Goal: Task Accomplishment & Management: Manage account settings

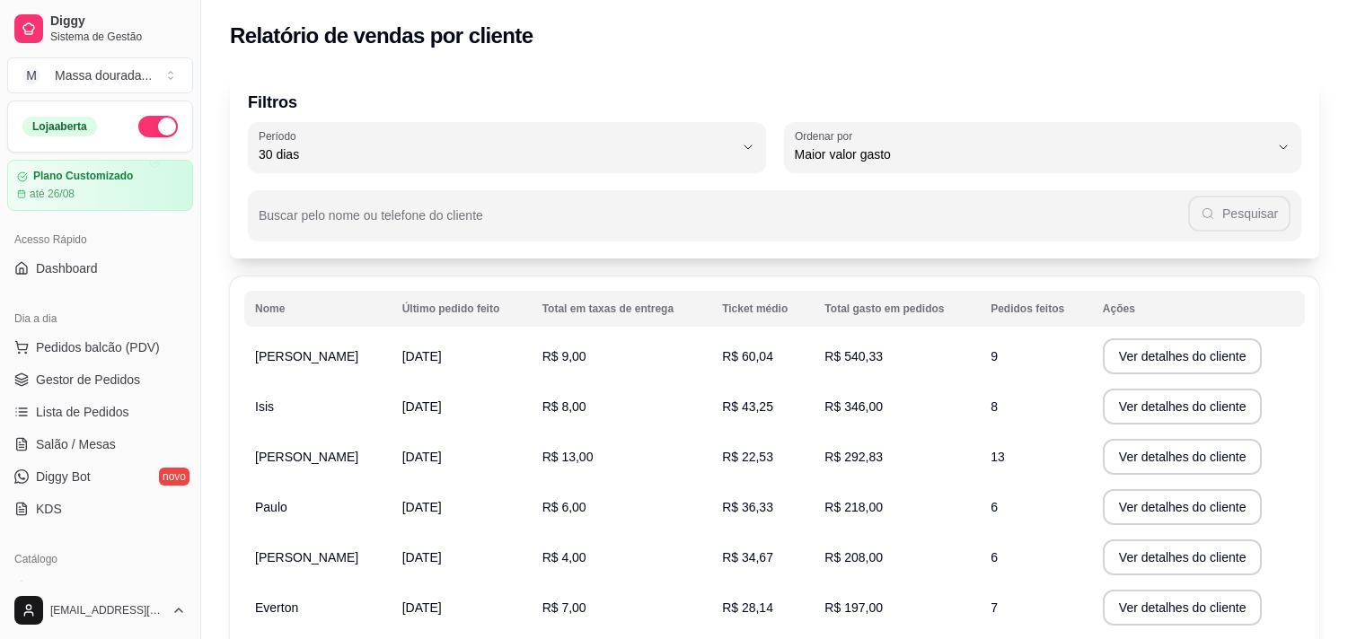
select select "30"
select select "HIGHEST_TOTAL_SPENT_WITH_ORDERS"
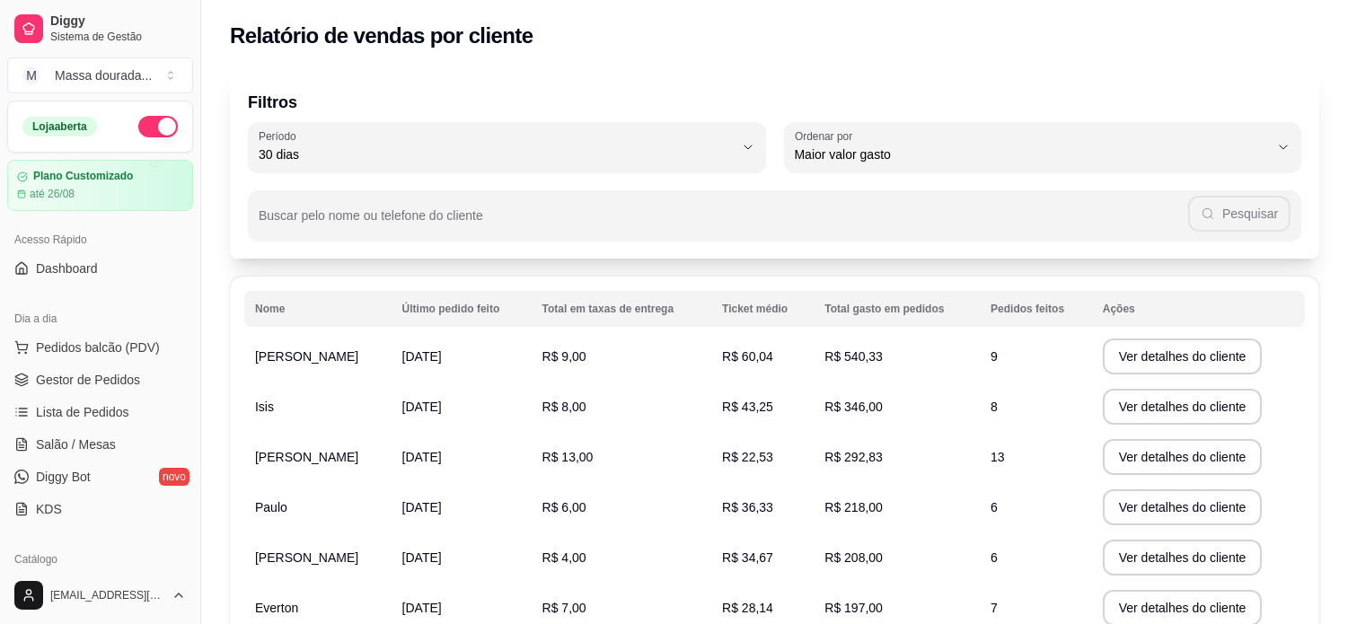
scroll to position [698, 0]
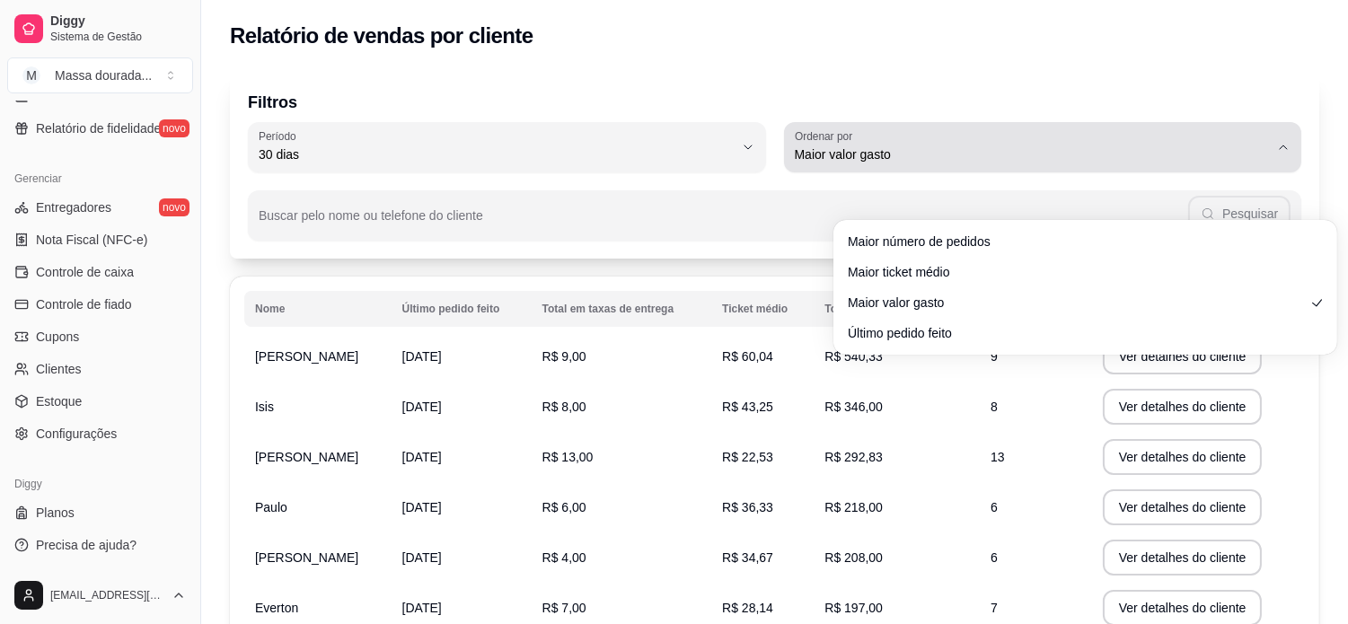
click at [1291, 154] on icon "button" at bounding box center [1283, 147] width 14 height 14
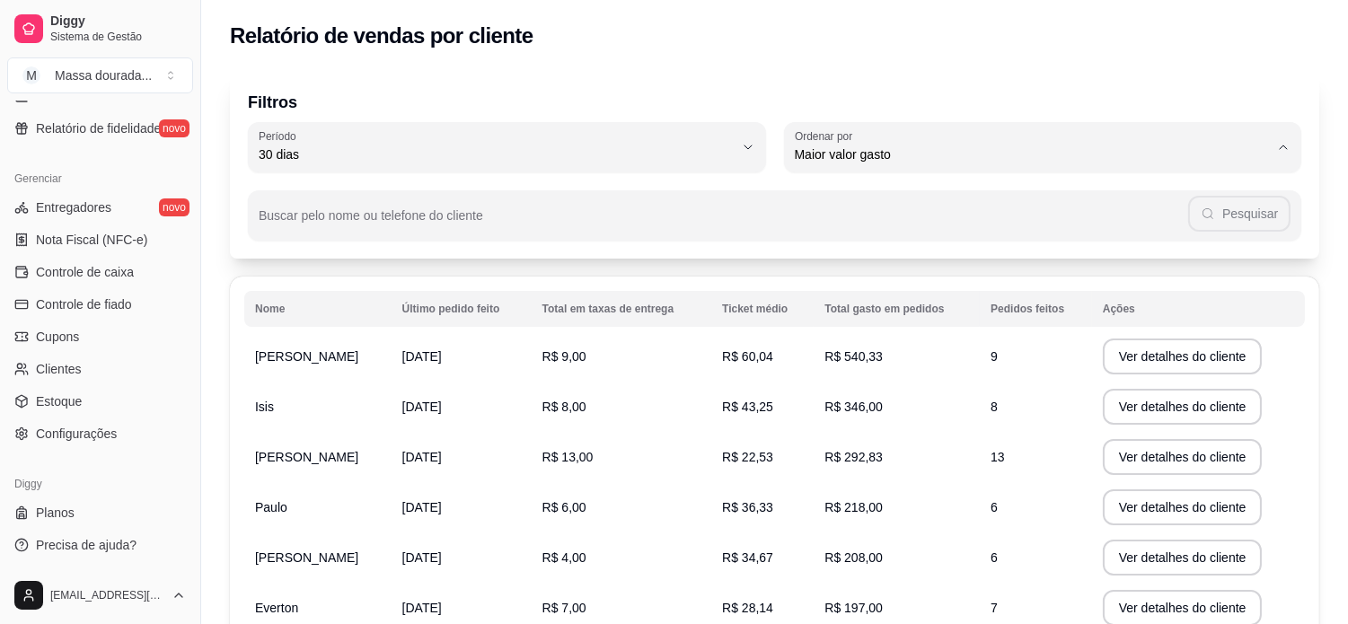
click at [783, 115] on p "Filtros" at bounding box center [774, 102] width 1053 height 25
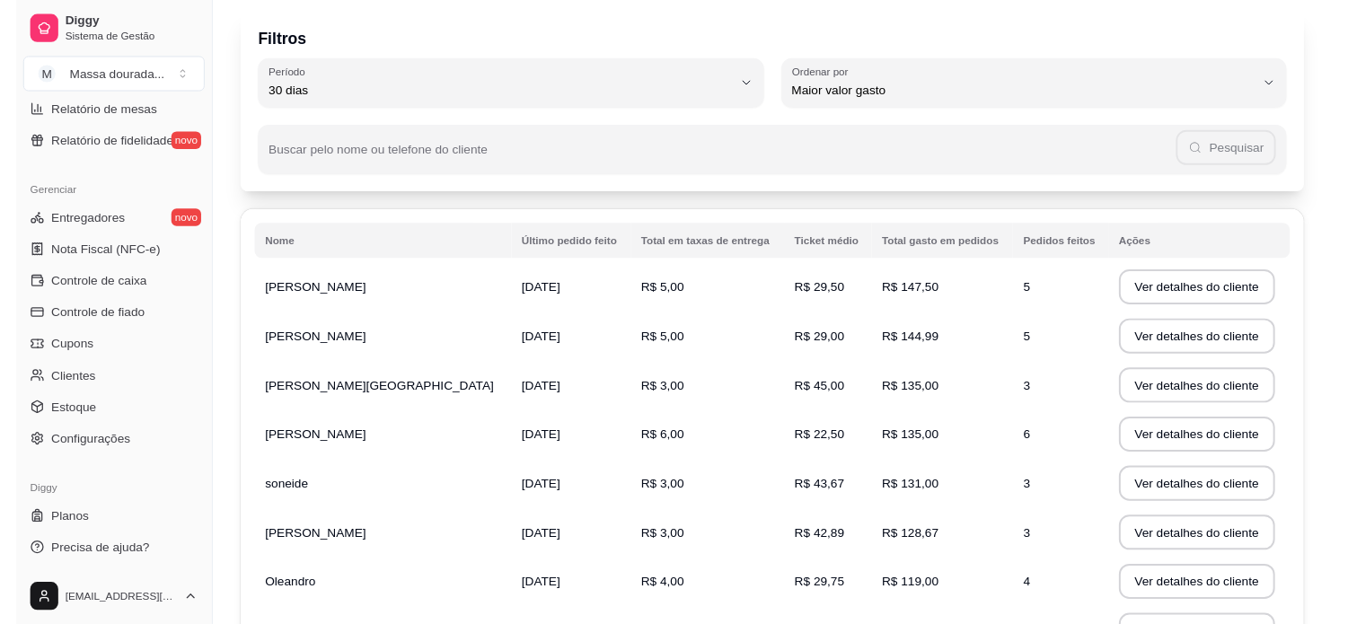
scroll to position [607, 0]
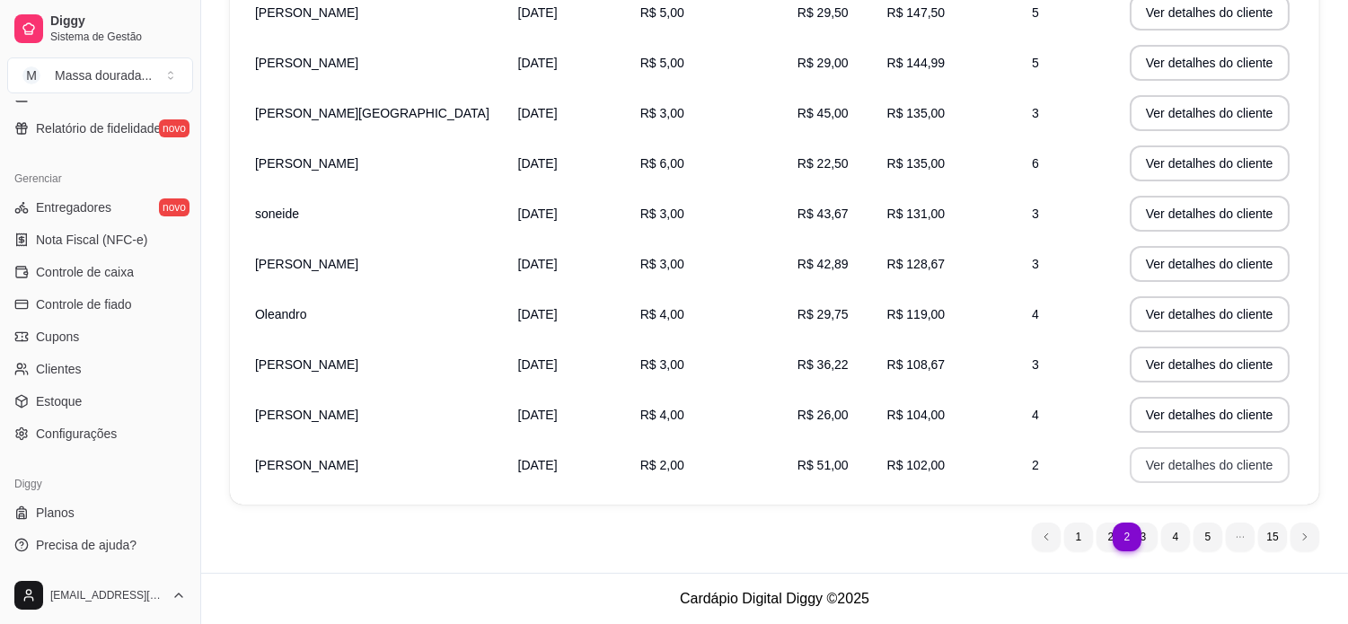
click at [1165, 447] on button "Ver detalhes do cliente" at bounding box center [1210, 465] width 160 height 36
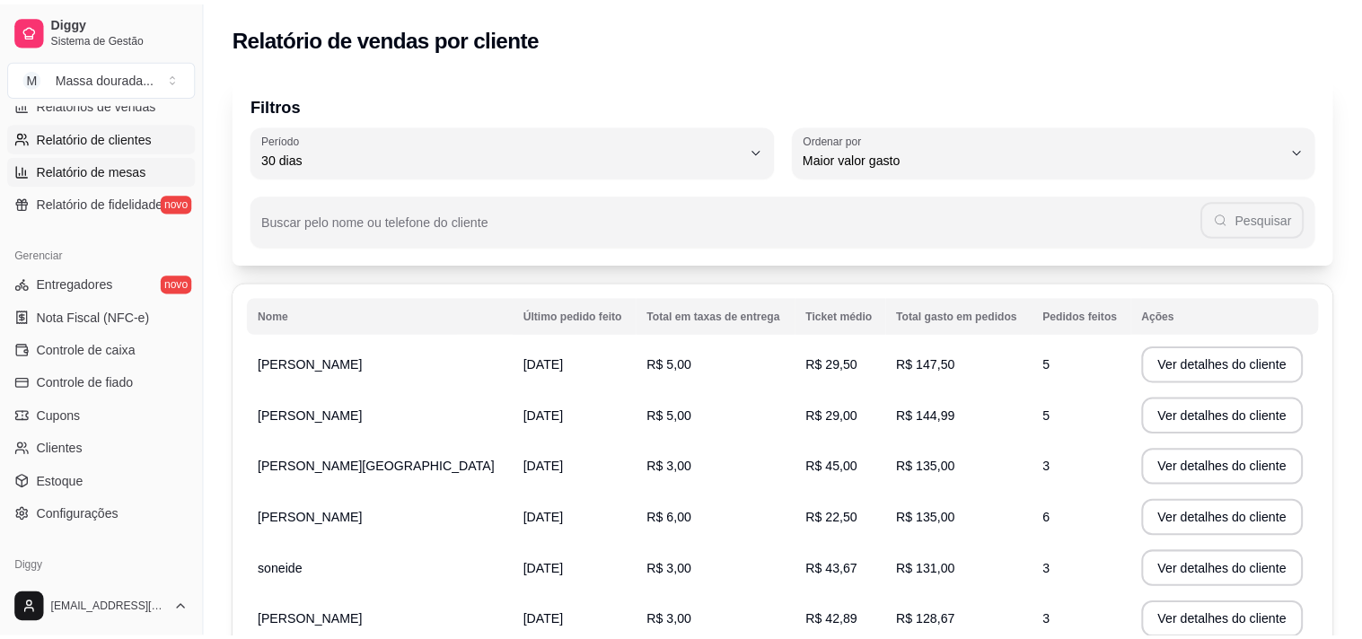
scroll to position [299, 0]
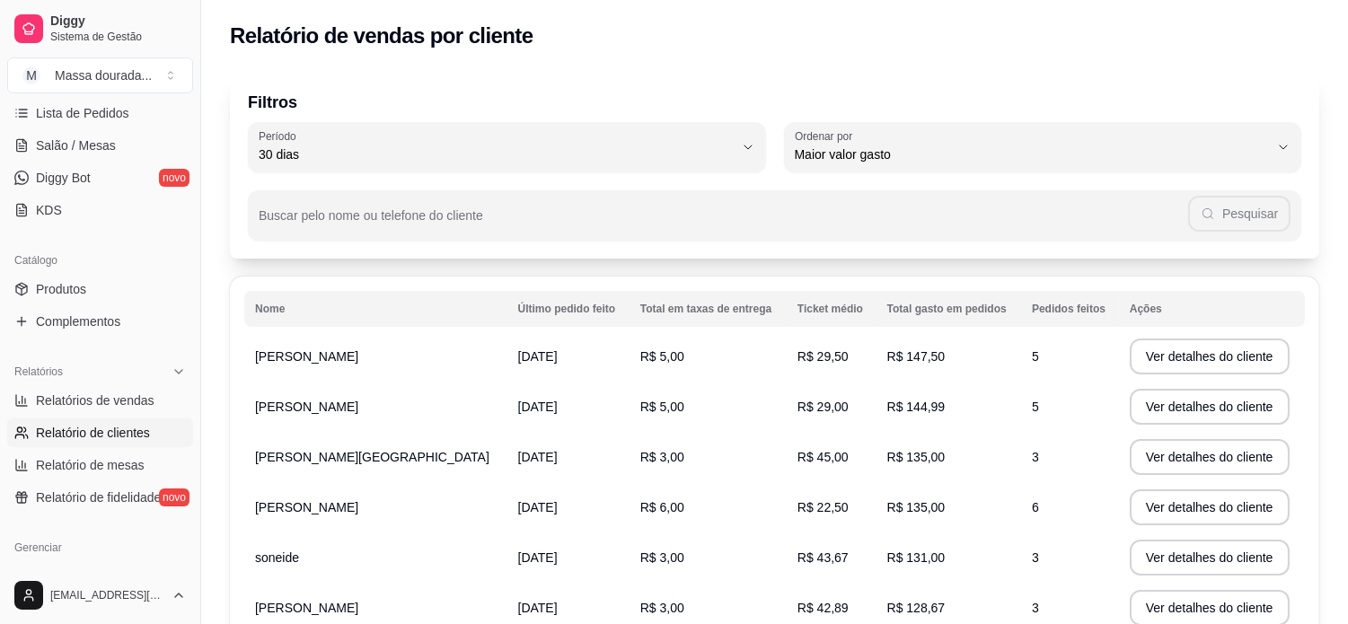
click at [93, 90] on span "Gestor de Pedidos" at bounding box center [88, 81] width 104 height 18
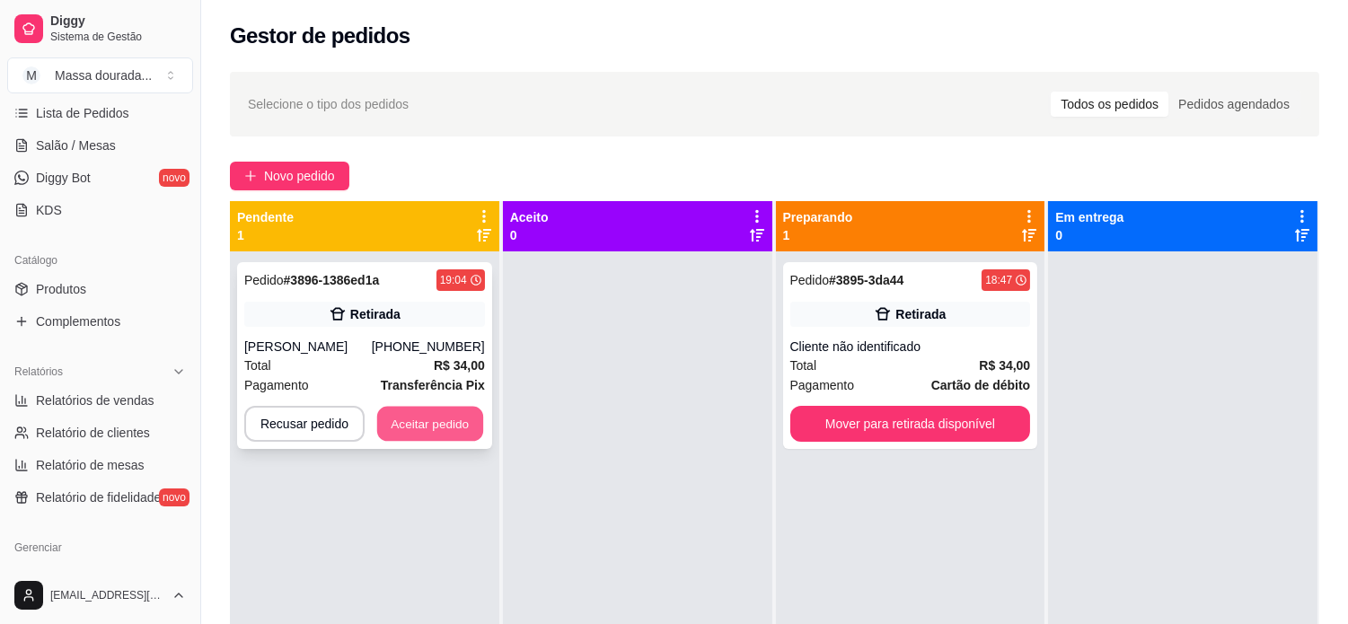
click at [483, 442] on button "Aceitar pedido" at bounding box center [430, 424] width 106 height 35
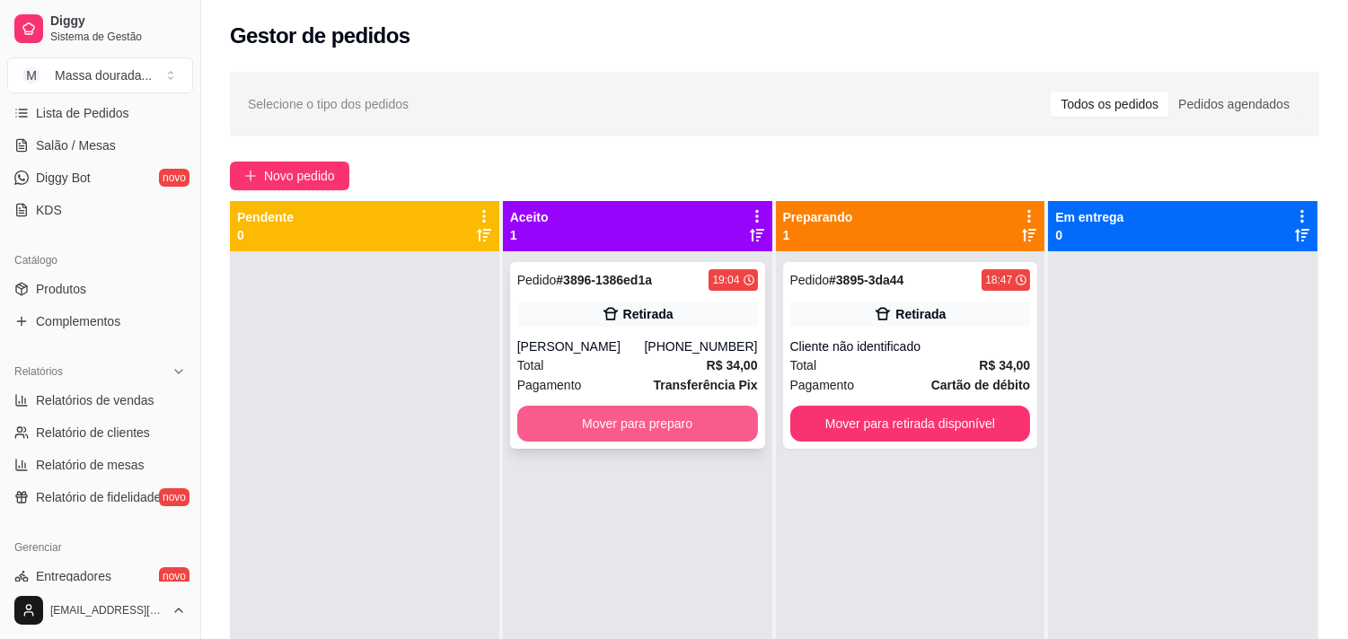
click at [595, 442] on button "Mover para preparo" at bounding box center [637, 424] width 241 height 36
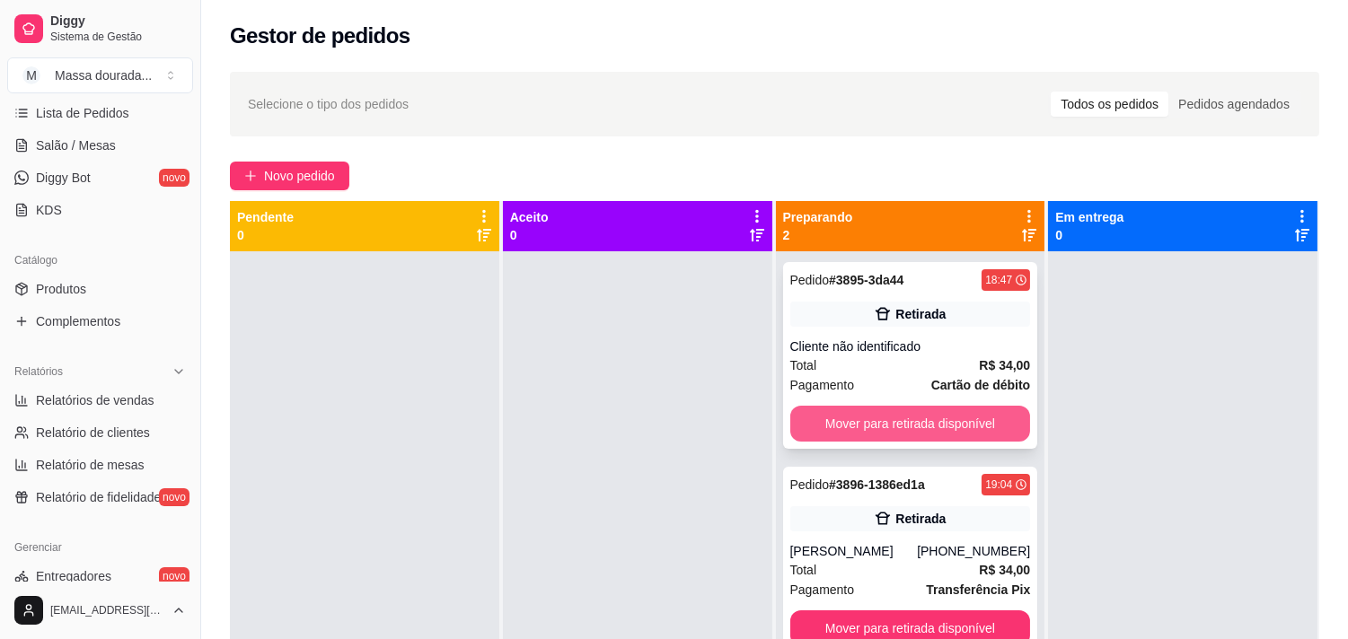
click at [939, 442] on button "Mover para retirada disponível" at bounding box center [910, 424] width 241 height 36
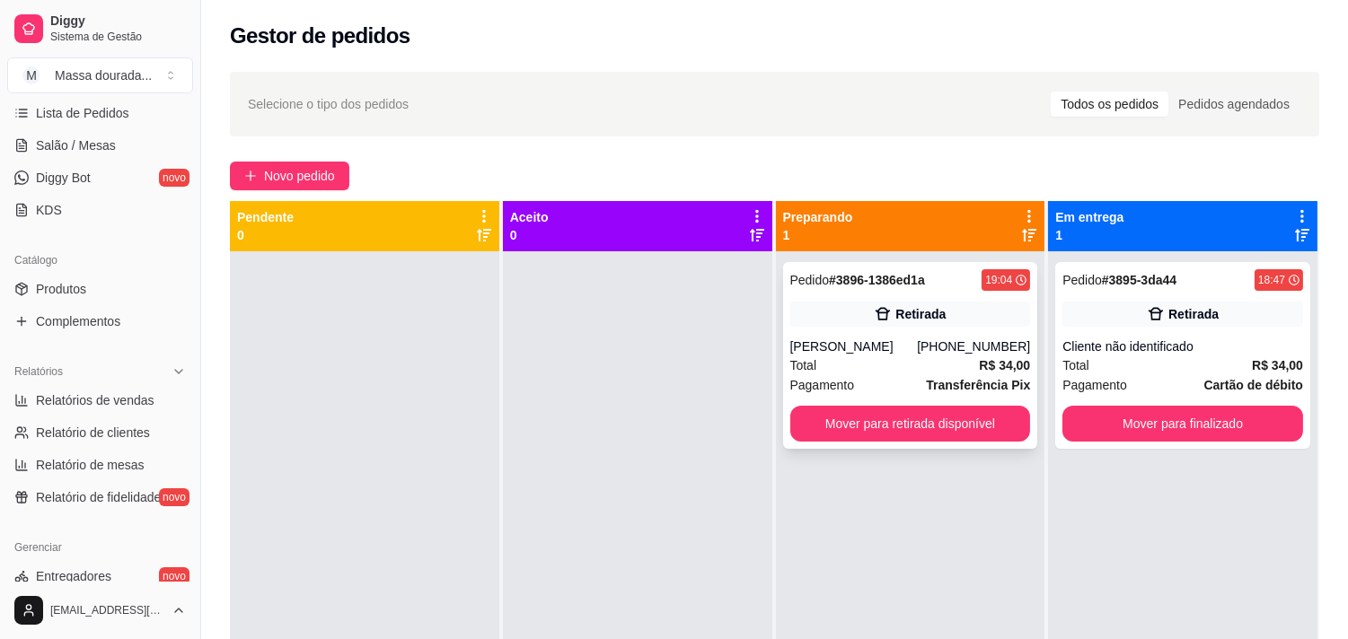
click at [926, 356] on div "[PHONE_NUMBER]" at bounding box center [973, 347] width 113 height 18
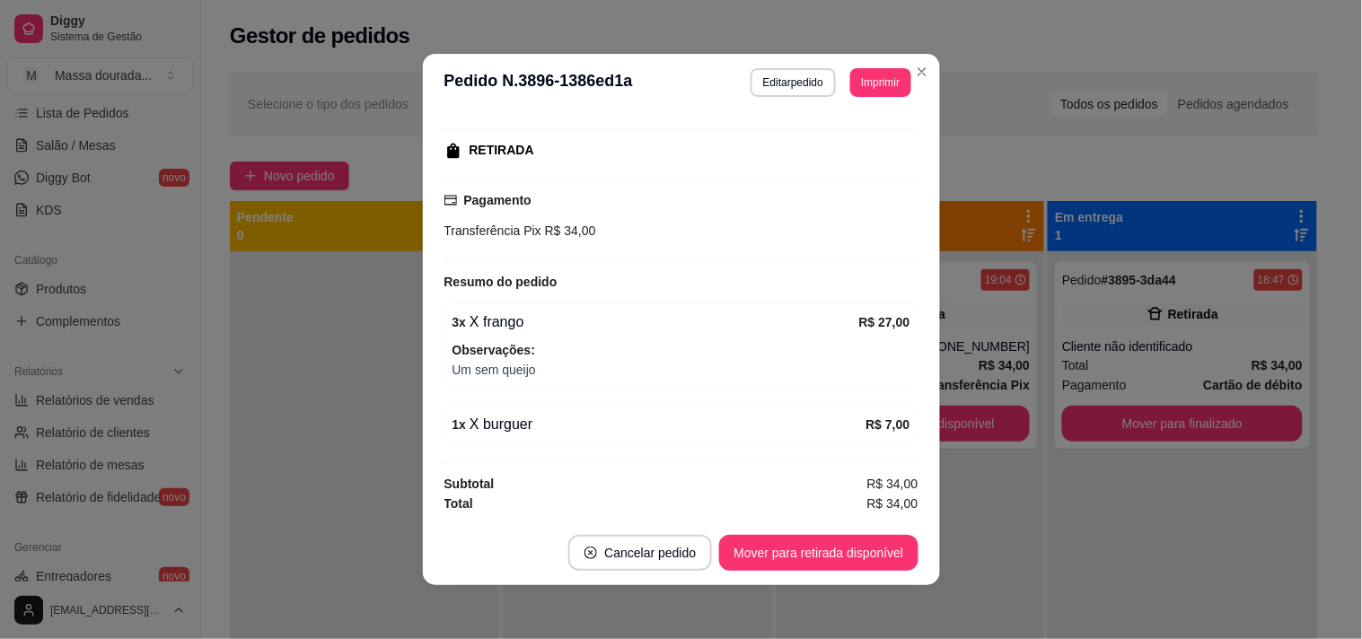
scroll to position [435, 0]
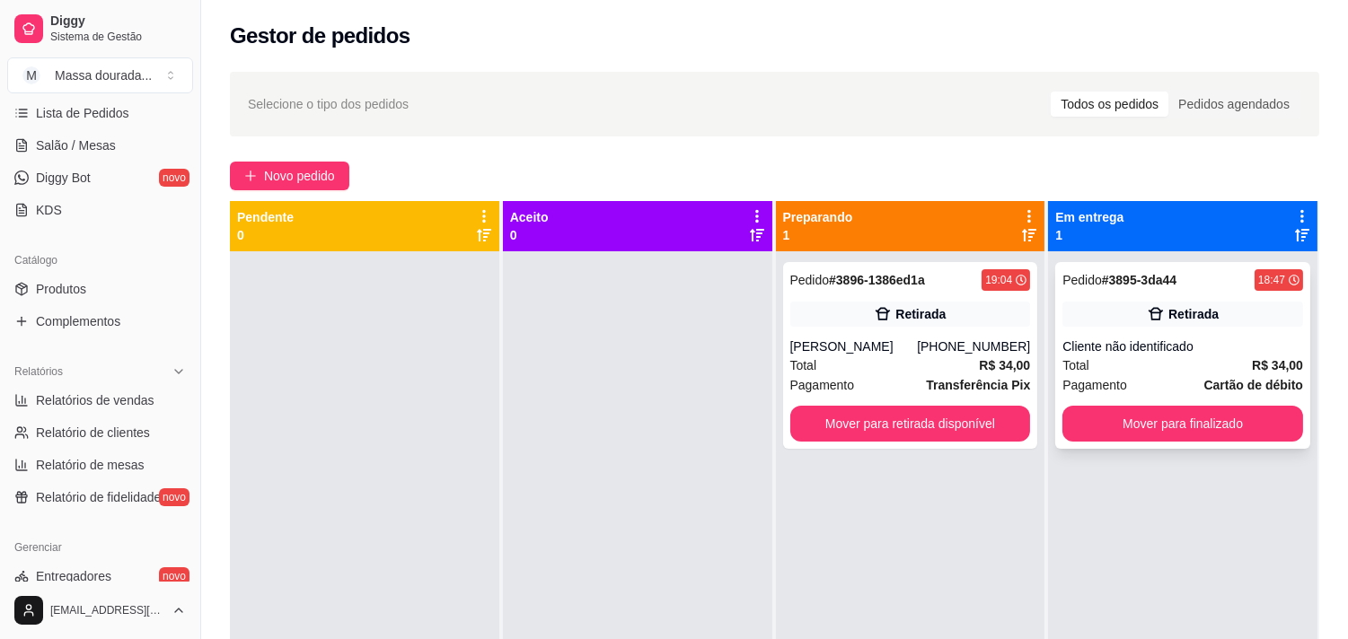
click at [1156, 327] on div "Retirada" at bounding box center [1182, 314] width 241 height 25
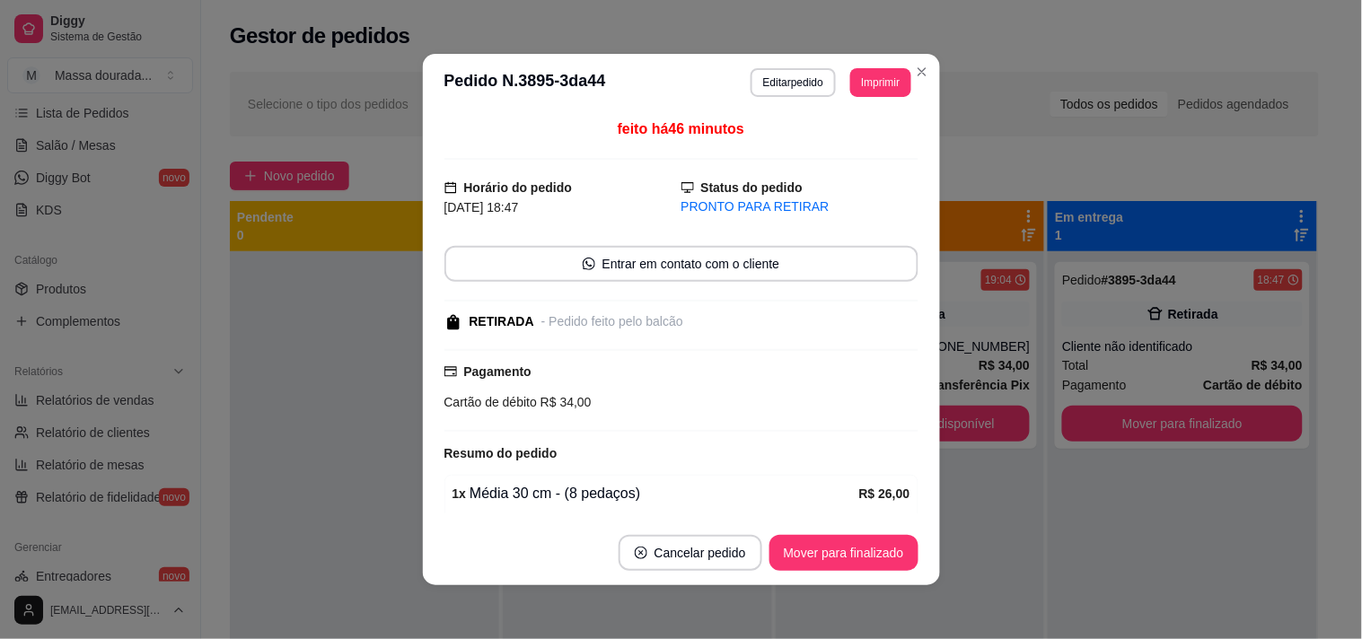
scroll to position [399, 0]
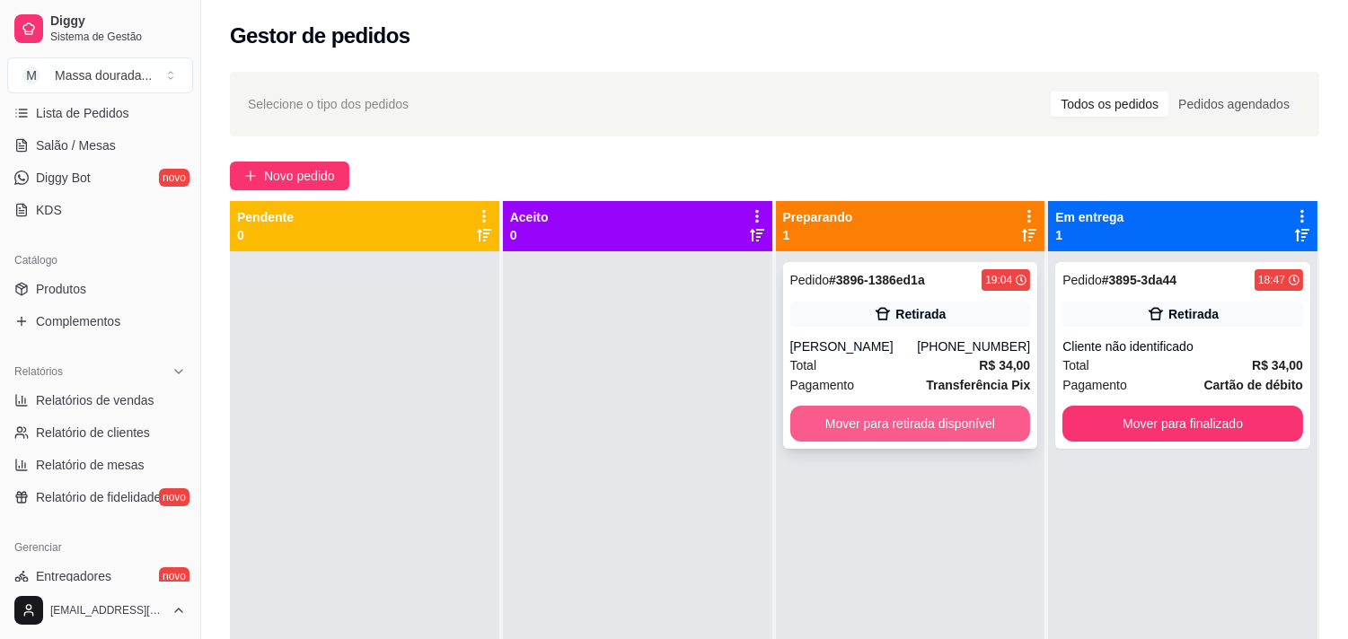
click at [1000, 442] on button "Mover para retirada disponível" at bounding box center [910, 424] width 241 height 36
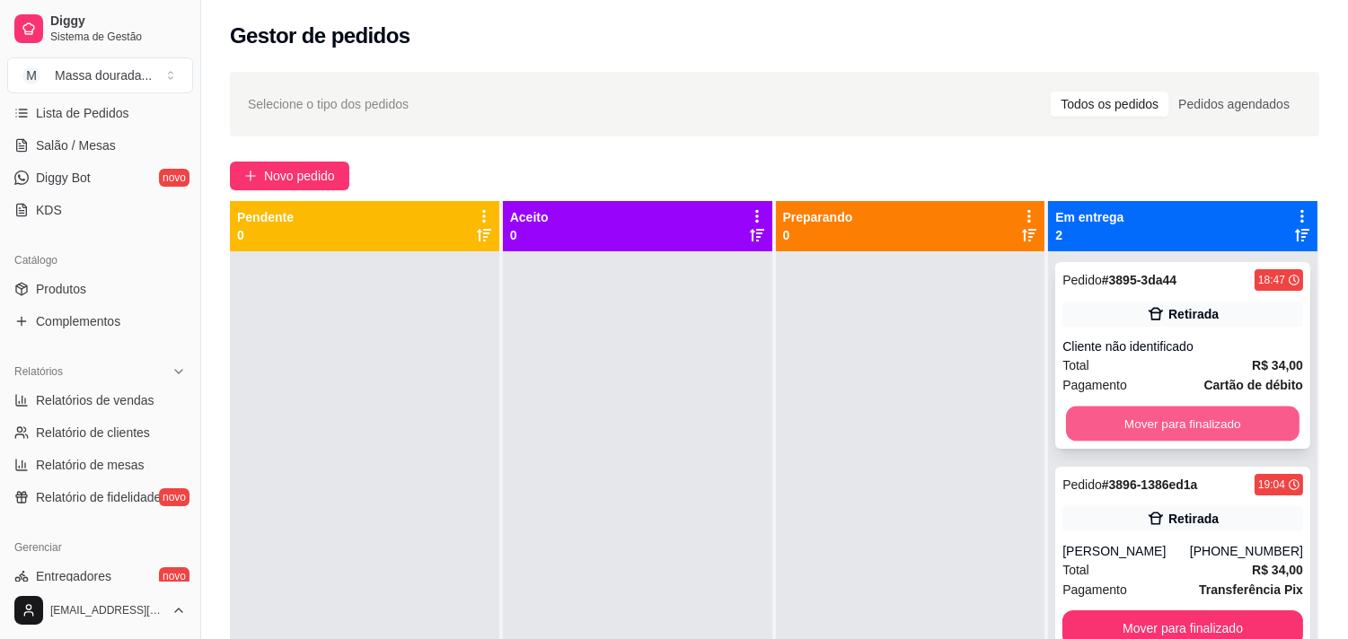
click at [1133, 442] on button "Mover para finalizado" at bounding box center [1183, 424] width 234 height 35
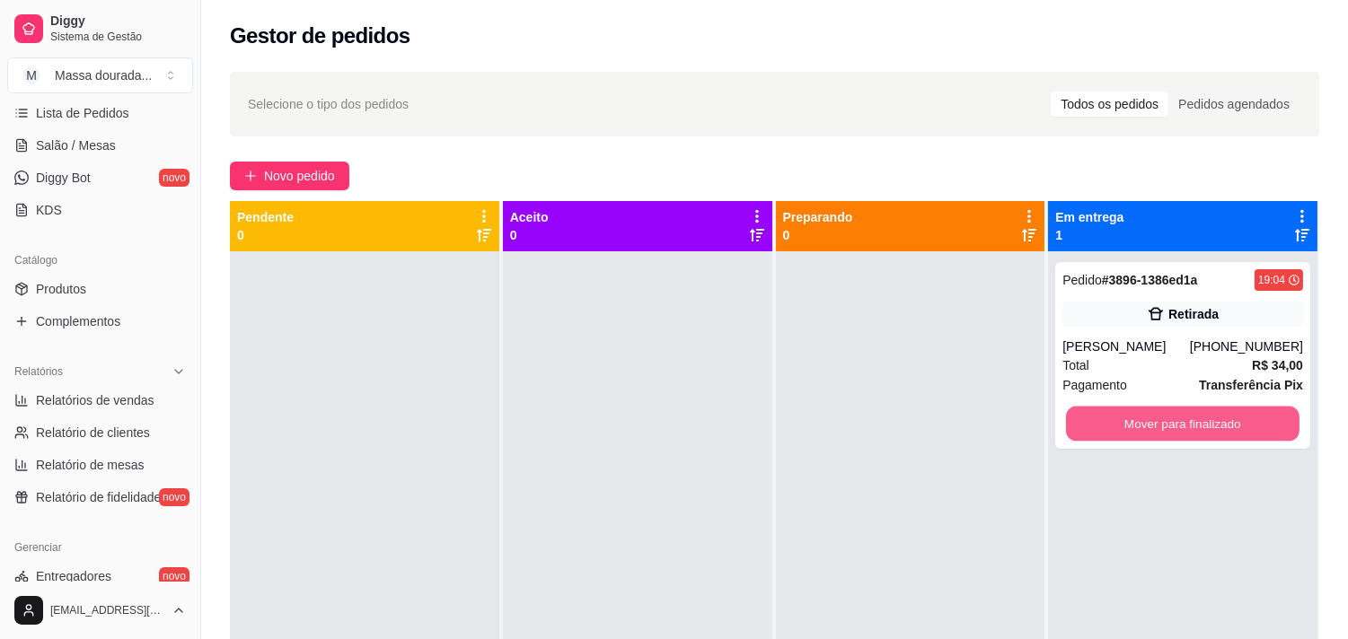
click at [1133, 442] on button "Mover para finalizado" at bounding box center [1183, 424] width 234 height 35
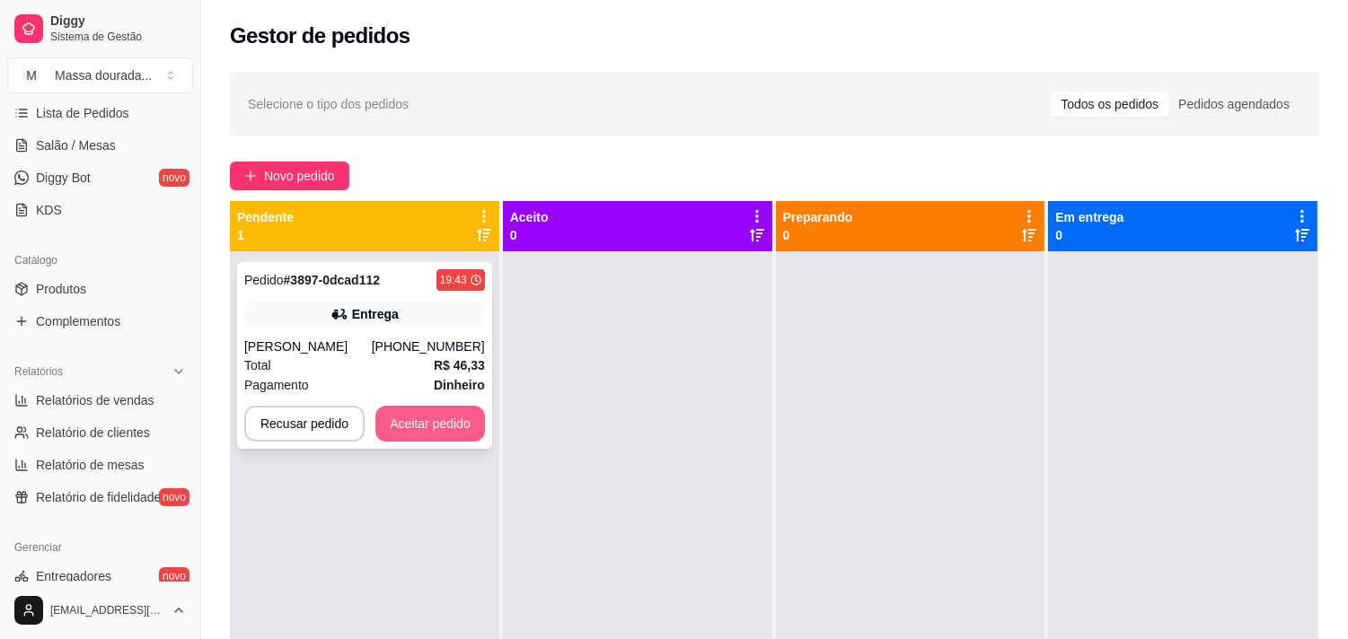
click at [485, 442] on button "Aceitar pedido" at bounding box center [430, 424] width 110 height 36
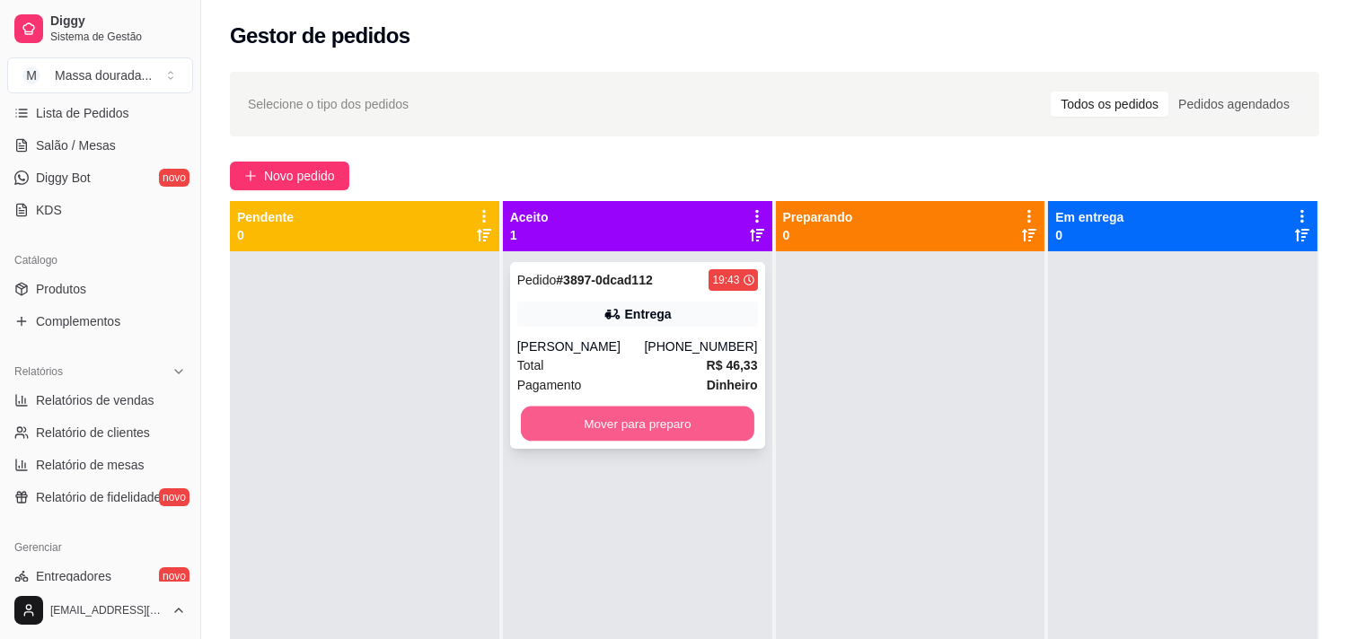
click at [712, 442] on button "Mover para preparo" at bounding box center [638, 424] width 234 height 35
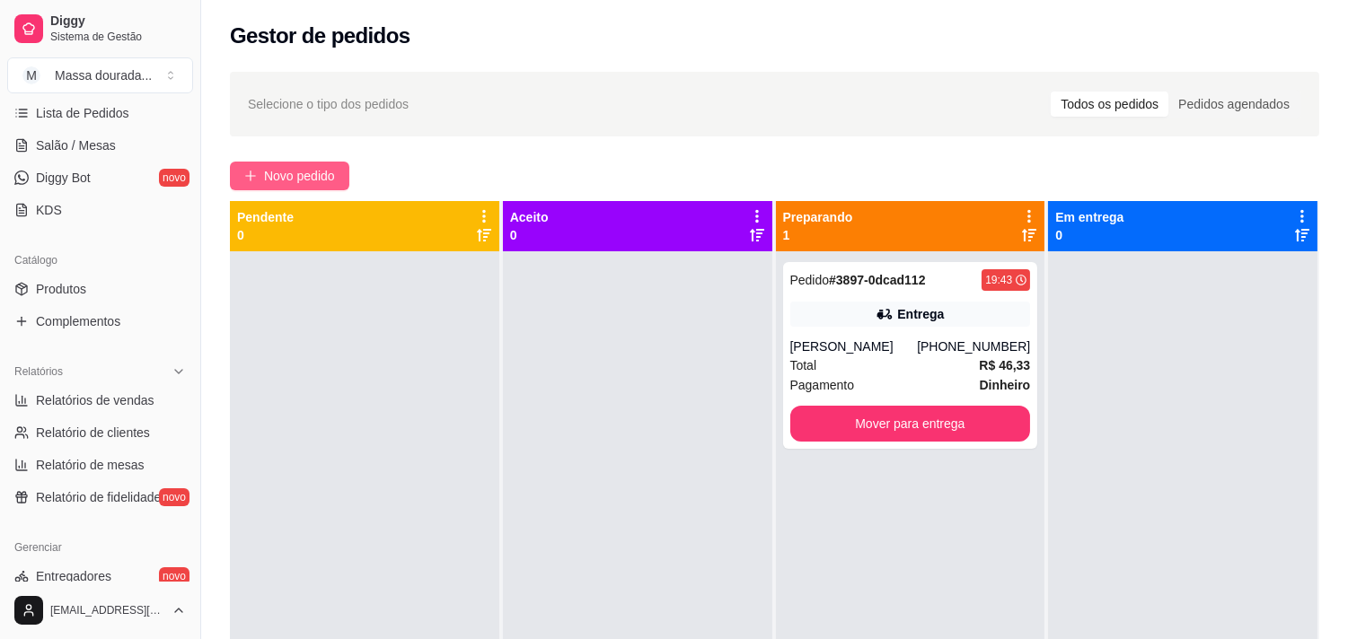
click at [335, 186] on span "Novo pedido" at bounding box center [299, 176] width 71 height 20
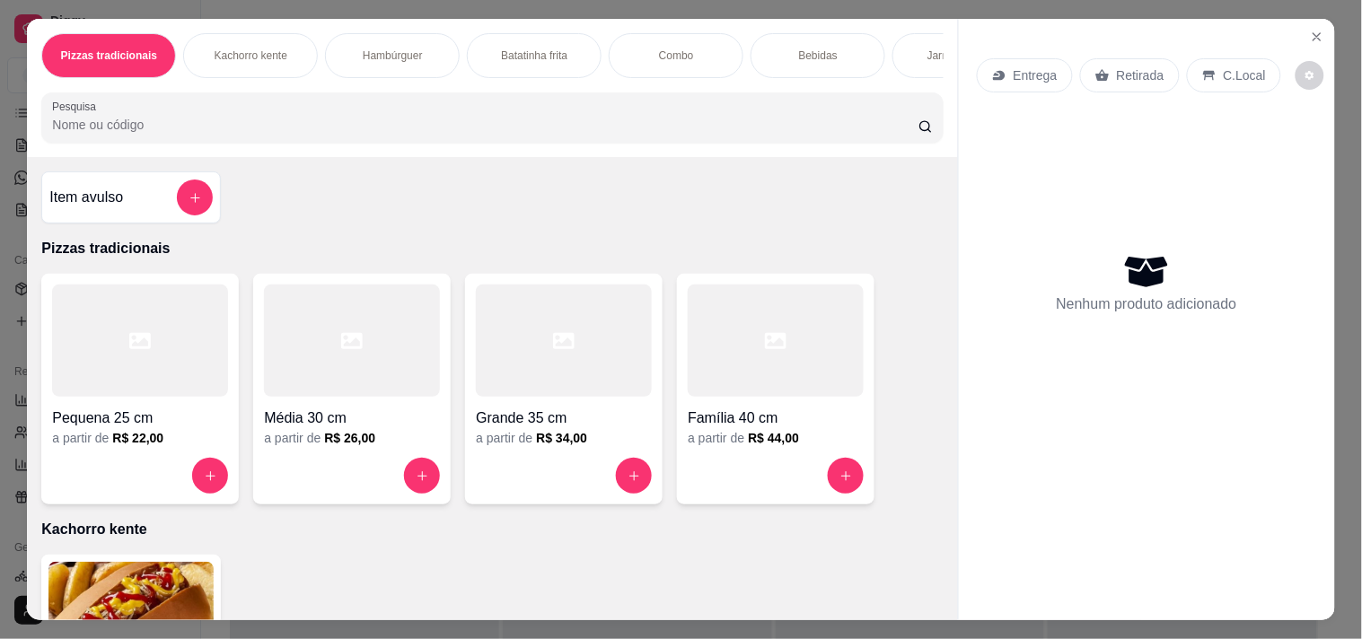
scroll to position [598, 0]
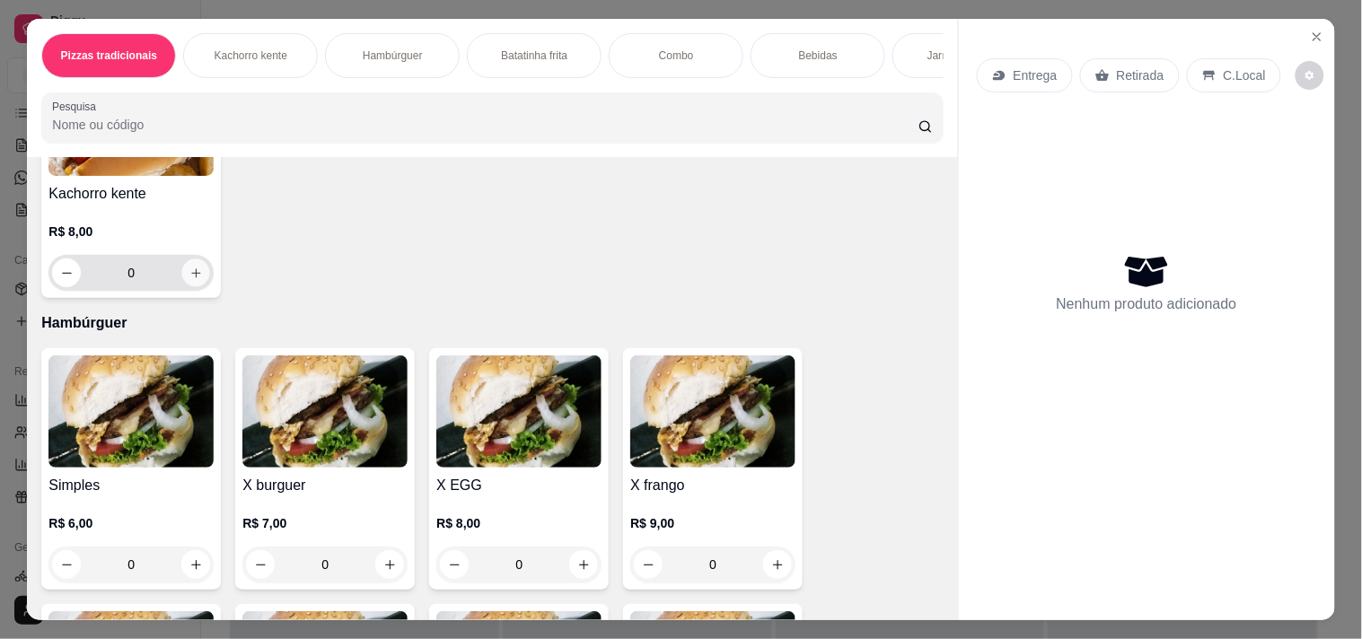
click at [193, 287] on button "increase-product-quantity" at bounding box center [196, 274] width 28 height 28
type input "1"
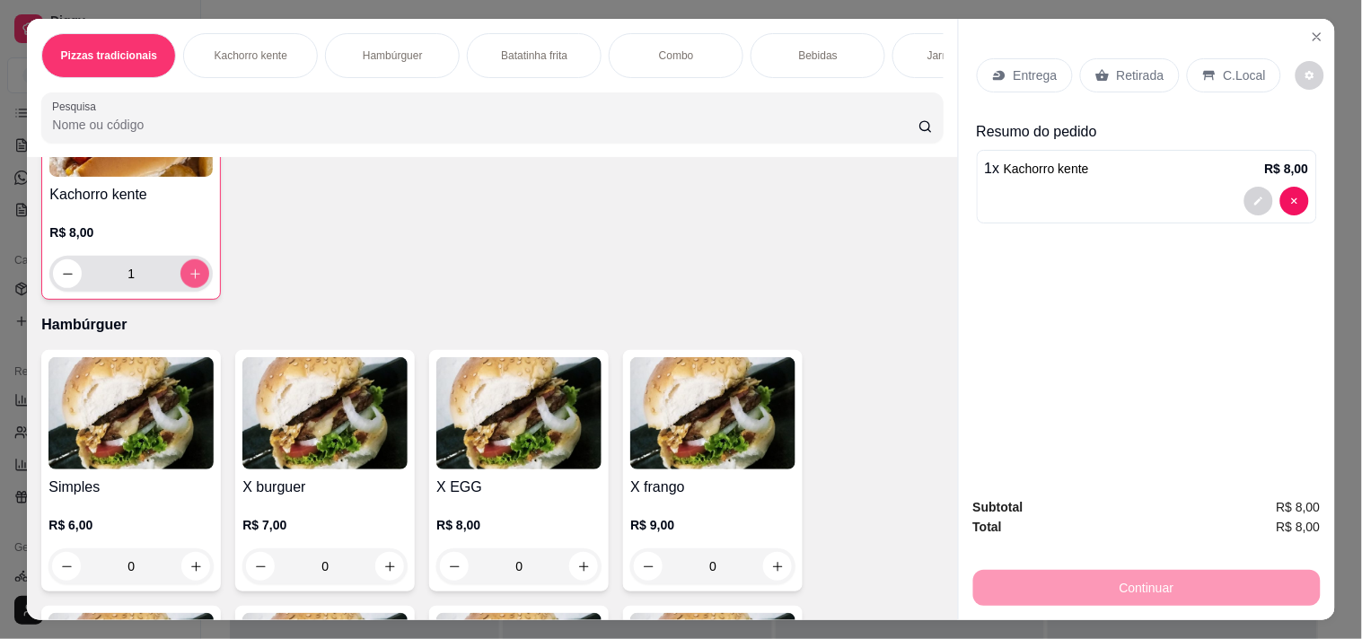
scroll to position [499, 0]
click at [1024, 93] on div "Entrega" at bounding box center [1025, 75] width 96 height 34
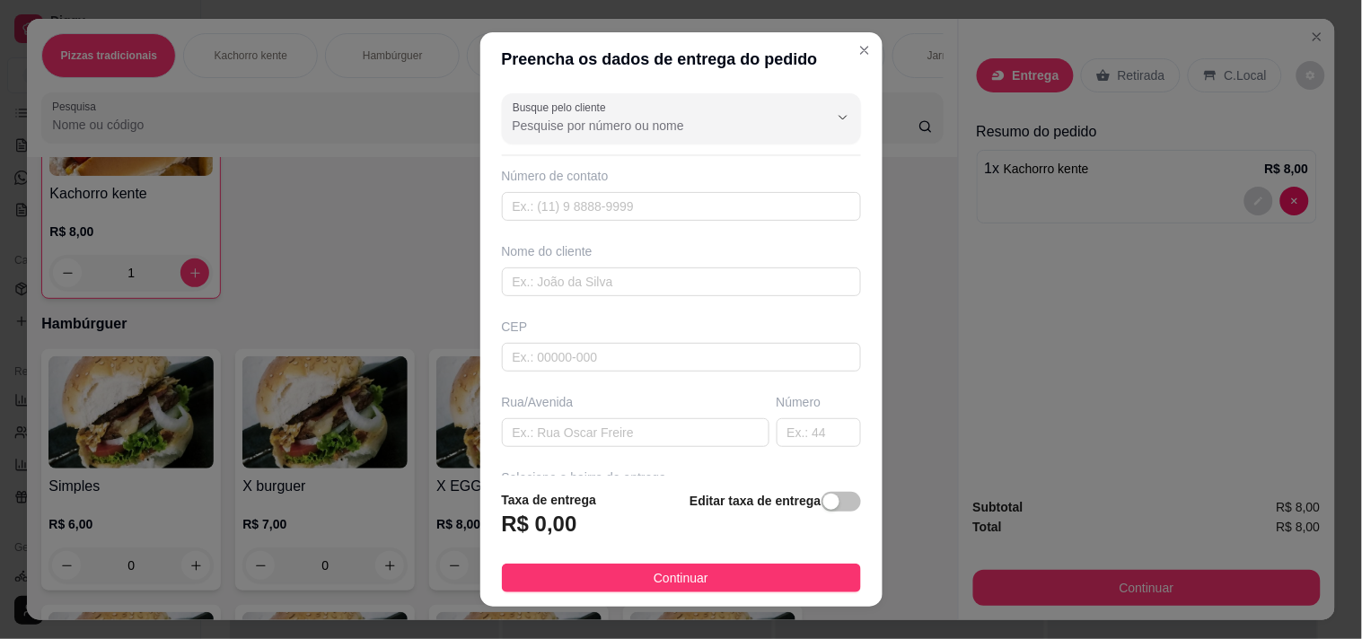
click at [595, 352] on div "Busque pelo cliente Número de contato Nome do cliente CEP Rua/[GEOGRAPHIC_DATA]…" at bounding box center [681, 281] width 402 height 391
click at [585, 348] on div "Busque pelo cliente Número de contato Nome do cliente CEP Rua/[GEOGRAPHIC_DATA]…" at bounding box center [681, 281] width 402 height 391
drag, startPoint x: 576, startPoint y: 319, endPoint x: 594, endPoint y: 324, distance: 18.8
click at [589, 296] on input "text" at bounding box center [681, 282] width 359 height 29
type input "i"
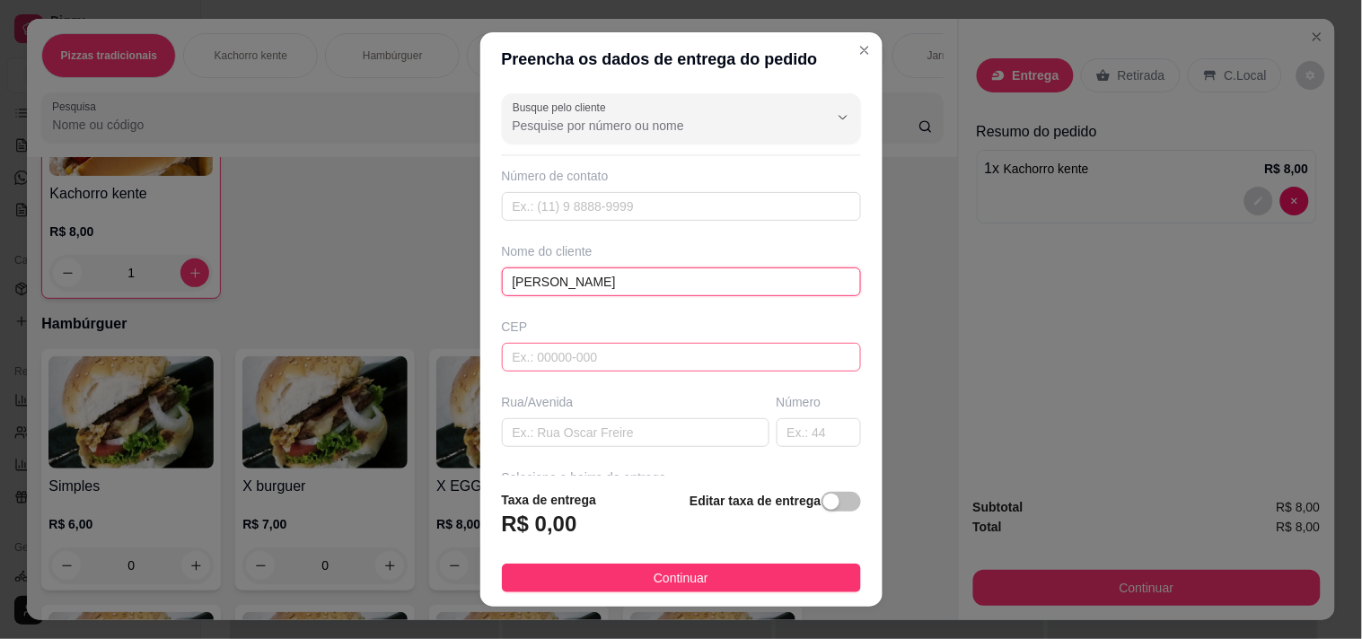
type input "[PERSON_NAME]"
click at [543, 372] on input "text" at bounding box center [681, 357] width 359 height 29
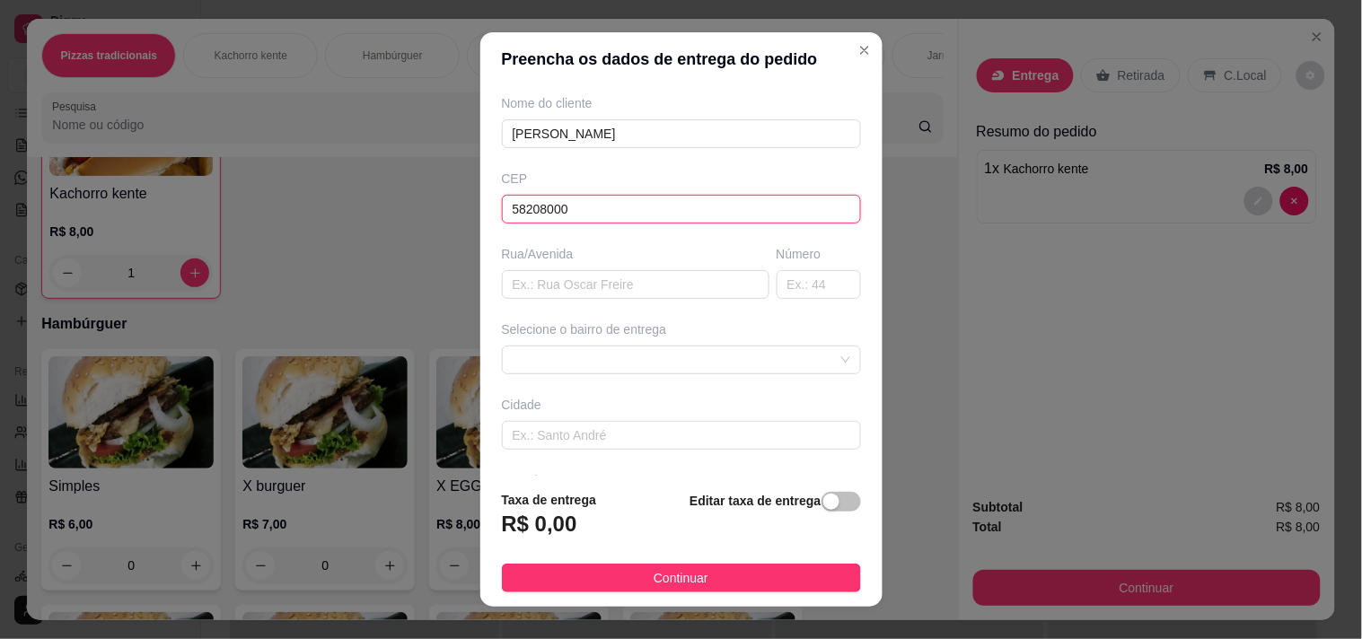
scroll to position [199, 0]
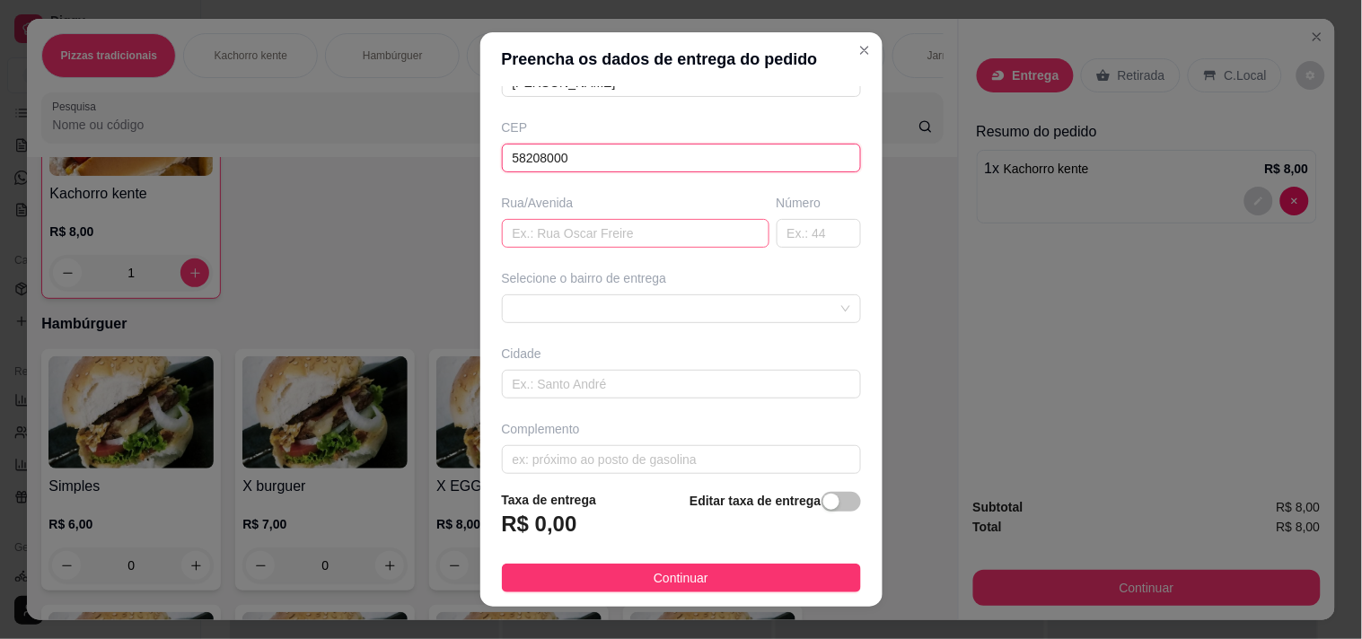
type input "58208000"
click at [545, 248] on input "text" at bounding box center [636, 233] width 268 height 29
click at [607, 248] on input "text" at bounding box center [636, 233] width 268 height 29
type input "a"
click at [678, 322] on span at bounding box center [682, 308] width 338 height 27
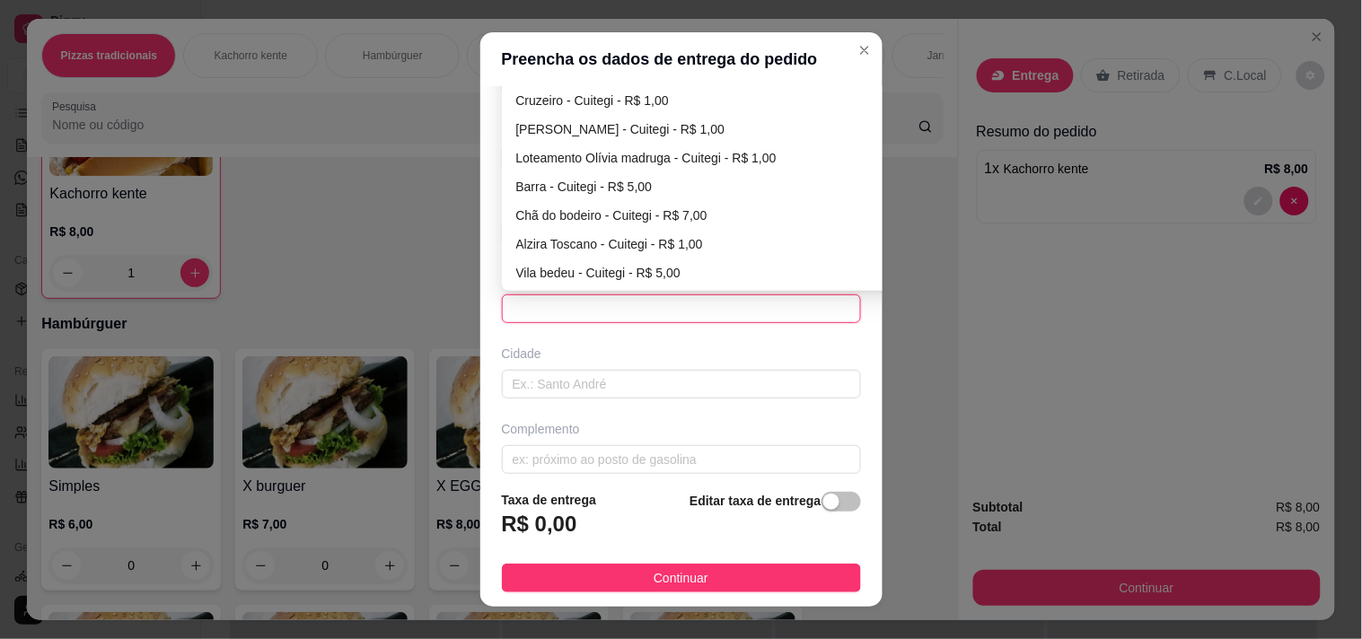
click at [555, 82] on div "Santo Antônio - Cuitegi - R$ 1,00" at bounding box center [711, 72] width 391 height 20
type input "Cuitegi"
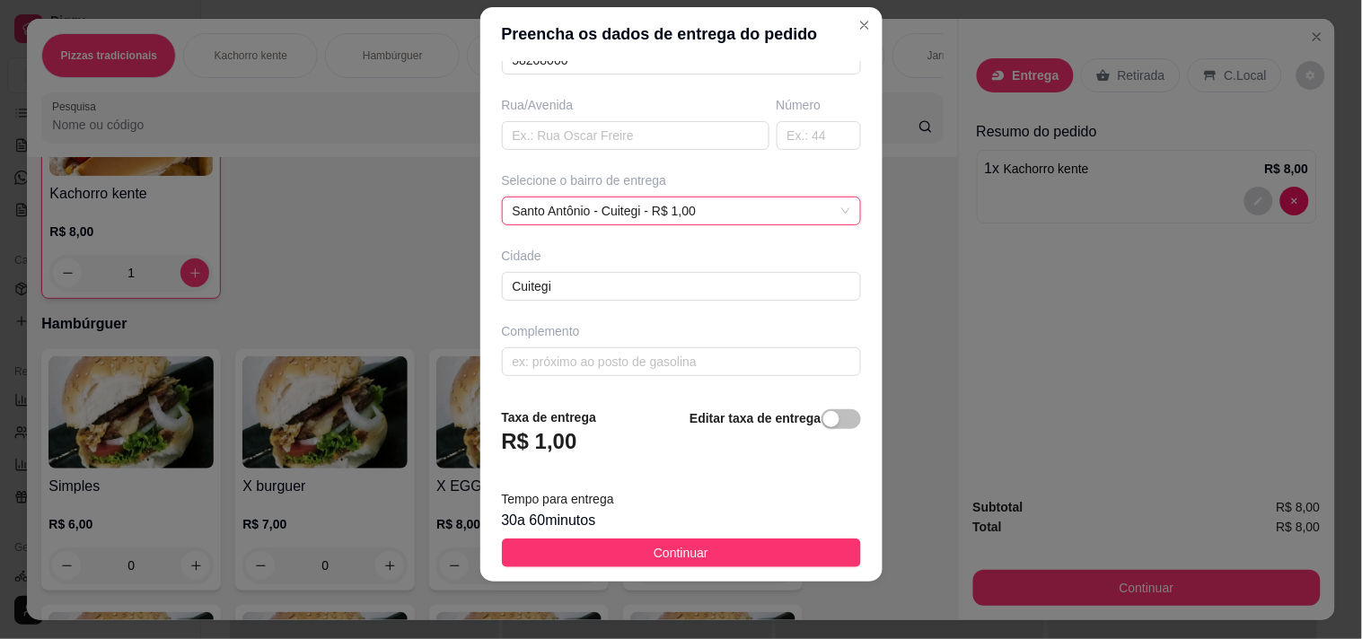
scroll to position [411, 0]
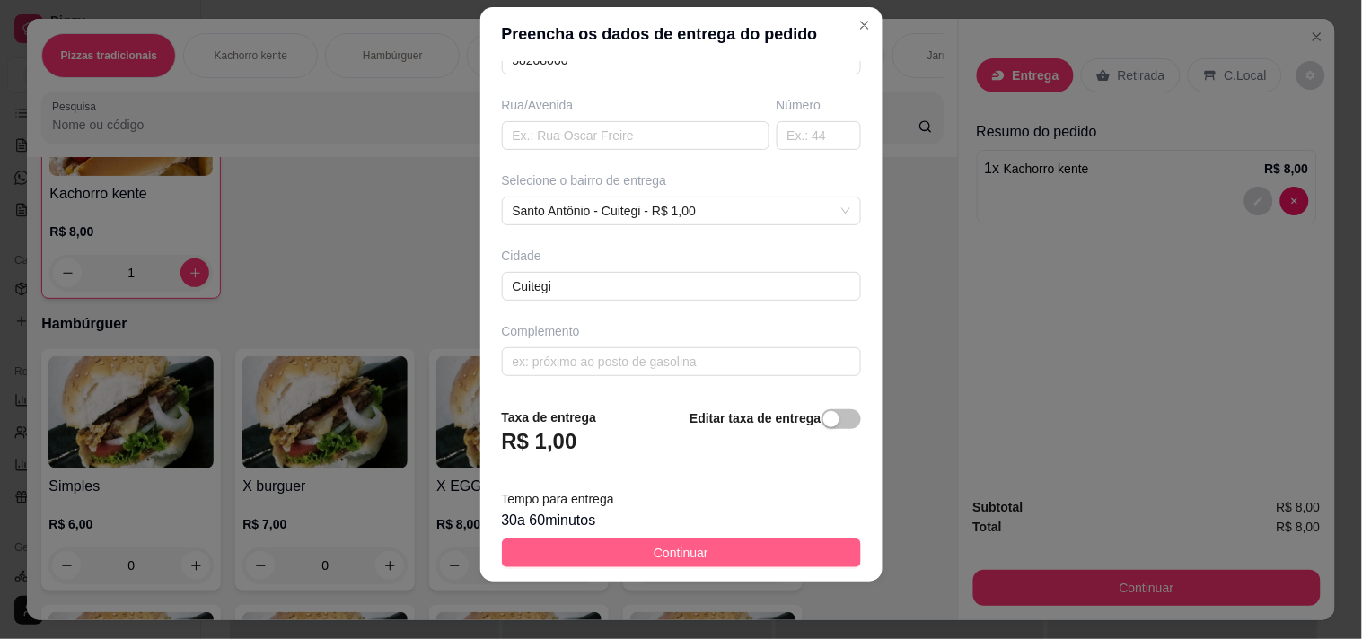
click at [675, 543] on span "Continuar" at bounding box center [681, 553] width 55 height 20
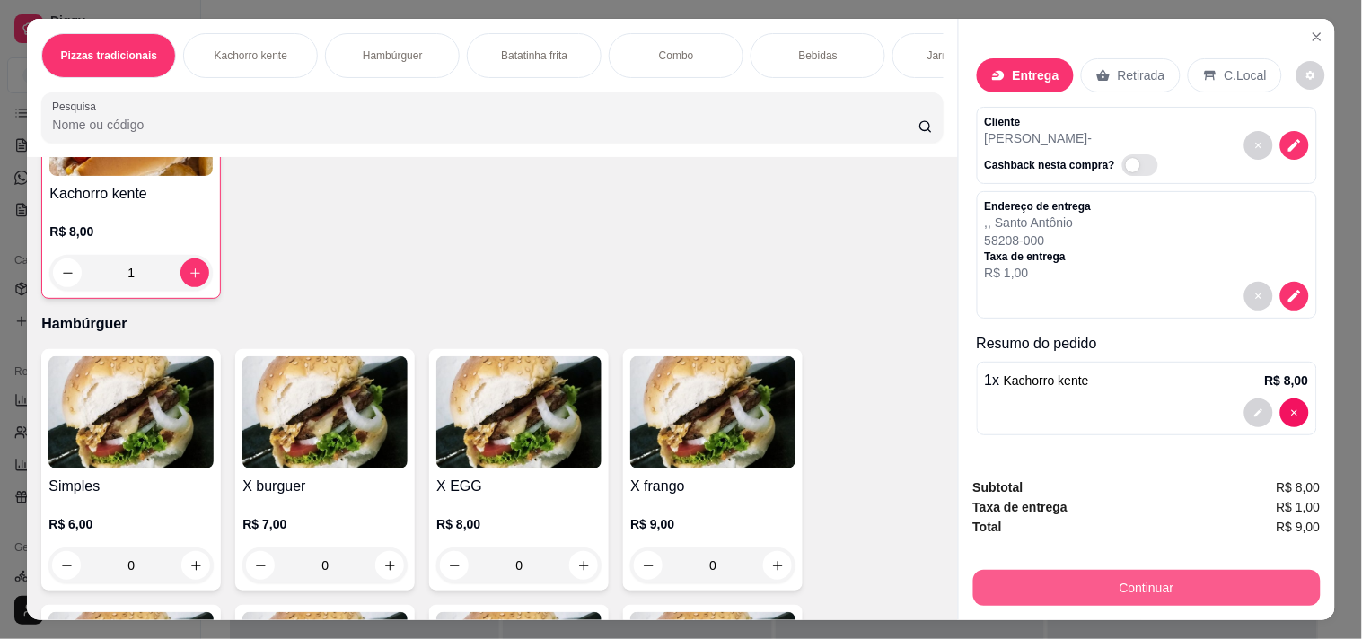
click at [1203, 570] on button "Continuar" at bounding box center [1148, 588] width 348 height 36
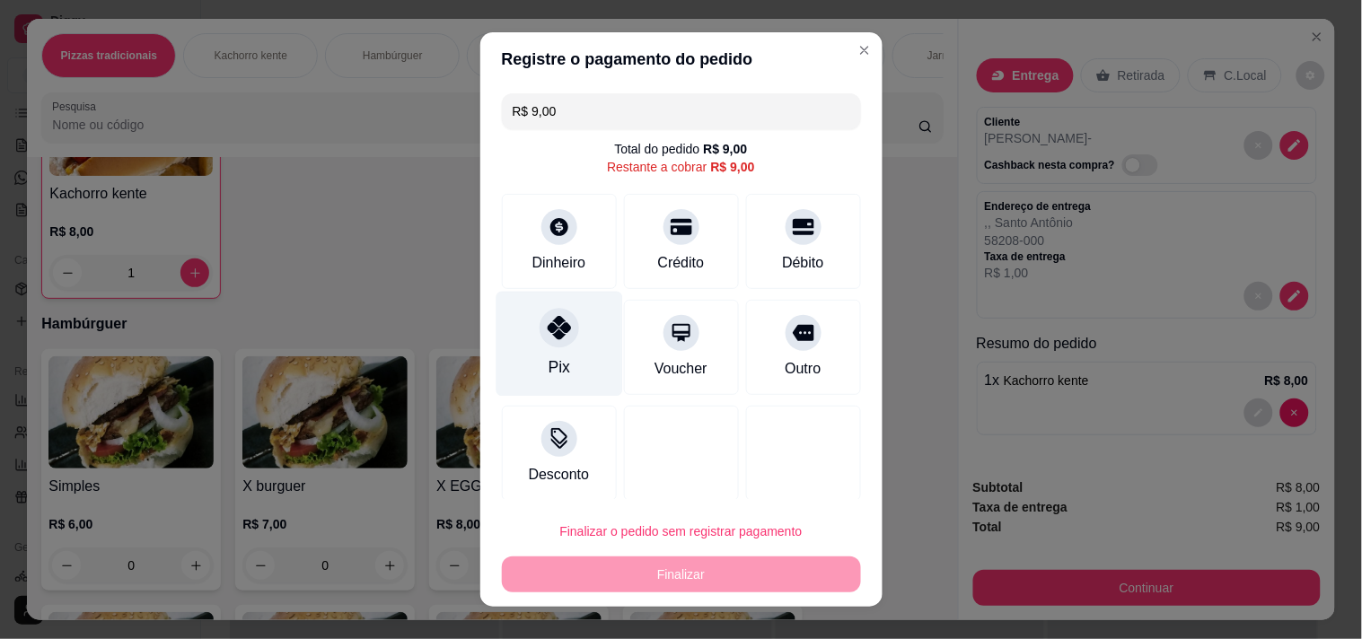
click at [496, 396] on div "Pix" at bounding box center [559, 343] width 127 height 105
type input "R$ 0,00"
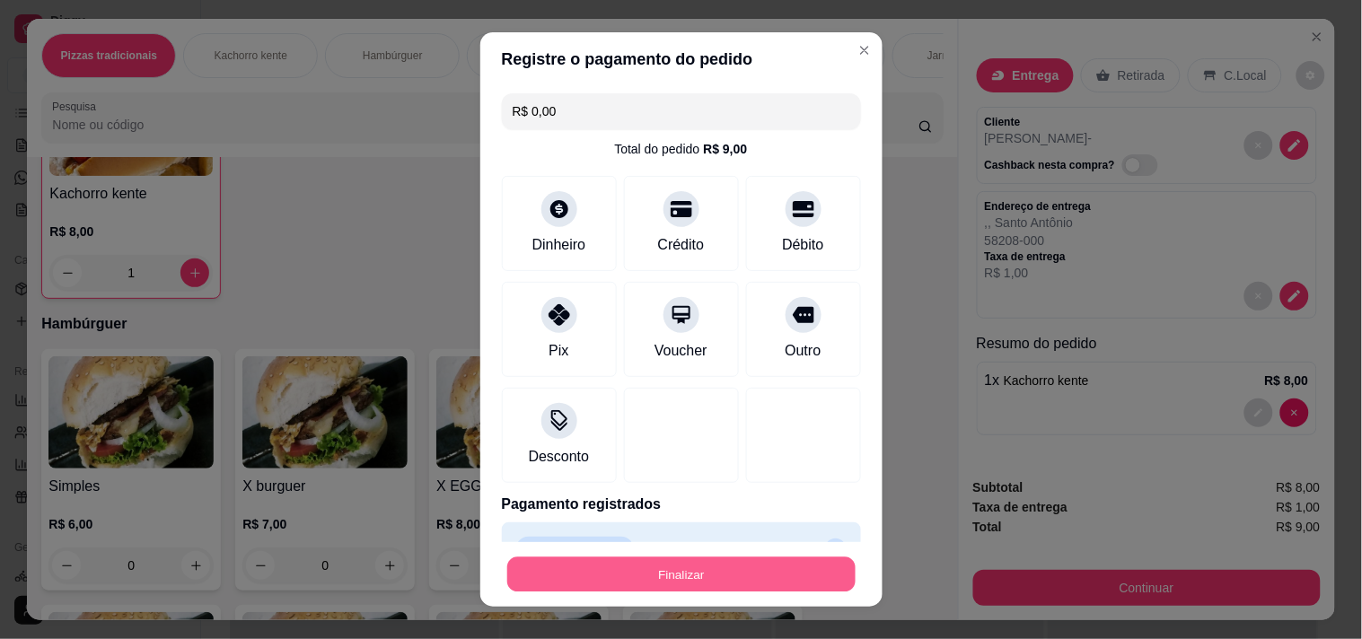
click at [675, 580] on button "Finalizar" at bounding box center [681, 575] width 348 height 35
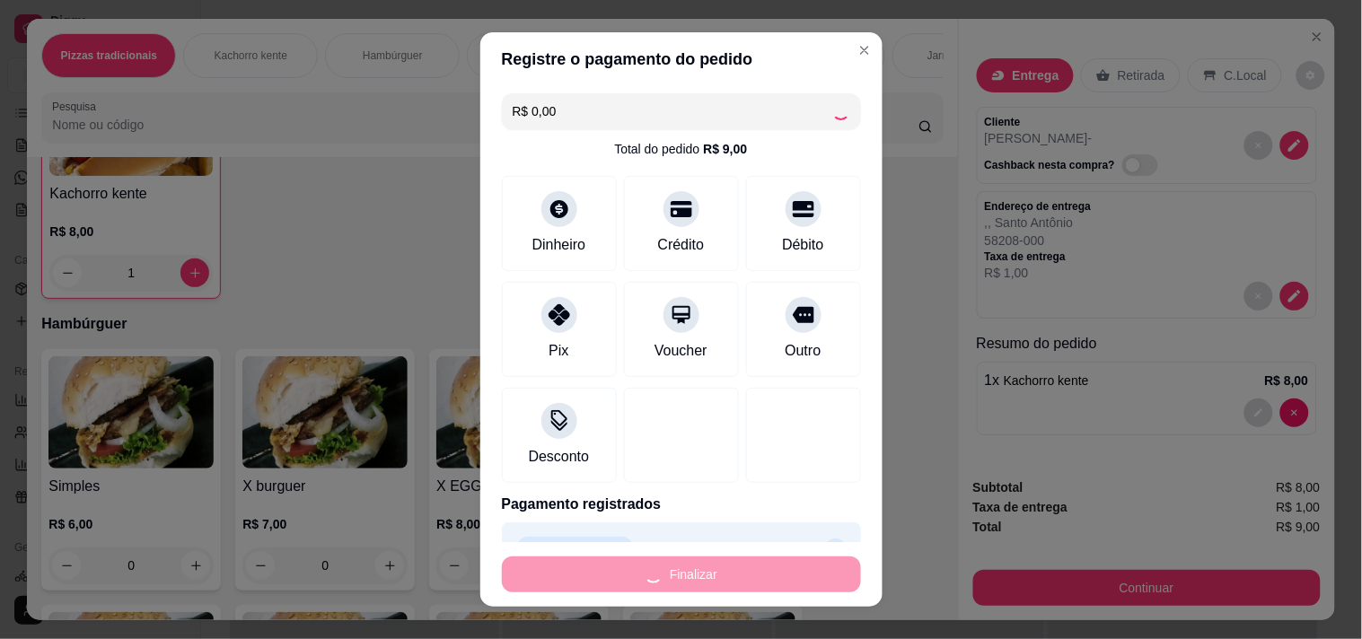
type input "0"
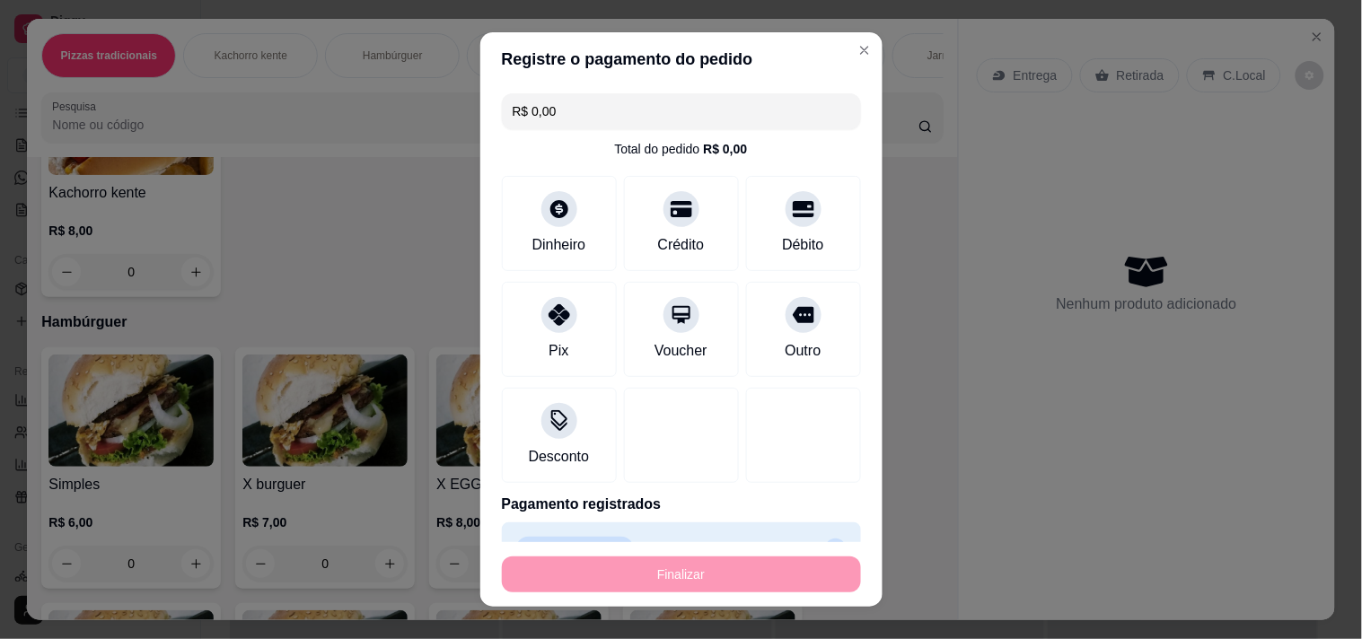
type input "-R$ 9,00"
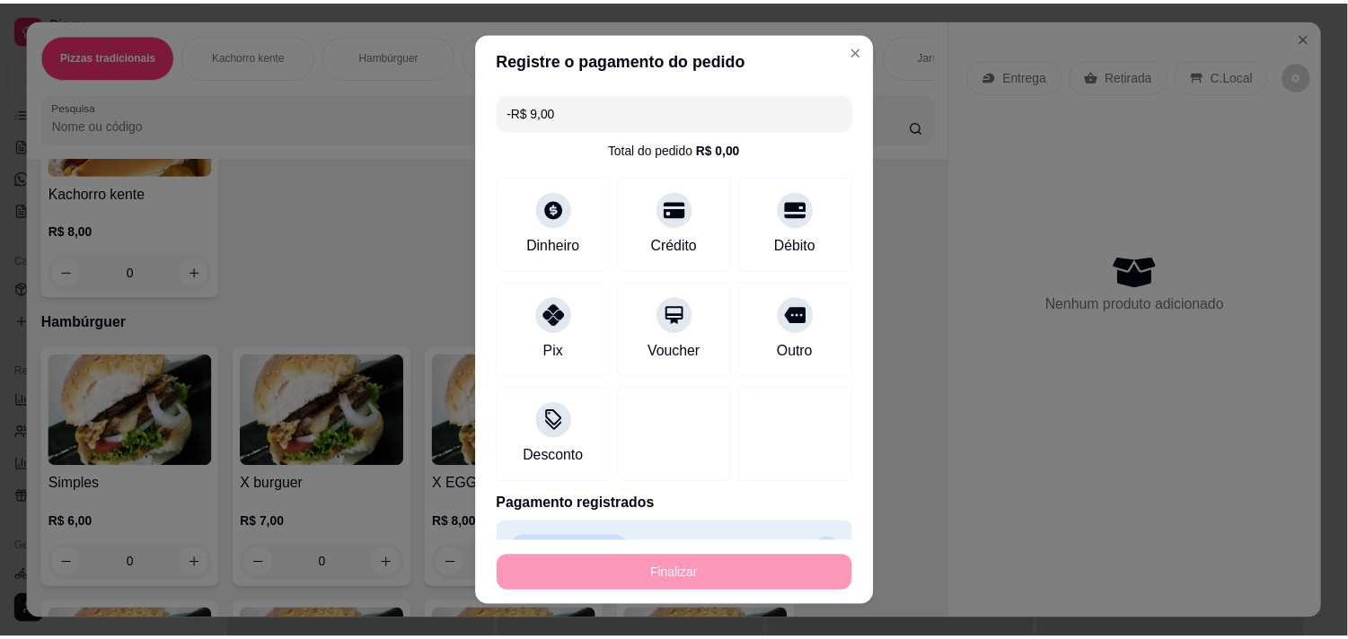
scroll to position [498, 0]
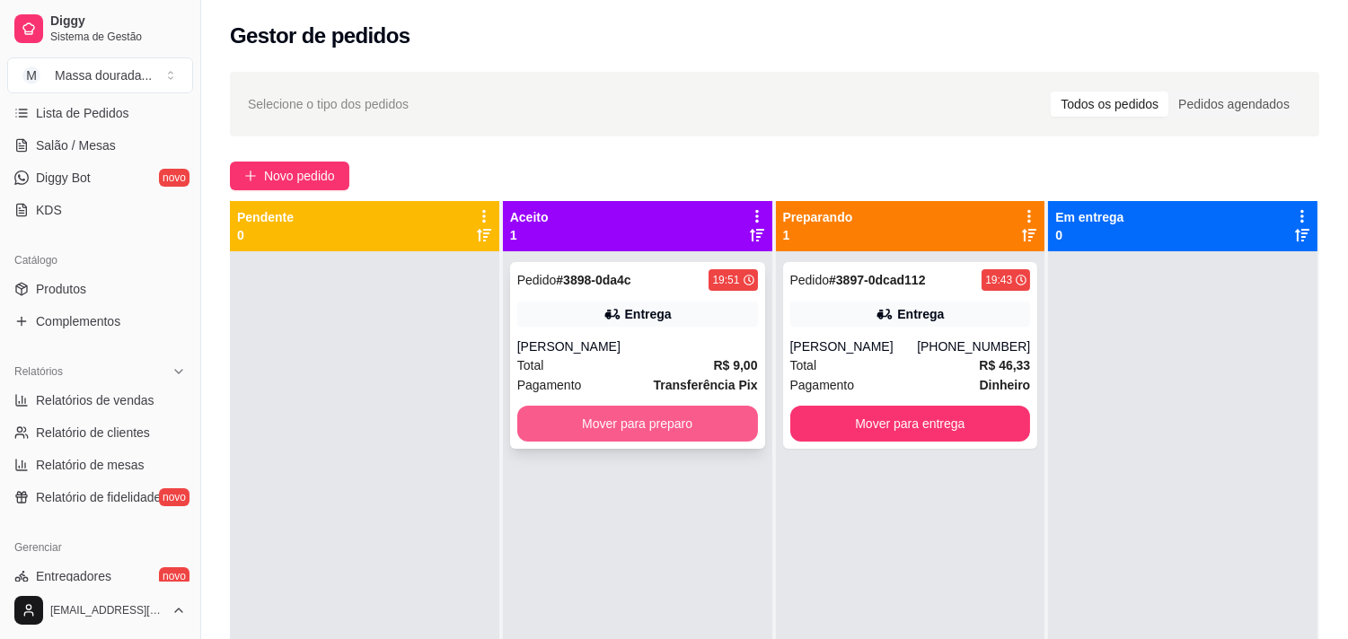
click at [695, 442] on button "Mover para preparo" at bounding box center [637, 424] width 241 height 36
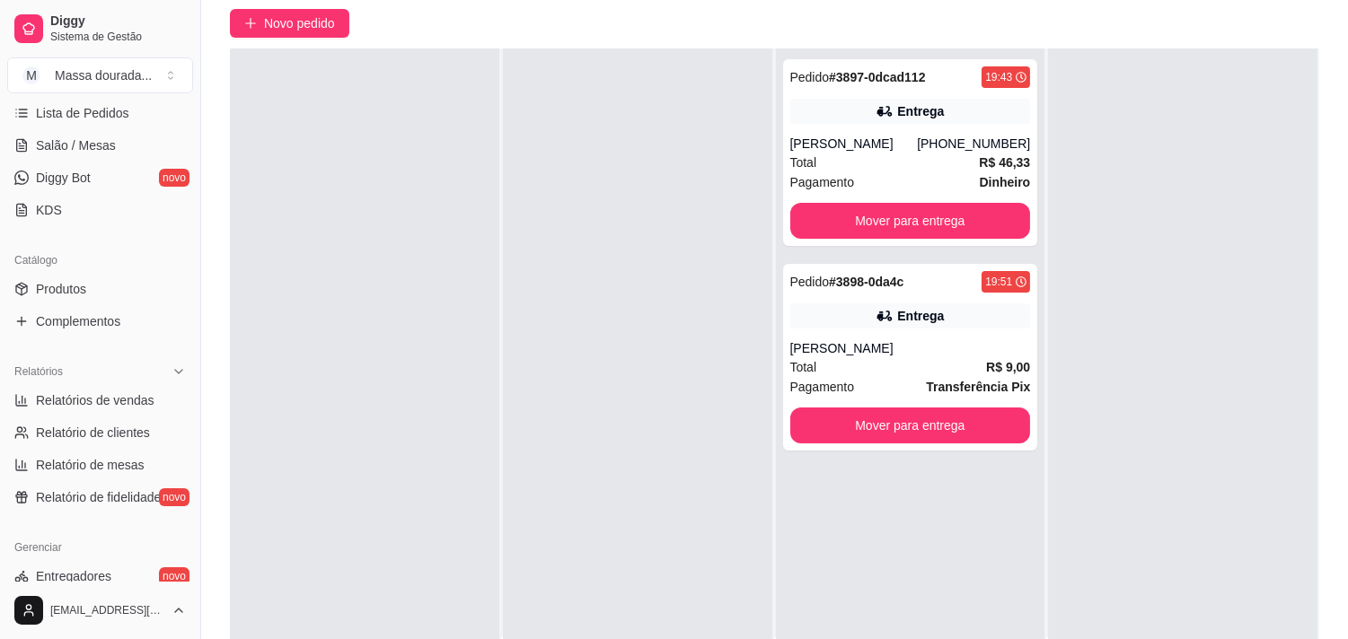
scroll to position [328, 0]
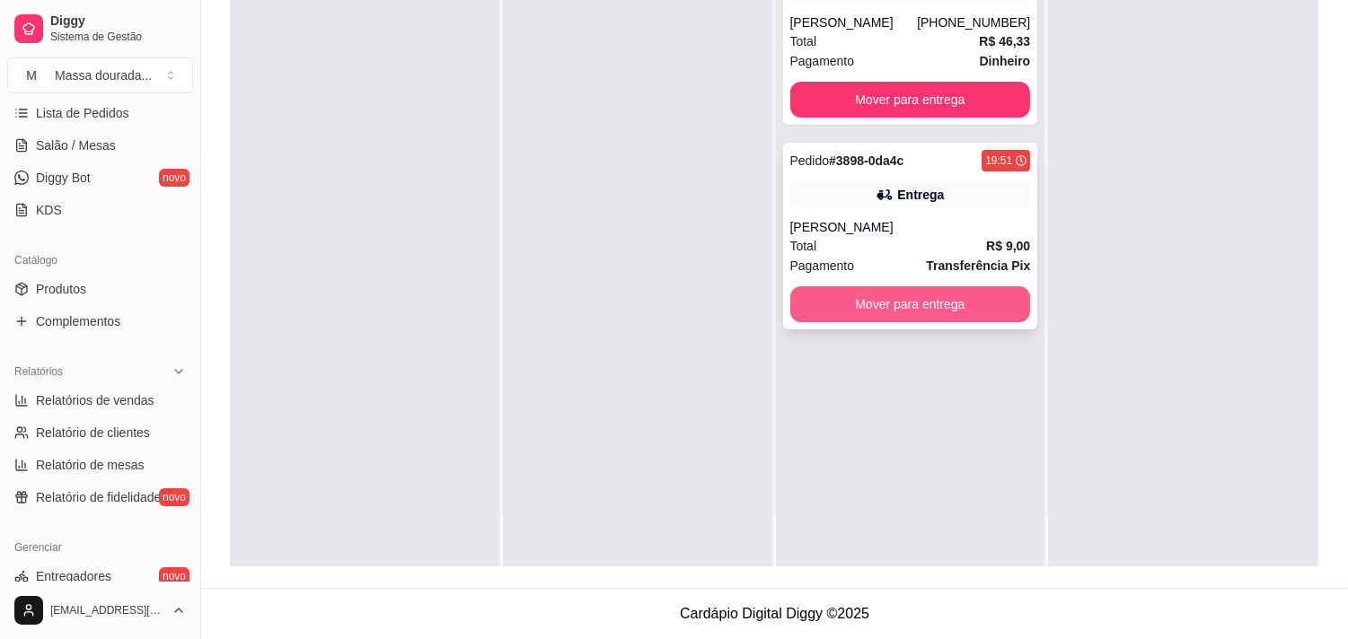
click at [943, 322] on button "Mover para entrega" at bounding box center [910, 304] width 241 height 36
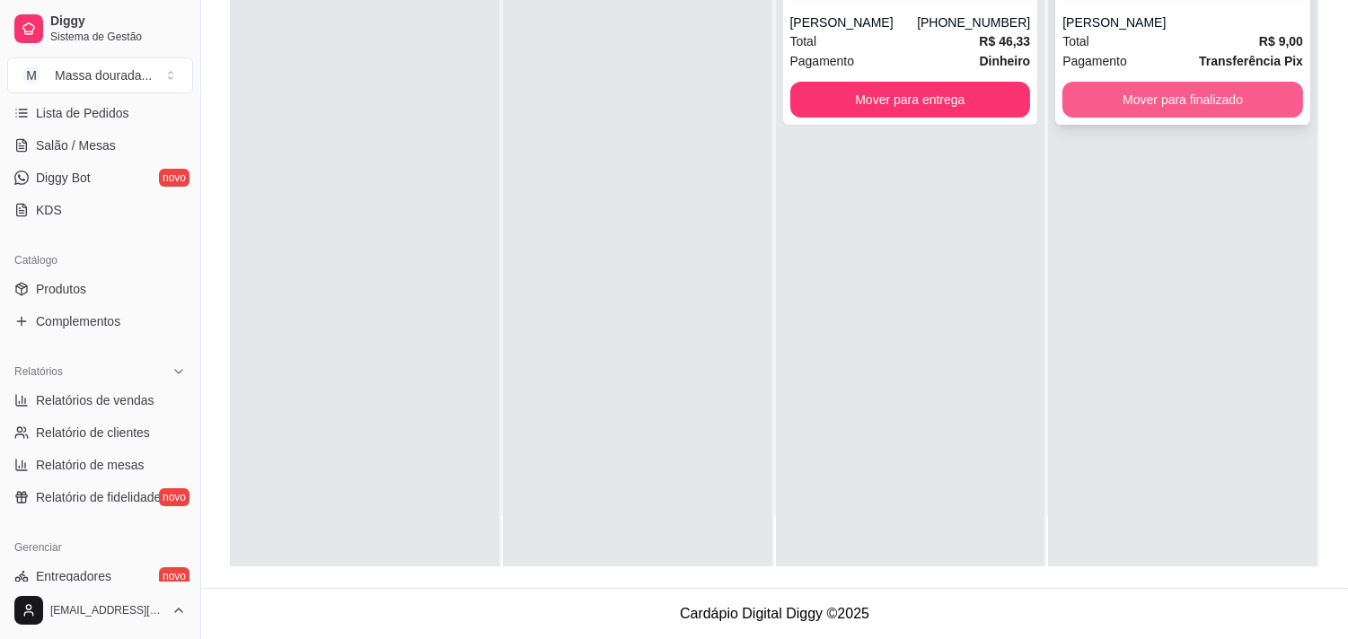
click at [1118, 114] on button "Mover para finalizado" at bounding box center [1182, 100] width 241 height 36
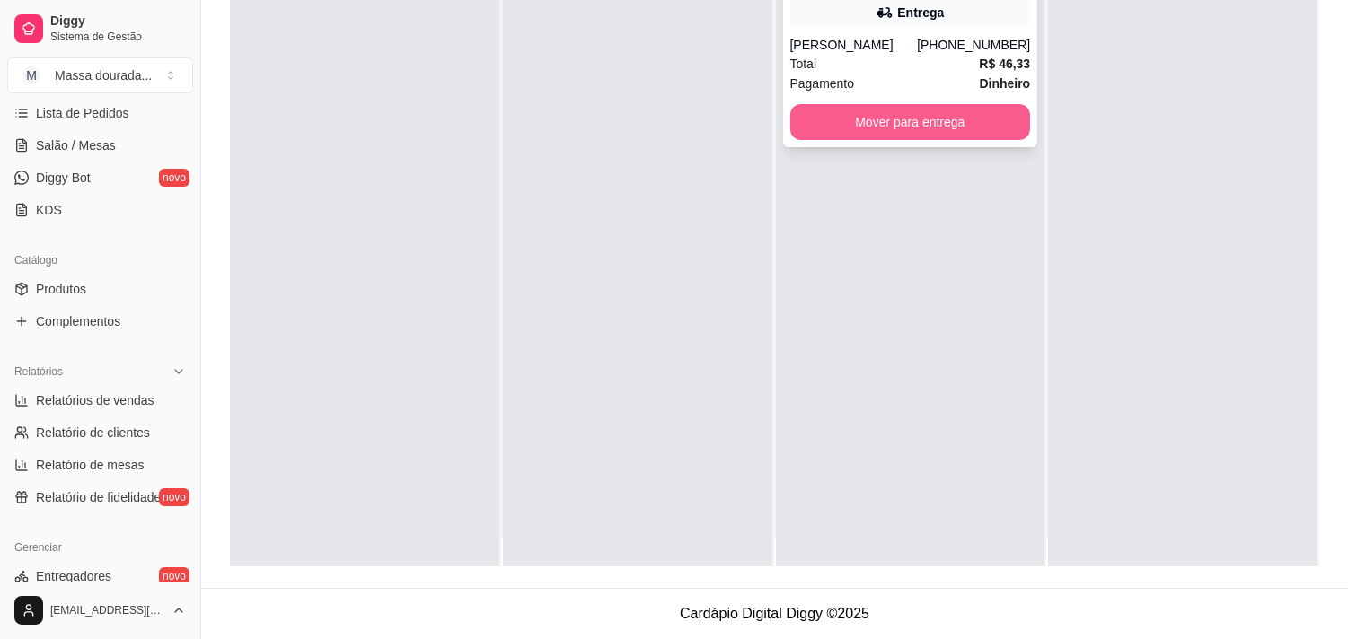
scroll to position [0, 0]
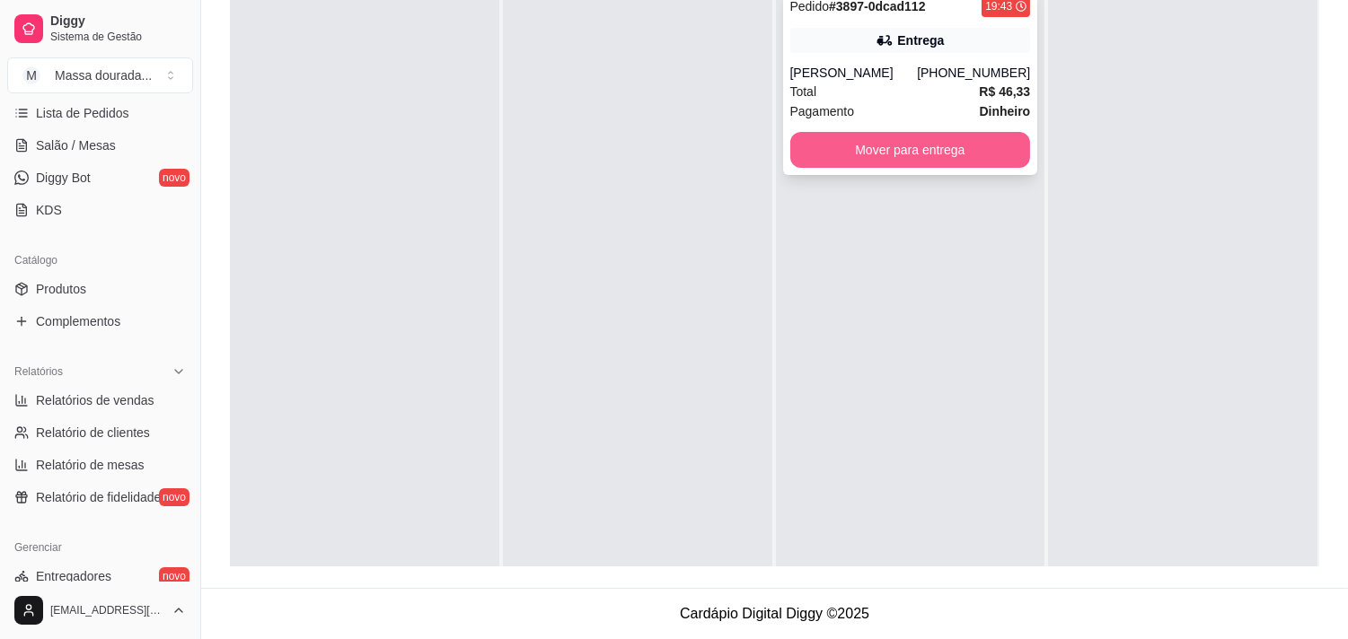
click at [923, 168] on button "Mover para entrega" at bounding box center [910, 150] width 241 height 36
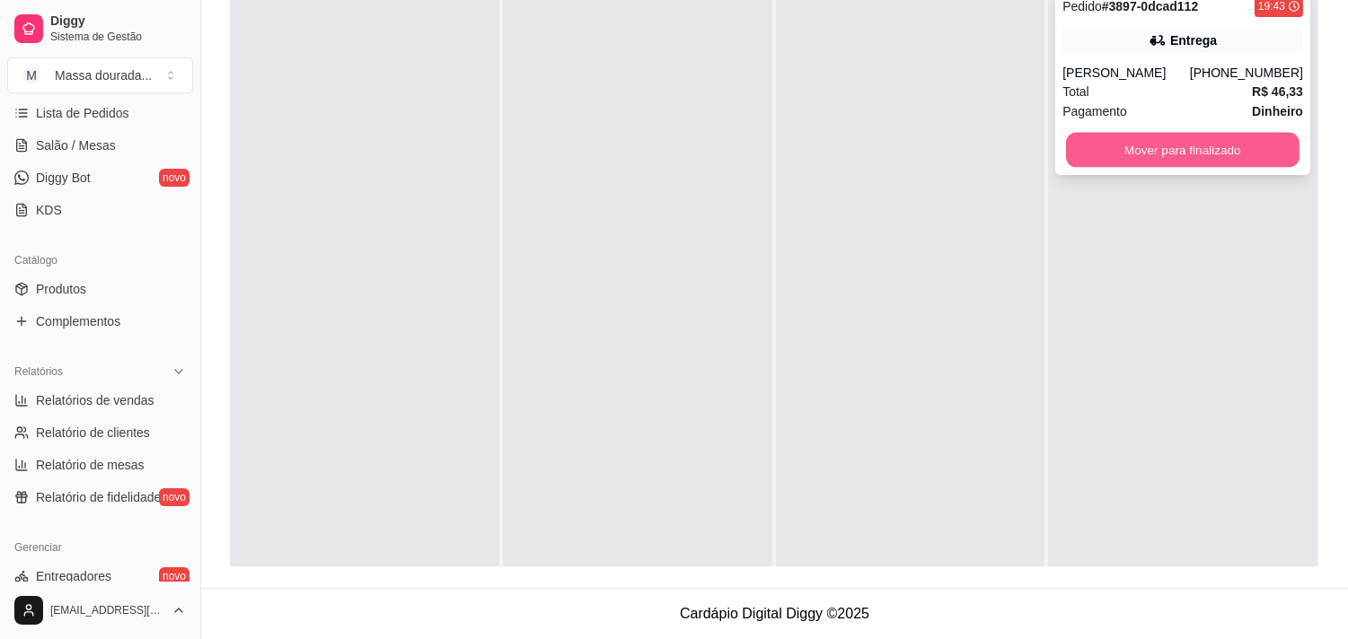
click at [1166, 168] on button "Mover para finalizado" at bounding box center [1183, 150] width 234 height 35
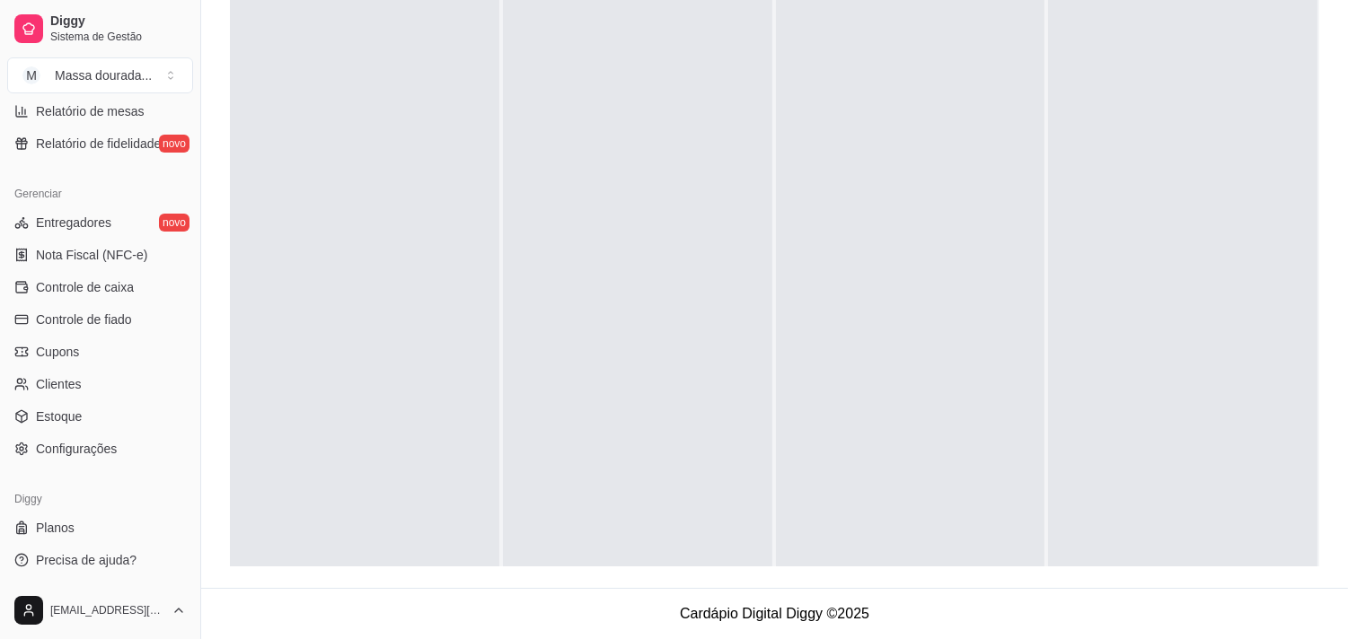
scroll to position [675, 0]
click at [154, 56] on span "Relatórios de vendas" at bounding box center [95, 47] width 119 height 18
select select "ALL"
select select "0"
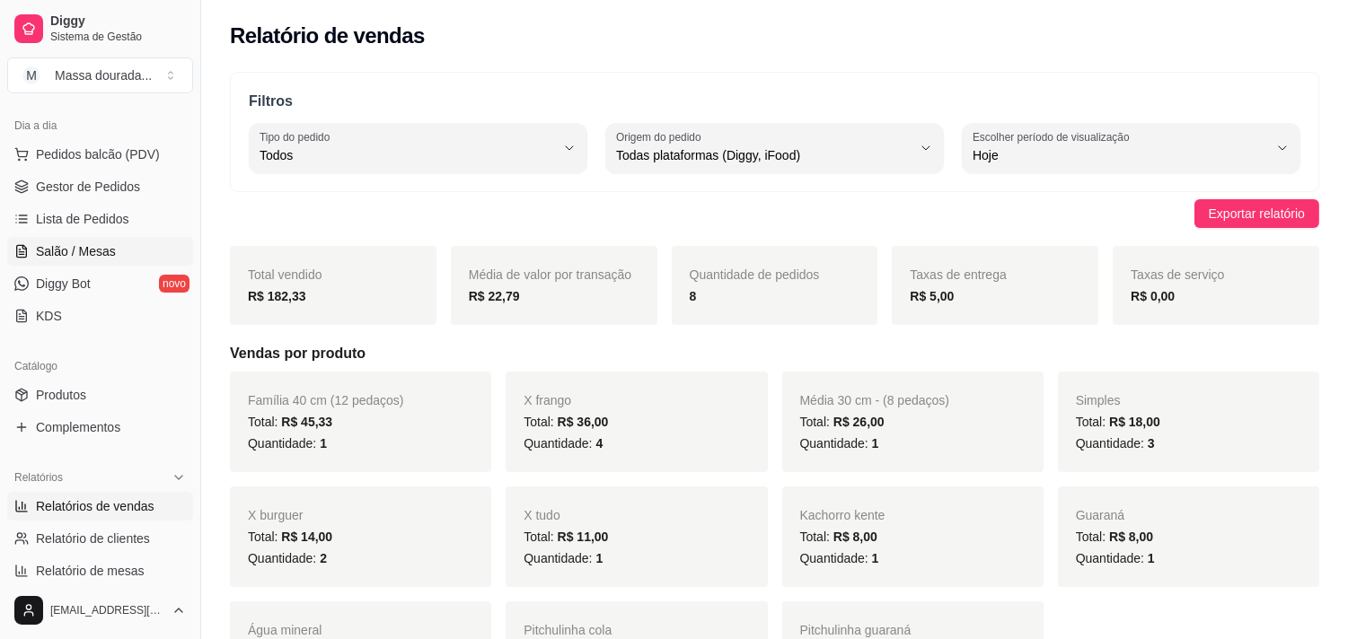
scroll to position [76, 0]
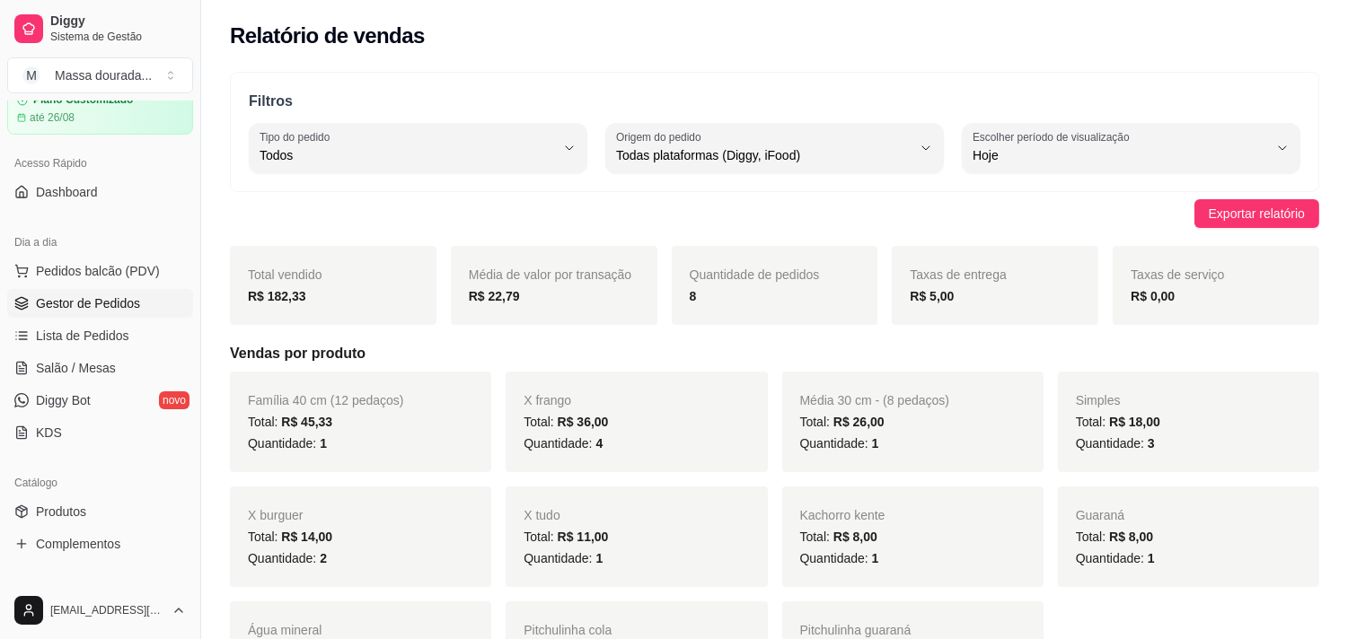
click at [148, 318] on link "Gestor de Pedidos" at bounding box center [100, 303] width 186 height 29
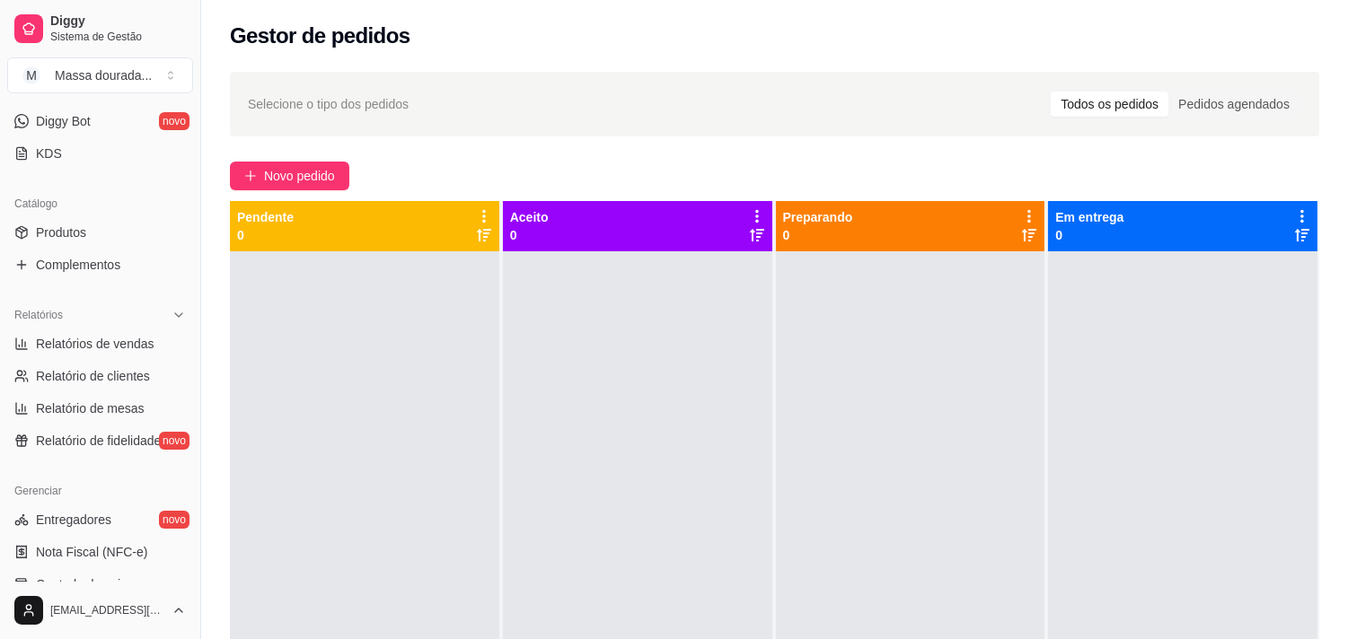
scroll to position [375, 0]
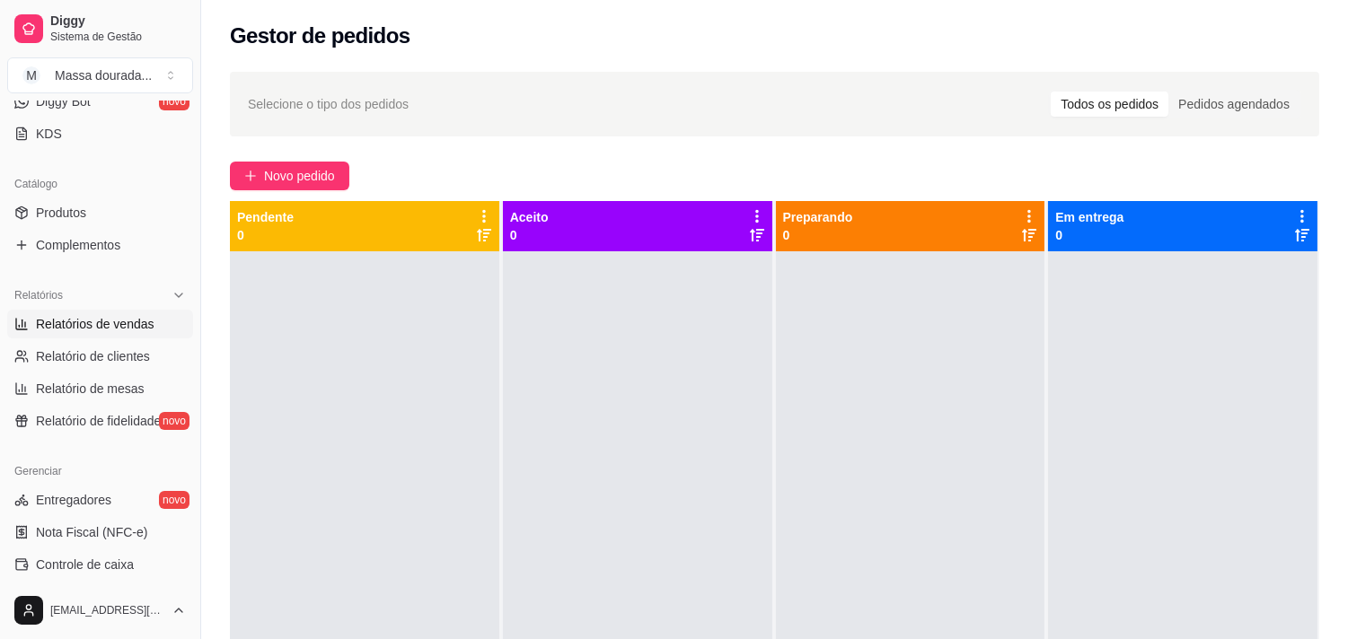
click at [101, 333] on span "Relatórios de vendas" at bounding box center [95, 324] width 119 height 18
select select "ALL"
select select "0"
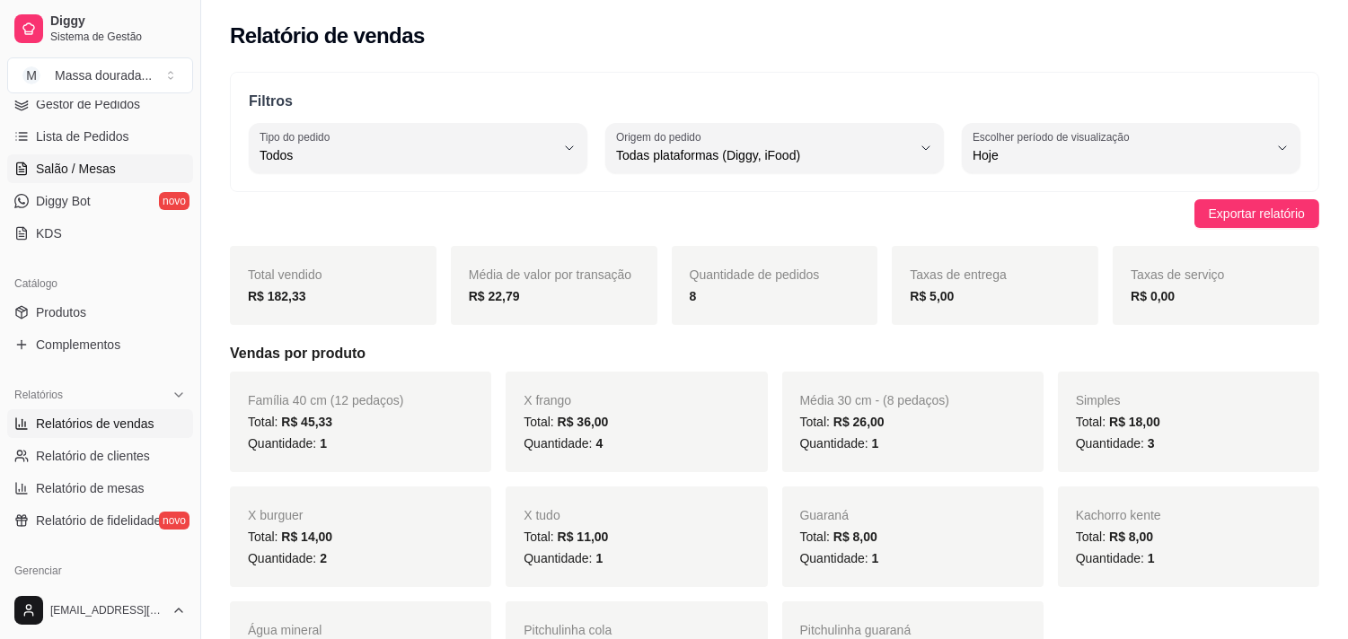
scroll to position [176, 0]
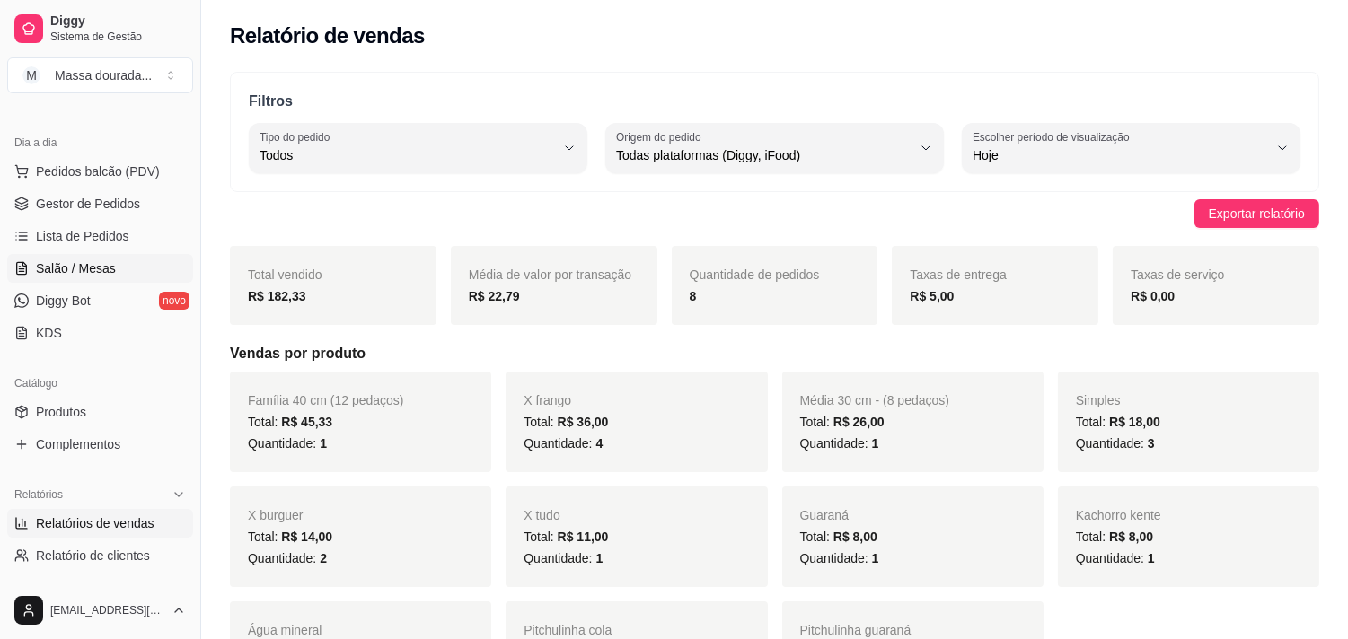
click at [93, 213] on span "Gestor de Pedidos" at bounding box center [88, 204] width 104 height 18
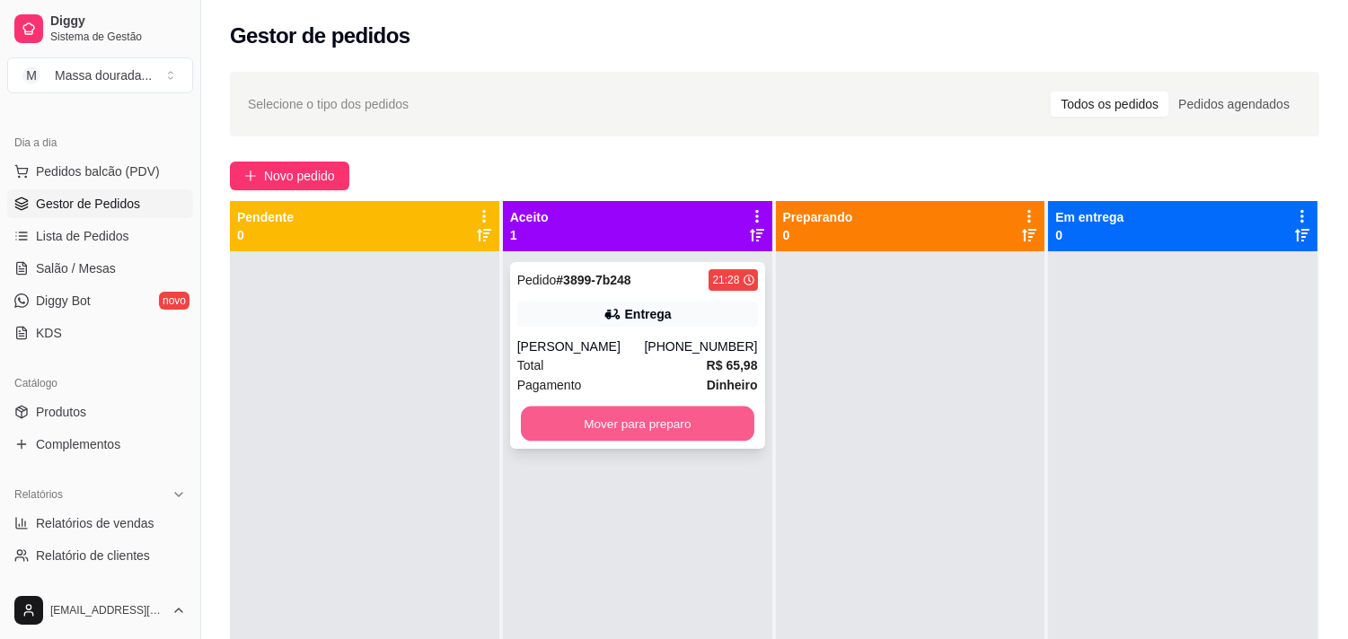
click at [582, 442] on button "Mover para preparo" at bounding box center [638, 424] width 234 height 35
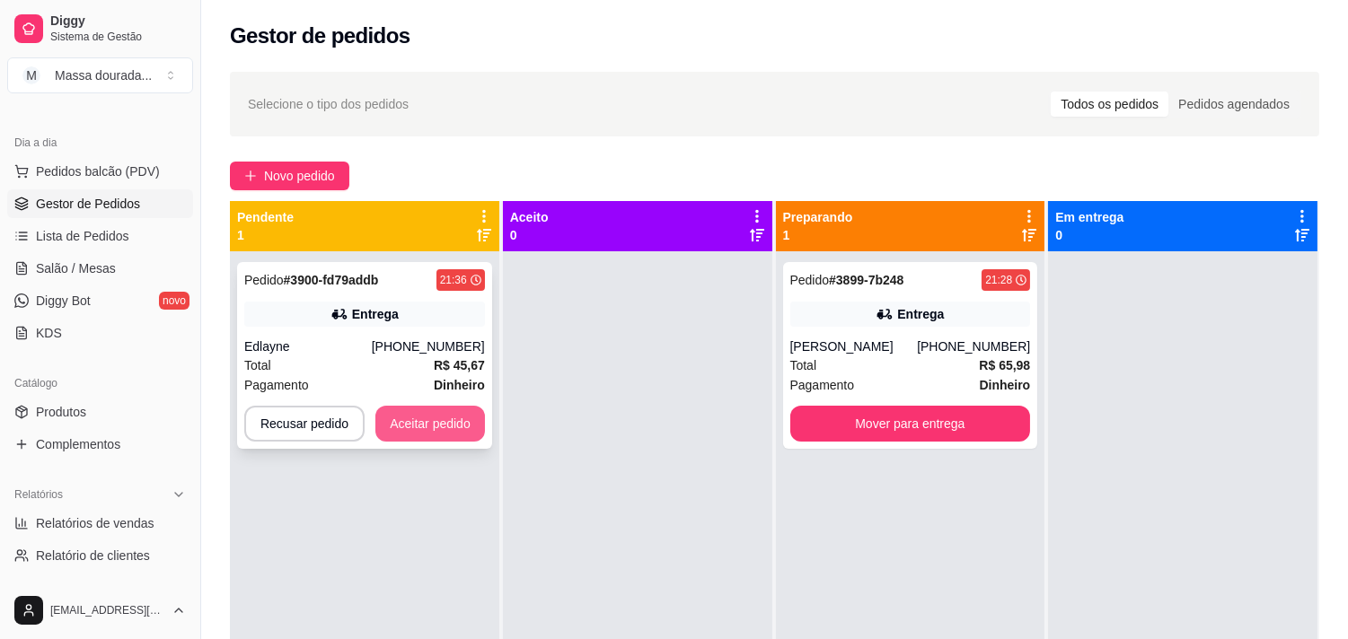
click at [485, 442] on button "Aceitar pedido" at bounding box center [430, 424] width 110 height 36
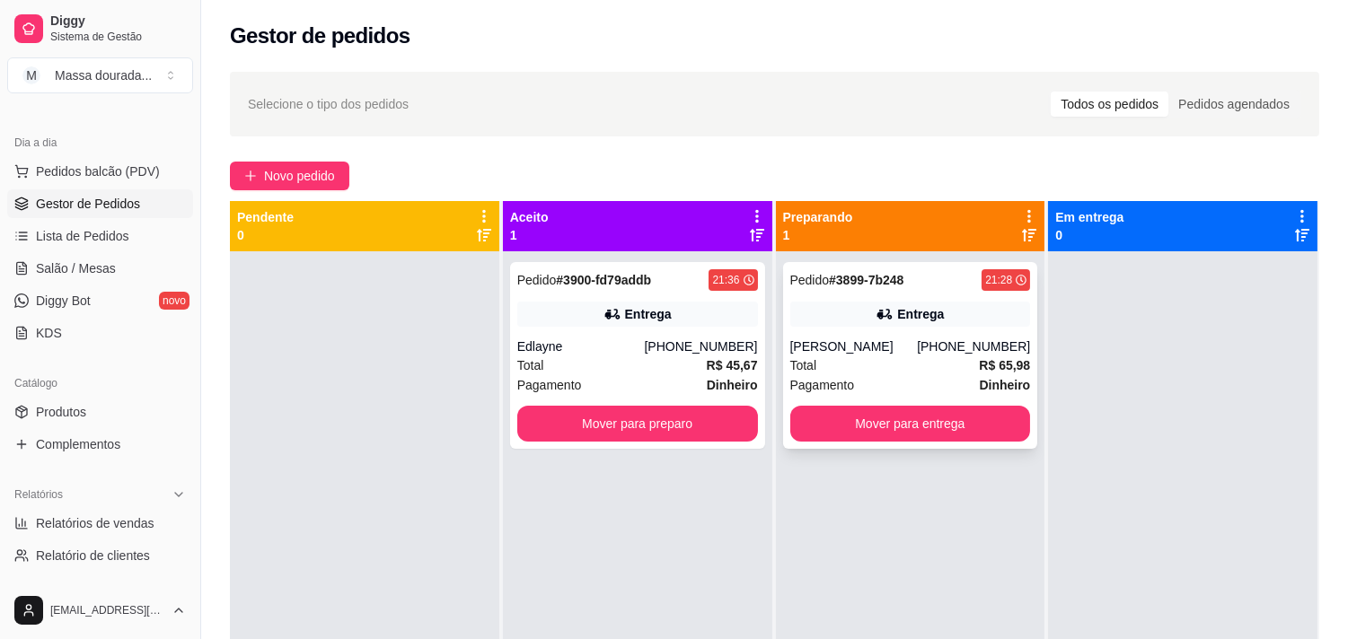
click at [855, 396] on div "Pedido # 3899-7b248 21:28 Entrega [PERSON_NAME] [PHONE_NUMBER] Total R$ 65,98 P…" at bounding box center [910, 355] width 255 height 187
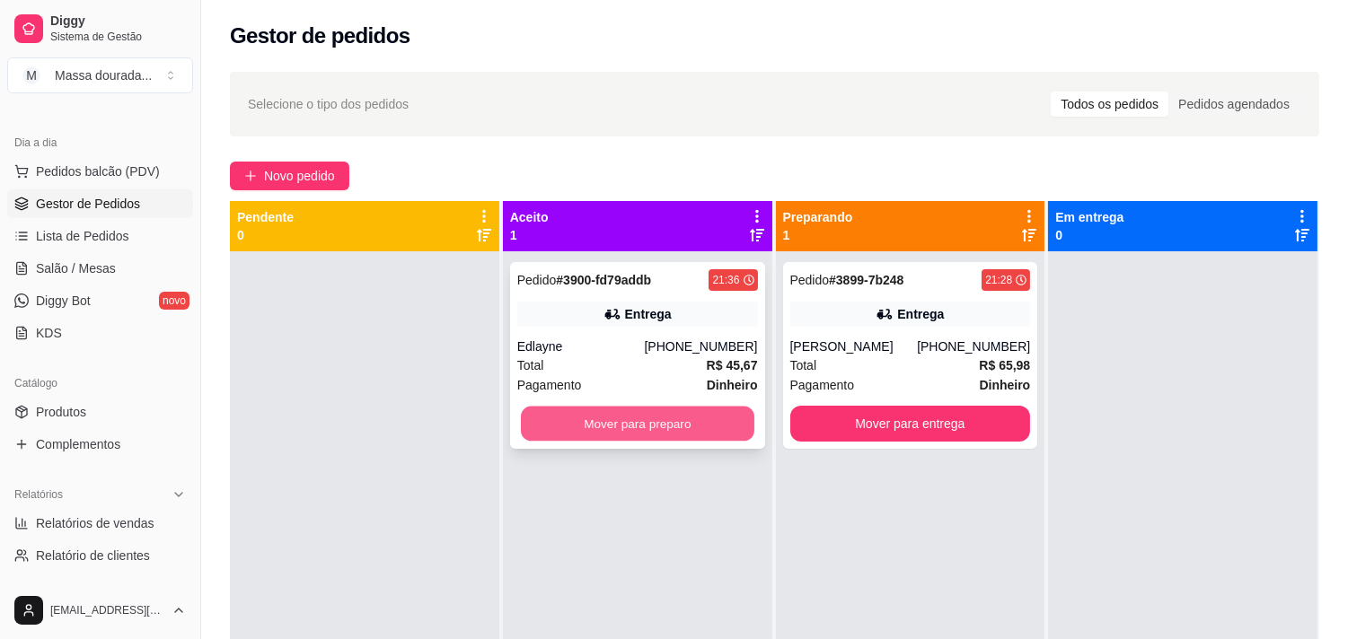
click at [690, 442] on button "Mover para preparo" at bounding box center [638, 424] width 234 height 35
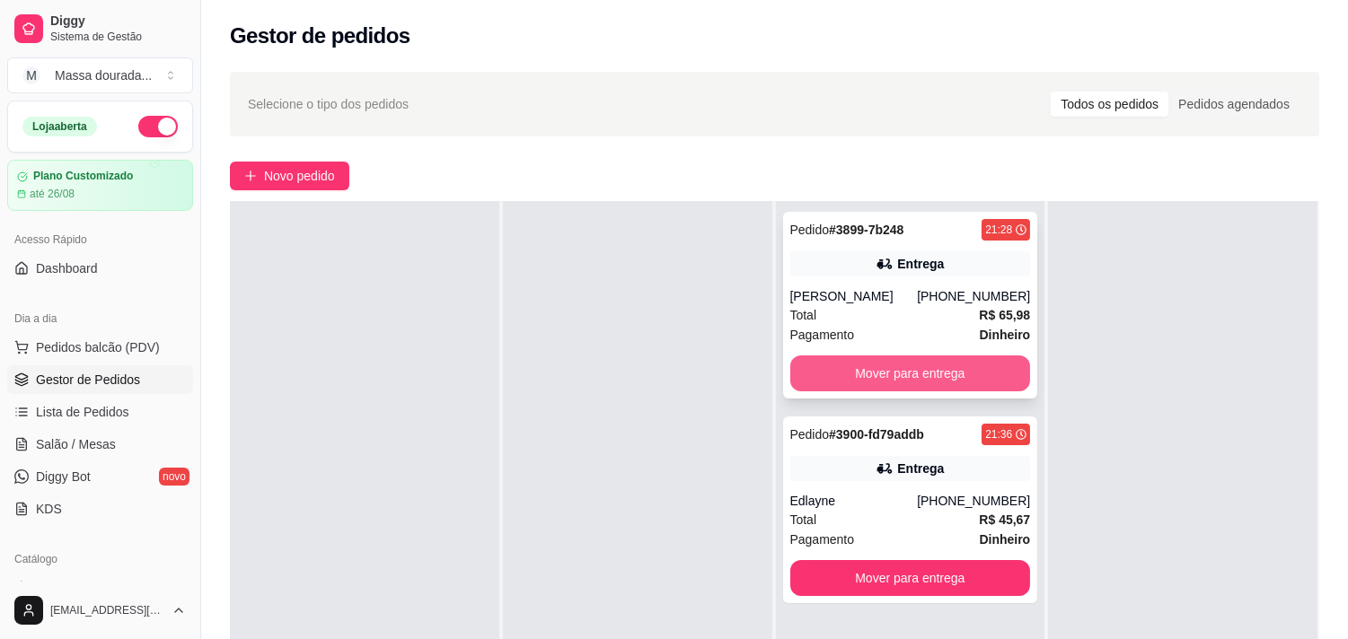
click at [904, 392] on button "Mover para entrega" at bounding box center [910, 374] width 241 height 36
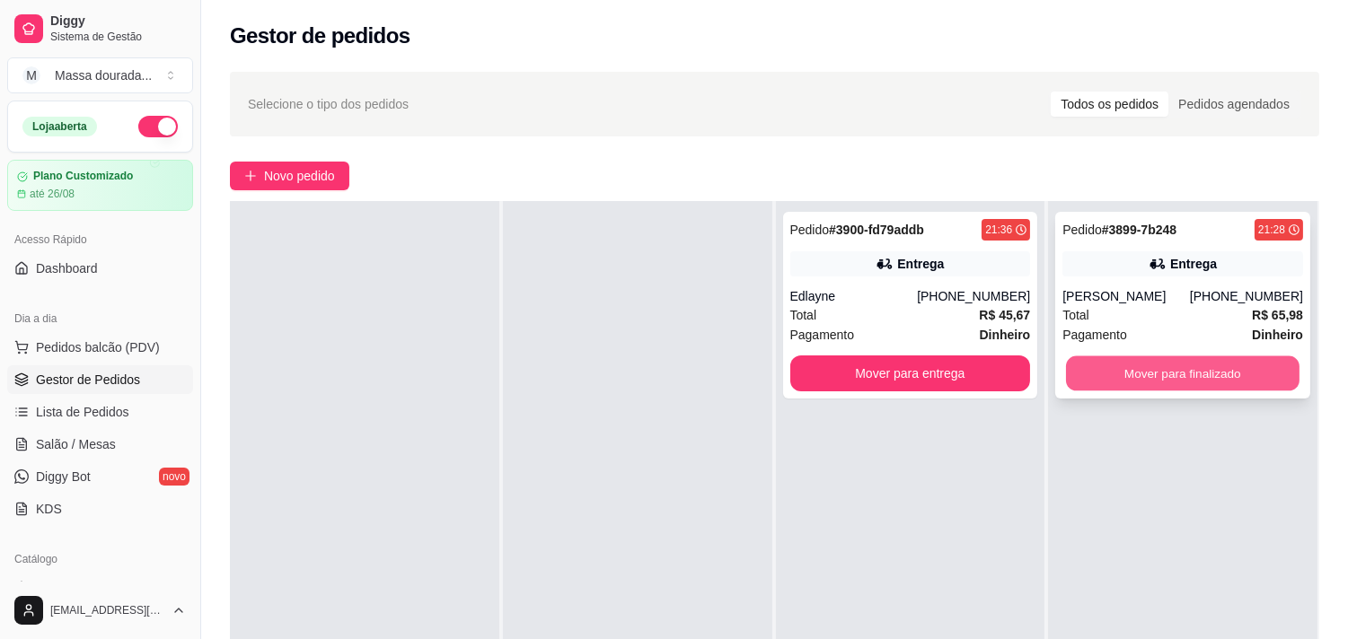
click at [1079, 392] on button "Mover para finalizado" at bounding box center [1183, 374] width 234 height 35
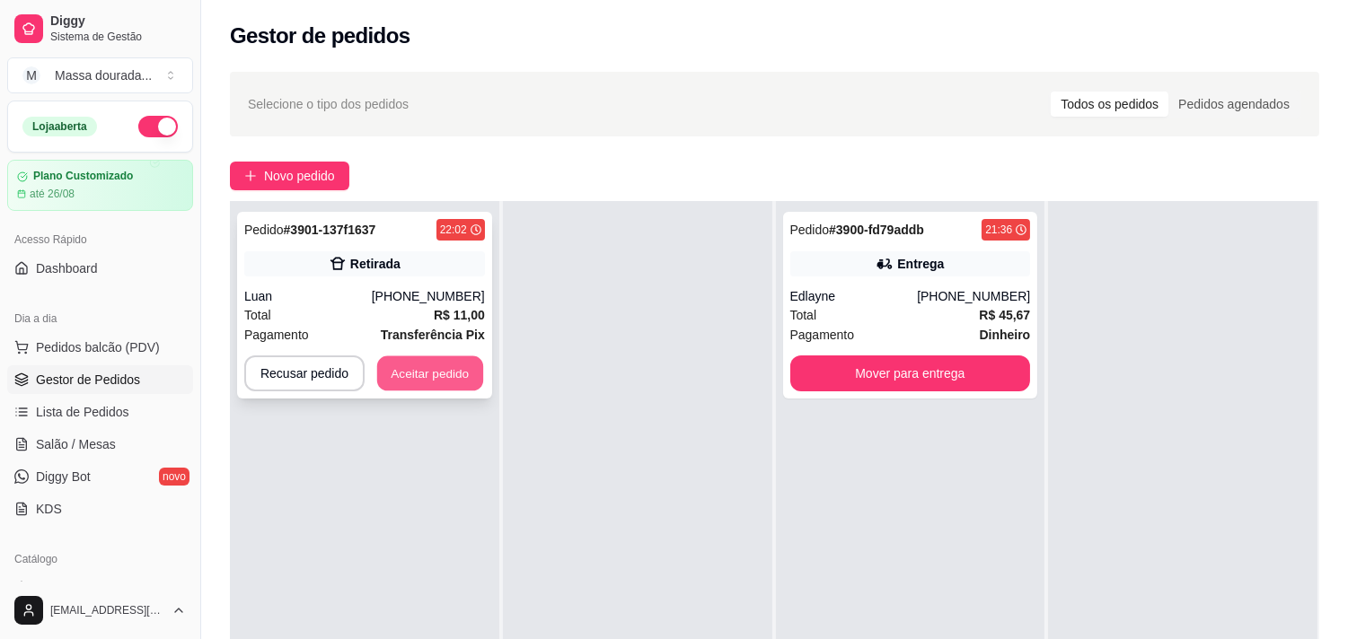
click at [483, 392] on button "Aceitar pedido" at bounding box center [430, 374] width 106 height 35
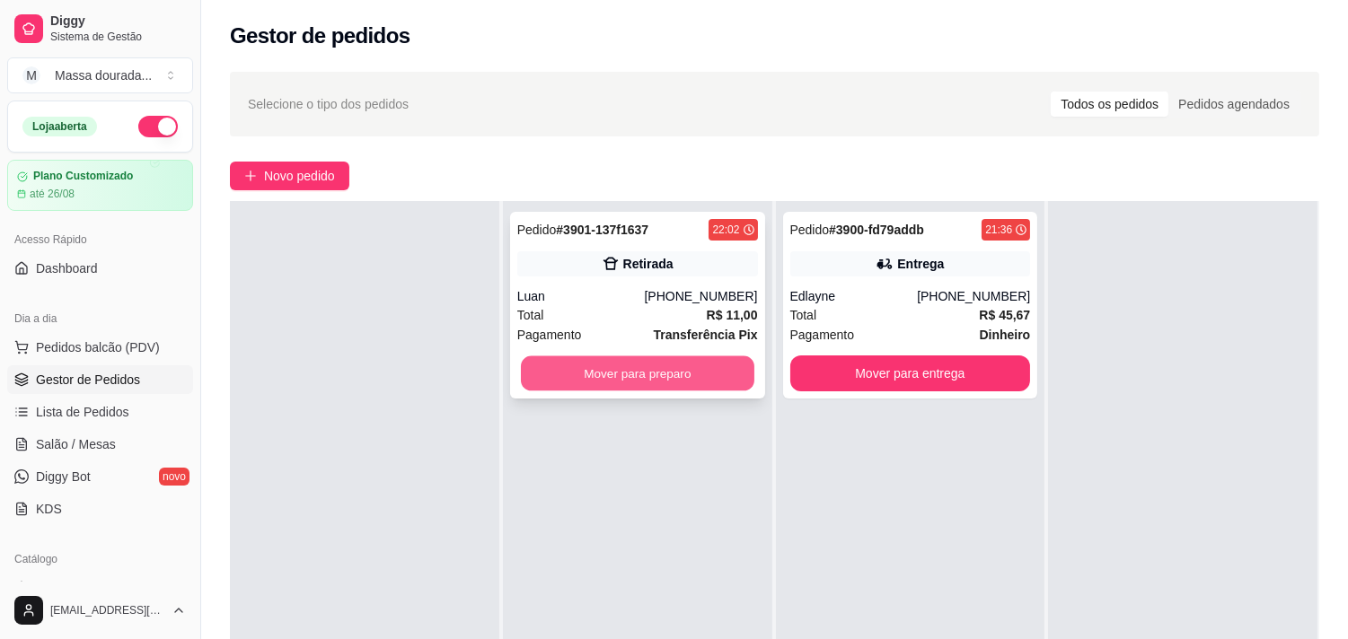
click at [740, 392] on button "Mover para preparo" at bounding box center [638, 374] width 234 height 35
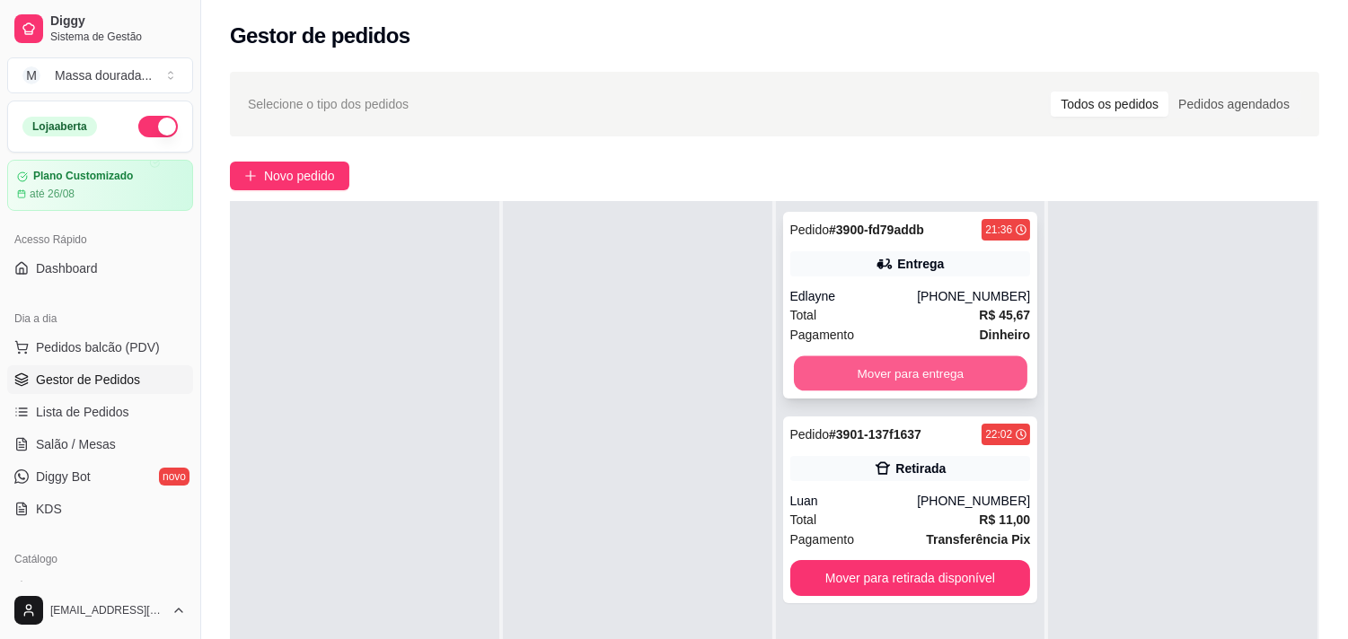
click at [929, 392] on button "Mover para entrega" at bounding box center [911, 374] width 234 height 35
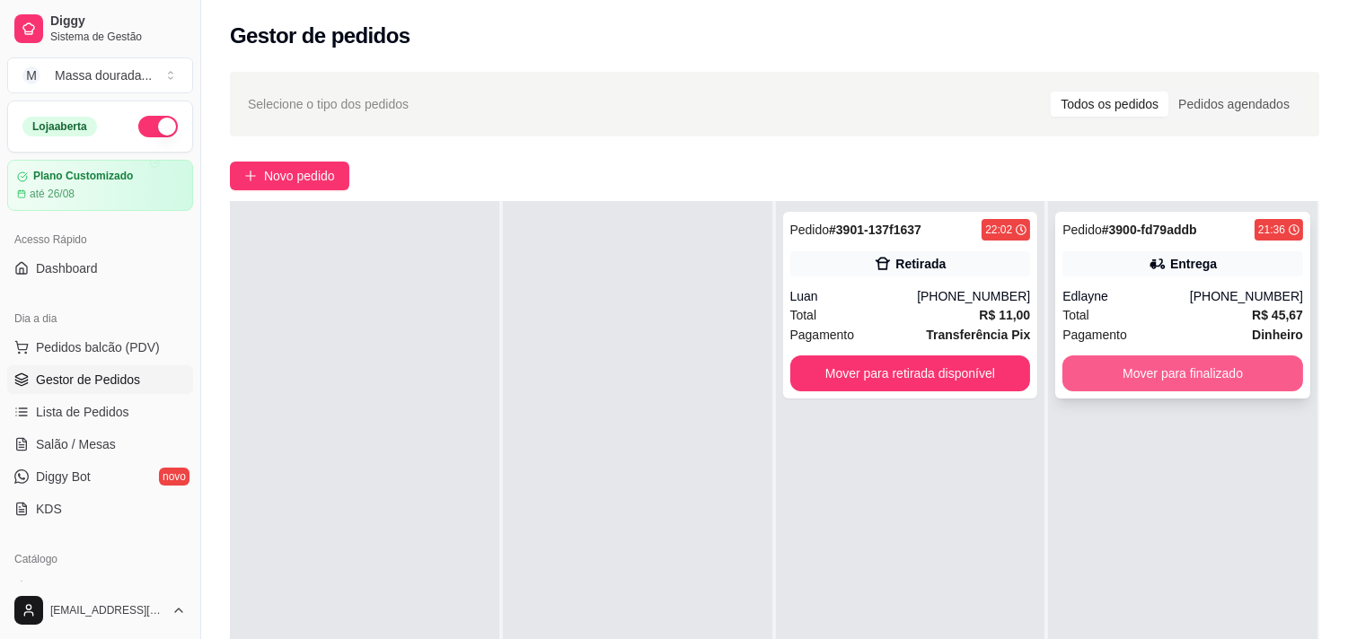
click at [1090, 392] on button "Mover para finalizado" at bounding box center [1182, 374] width 241 height 36
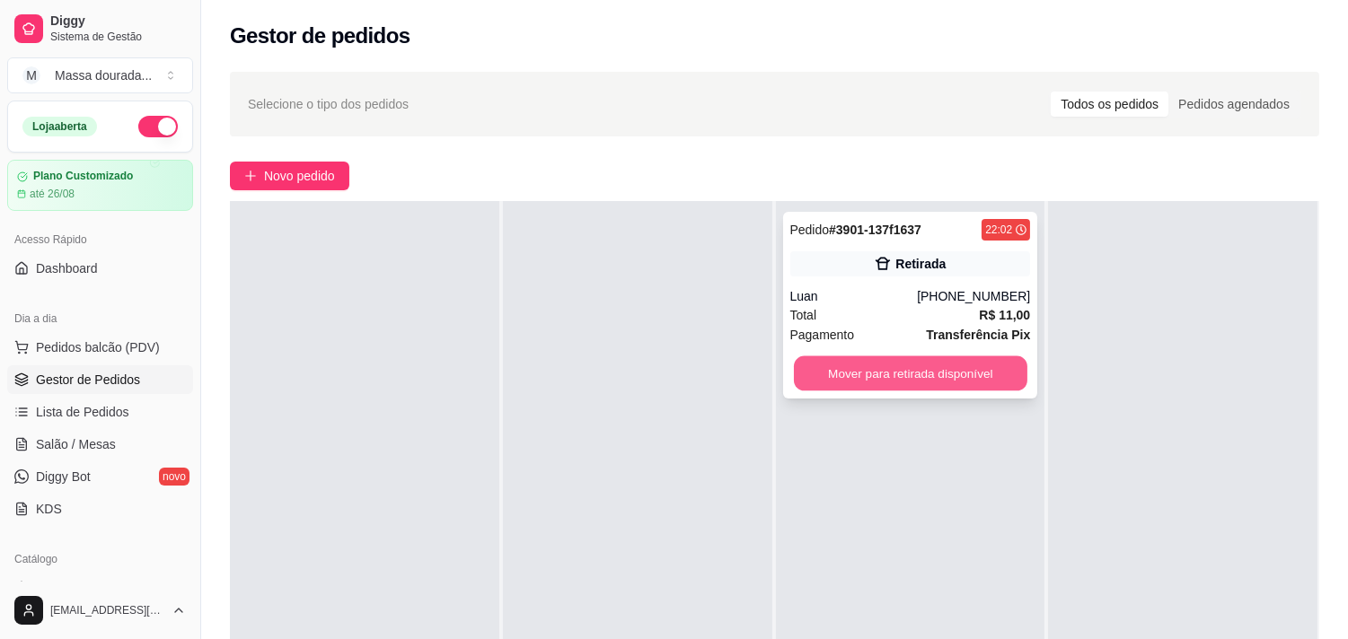
click at [970, 392] on button "Mover para retirada disponível" at bounding box center [911, 374] width 234 height 35
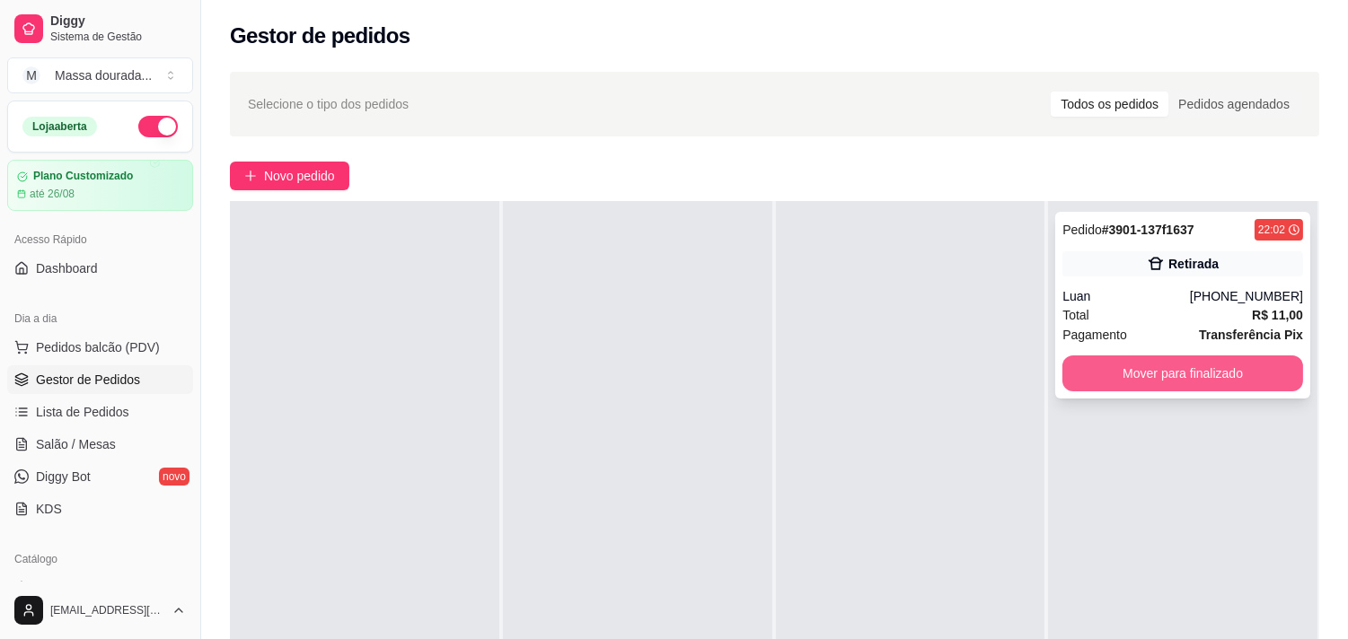
click at [1150, 392] on button "Mover para finalizado" at bounding box center [1182, 374] width 241 height 36
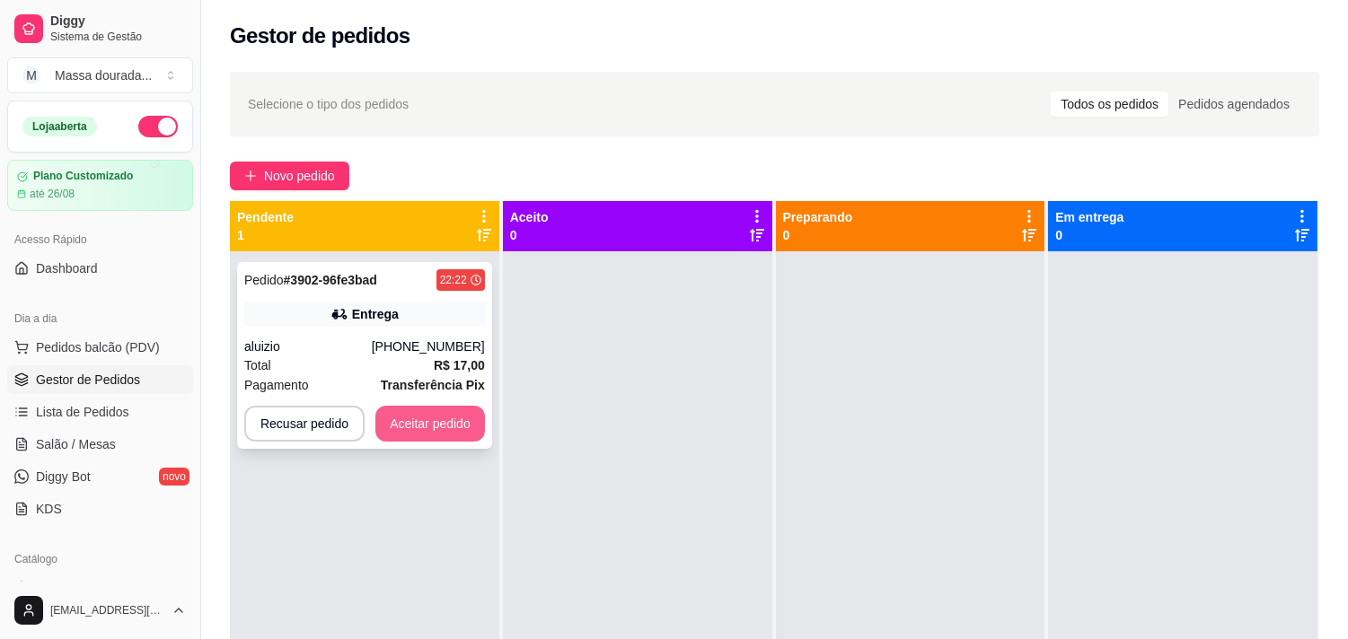
click at [485, 442] on button "Aceitar pedido" at bounding box center [430, 424] width 110 height 36
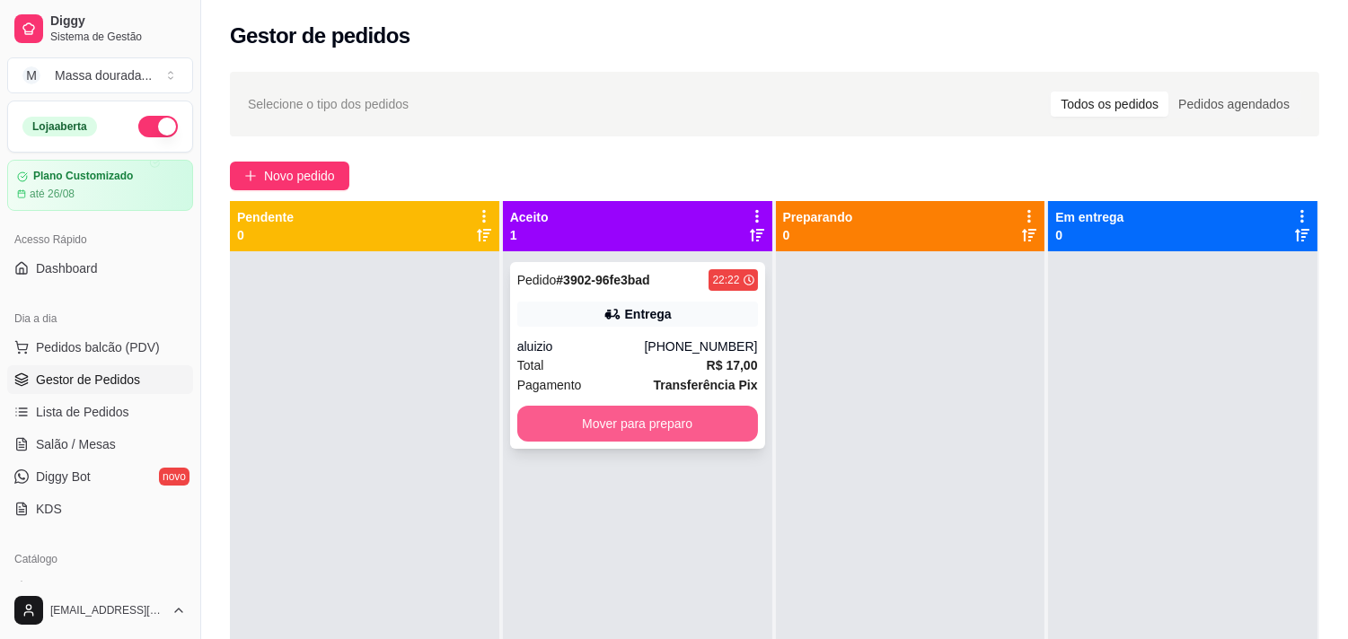
click at [693, 442] on button "Mover para preparo" at bounding box center [637, 424] width 241 height 36
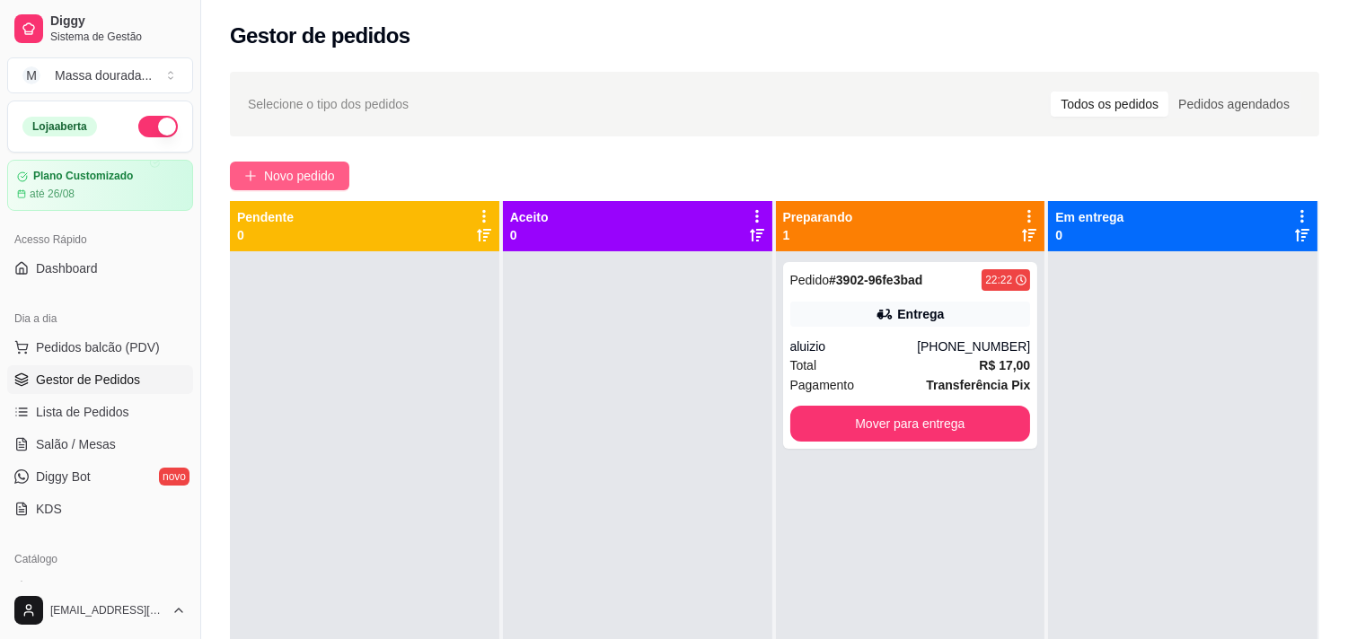
click at [335, 186] on span "Novo pedido" at bounding box center [299, 176] width 71 height 20
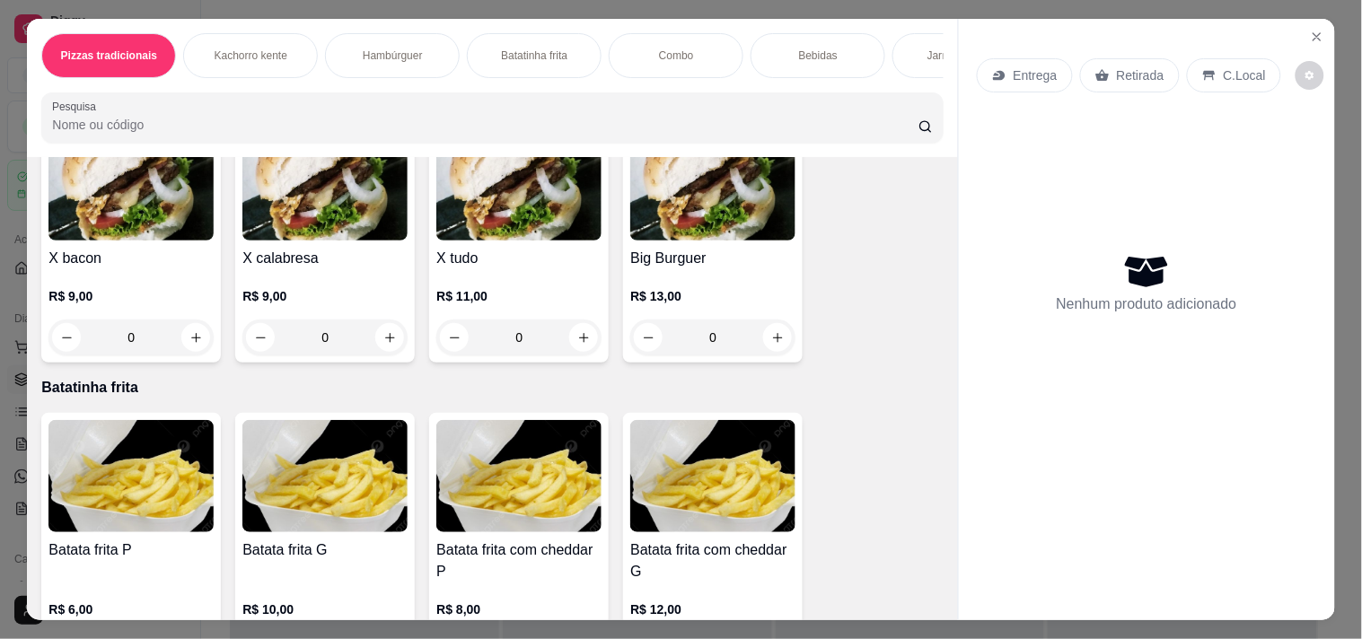
scroll to position [998, 0]
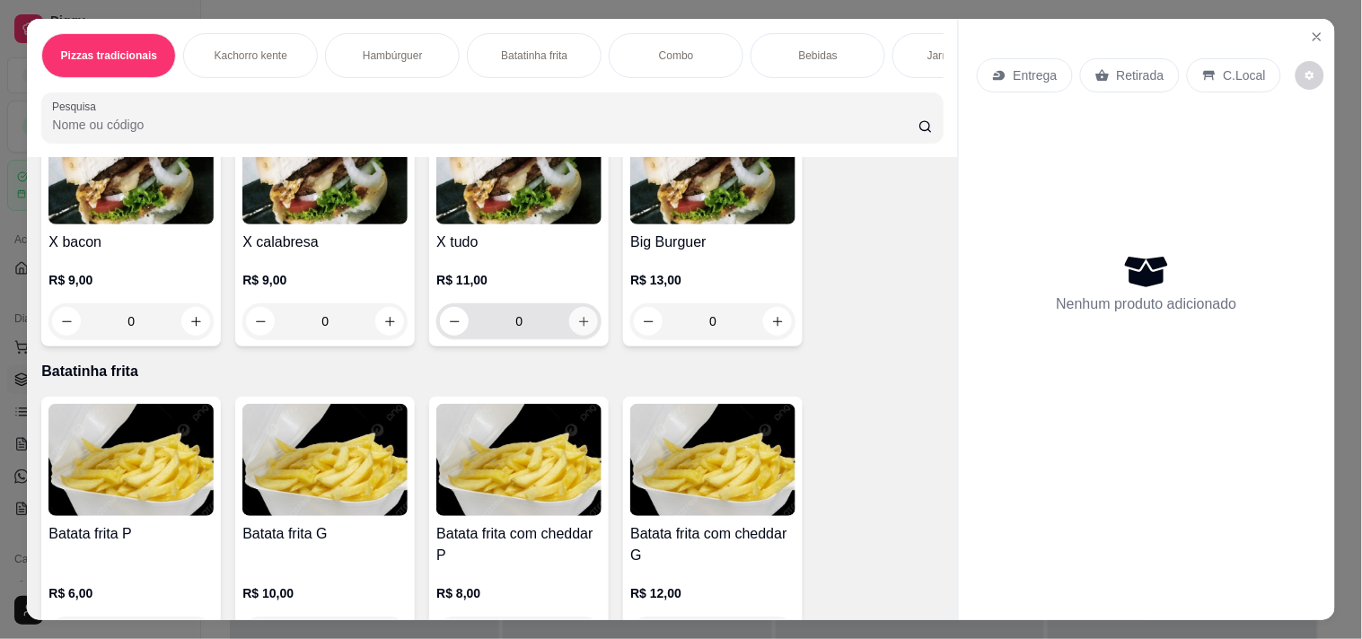
click at [582, 327] on icon "increase-product-quantity" at bounding box center [584, 322] width 10 height 10
type input "1"
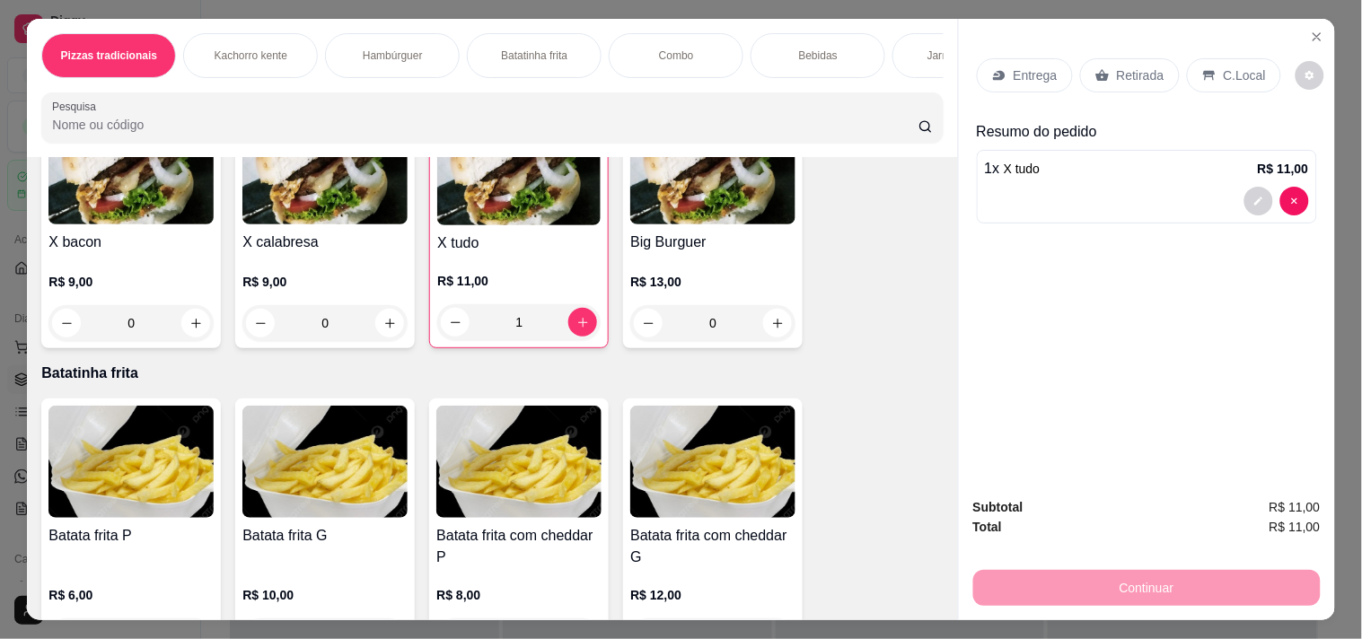
click at [1052, 84] on p "Entrega" at bounding box center [1036, 75] width 44 height 18
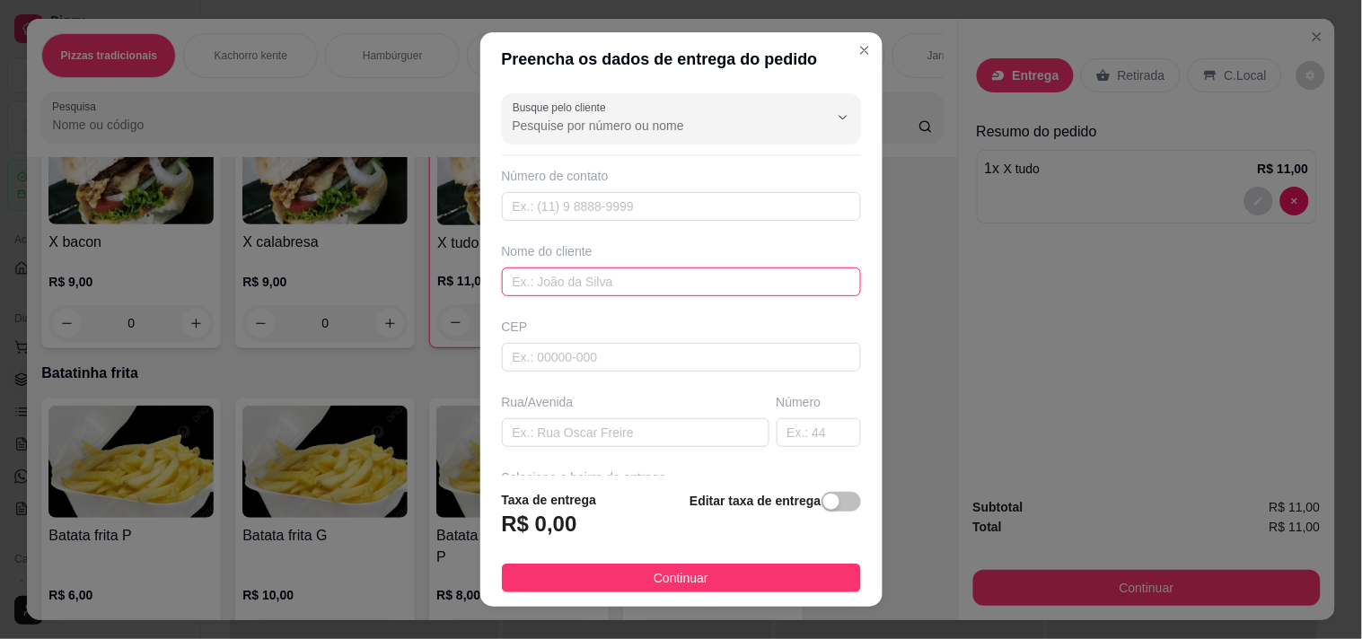
click at [575, 296] on input "text" at bounding box center [681, 282] width 359 height 29
type input "[PERSON_NAME]"
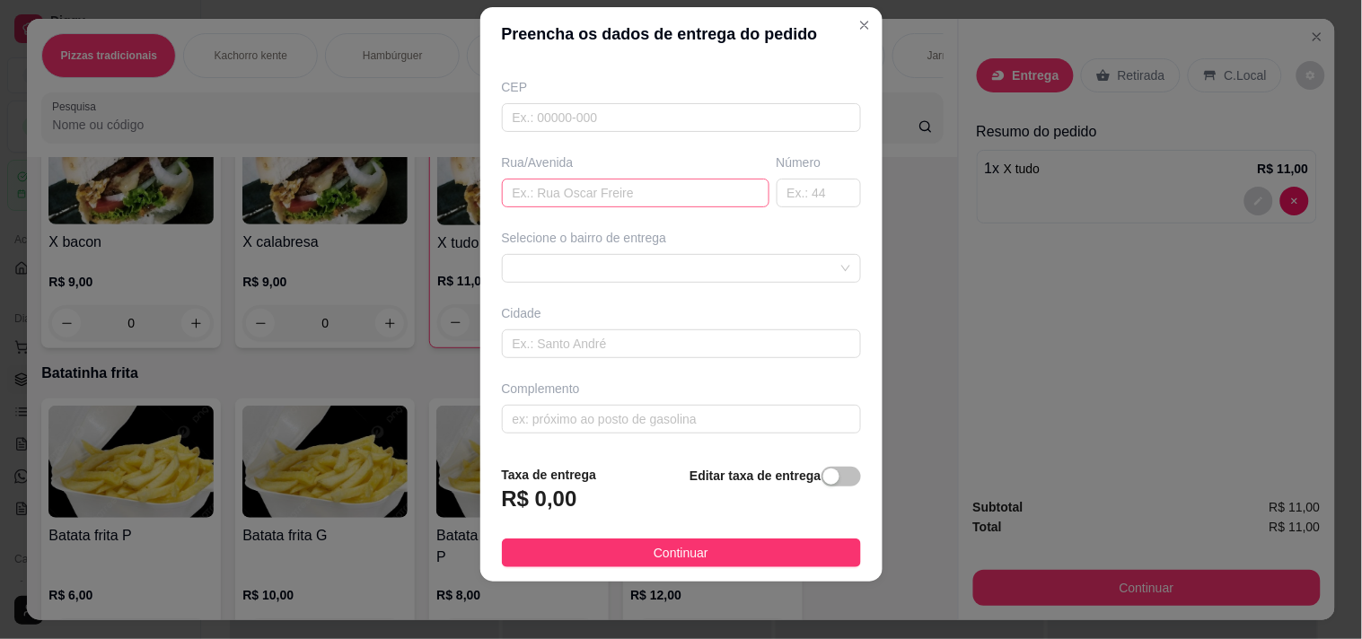
scroll to position [299, 0]
click at [581, 261] on div at bounding box center [681, 268] width 359 height 29
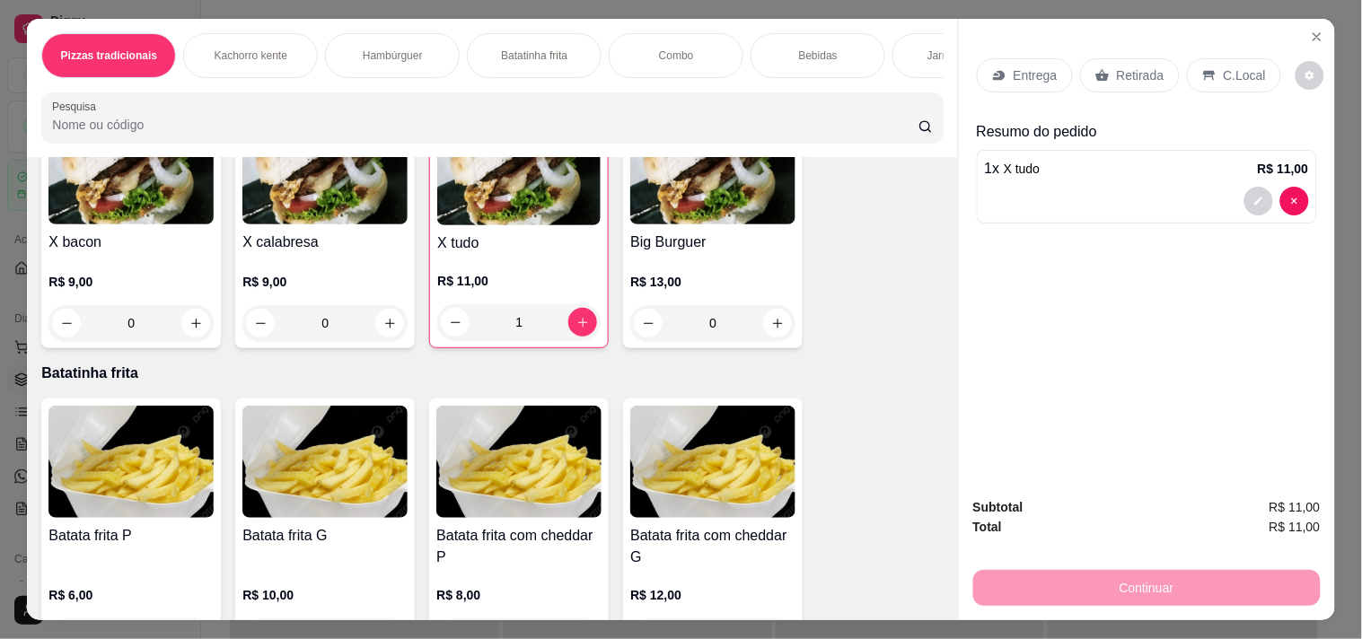
click at [1039, 78] on p "Entrega" at bounding box center [1036, 75] width 44 height 18
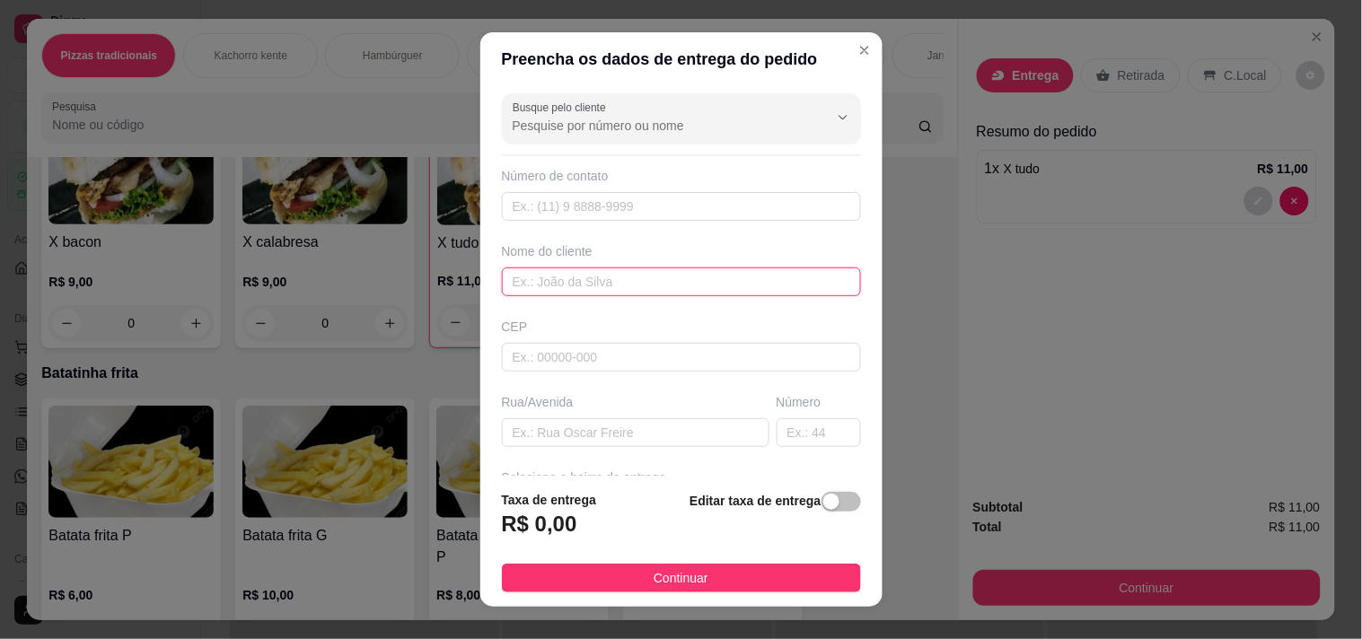
click at [572, 296] on input "text" at bounding box center [681, 282] width 359 height 29
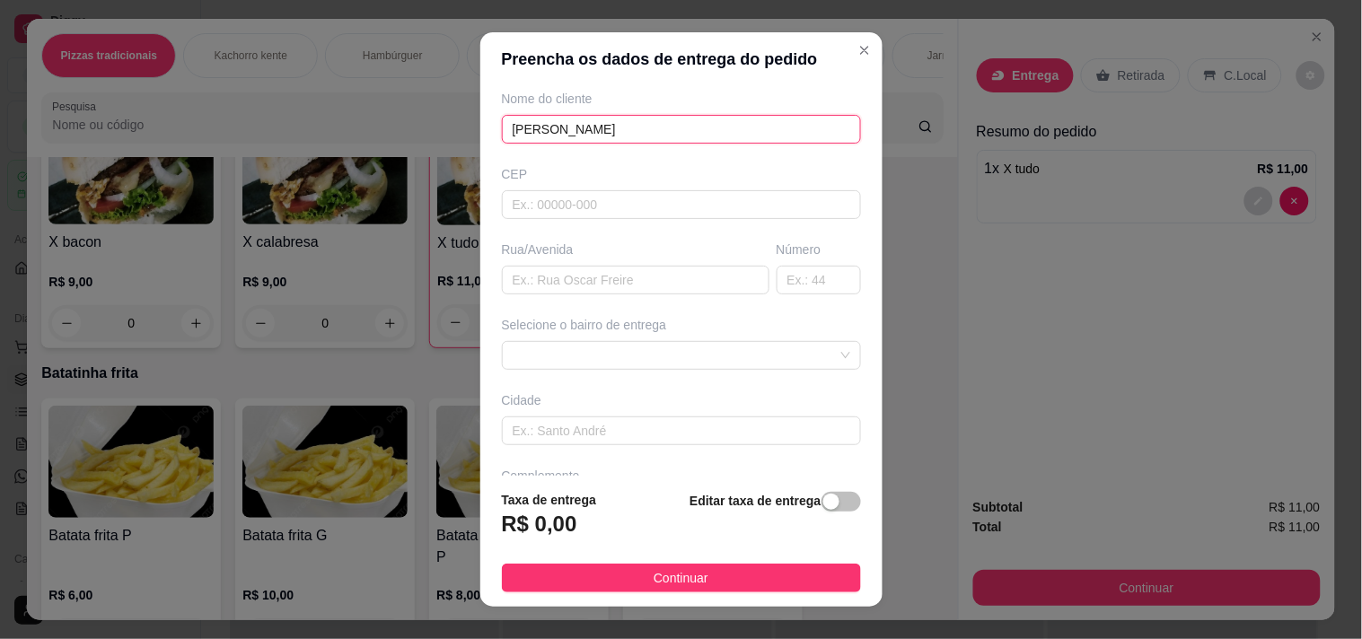
scroll to position [199, 0]
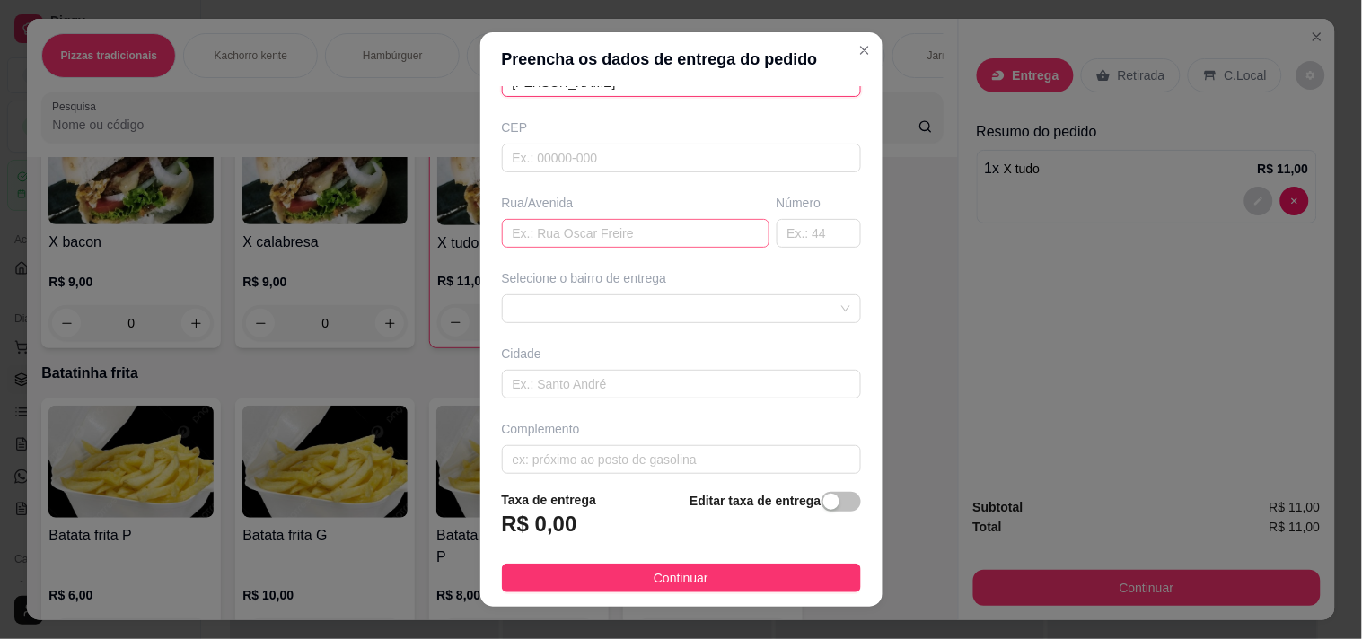
type input "[PERSON_NAME]"
click at [571, 248] on input "text" at bounding box center [636, 233] width 268 height 29
click at [604, 322] on span at bounding box center [682, 308] width 338 height 27
type input "bar de leninha"
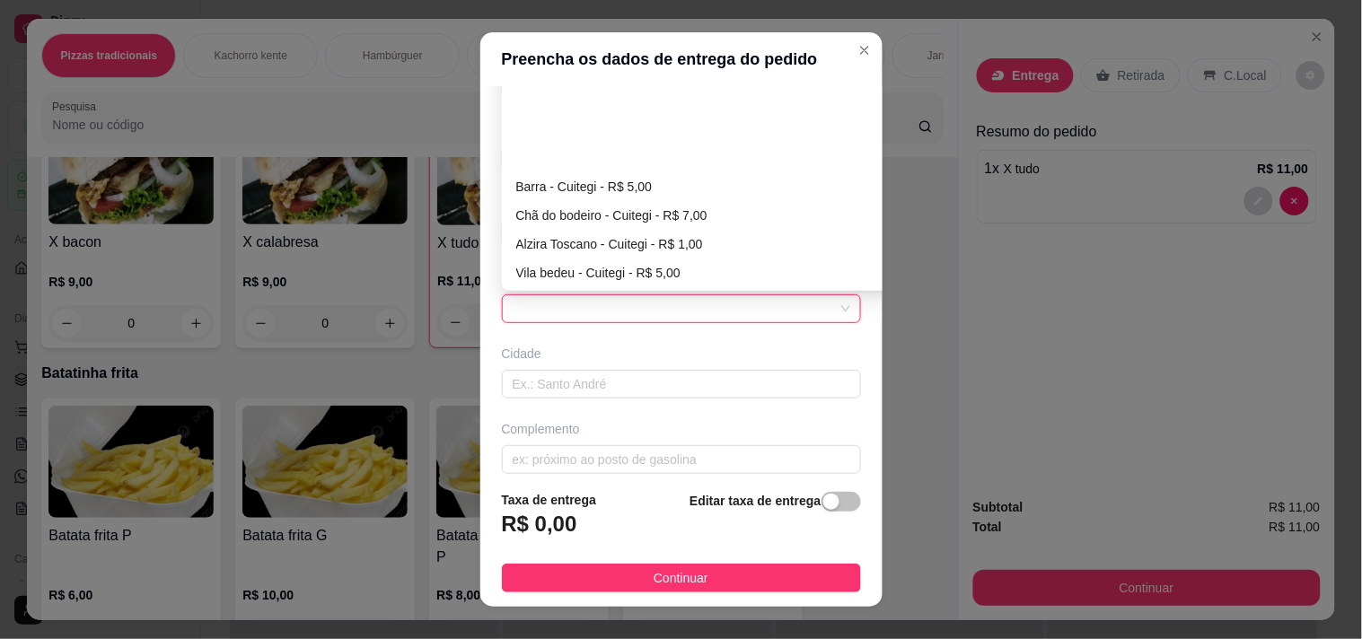
scroll to position [144, 0]
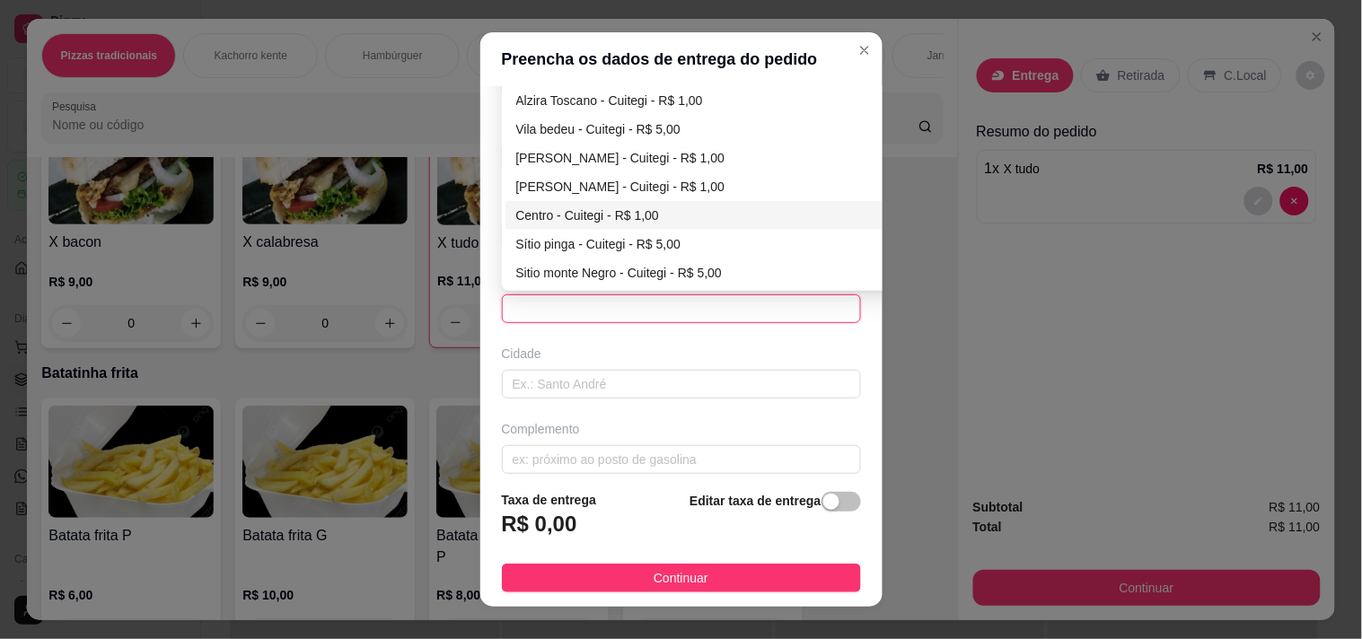
click at [568, 225] on div "Centro - Cuitegi - R$ 1,00" at bounding box center [711, 216] width 391 height 20
type input "Cuitegi"
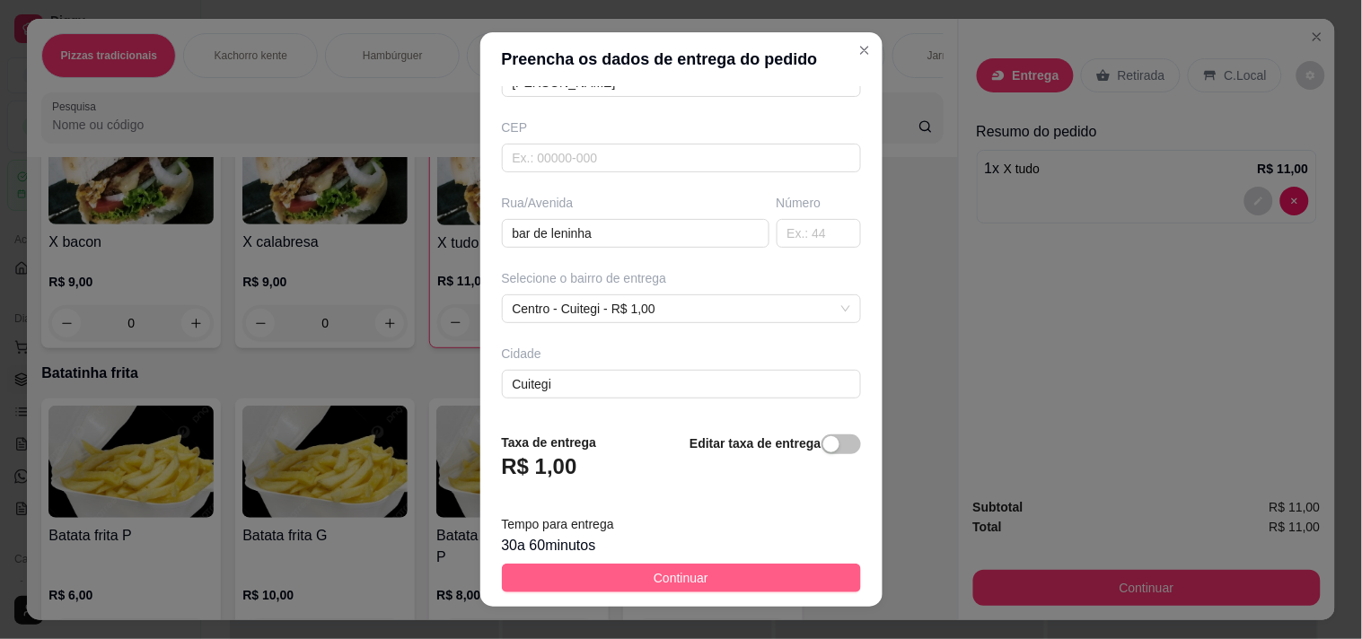
click at [710, 564] on button "Continuar" at bounding box center [681, 578] width 359 height 29
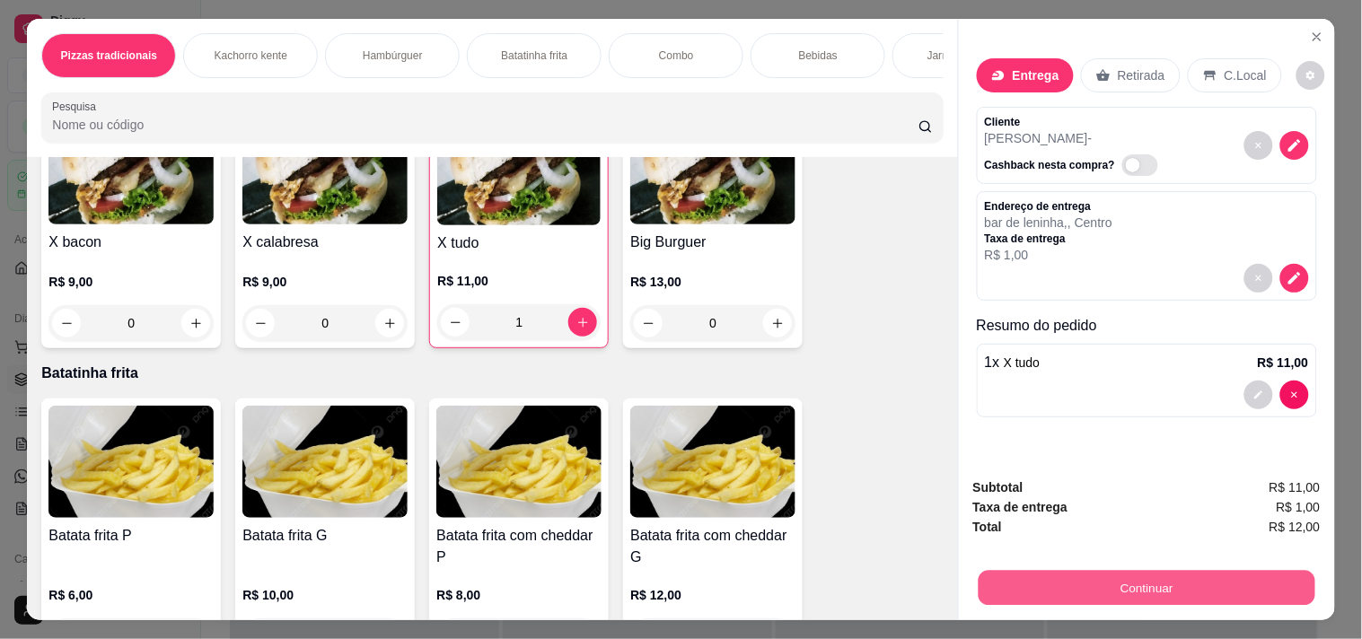
click at [1027, 570] on button "Continuar" at bounding box center [1146, 587] width 337 height 35
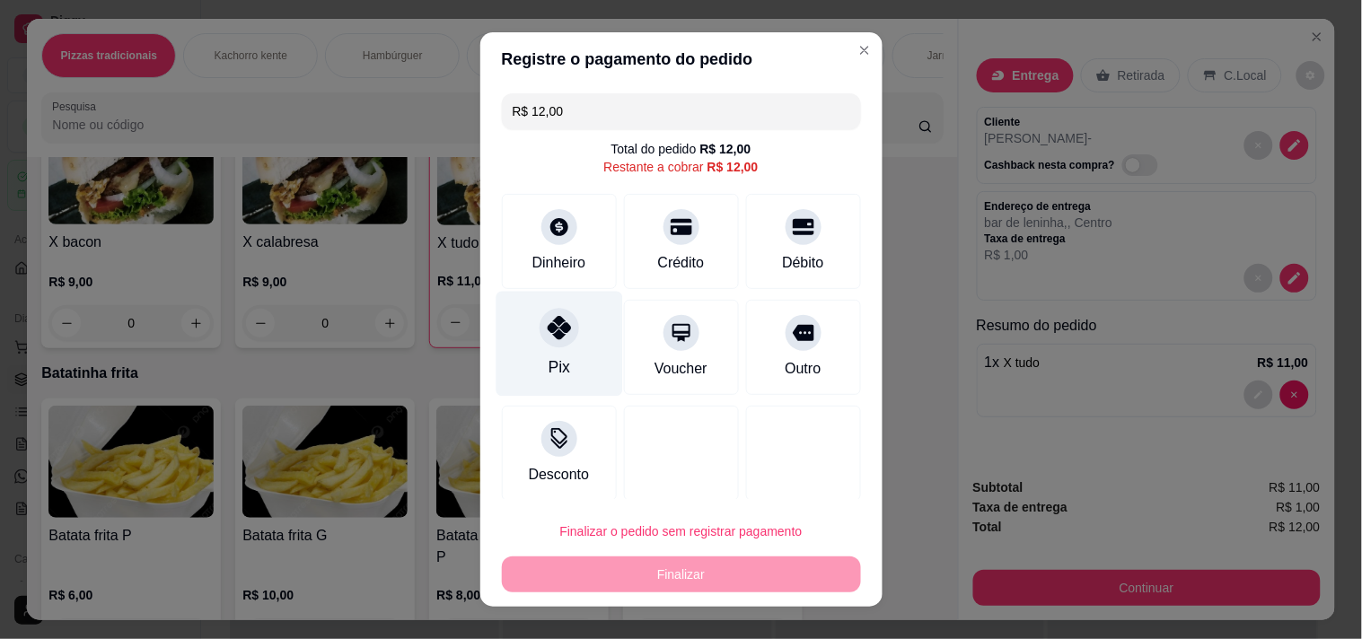
click at [540, 348] on div at bounding box center [560, 328] width 40 height 40
type input "R$ 0,00"
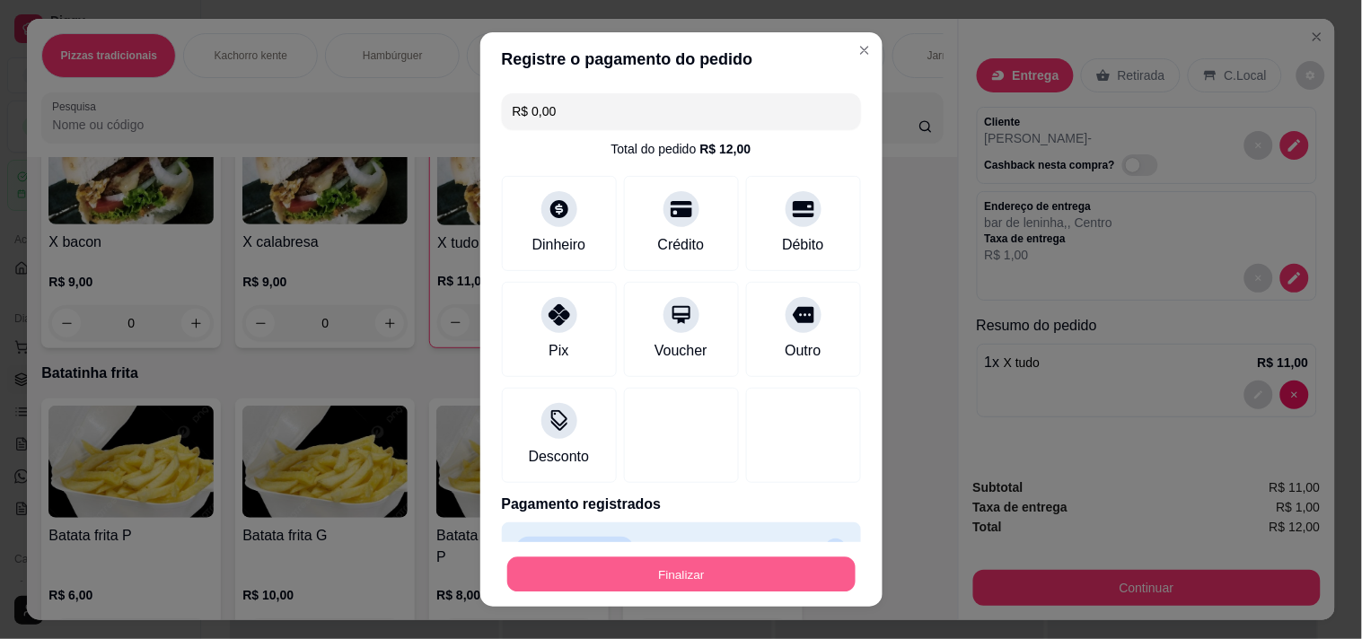
click at [639, 568] on button "Finalizar" at bounding box center [681, 575] width 348 height 35
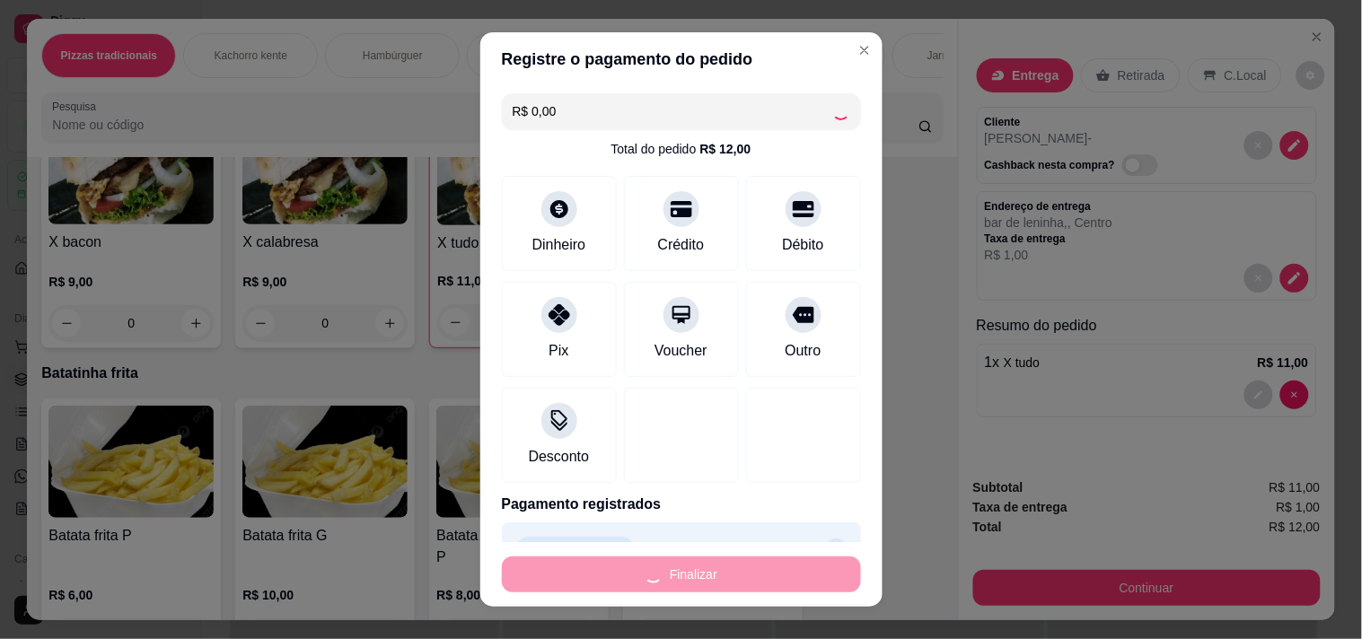
type input "0"
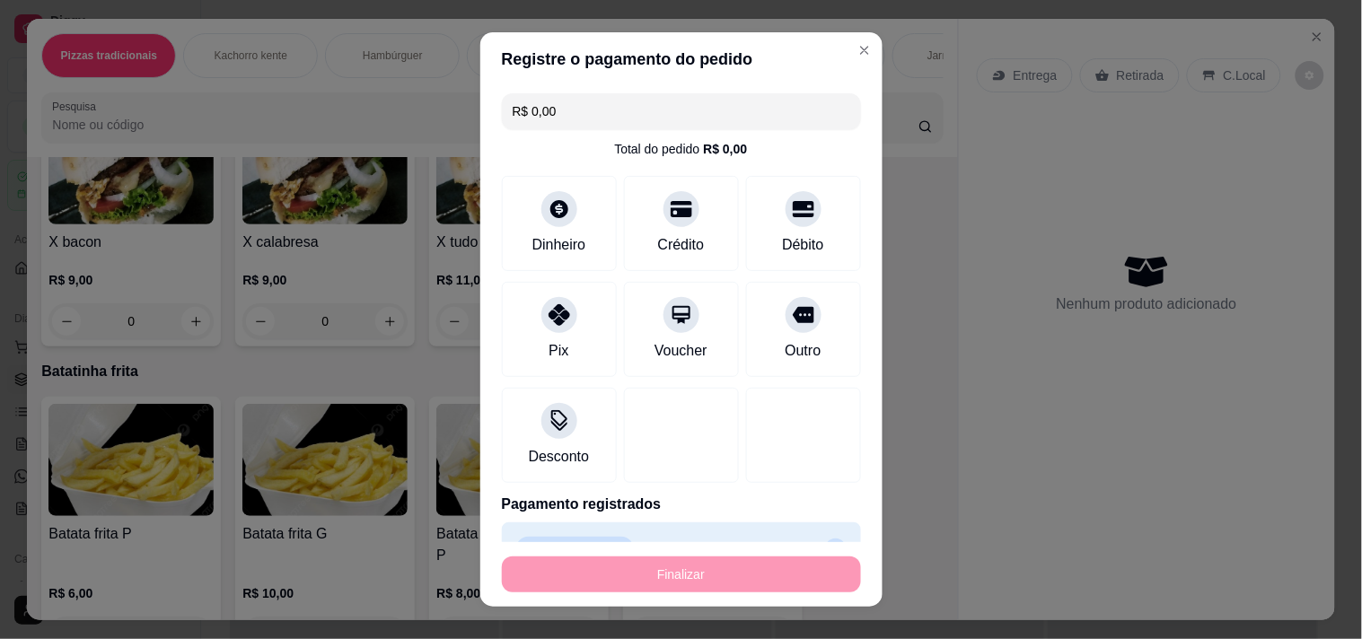
type input "-R$ 12,00"
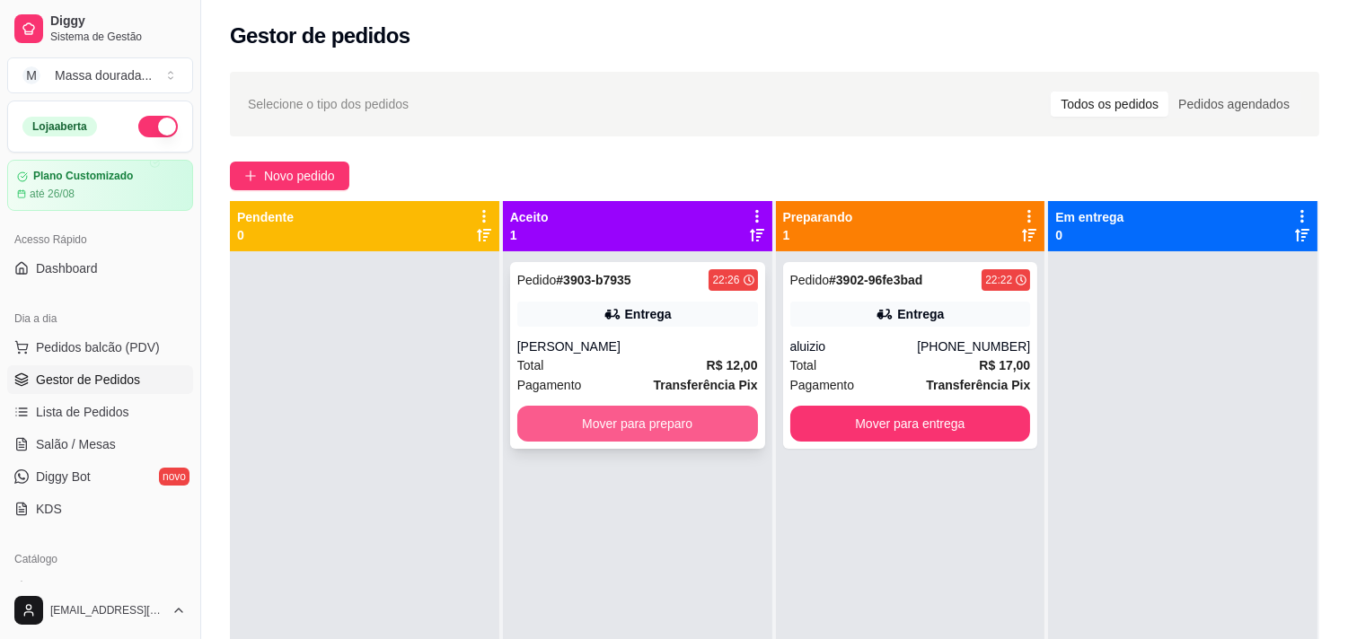
click at [640, 442] on button "Mover para preparo" at bounding box center [637, 424] width 241 height 36
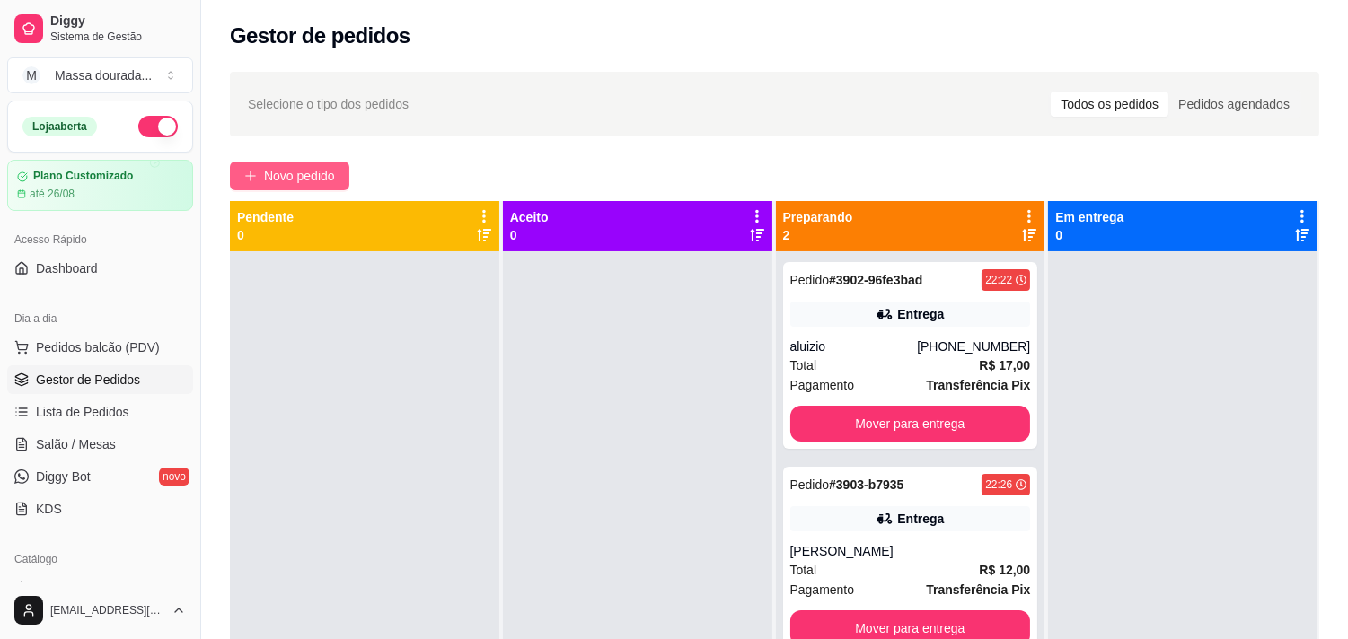
click at [335, 186] on span "Novo pedido" at bounding box center [299, 176] width 71 height 20
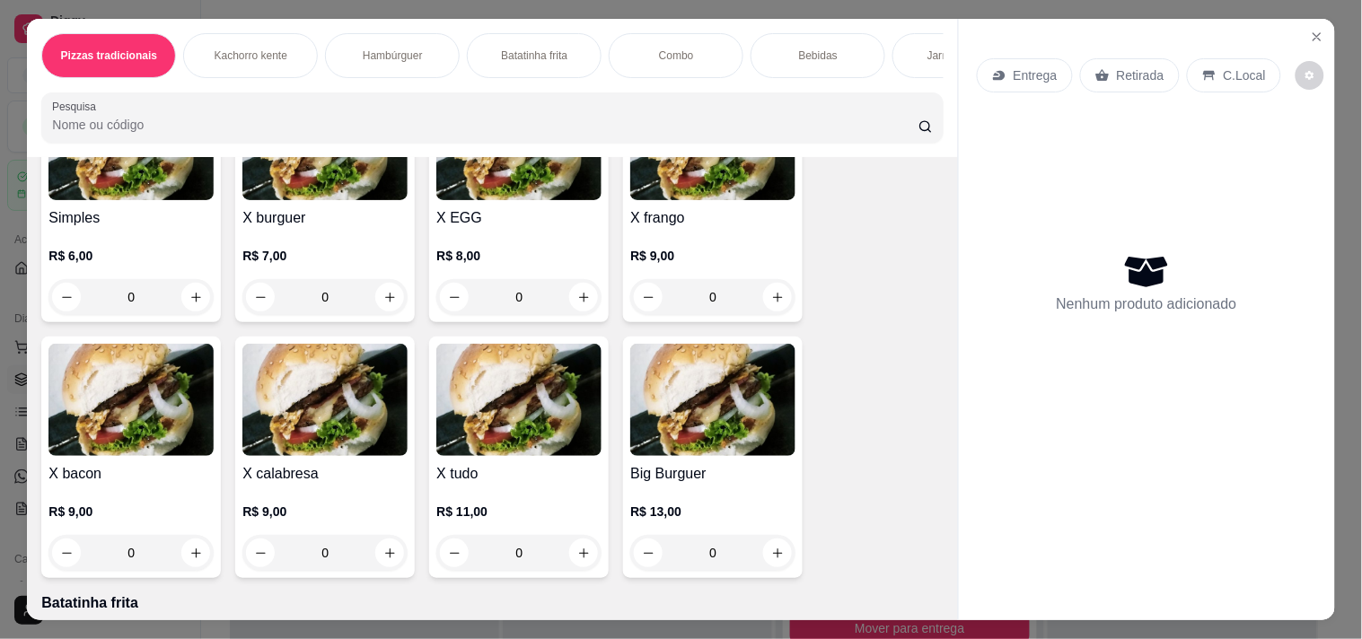
scroll to position [798, 0]
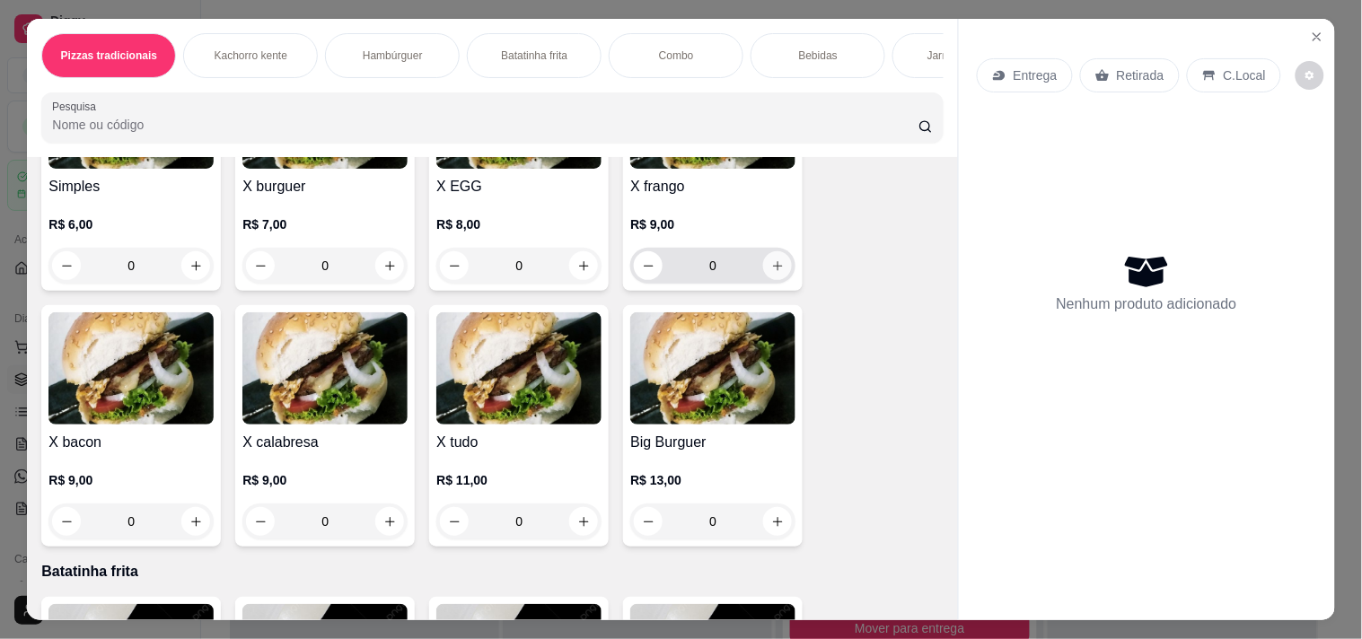
click at [778, 271] on icon "increase-product-quantity" at bounding box center [778, 266] width 10 height 10
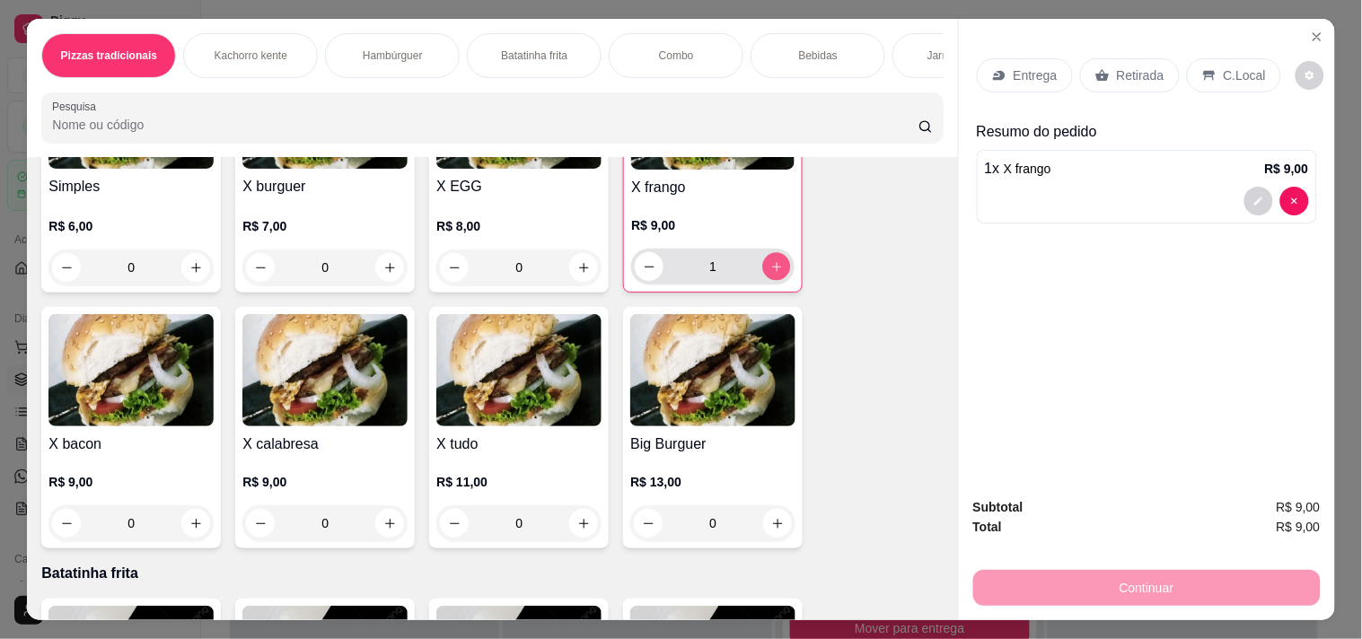
click at [778, 274] on icon "increase-product-quantity" at bounding box center [777, 266] width 13 height 13
type input "2"
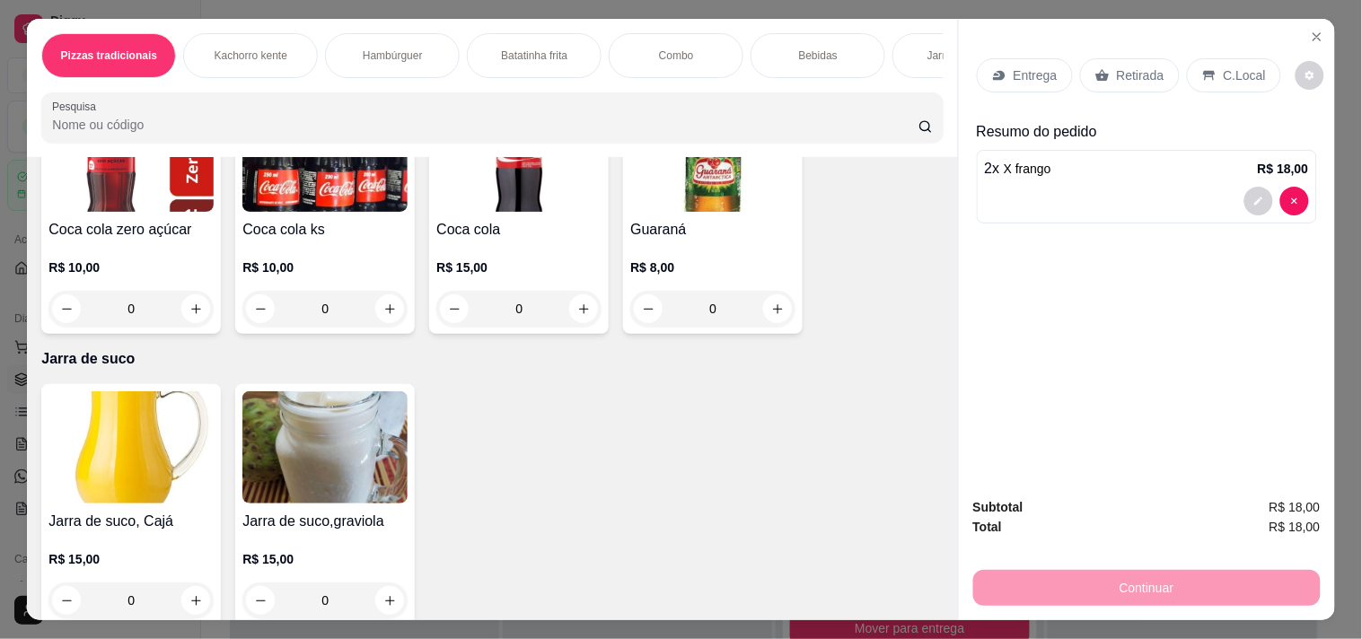
scroll to position [2295, 0]
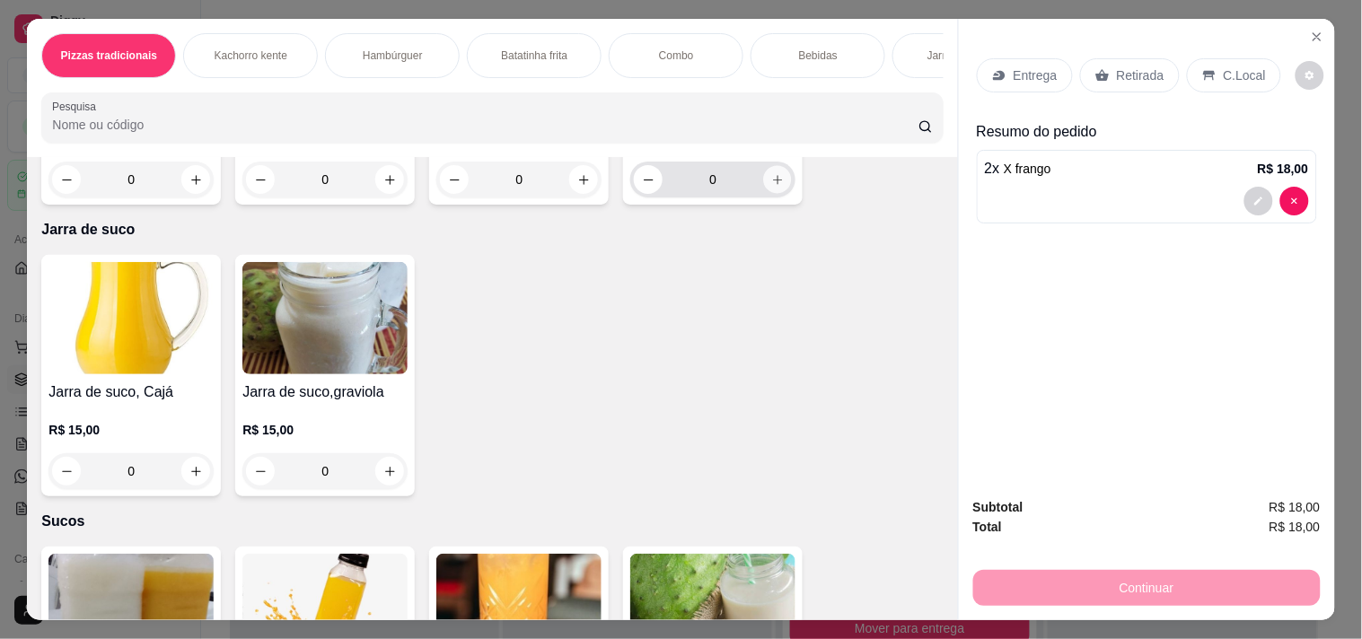
click at [776, 187] on icon "increase-product-quantity" at bounding box center [777, 179] width 13 height 13
type input "1"
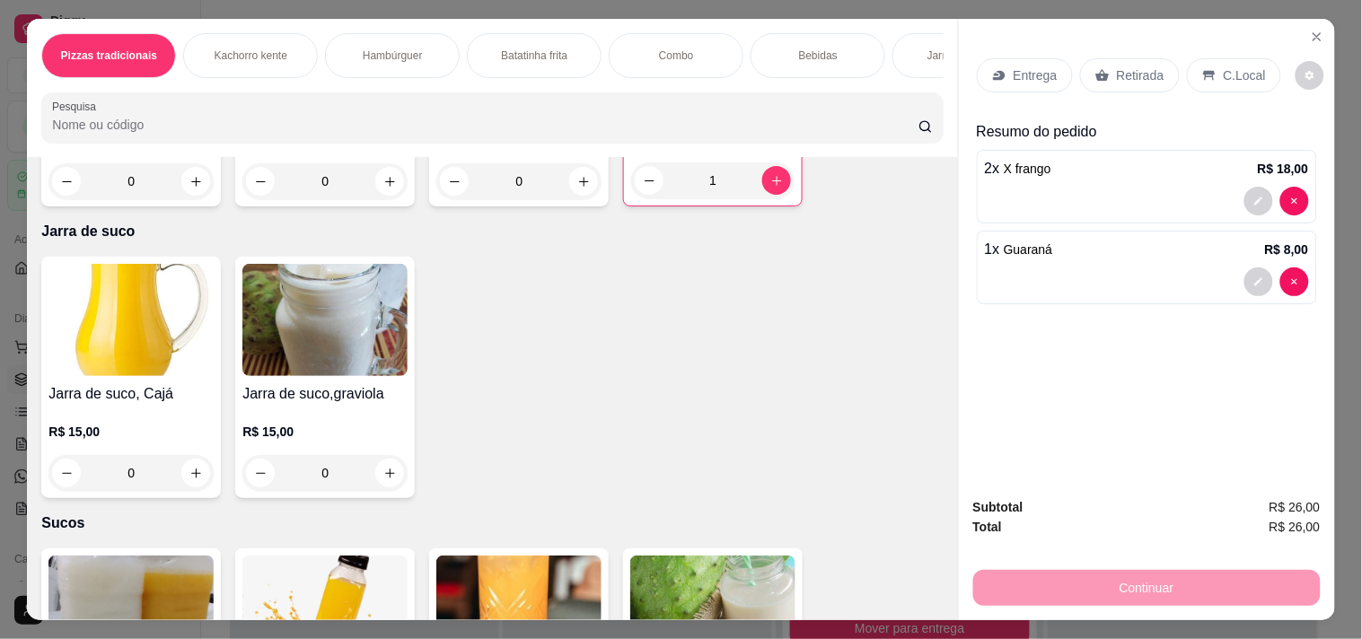
click at [1045, 84] on p "Entrega" at bounding box center [1036, 75] width 44 height 18
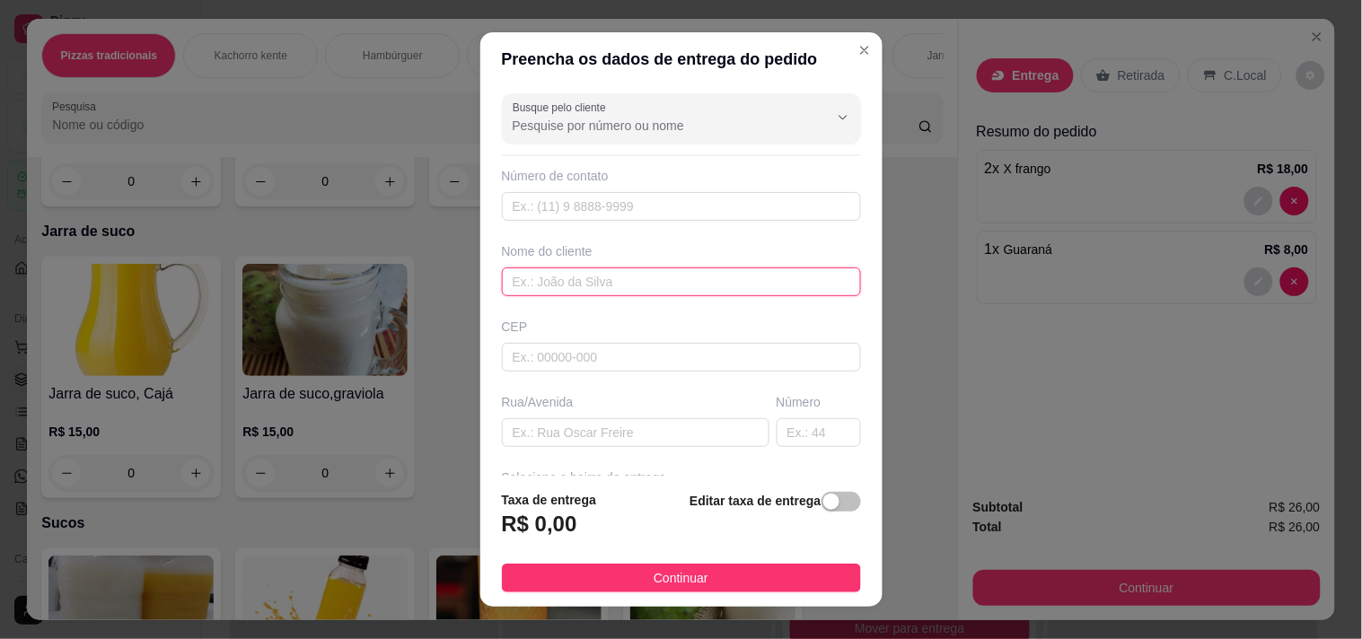
click at [648, 296] on input "text" at bounding box center [681, 282] width 359 height 29
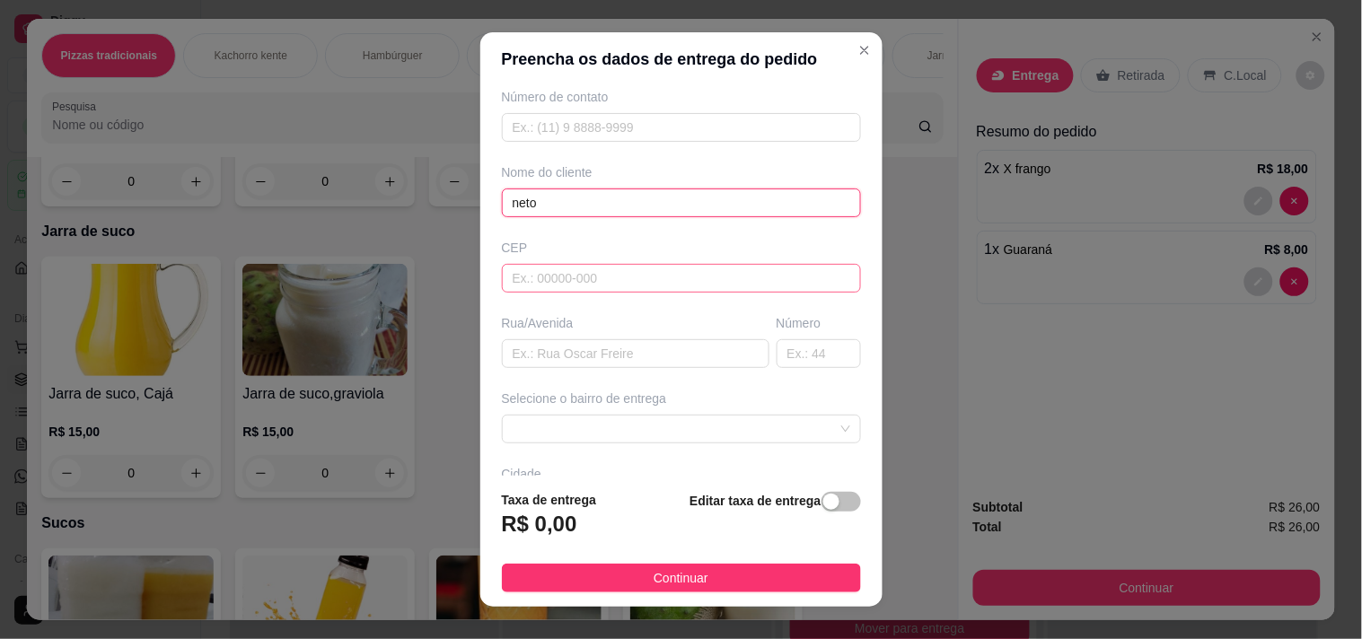
scroll to position [100, 0]
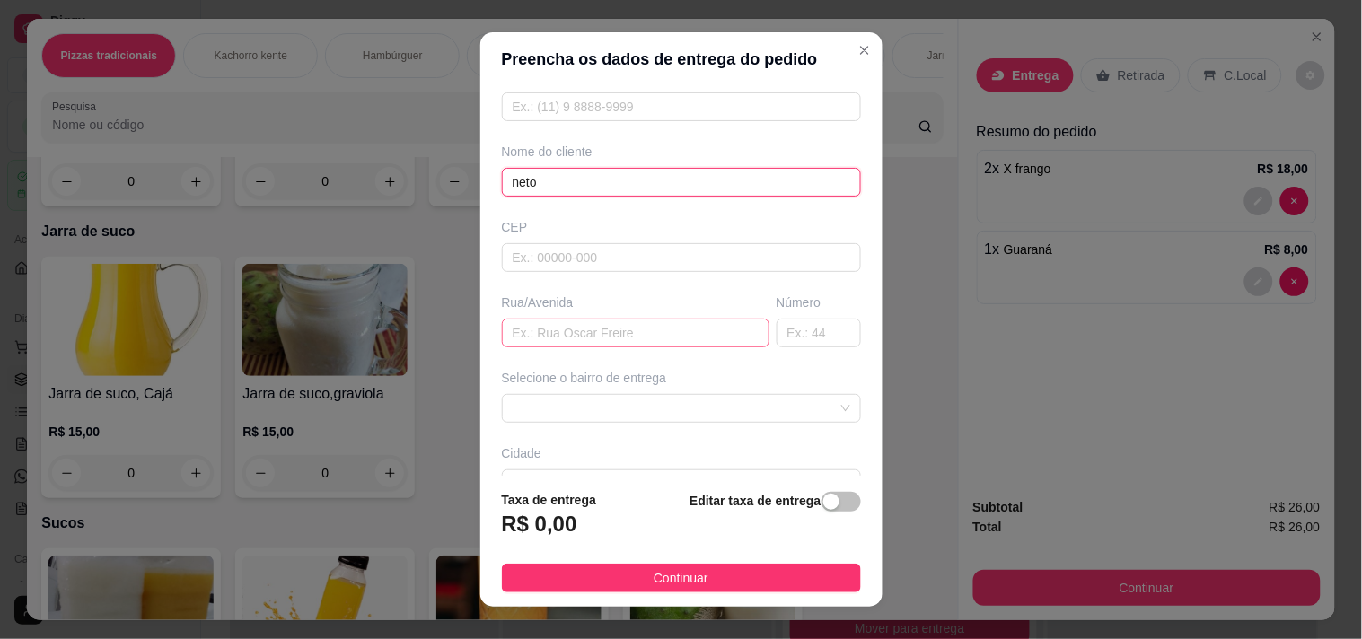
type input "neto"
click at [502, 348] on input "text" at bounding box center [636, 333] width 268 height 29
click at [525, 348] on input "text" at bounding box center [636, 333] width 268 height 29
click at [569, 348] on input "text" at bounding box center [636, 333] width 268 height 29
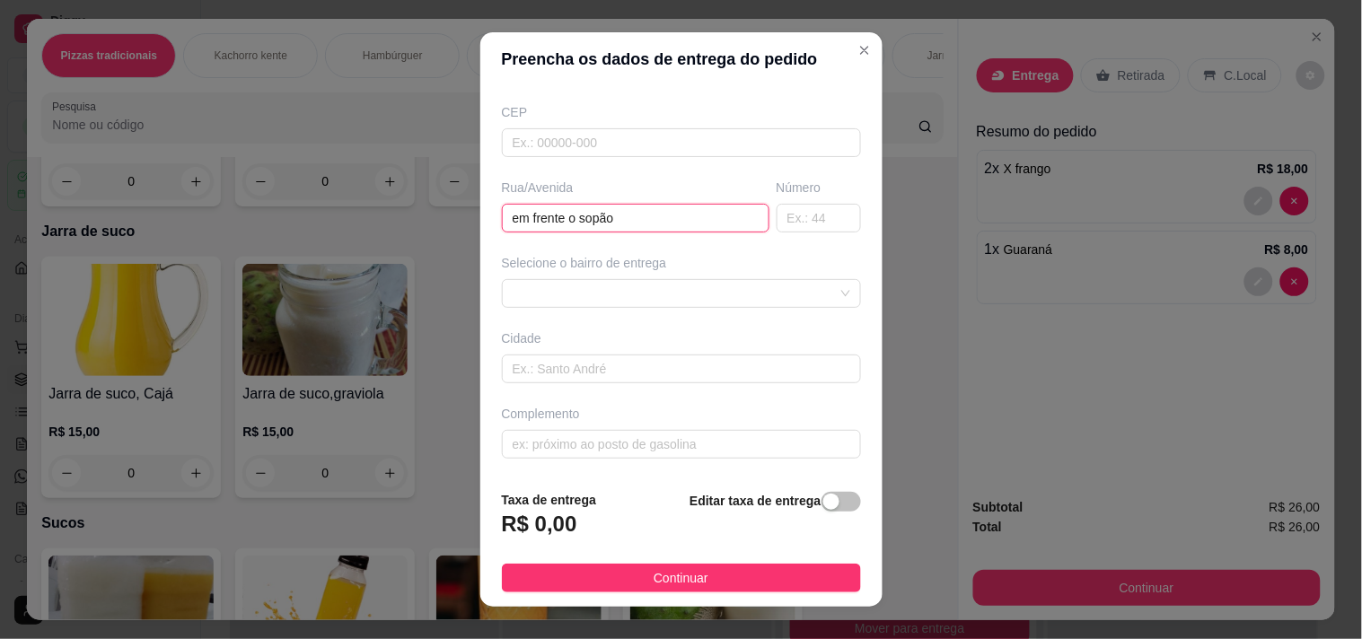
scroll to position [40, 0]
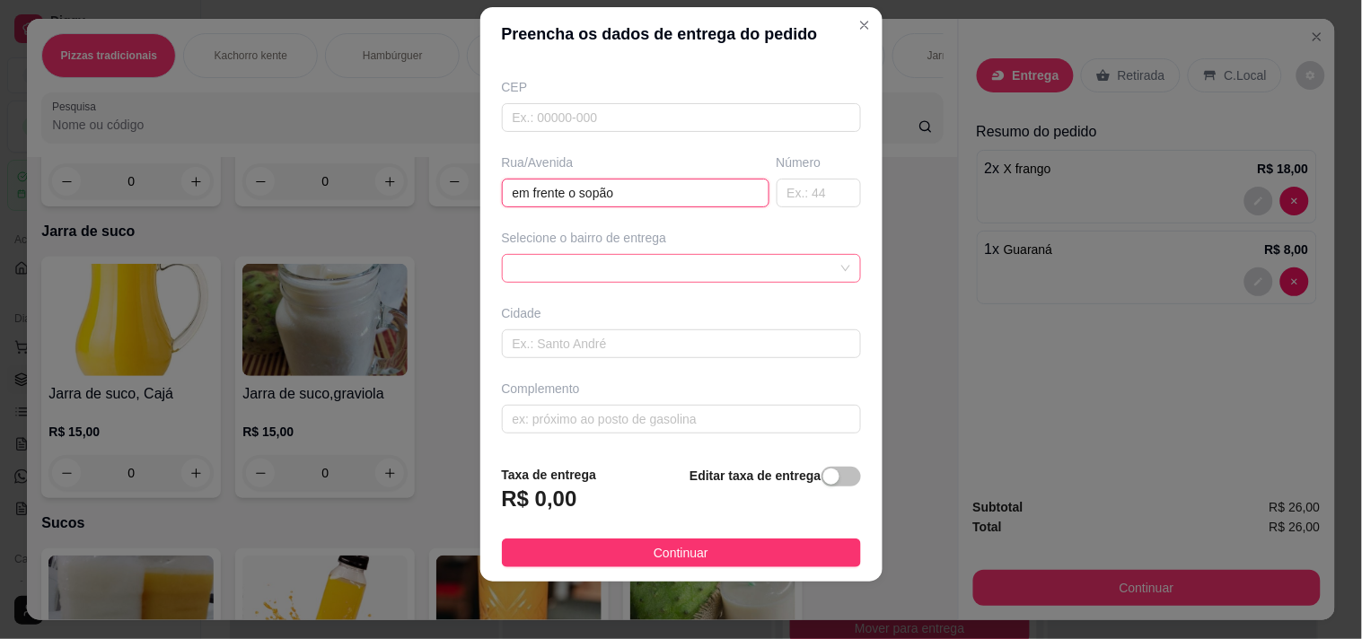
click at [585, 254] on div at bounding box center [681, 268] width 359 height 29
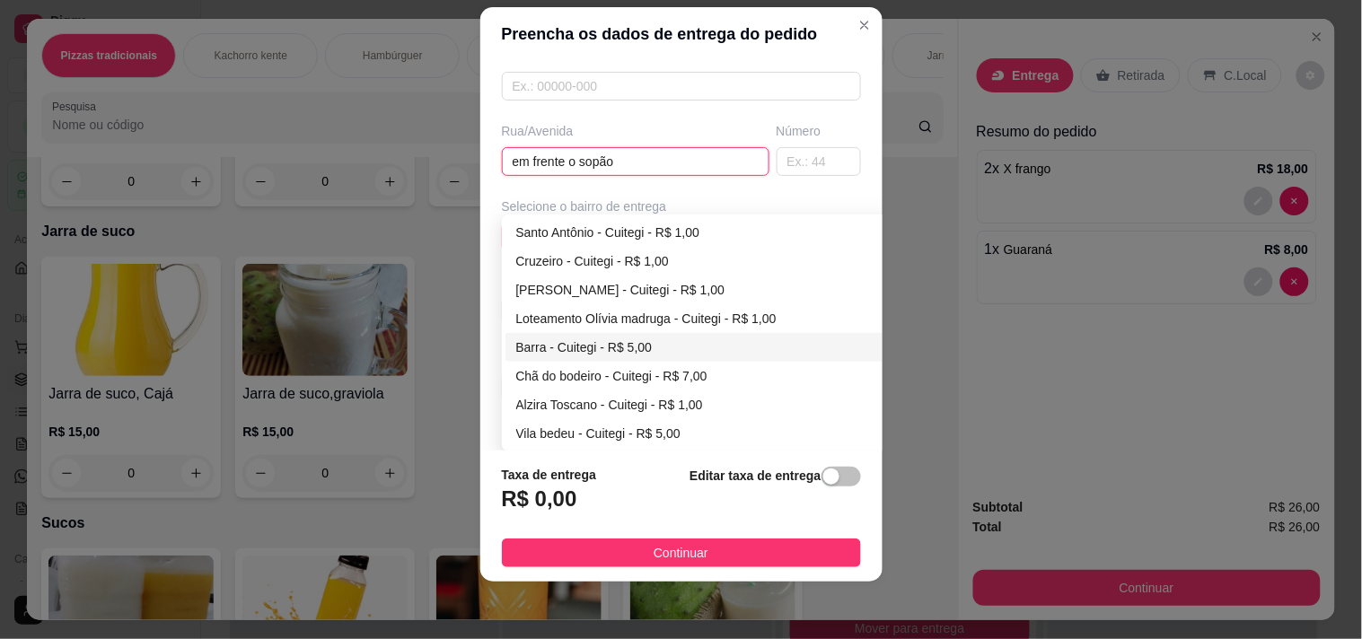
scroll to position [100, 0]
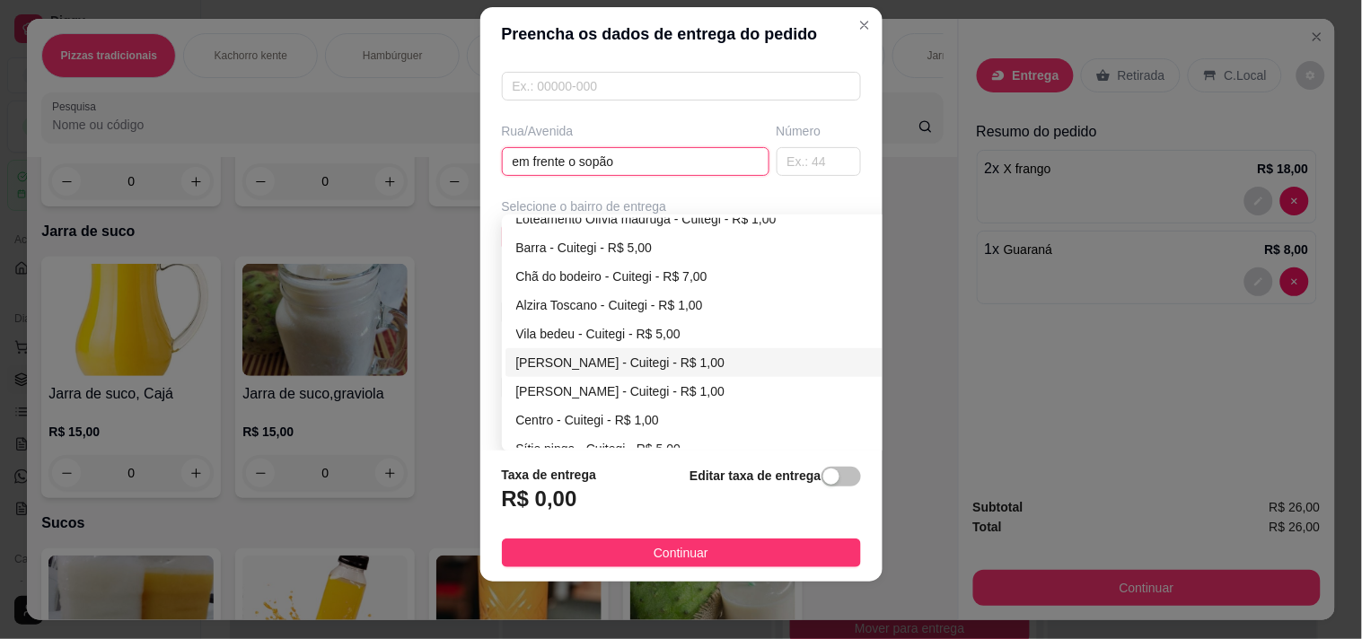
type input "em frente o sopão"
click at [540, 353] on div "[PERSON_NAME] - Cuitegi - R$ 1,00" at bounding box center [711, 363] width 391 height 20
type input "Cuitegi"
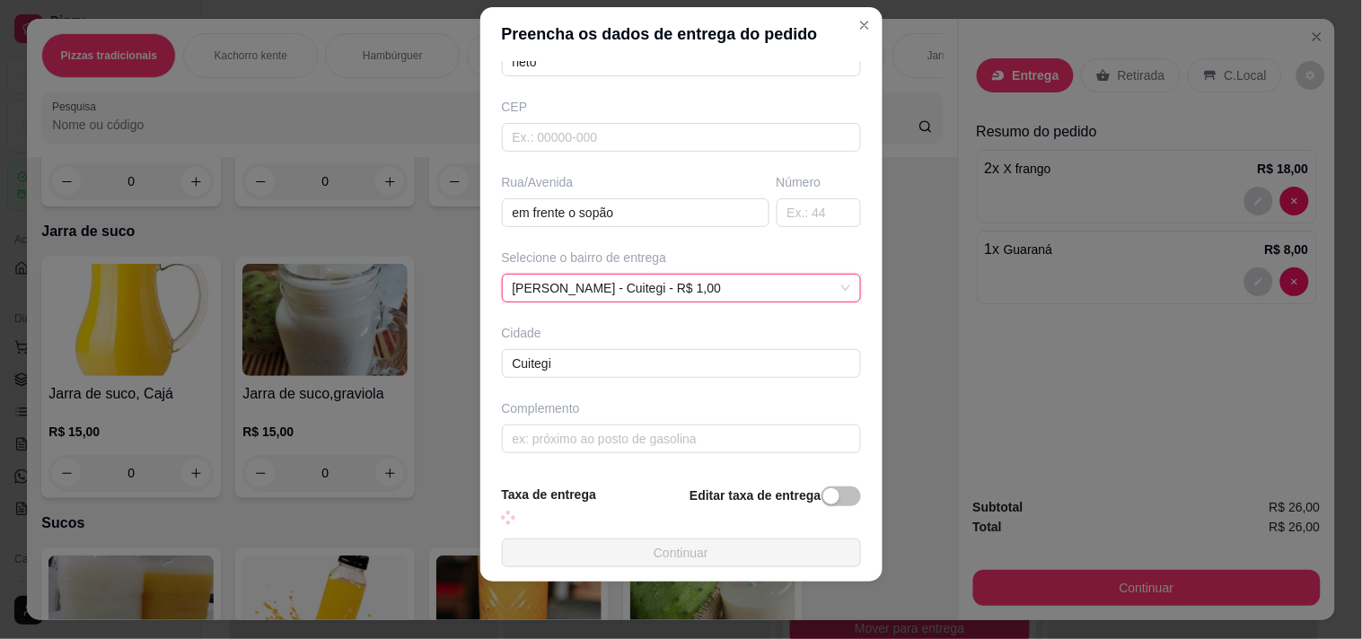
scroll to position [339, 0]
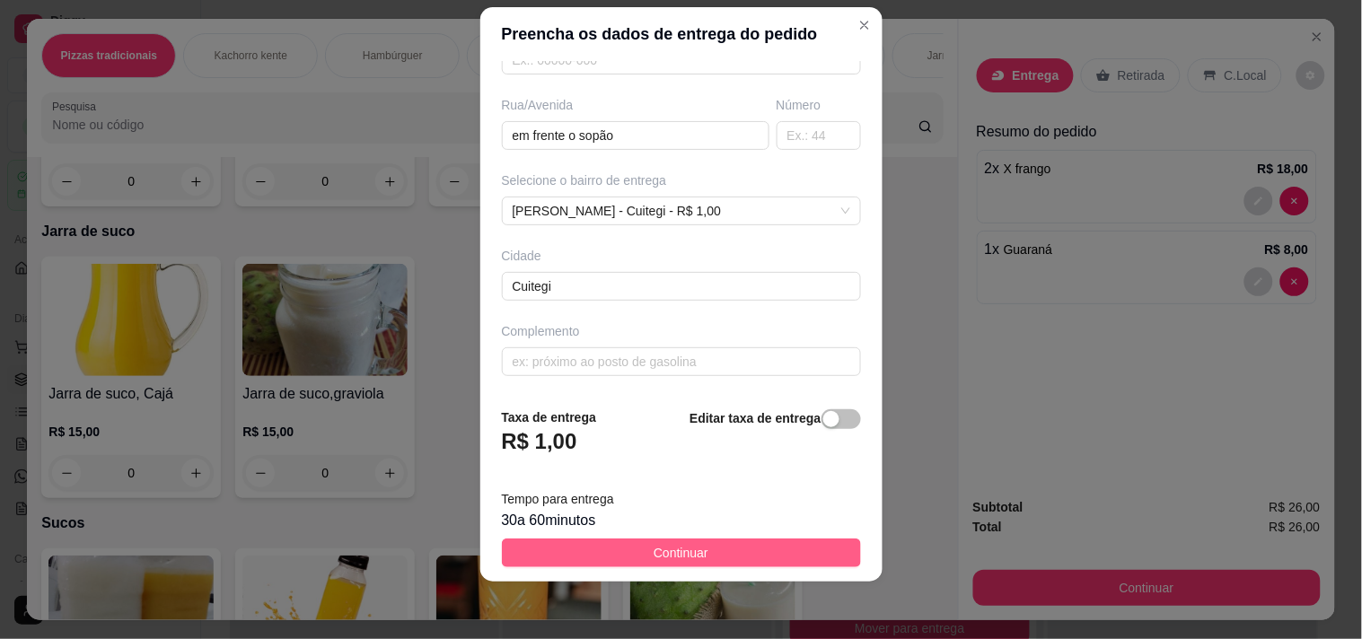
click at [630, 539] on button "Continuar" at bounding box center [681, 553] width 359 height 29
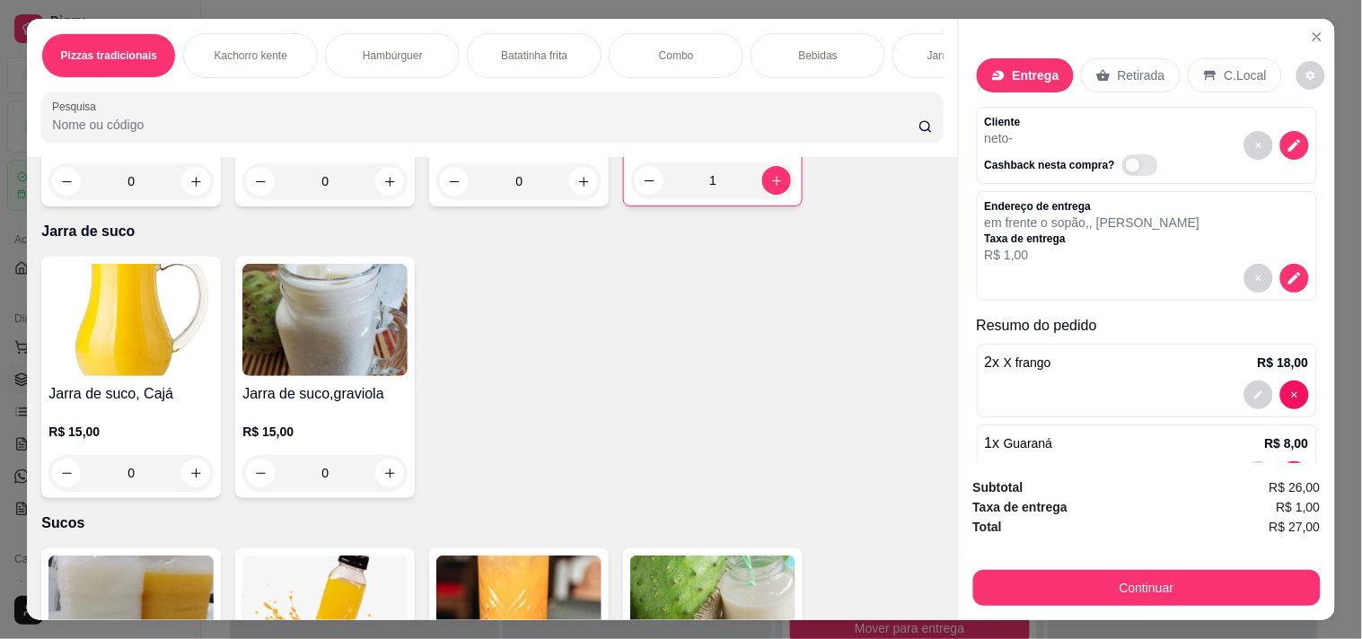
scroll to position [2594, 0]
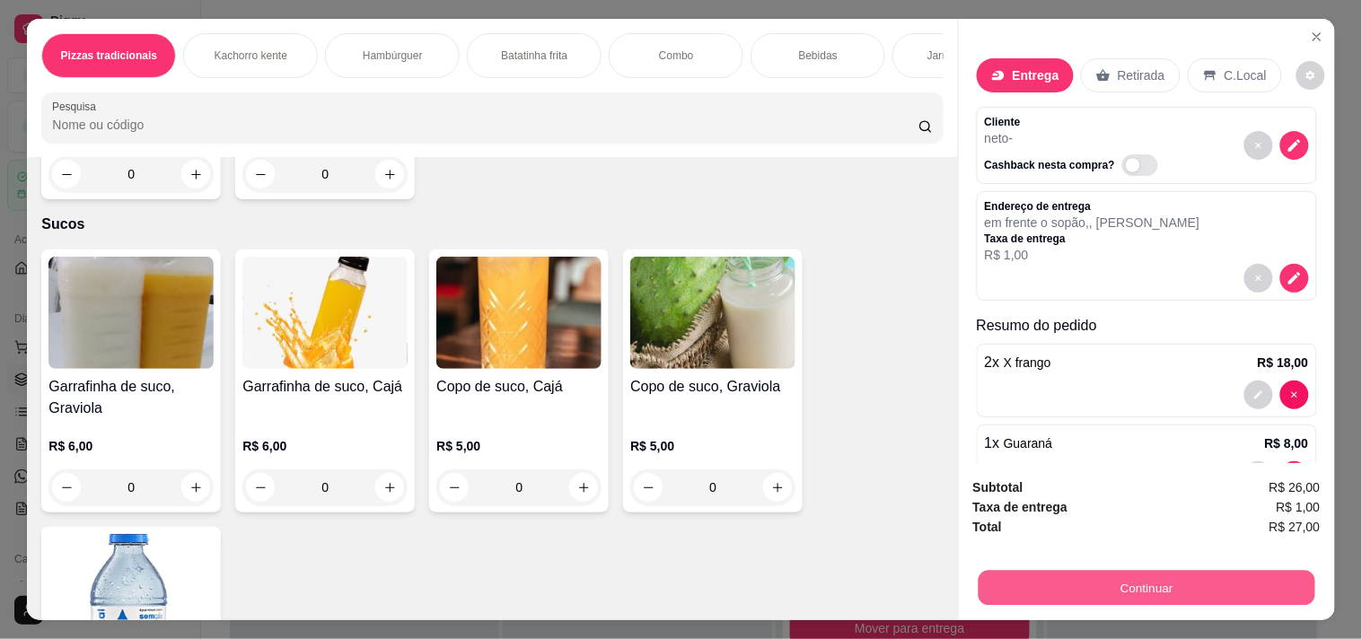
click at [1096, 582] on button "Continuar" at bounding box center [1146, 587] width 337 height 35
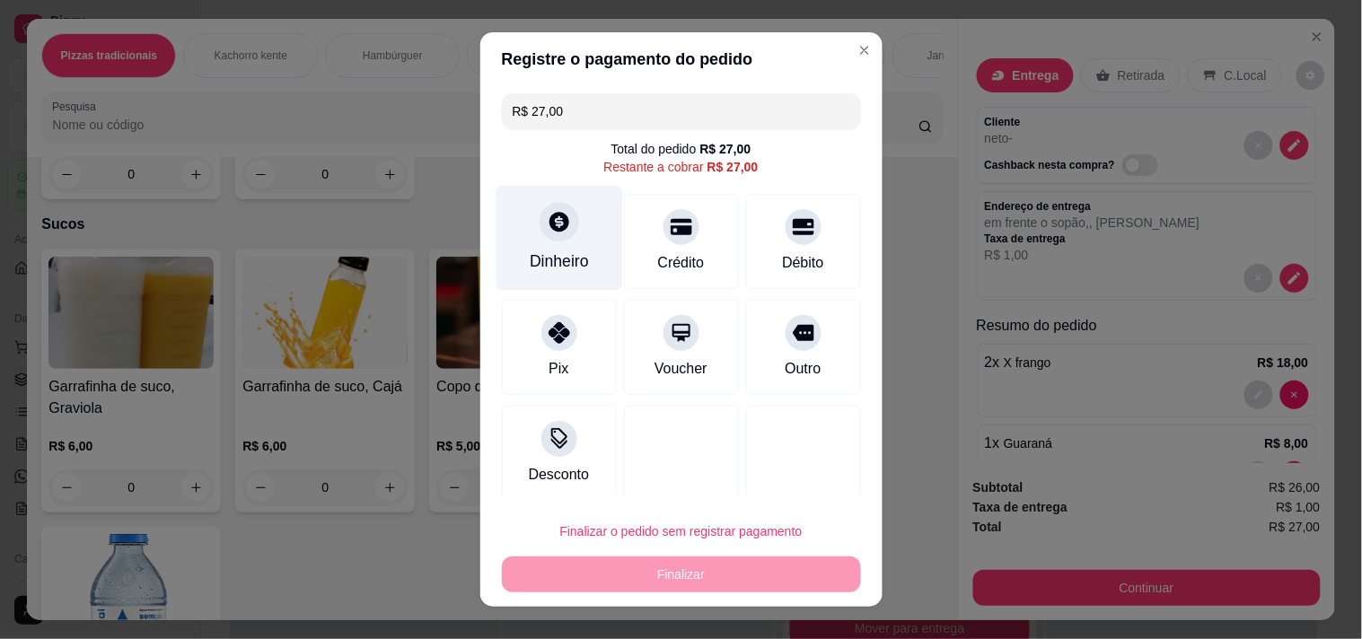
click at [547, 234] on icon at bounding box center [558, 221] width 23 height 23
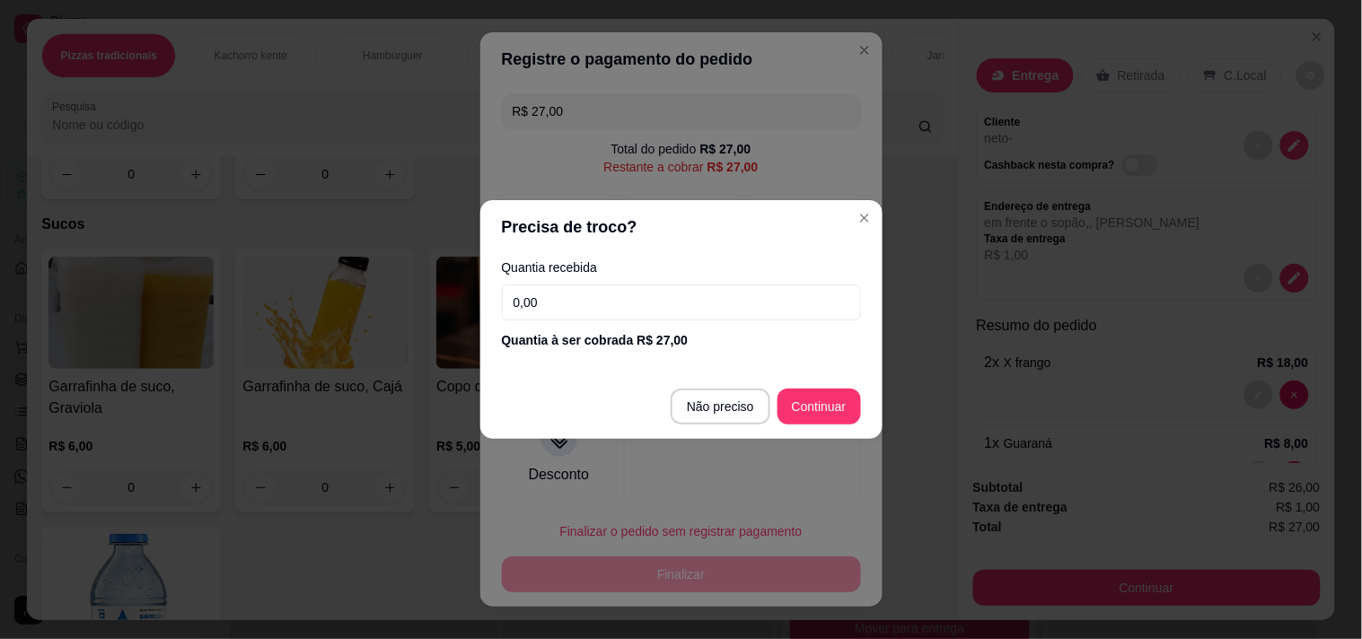
click at [526, 292] on input "0,00" at bounding box center [681, 303] width 359 height 36
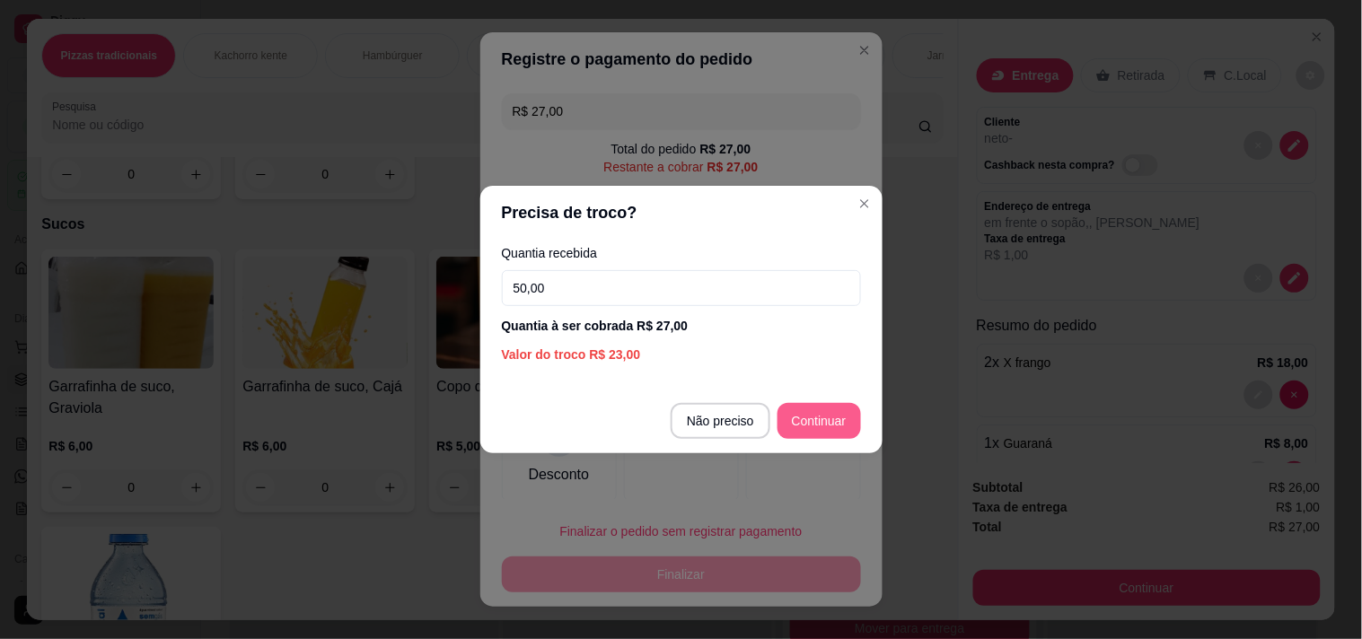
type input "50,00"
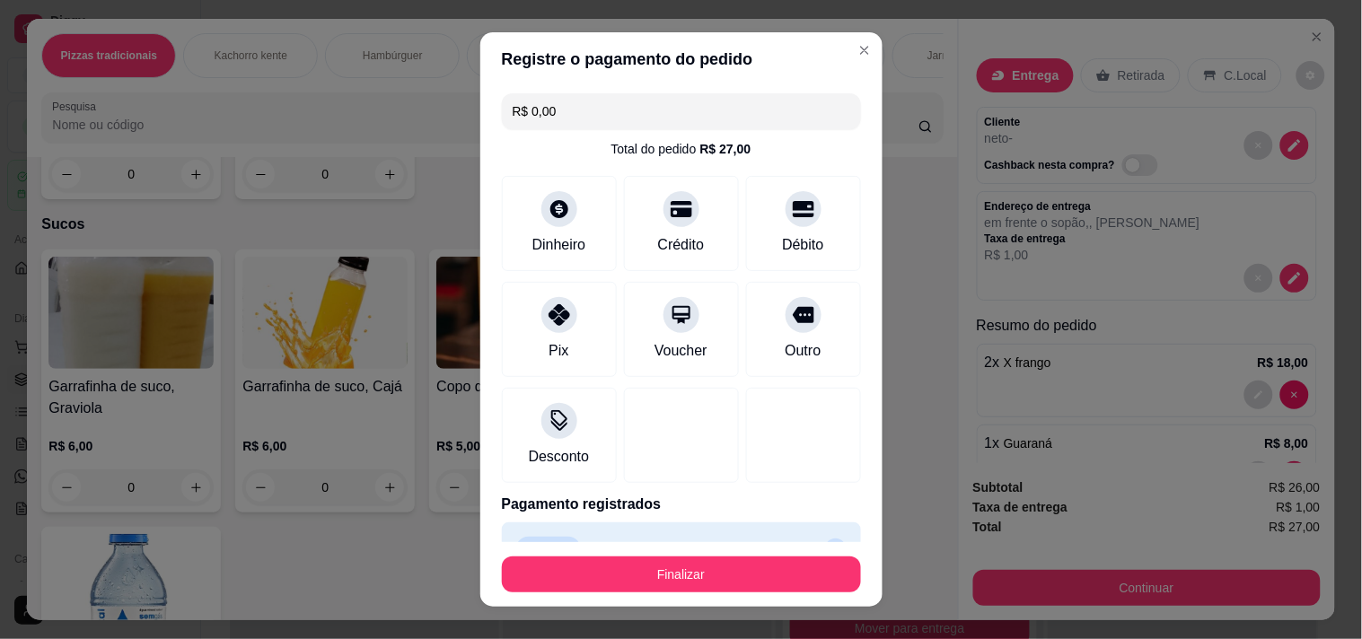
type input "R$ 0,00"
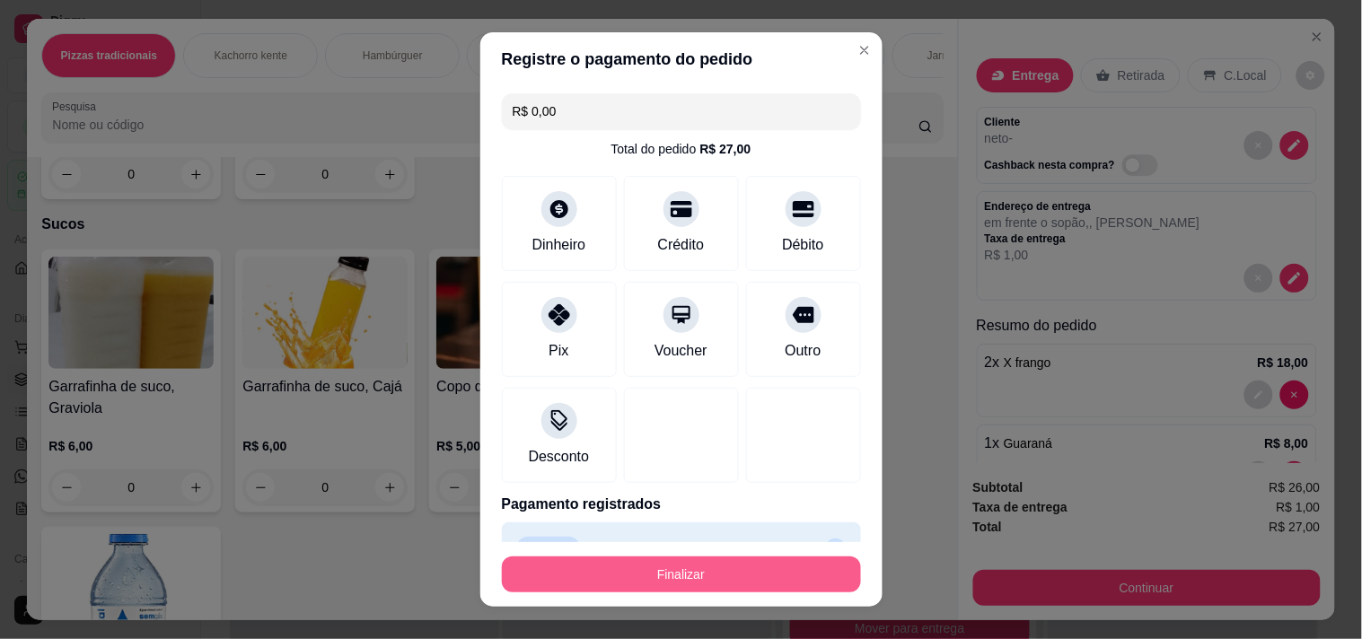
click at [783, 557] on button "Finalizar" at bounding box center [681, 575] width 359 height 36
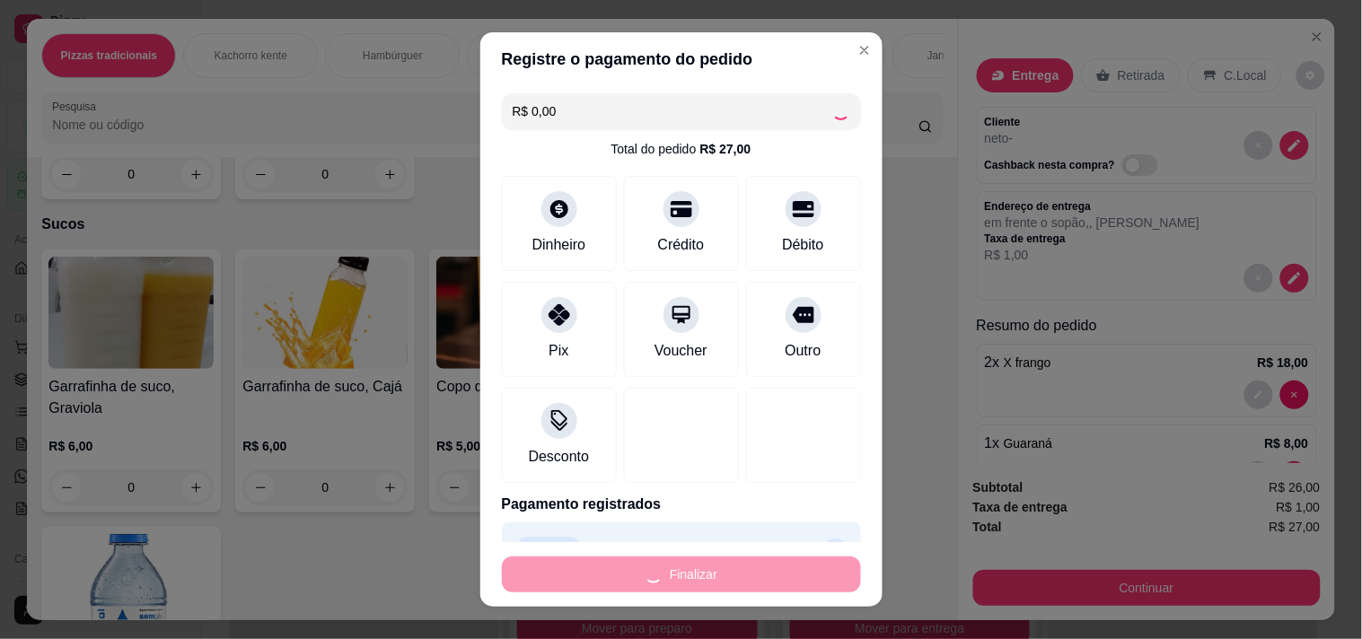
type input "0"
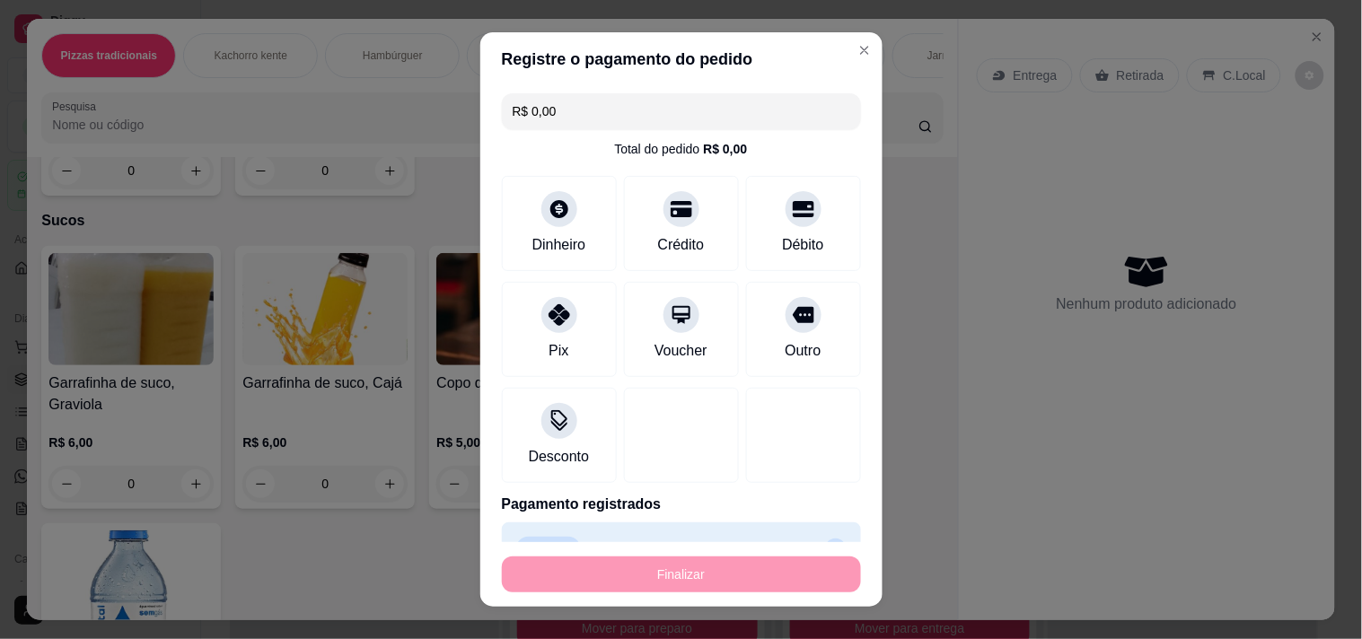
type input "-R$ 27,00"
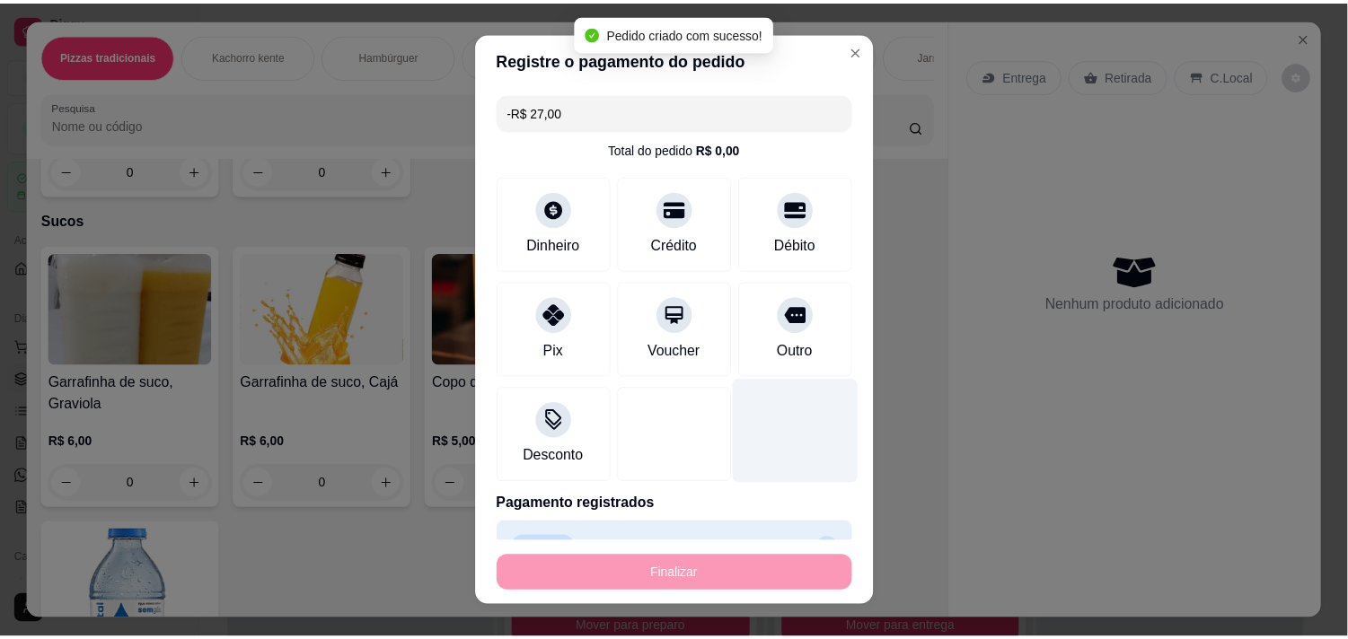
scroll to position [2592, 0]
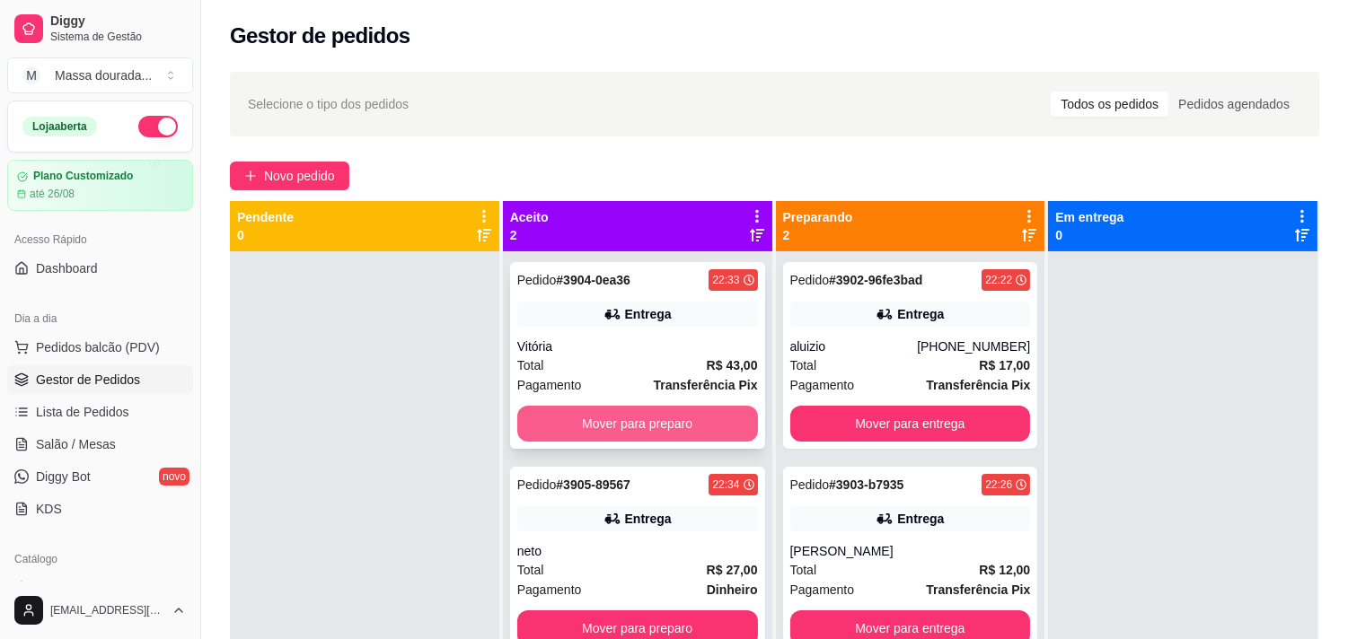
click at [751, 442] on button "Mover para preparo" at bounding box center [637, 424] width 241 height 36
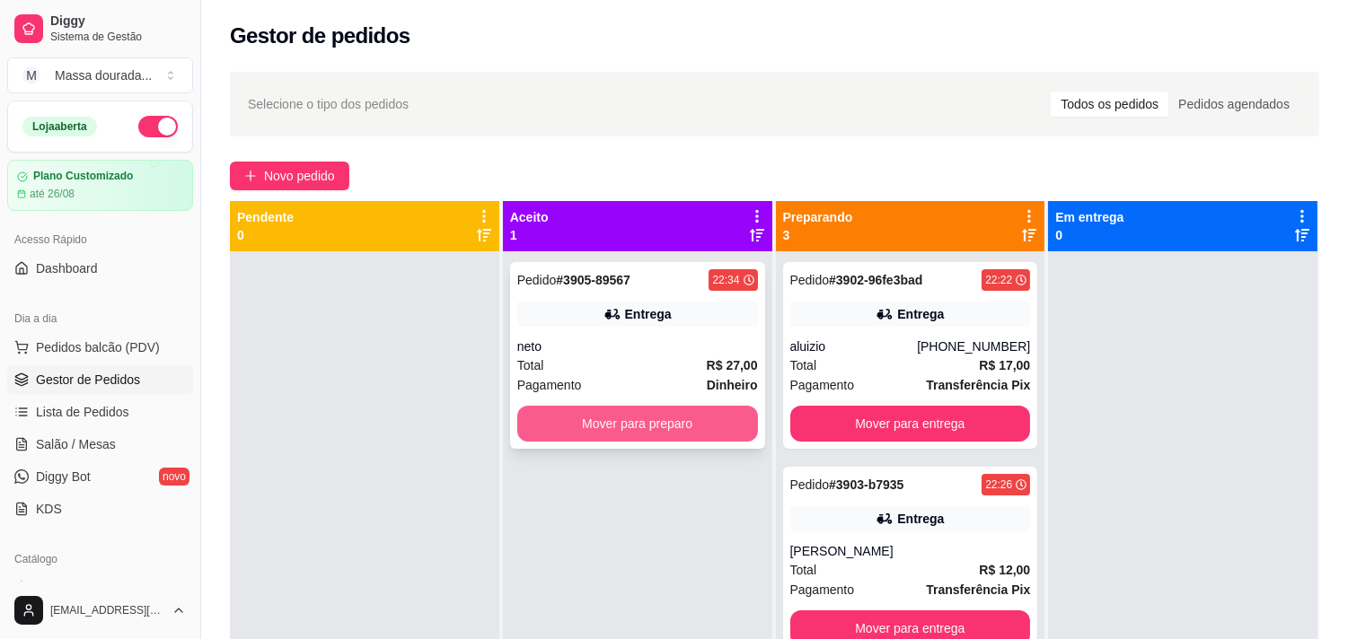
click at [750, 442] on button "Mover para preparo" at bounding box center [637, 424] width 241 height 36
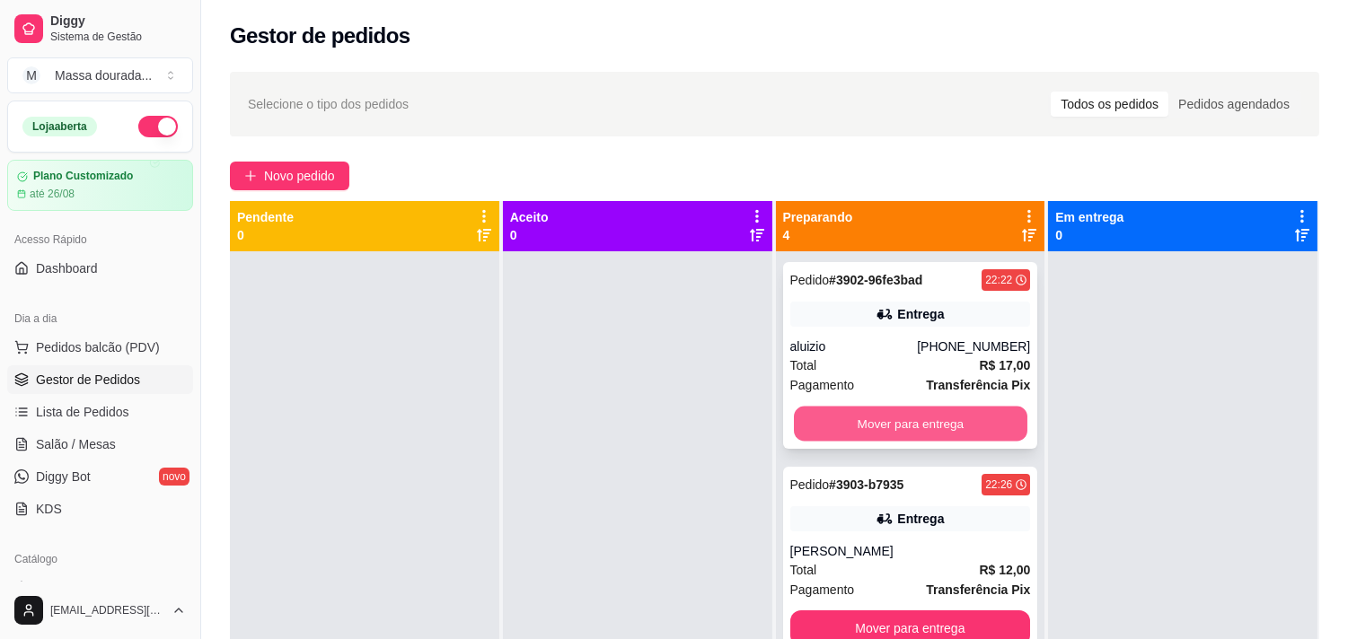
click at [858, 442] on button "Mover para entrega" at bounding box center [911, 424] width 234 height 35
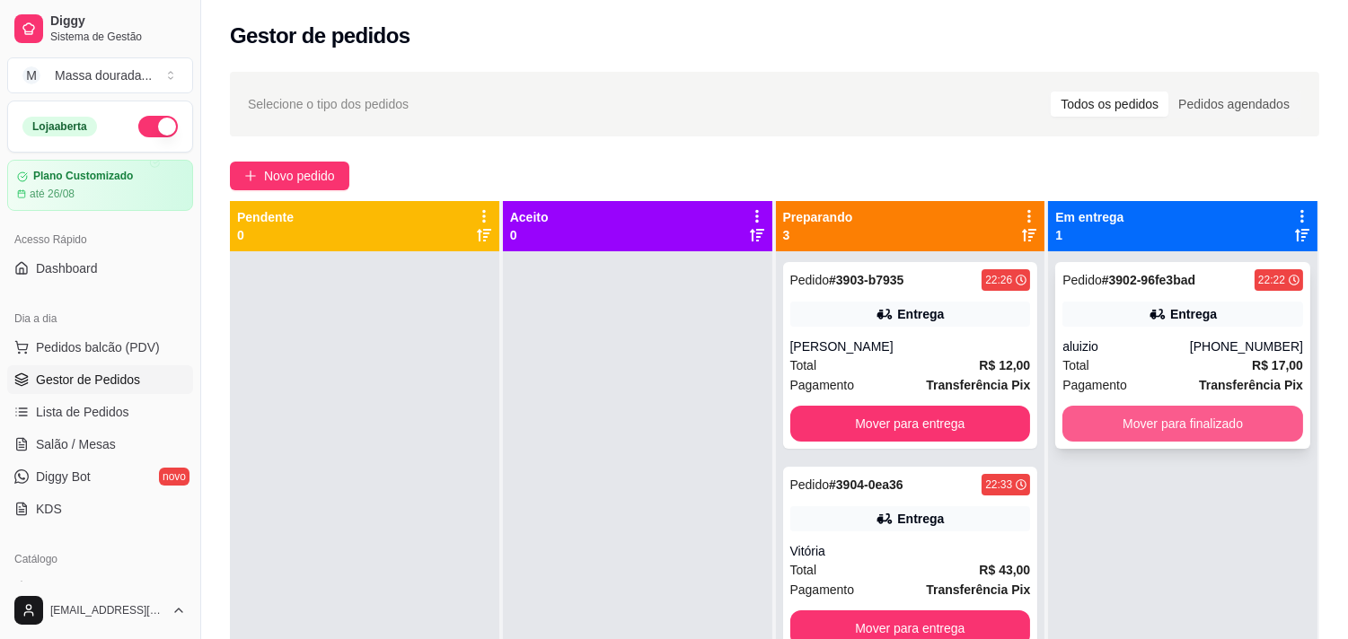
click at [1143, 442] on button "Mover para finalizado" at bounding box center [1182, 424] width 241 height 36
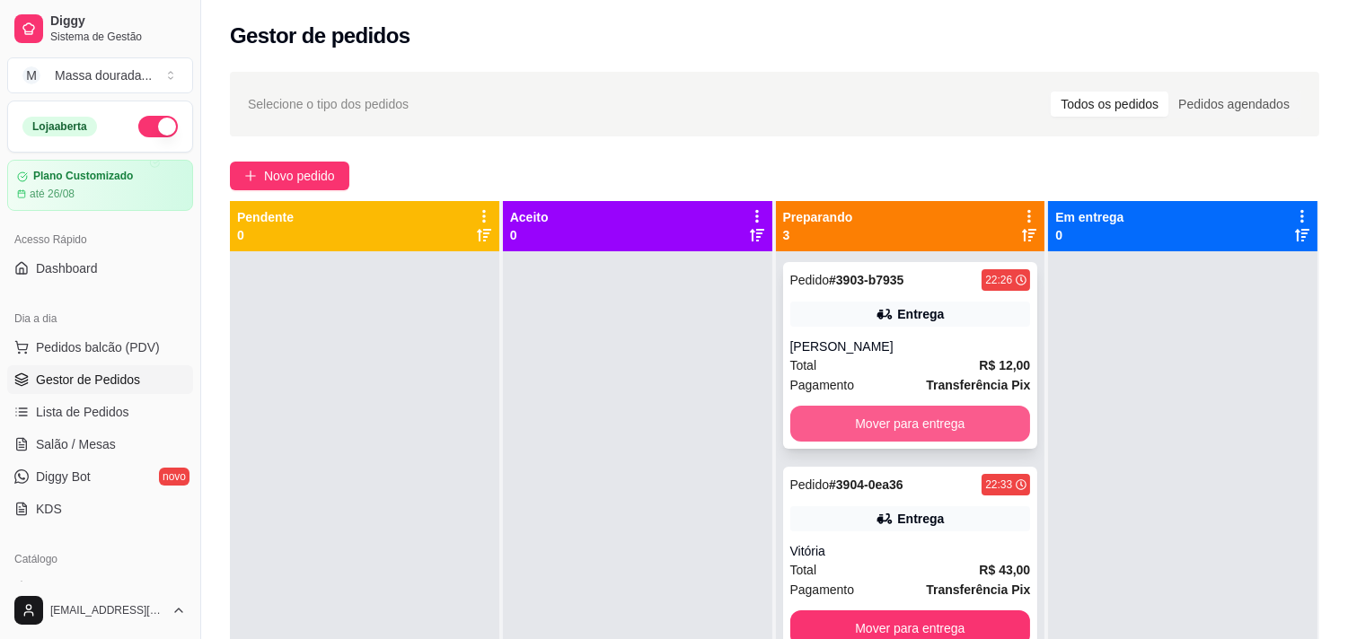
click at [959, 442] on button "Mover para entrega" at bounding box center [910, 424] width 241 height 36
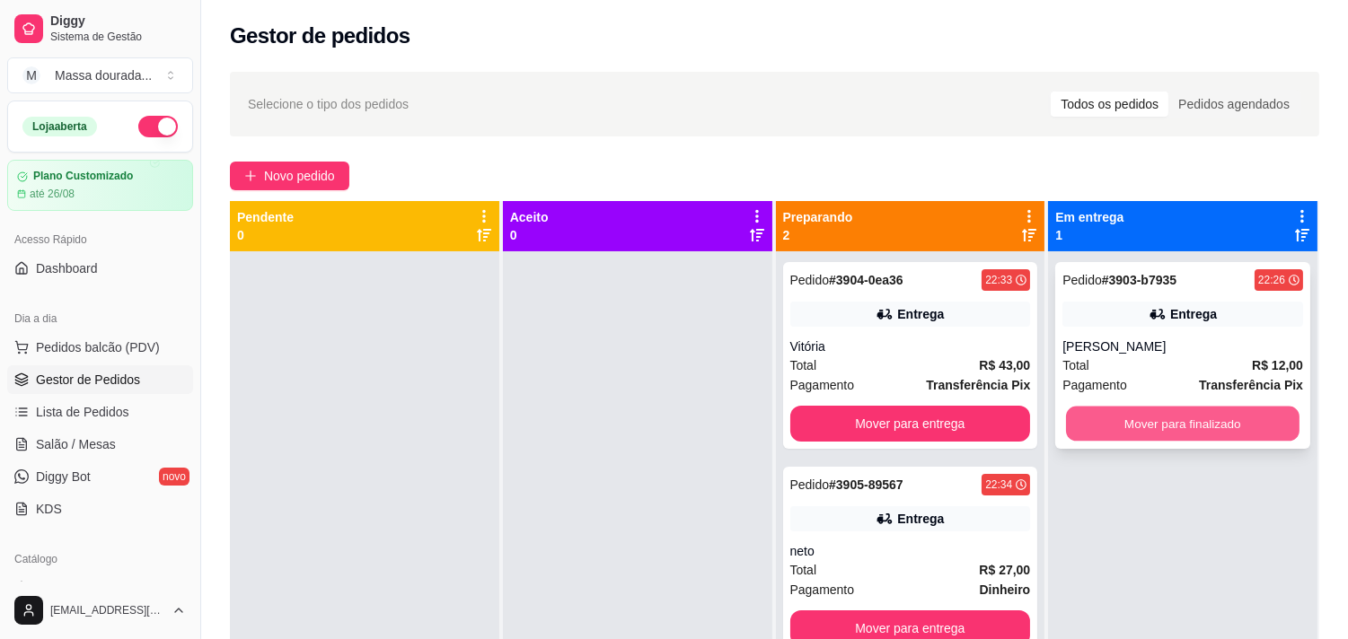
click at [1087, 442] on button "Mover para finalizado" at bounding box center [1183, 424] width 234 height 35
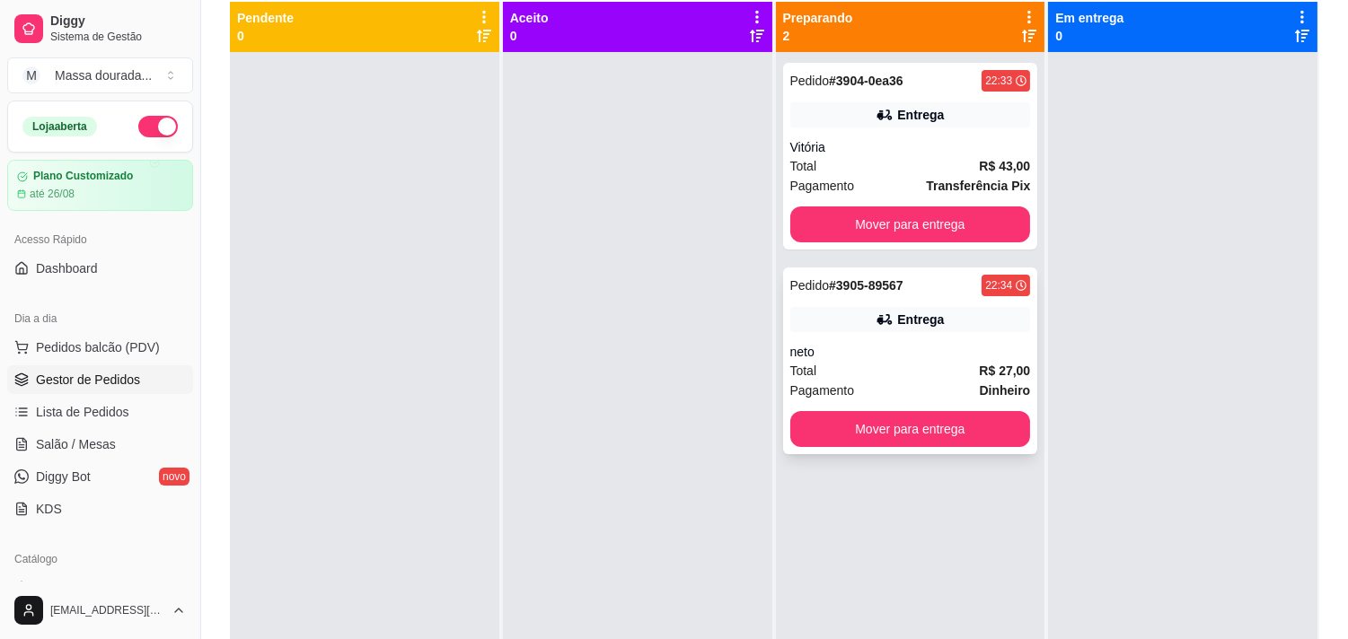
click at [885, 381] on div "Total R$ 27,00" at bounding box center [910, 371] width 241 height 20
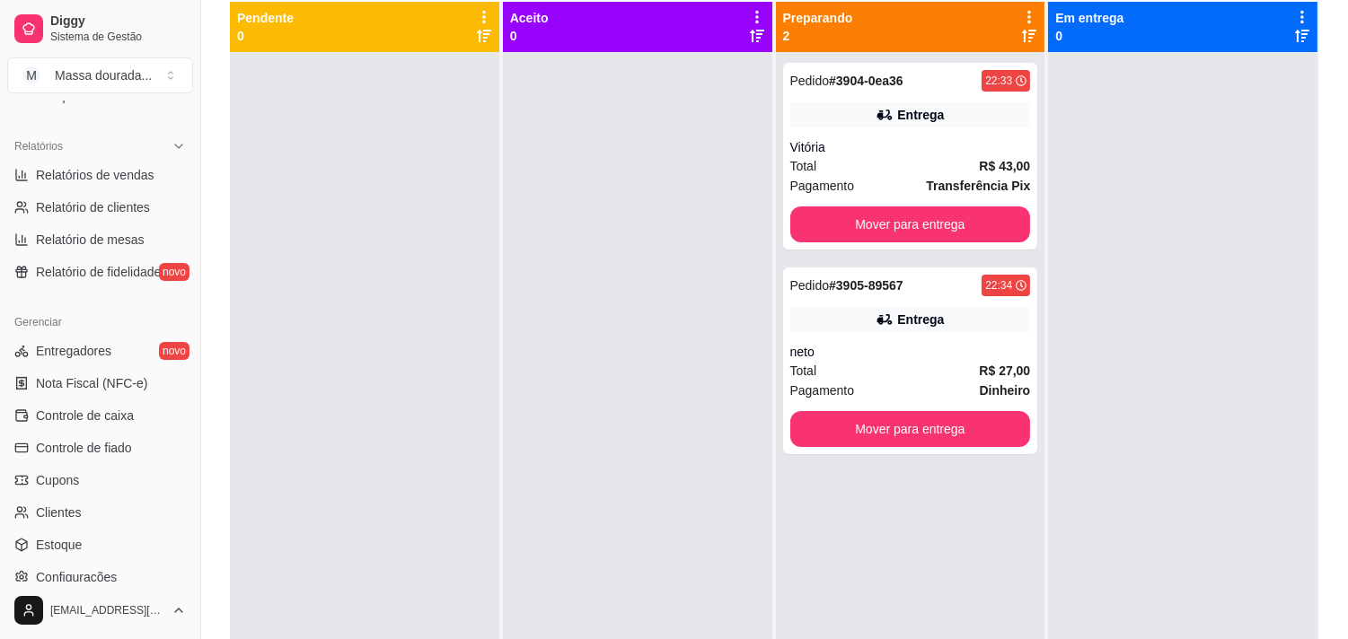
scroll to position [598, 0]
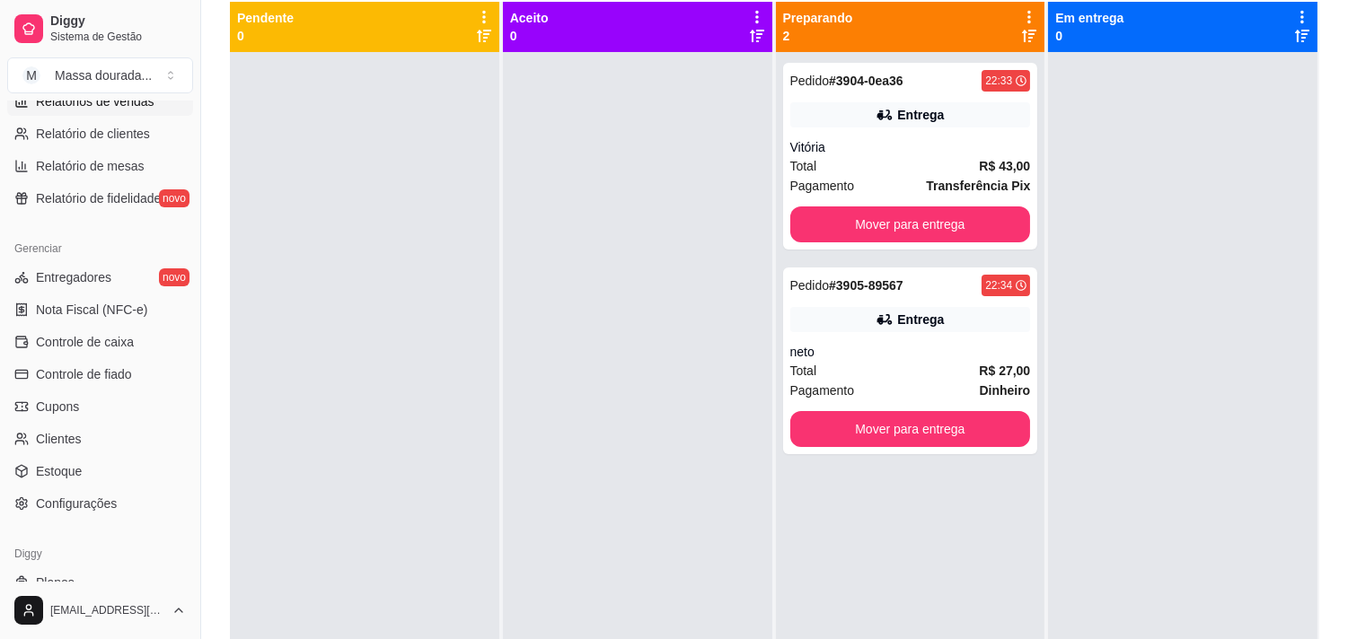
click at [146, 110] on span "Relatórios de vendas" at bounding box center [95, 102] width 119 height 18
select select "ALL"
select select "0"
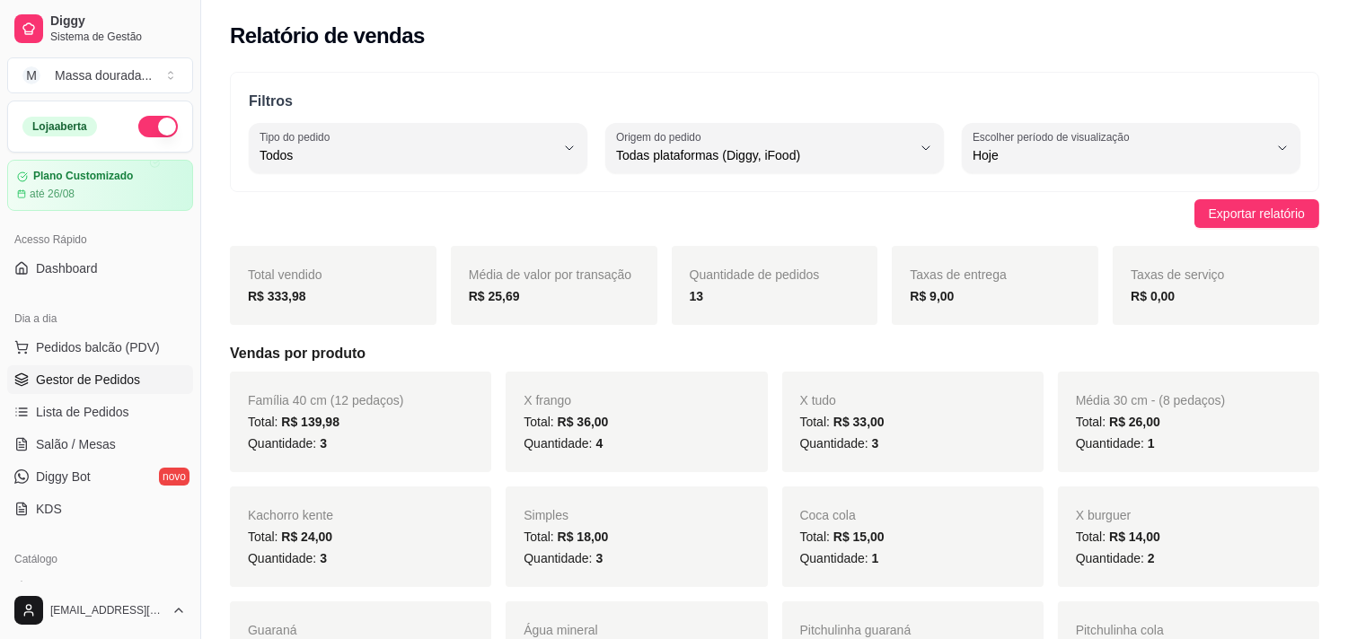
click at [119, 389] on span "Gestor de Pedidos" at bounding box center [88, 380] width 104 height 18
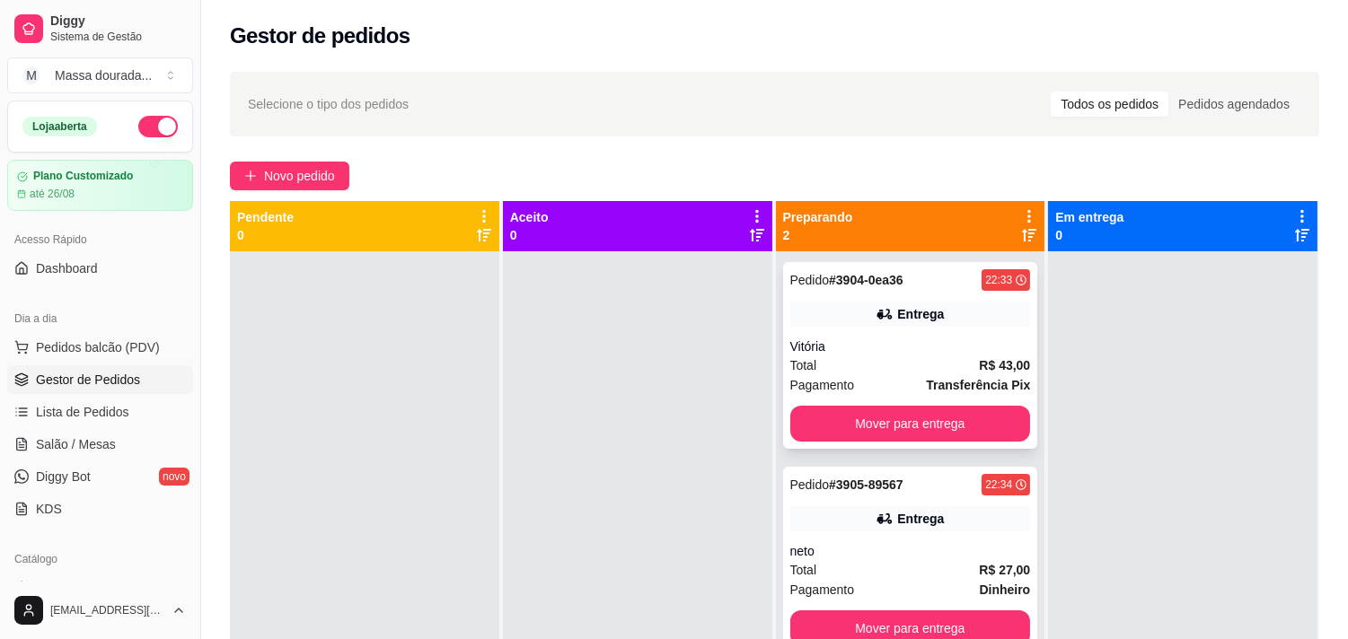
click at [963, 356] on div "Vitória" at bounding box center [910, 347] width 241 height 18
click at [898, 442] on button "Mover para entrega" at bounding box center [910, 424] width 241 height 36
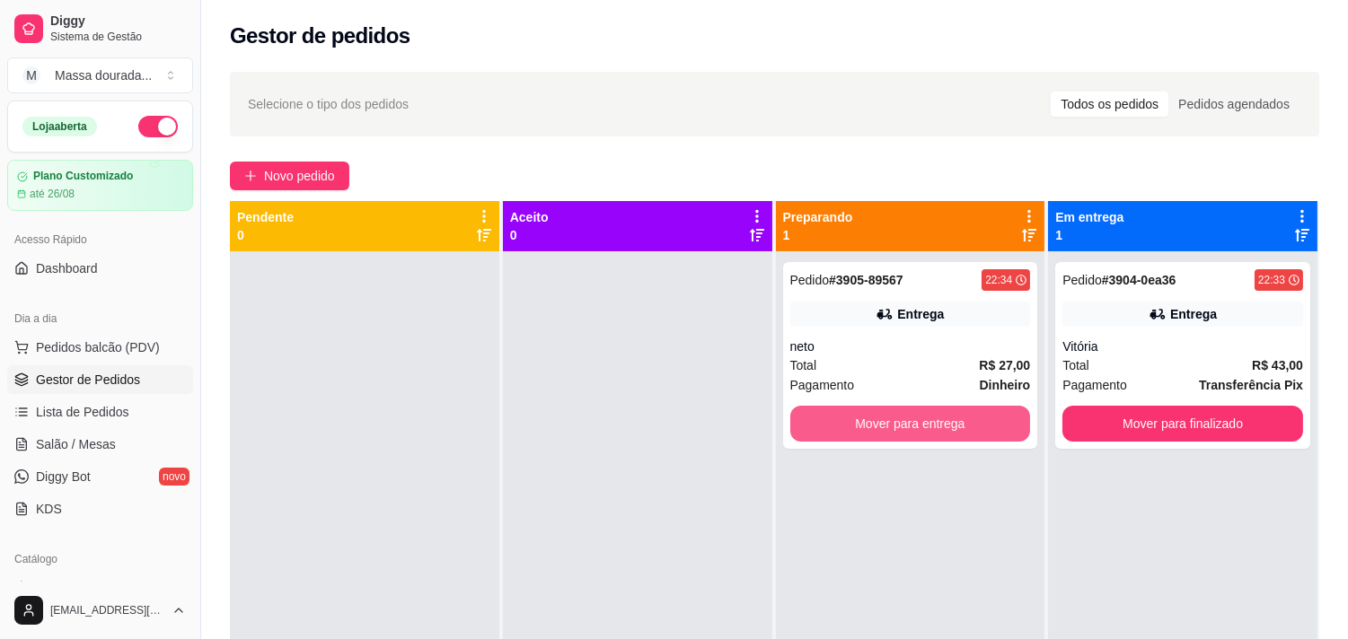
click at [937, 442] on button "Mover para entrega" at bounding box center [910, 424] width 241 height 36
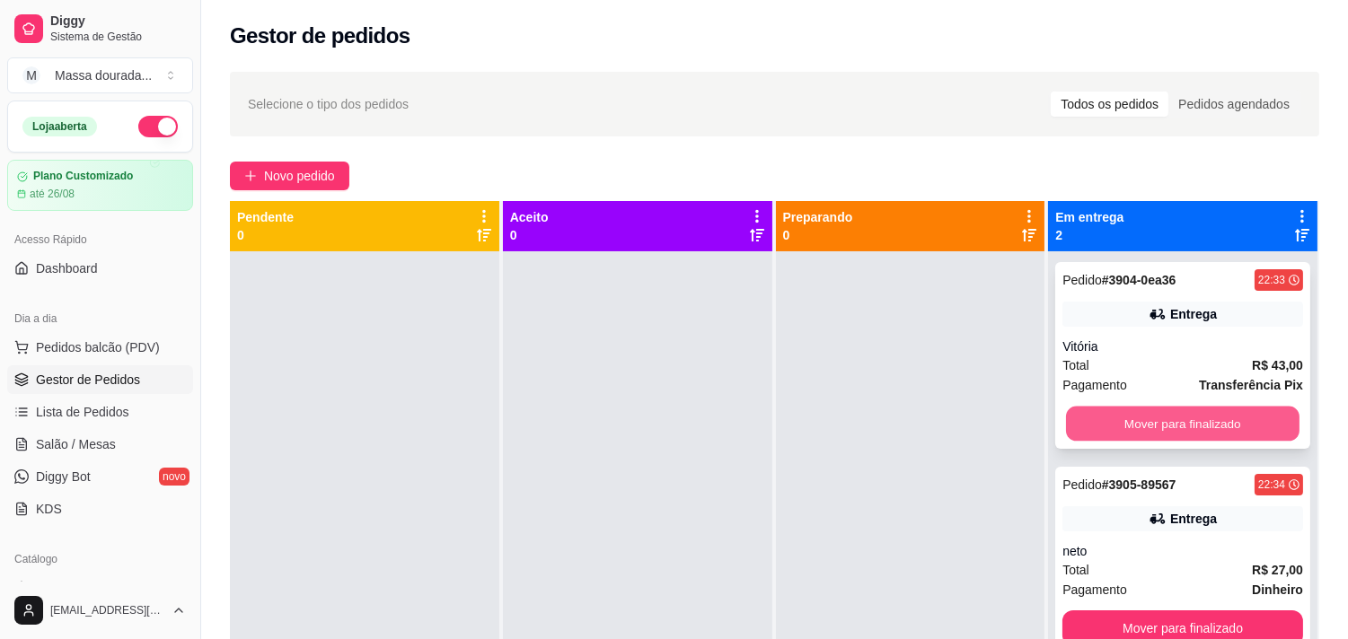
click at [1074, 442] on button "Mover para finalizado" at bounding box center [1183, 424] width 234 height 35
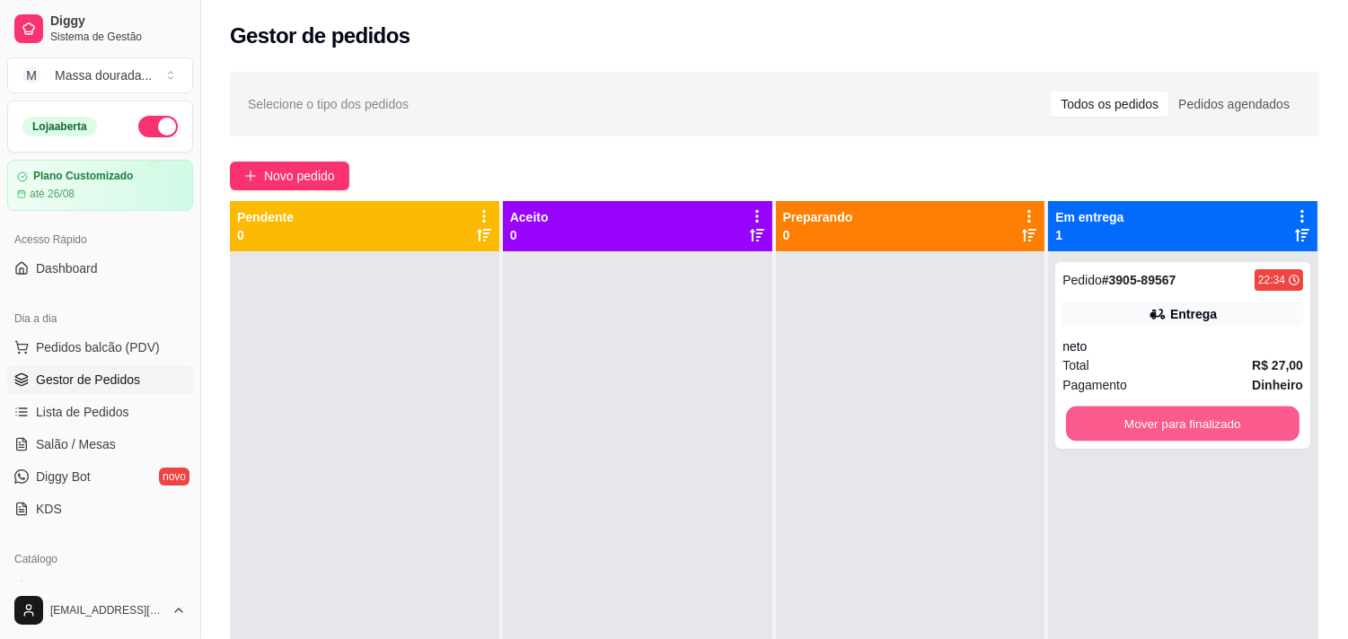
click at [1076, 442] on button "Mover para finalizado" at bounding box center [1183, 424] width 234 height 35
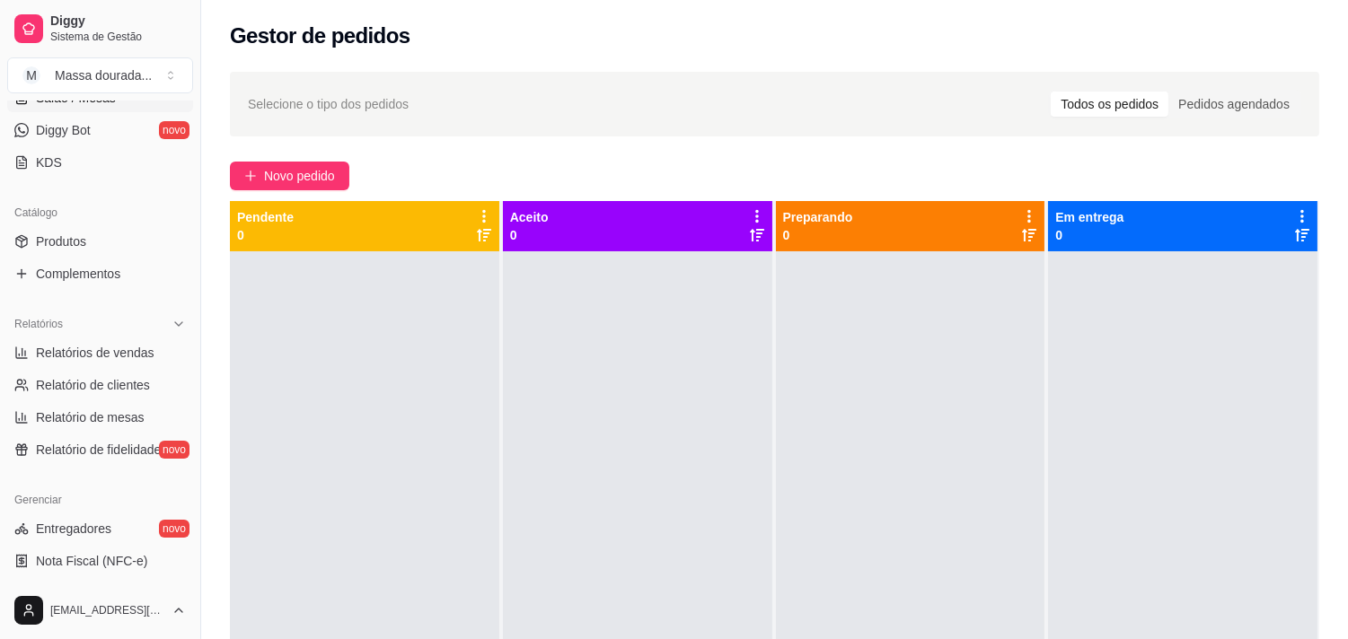
scroll to position [399, 0]
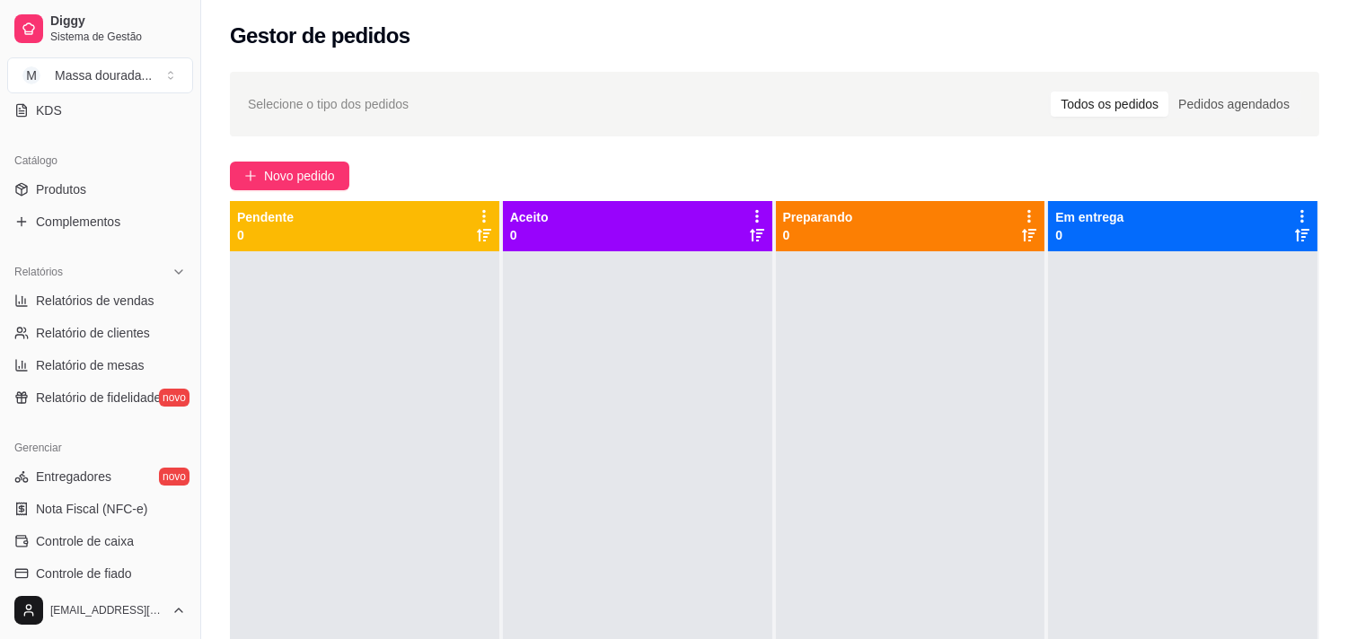
click at [120, 310] on span "Relatórios de vendas" at bounding box center [95, 301] width 119 height 18
select select "ALL"
select select "0"
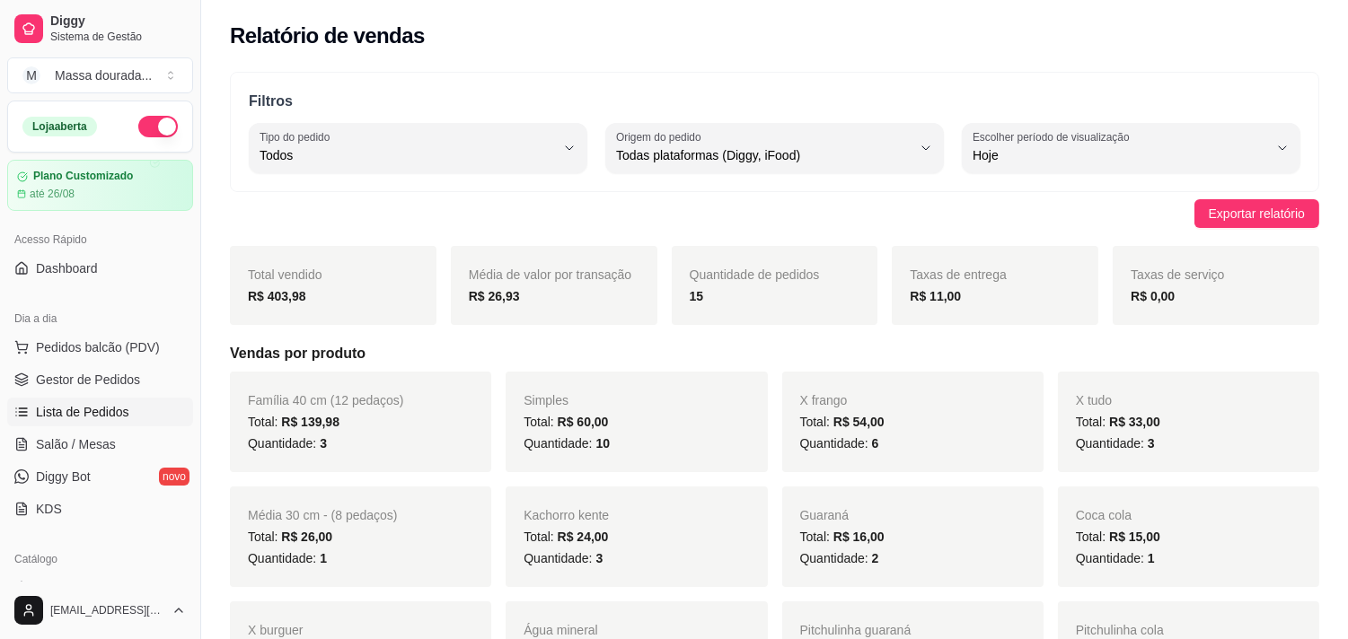
click at [124, 421] on span "Lista de Pedidos" at bounding box center [82, 412] width 93 height 18
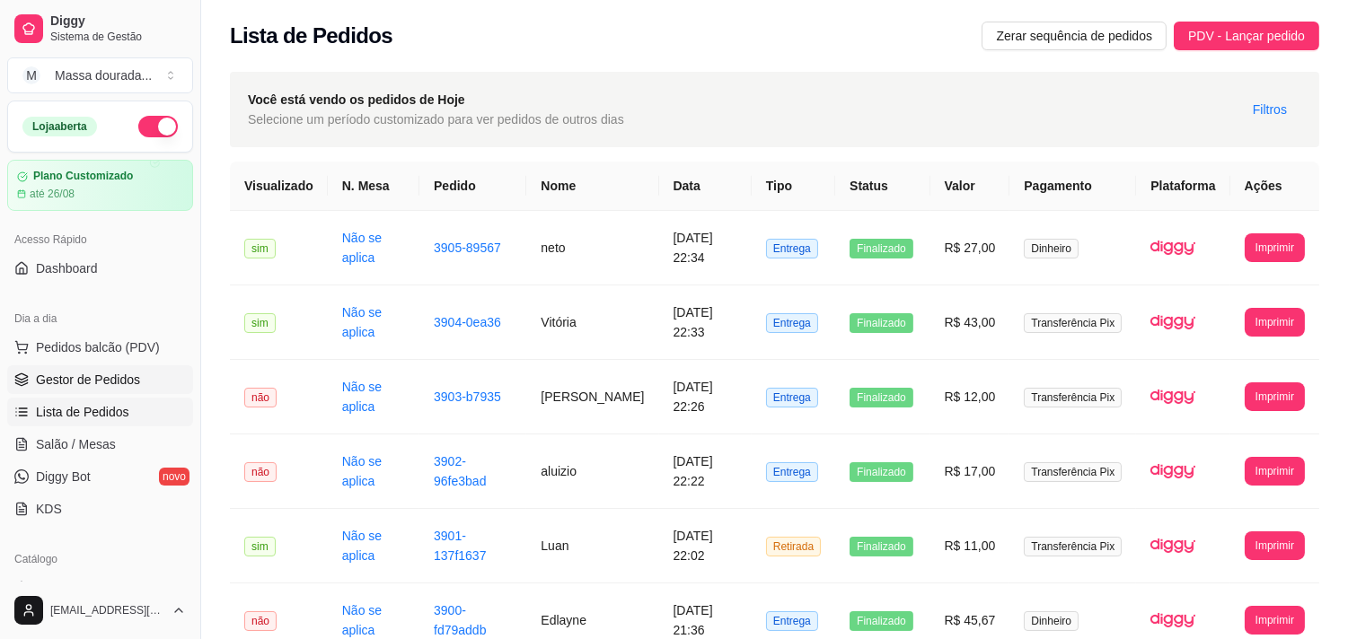
click at [140, 389] on span "Gestor de Pedidos" at bounding box center [88, 380] width 104 height 18
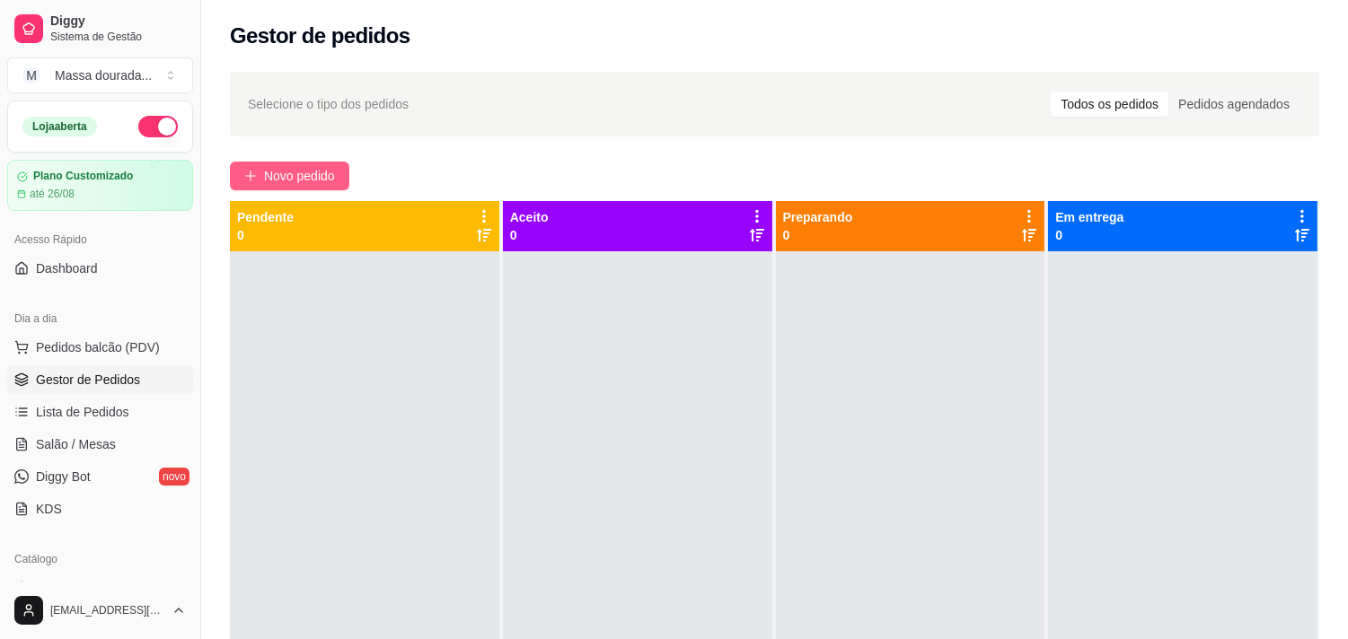
click at [334, 186] on span "Novo pedido" at bounding box center [299, 176] width 71 height 20
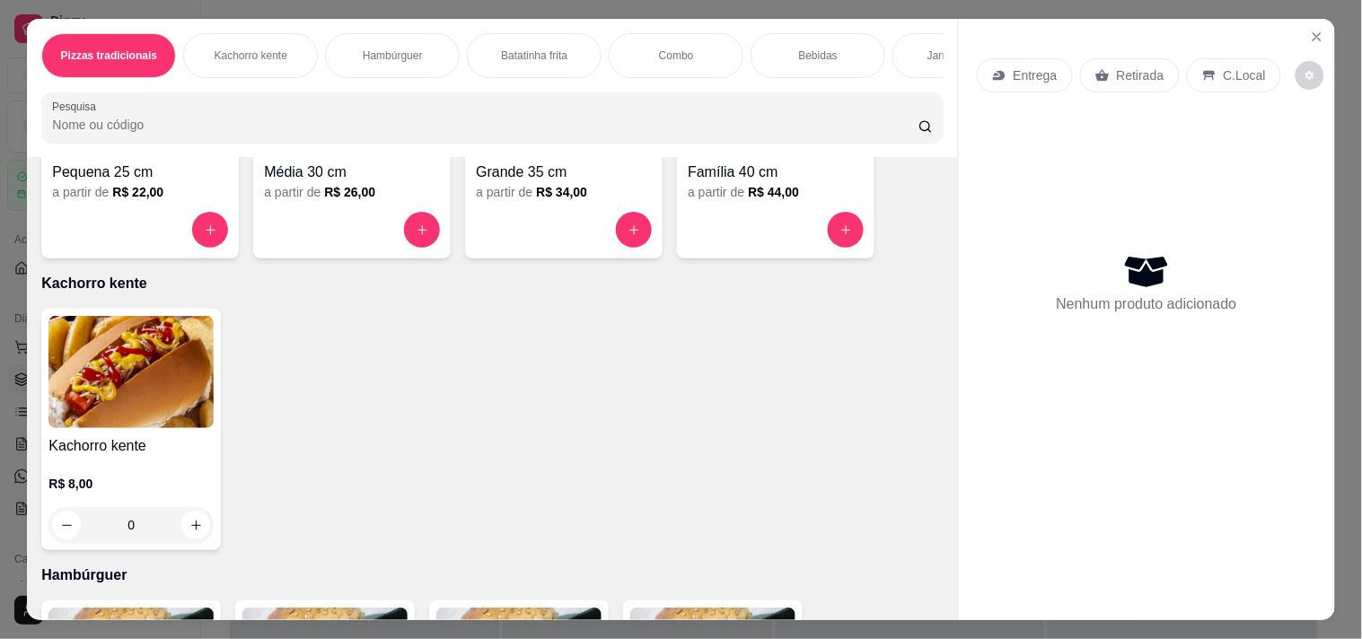
scroll to position [399, 0]
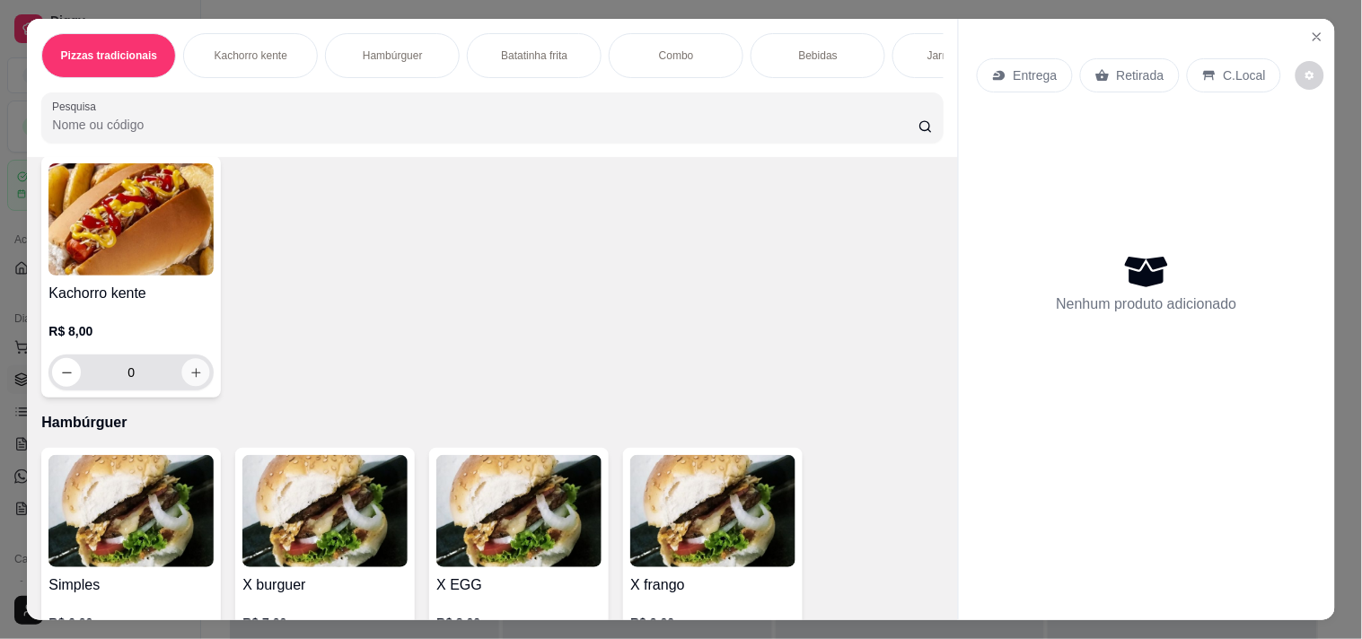
click at [190, 380] on icon "increase-product-quantity" at bounding box center [196, 372] width 13 height 13
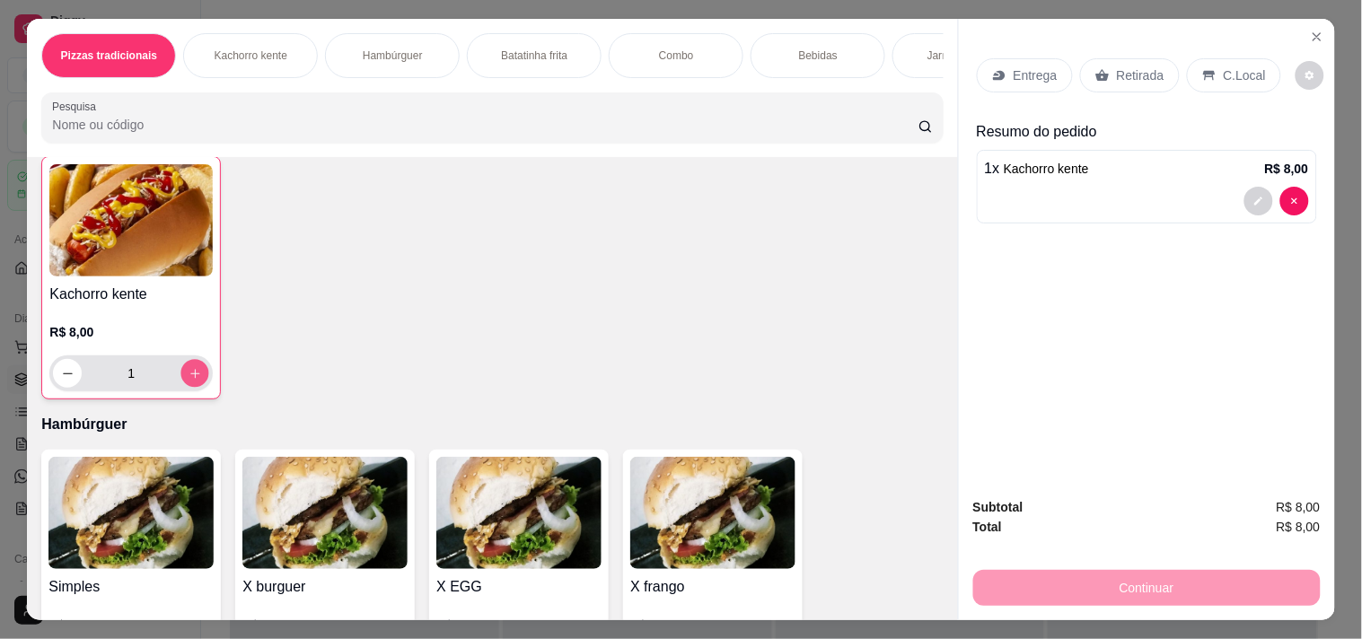
click at [190, 381] on icon "increase-product-quantity" at bounding box center [195, 373] width 13 height 13
type input "2"
click at [1007, 92] on div "Entrega" at bounding box center [1025, 75] width 96 height 34
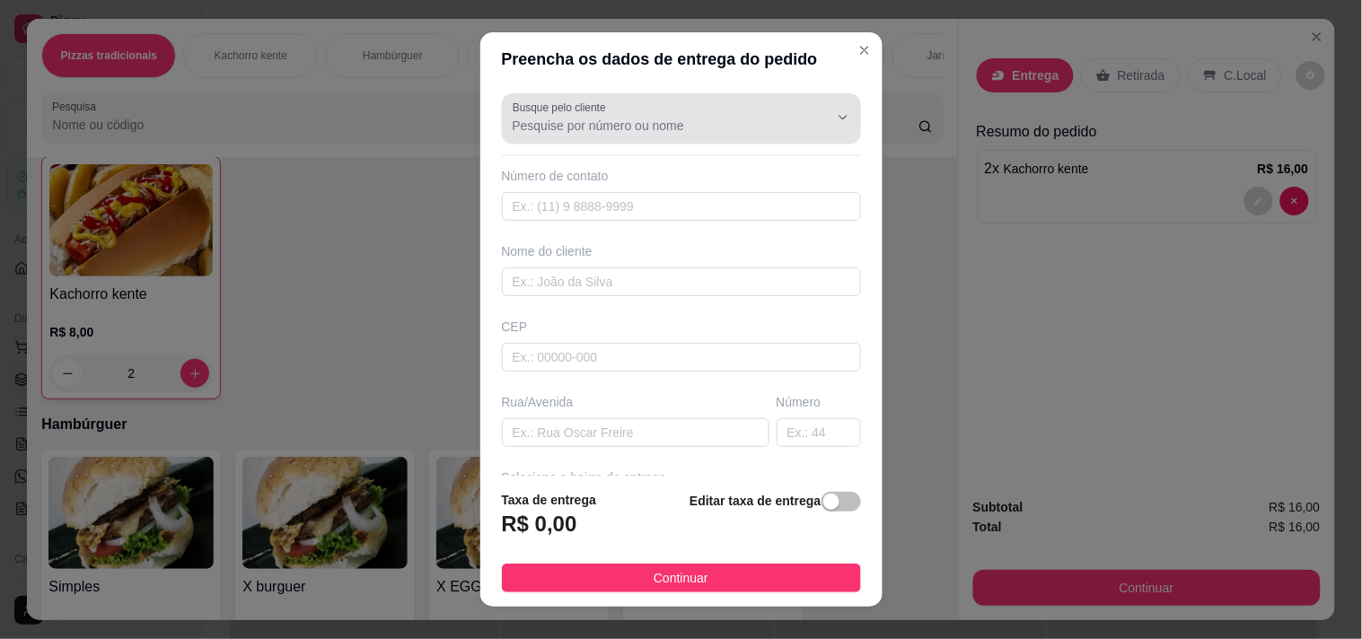
click at [621, 135] on input "Busque pelo cliente" at bounding box center [656, 126] width 287 height 18
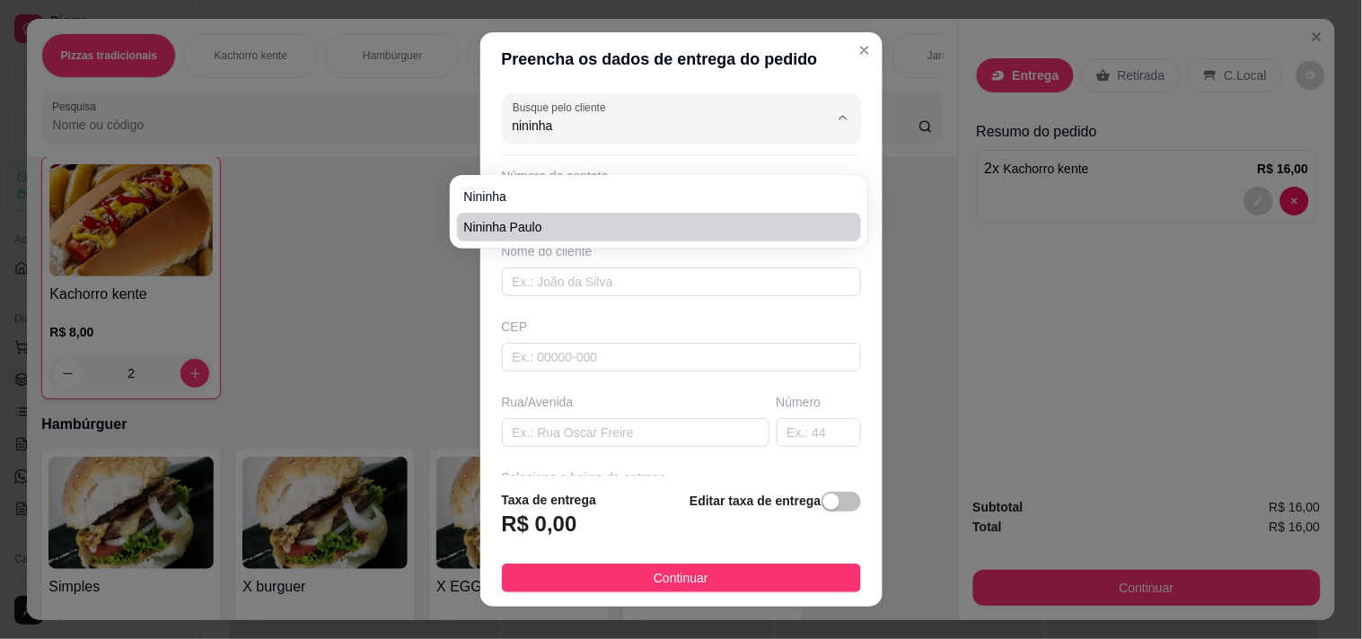
click at [573, 236] on span "Nininha paulo" at bounding box center [650, 227] width 373 height 18
type input "Nininha paulo"
type input "83981399037"
type input "Nininha paulo"
type input "58208000"
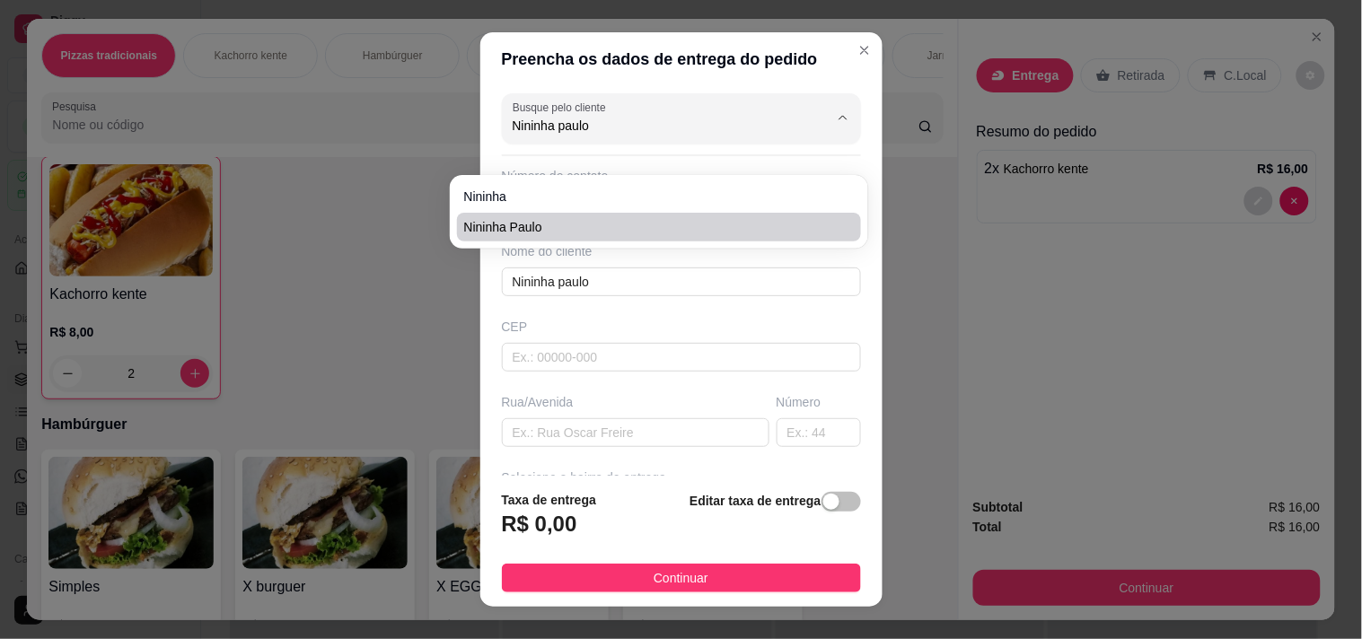
type input "Rua [PERSON_NAME]"
type input "S/N33"
type input "Cuitegi"
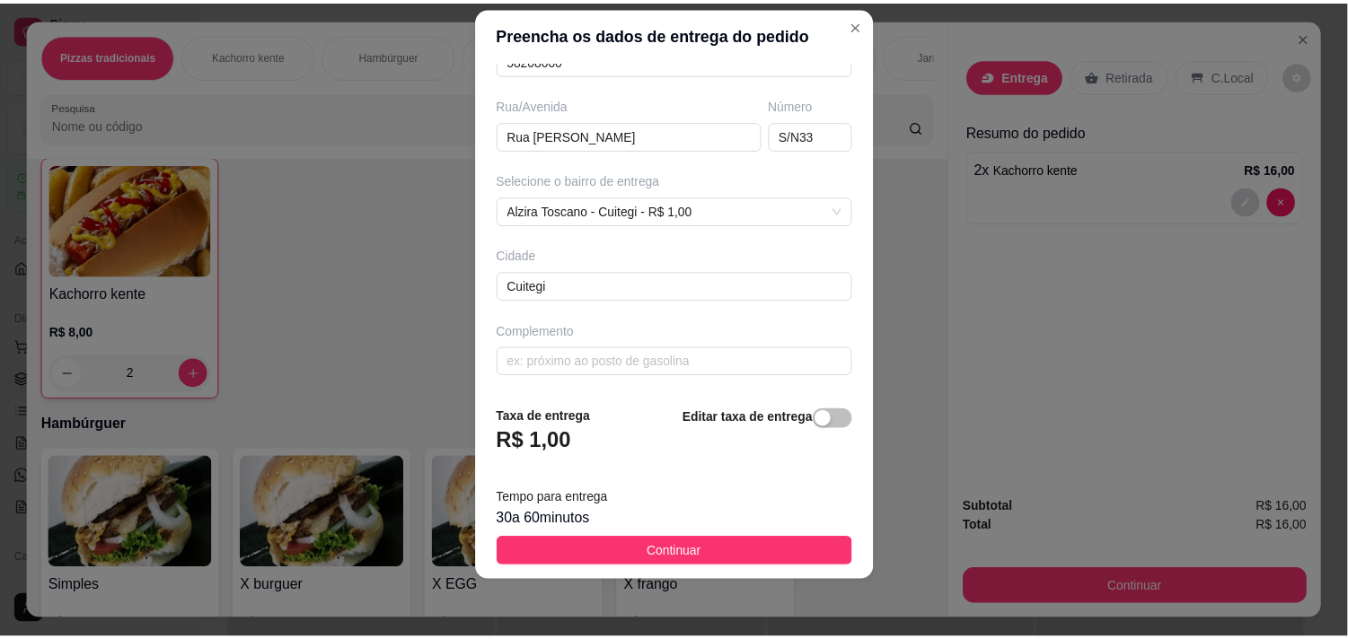
scroll to position [40, 0]
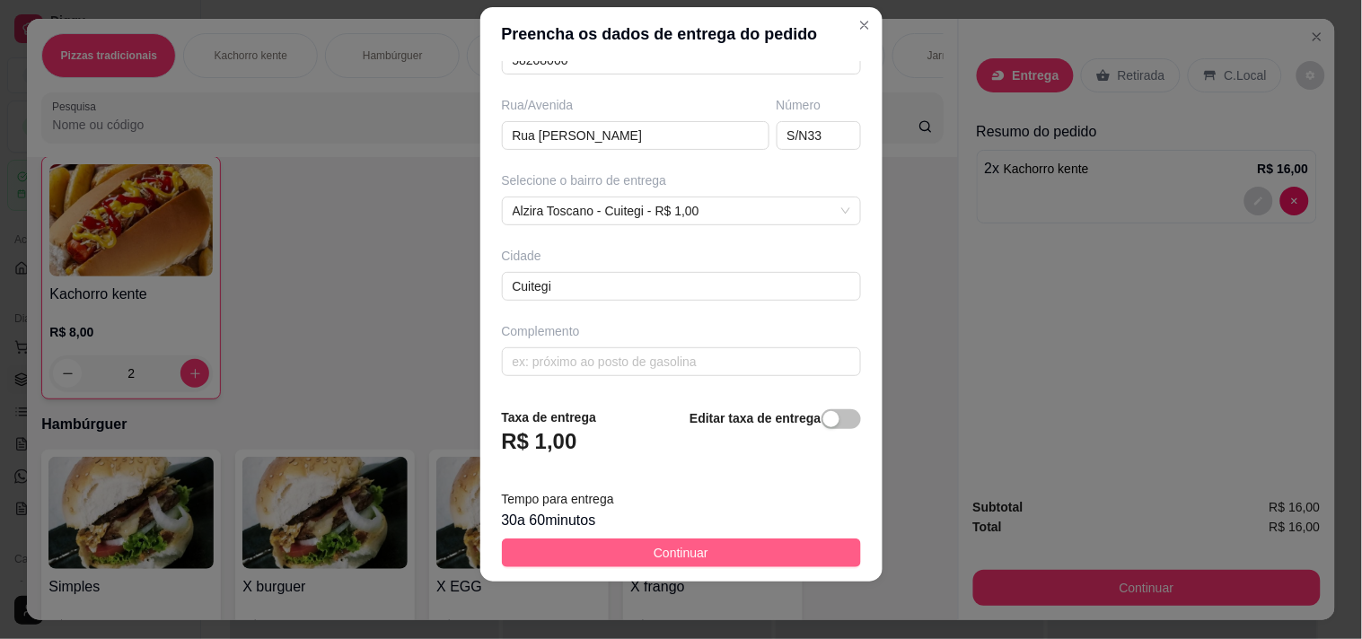
type input "Nininha paulo"
click at [573, 539] on button "Continuar" at bounding box center [681, 553] width 359 height 29
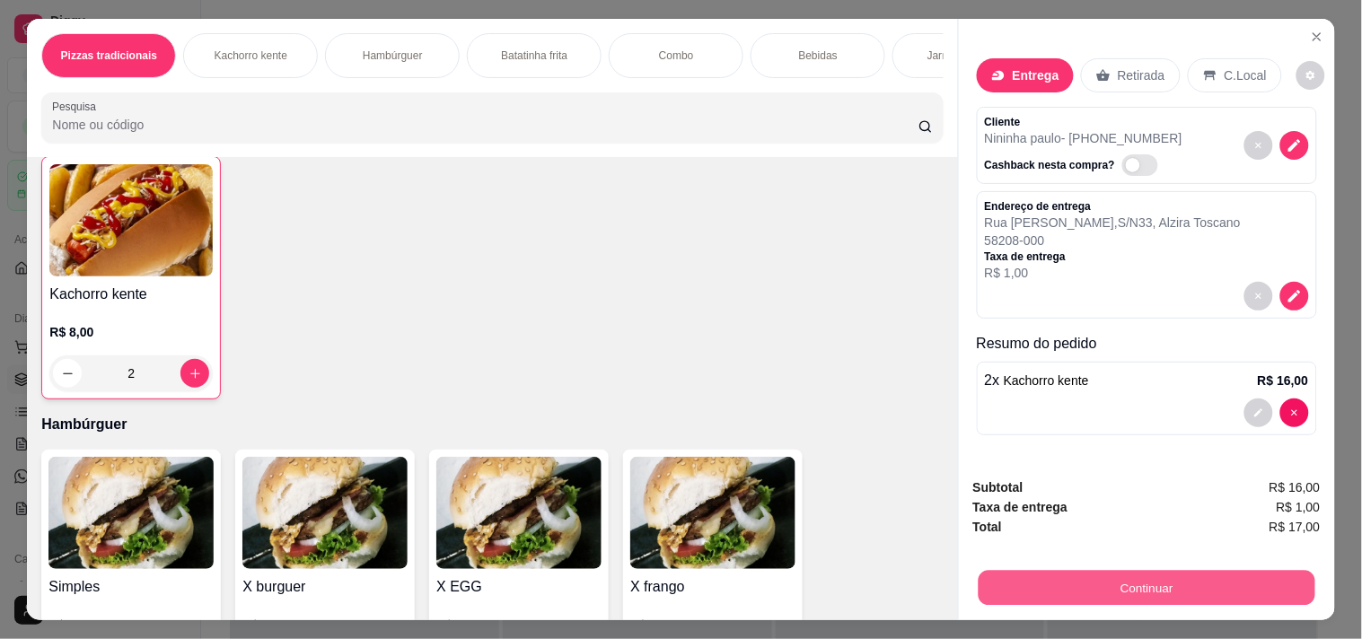
click at [997, 571] on button "Continuar" at bounding box center [1146, 587] width 337 height 35
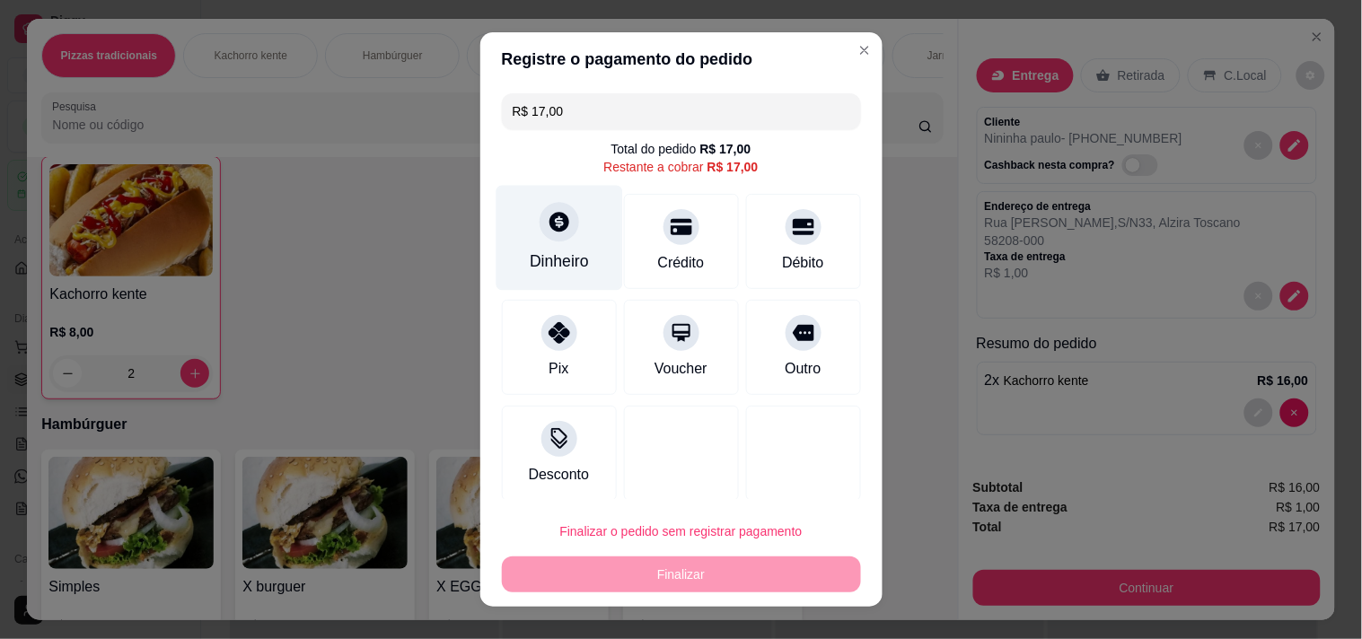
click at [540, 242] on div at bounding box center [560, 222] width 40 height 40
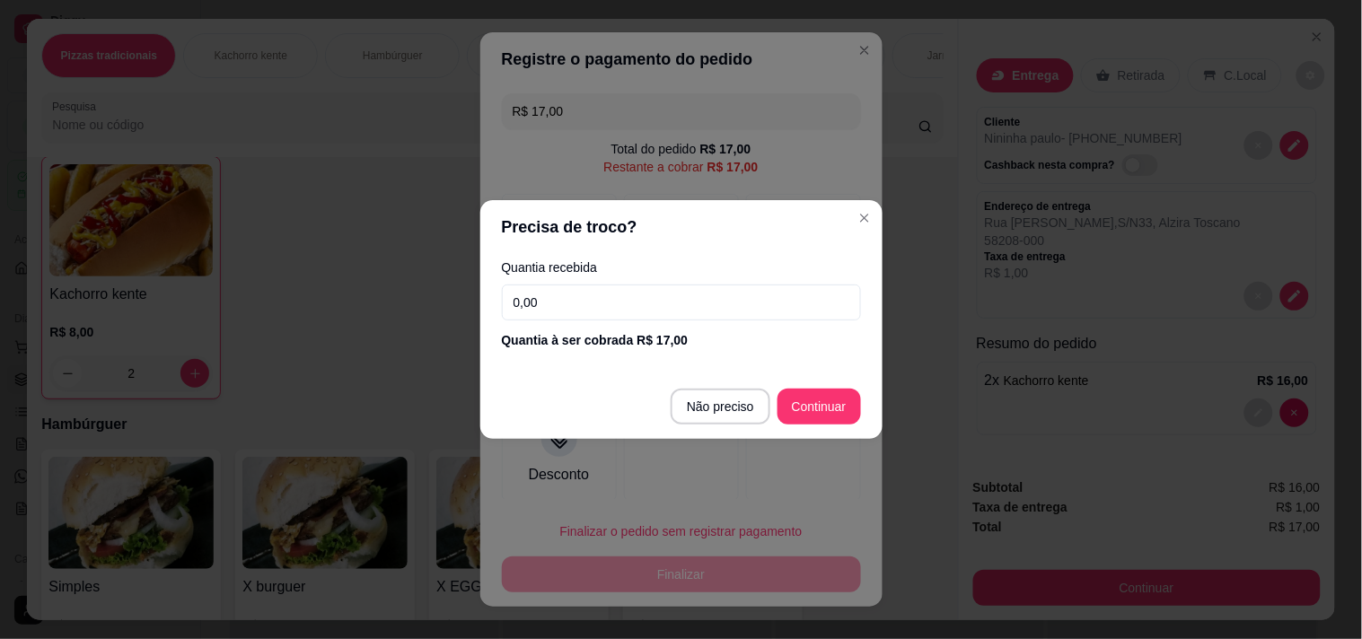
click at [616, 293] on input "0,00" at bounding box center [681, 303] width 359 height 36
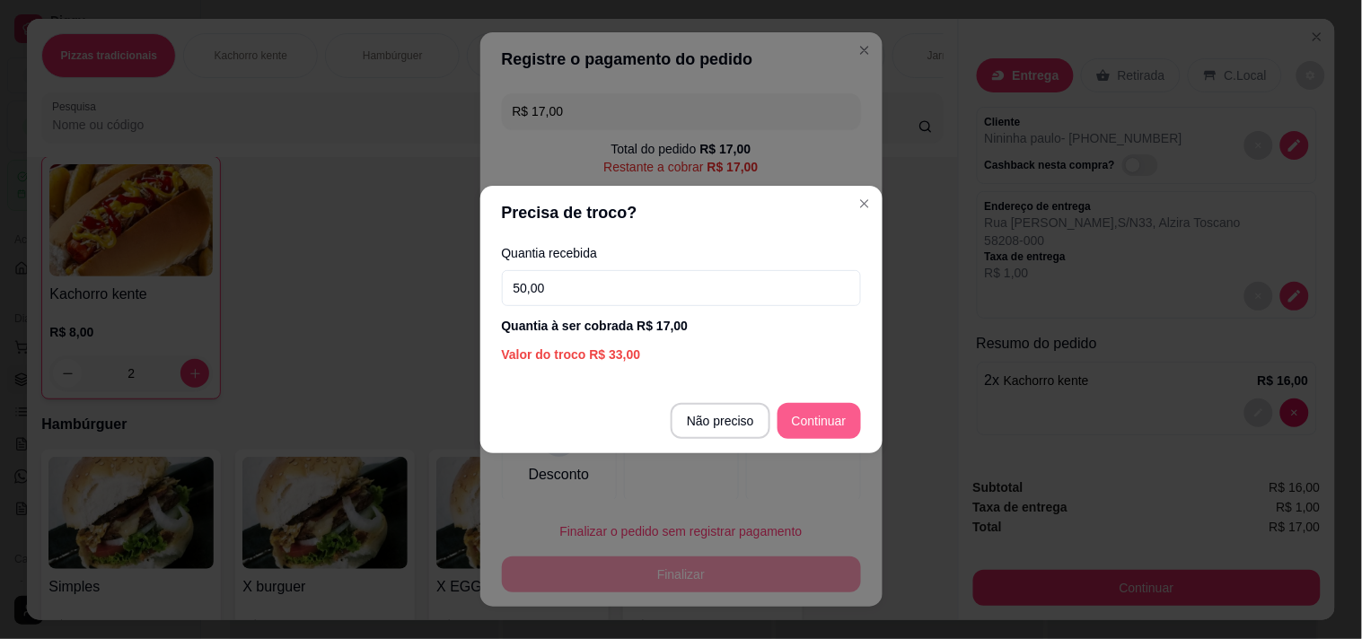
type input "50,00"
type input "R$ 0,00"
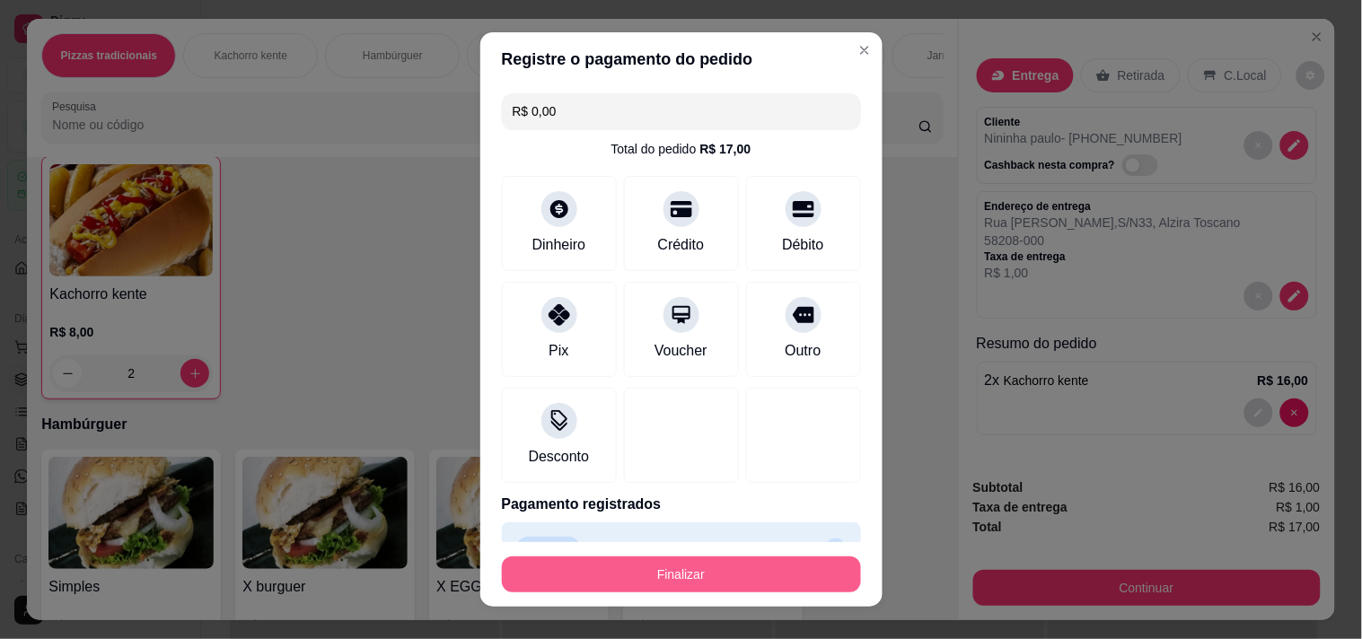
click at [679, 559] on button "Finalizar" at bounding box center [681, 575] width 359 height 36
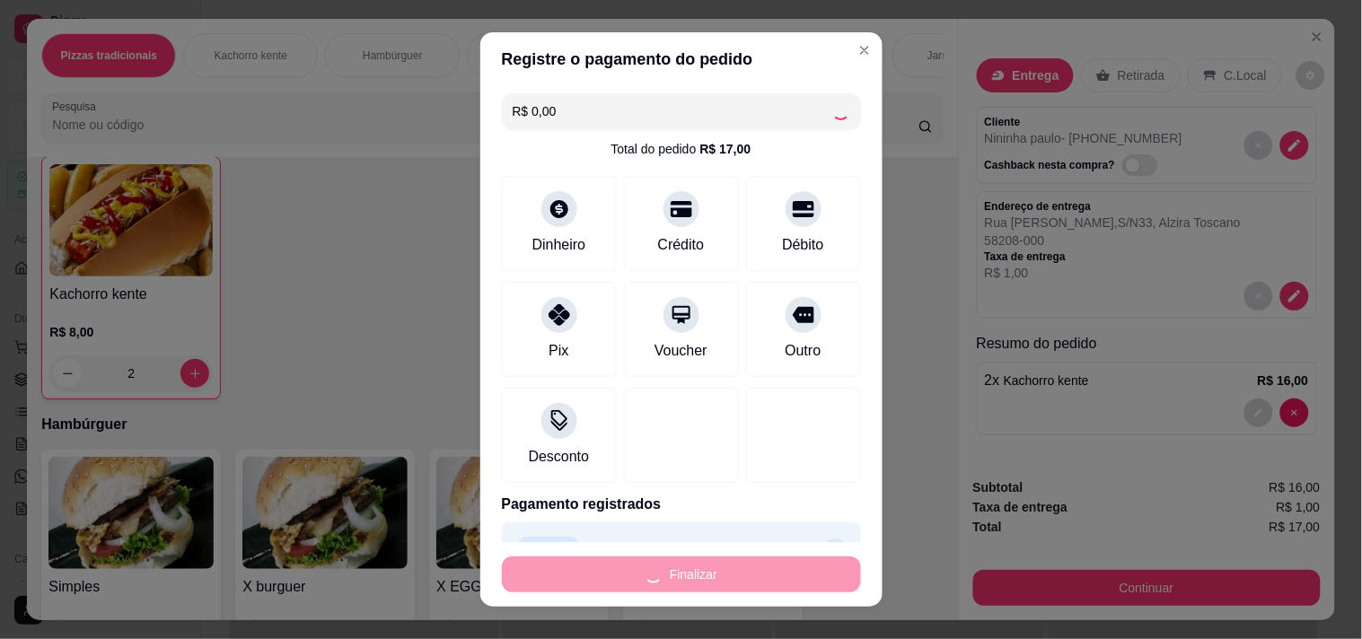
type input "0"
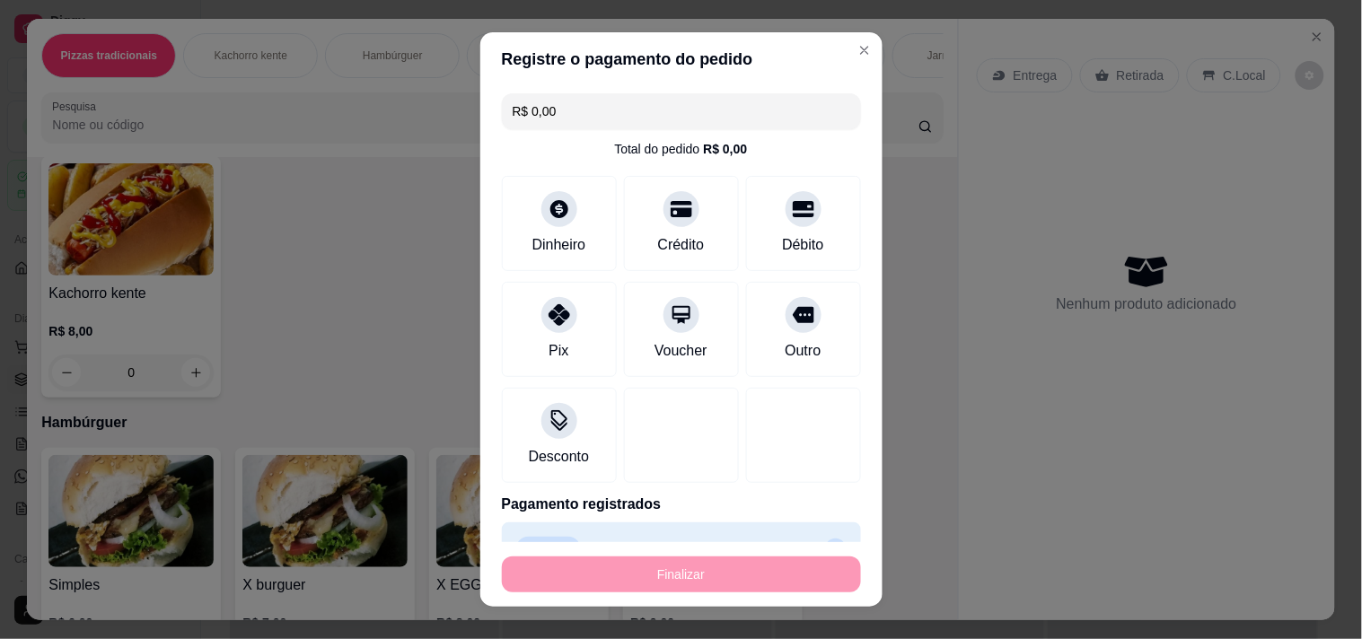
type input "-R$ 17,00"
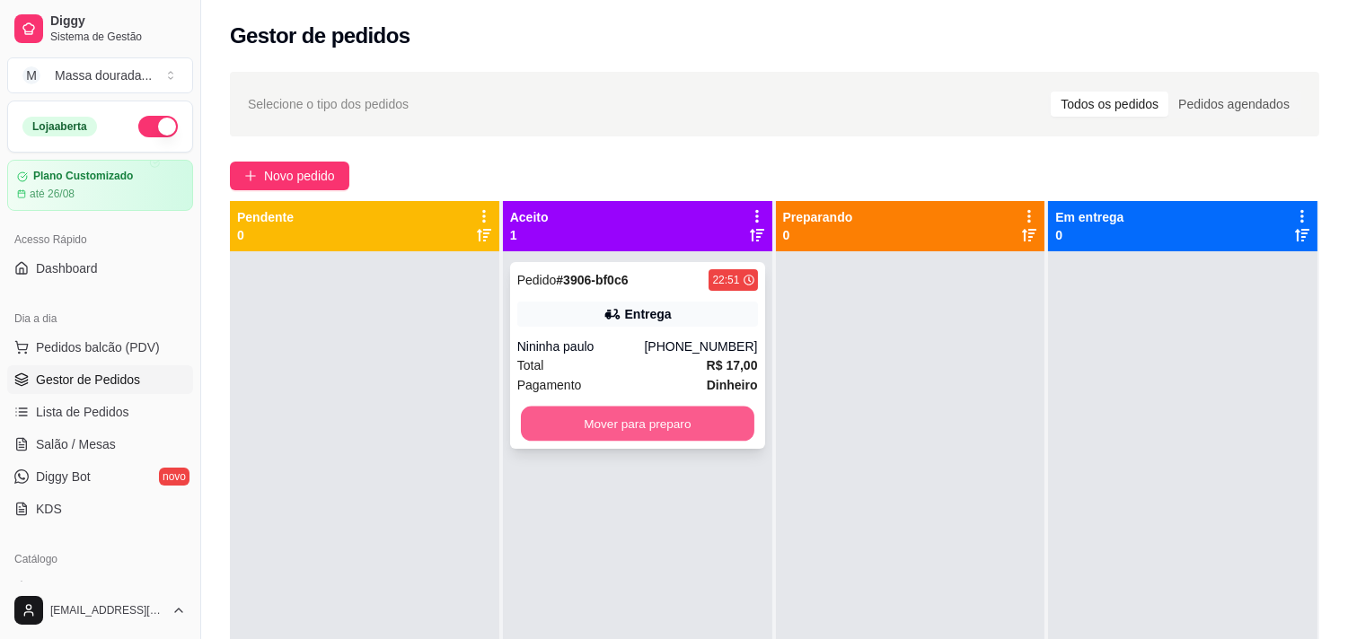
click at [720, 442] on button "Mover para preparo" at bounding box center [638, 424] width 234 height 35
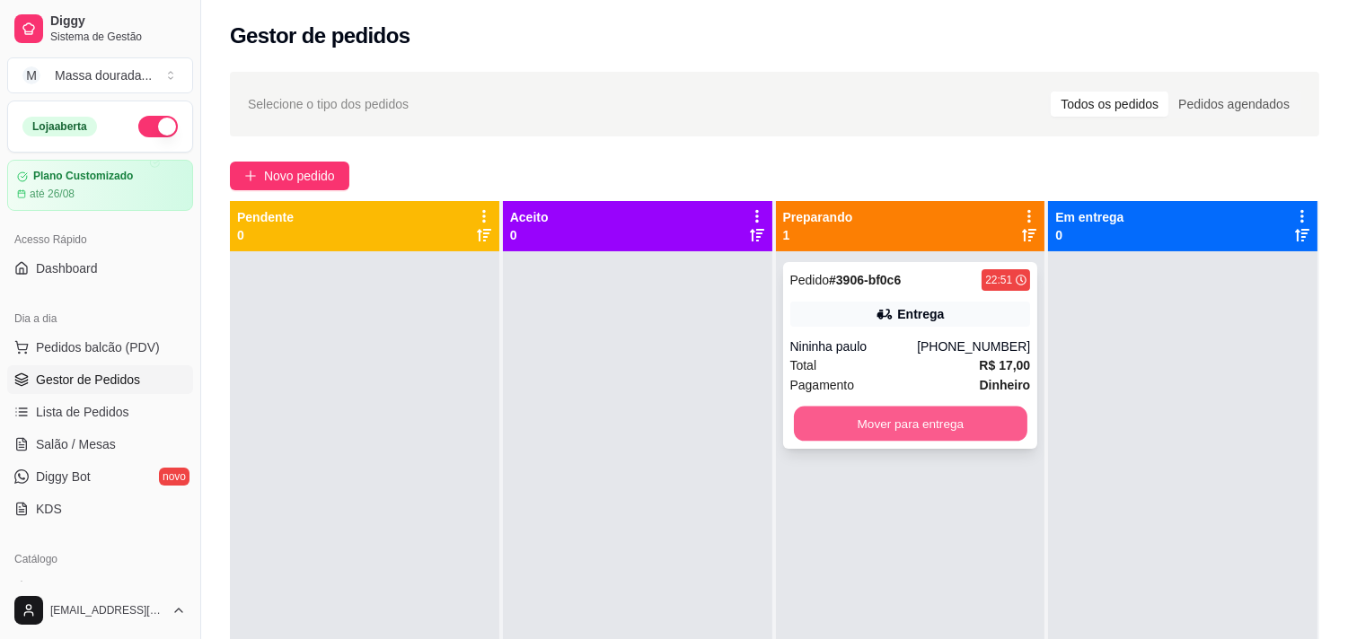
click at [860, 442] on button "Mover para entrega" at bounding box center [911, 424] width 234 height 35
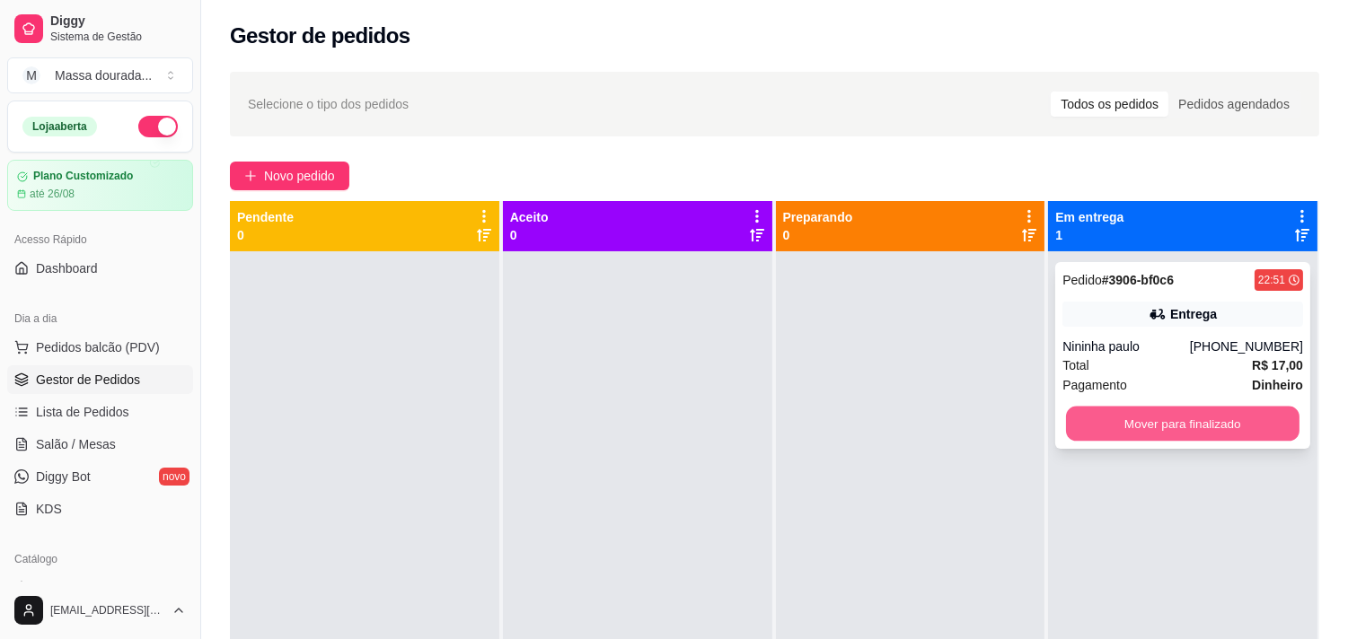
click at [1079, 442] on button "Mover para finalizado" at bounding box center [1183, 424] width 234 height 35
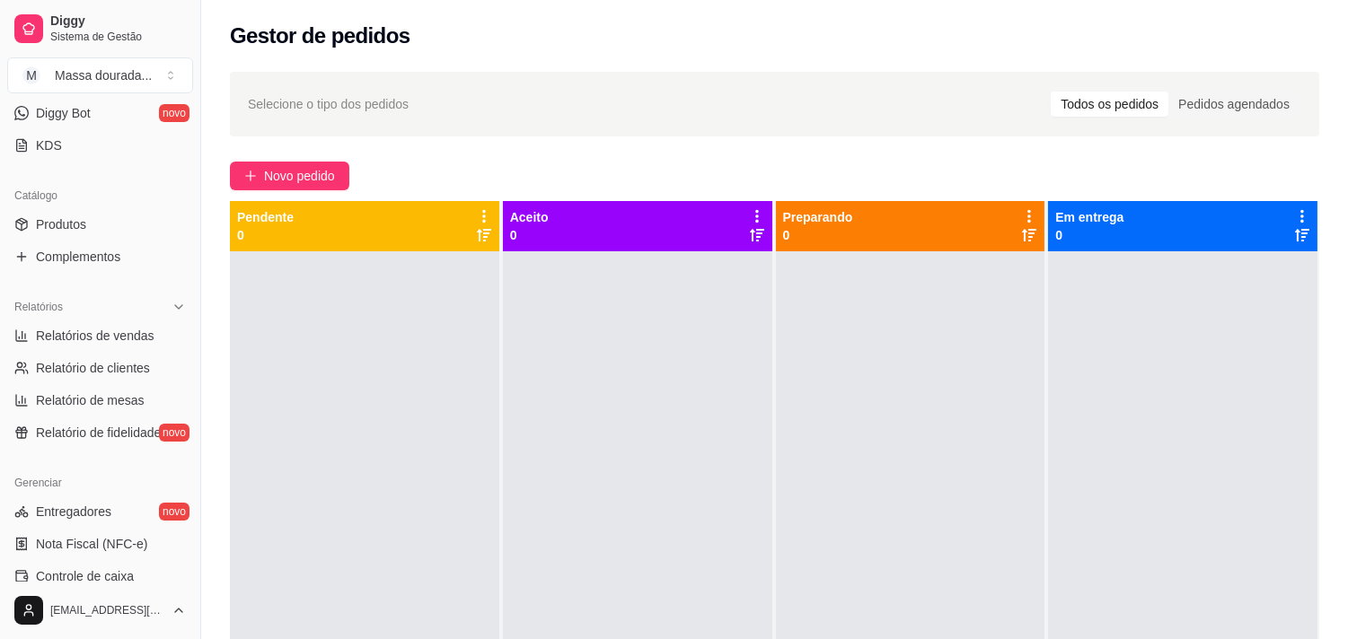
scroll to position [399, 0]
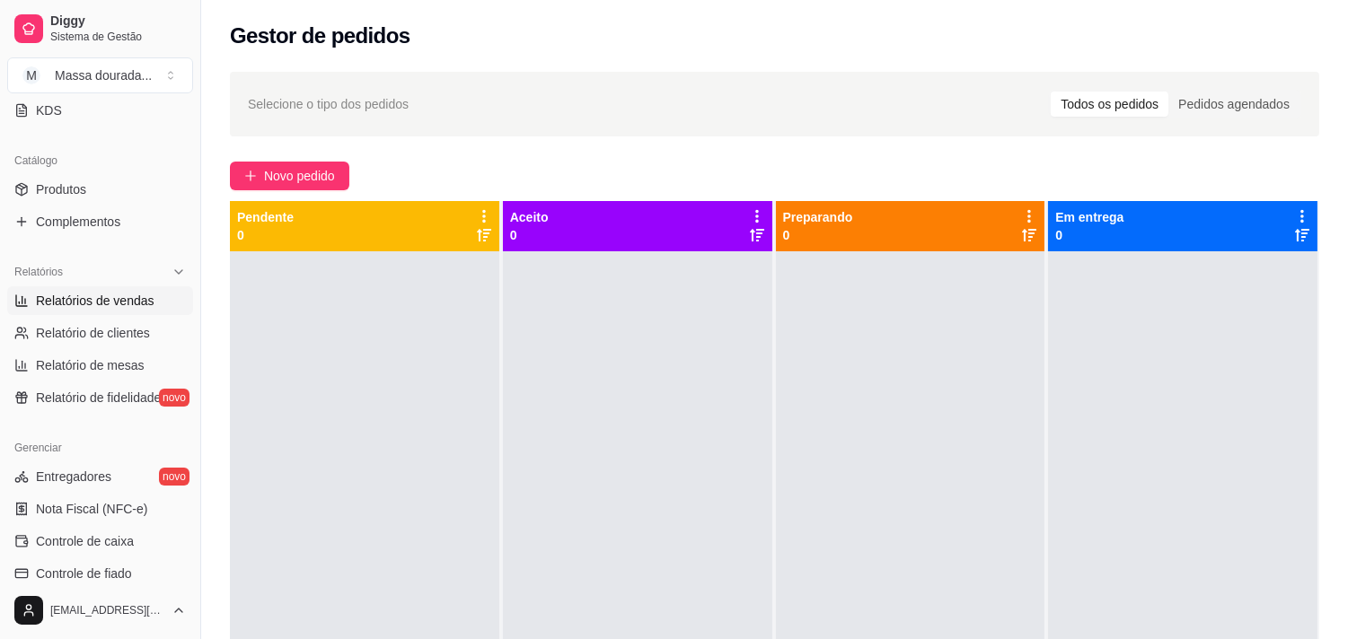
click at [110, 310] on span "Relatórios de vendas" at bounding box center [95, 301] width 119 height 18
select select "ALL"
select select "0"
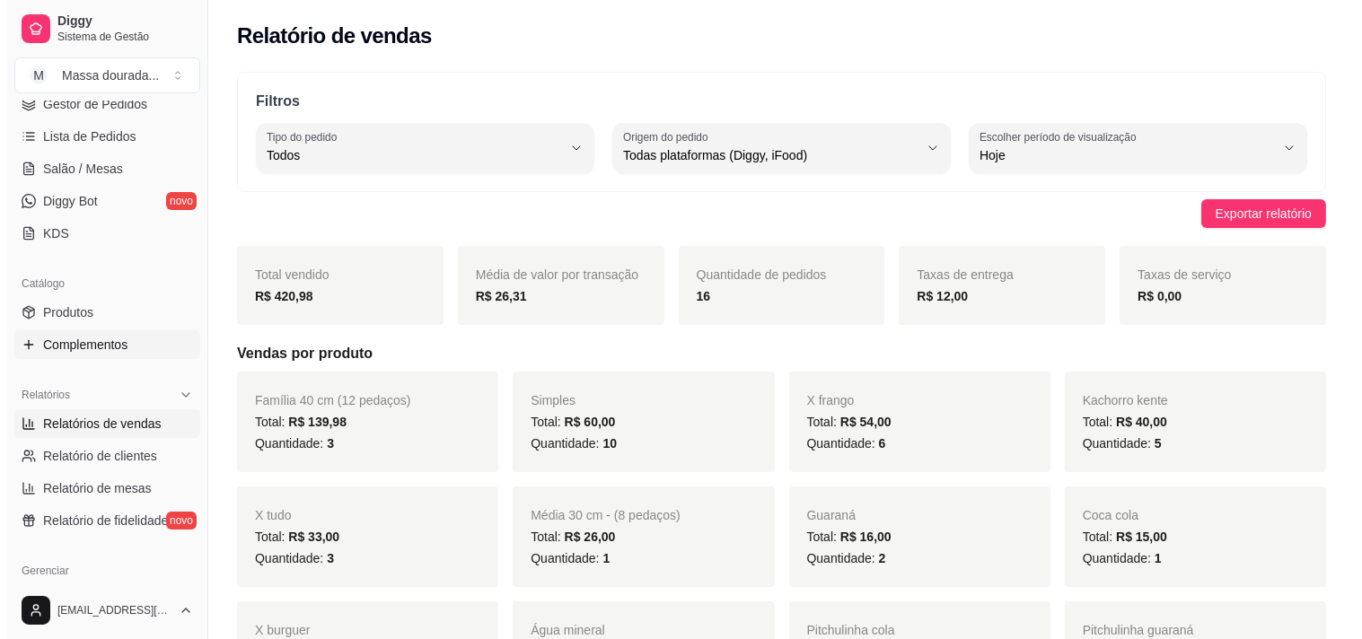
scroll to position [100, 0]
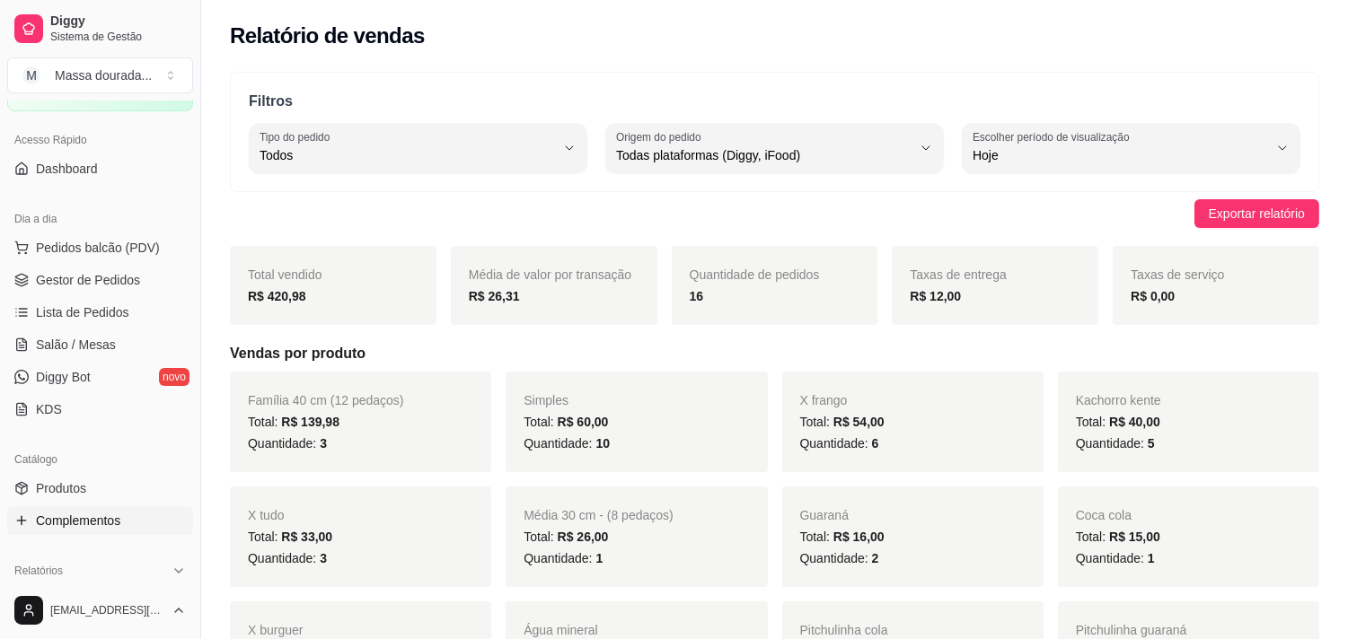
click at [118, 289] on span "Gestor de Pedidos" at bounding box center [88, 280] width 104 height 18
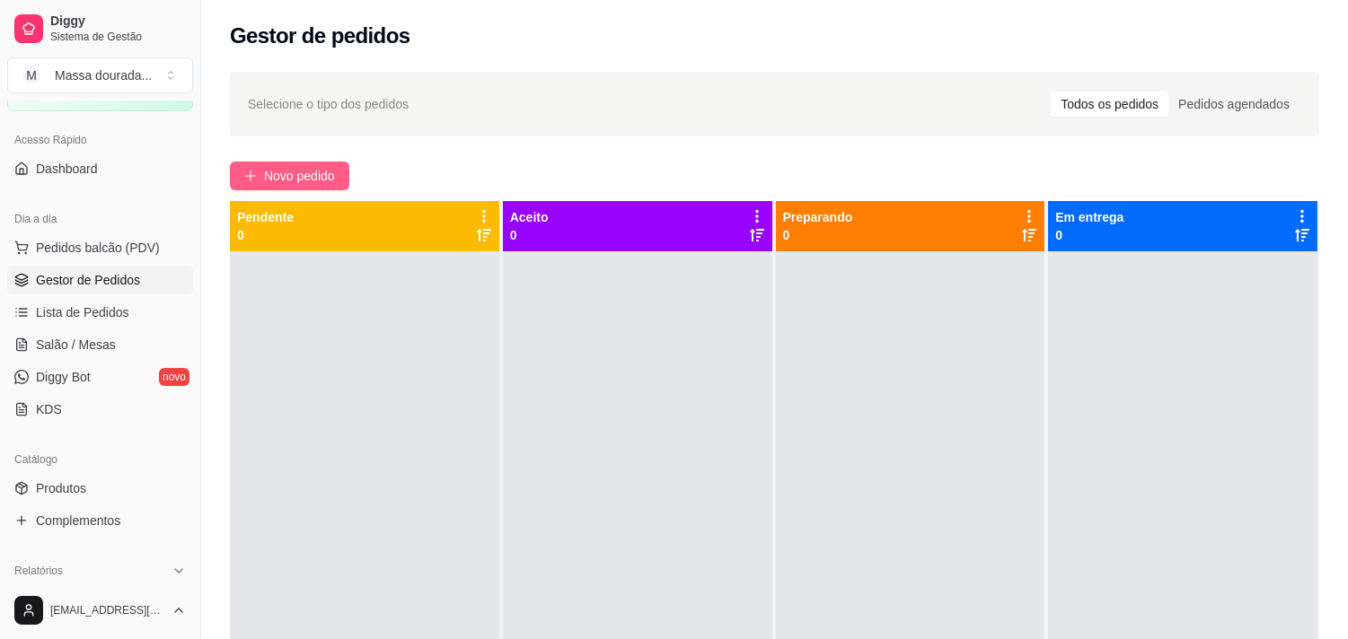
click at [335, 186] on span "Novo pedido" at bounding box center [299, 176] width 71 height 20
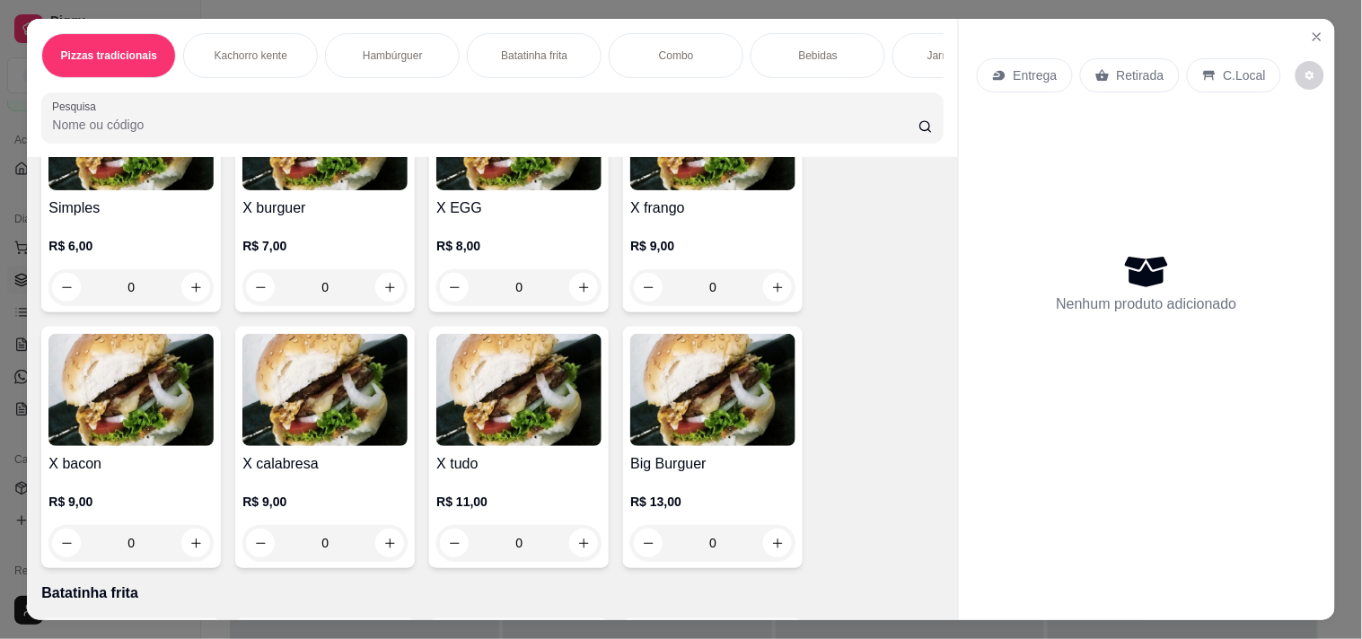
scroll to position [798, 0]
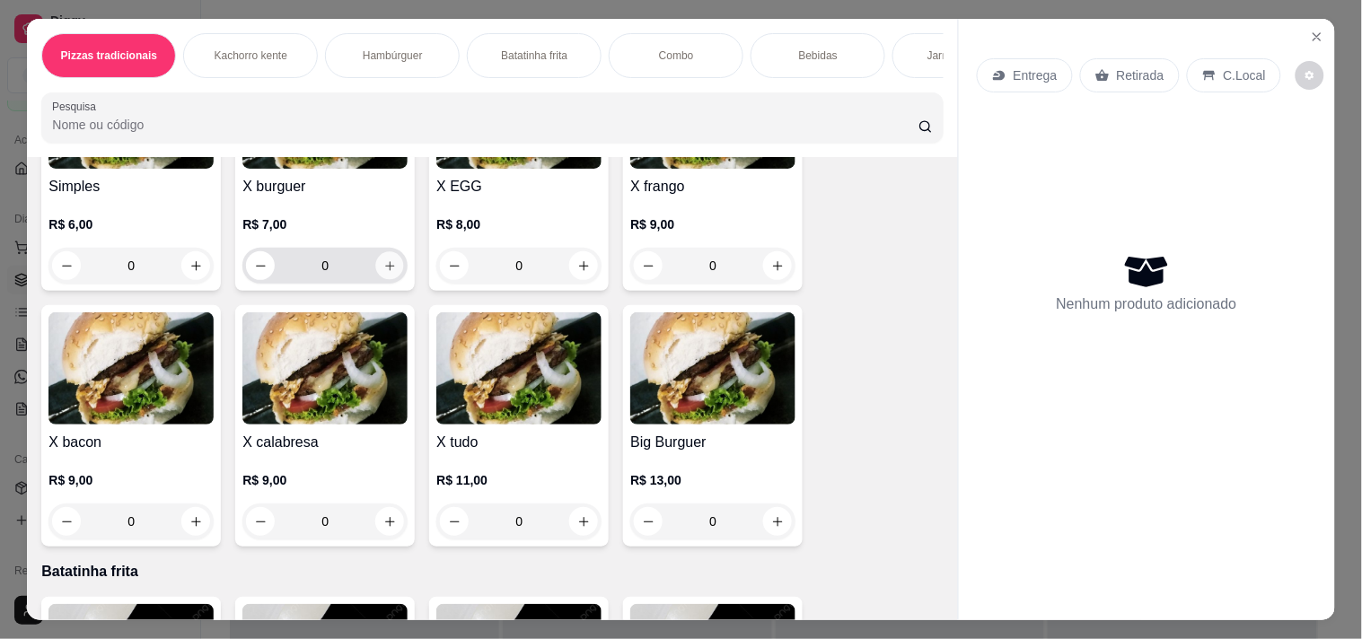
click at [386, 280] on button "increase-product-quantity" at bounding box center [390, 266] width 28 height 28
type input "1"
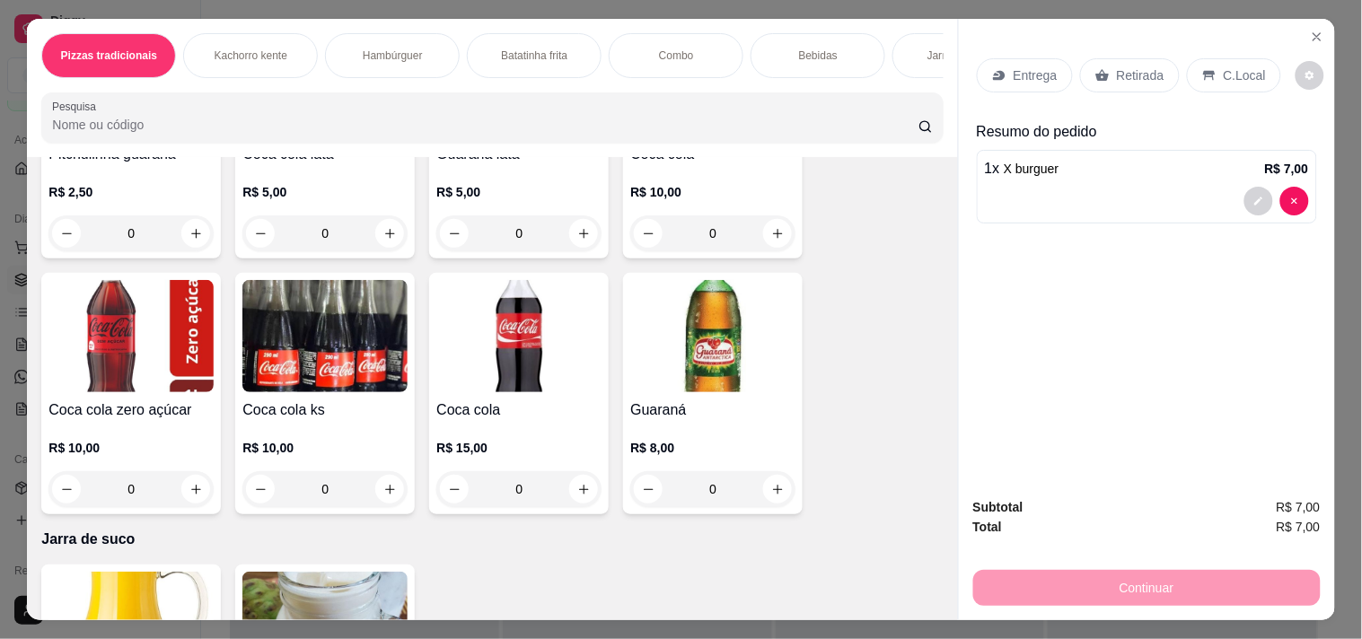
scroll to position [1996, 0]
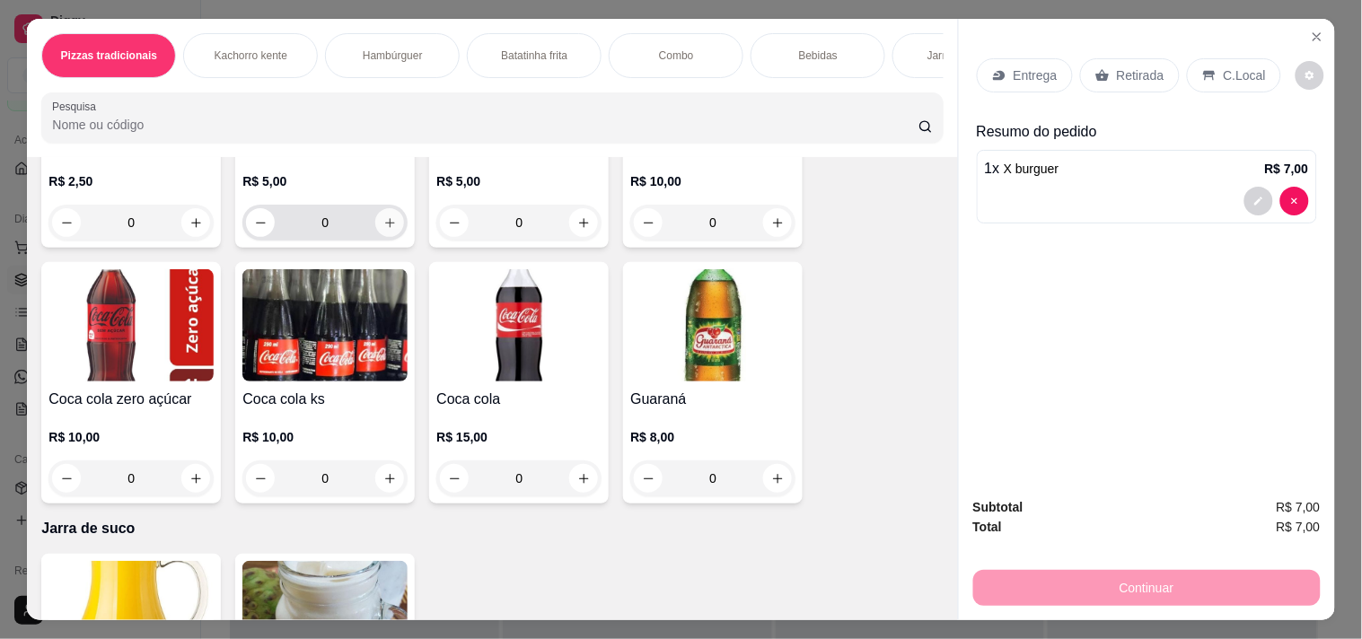
click at [383, 230] on icon "increase-product-quantity" at bounding box center [389, 222] width 13 height 13
type input "1"
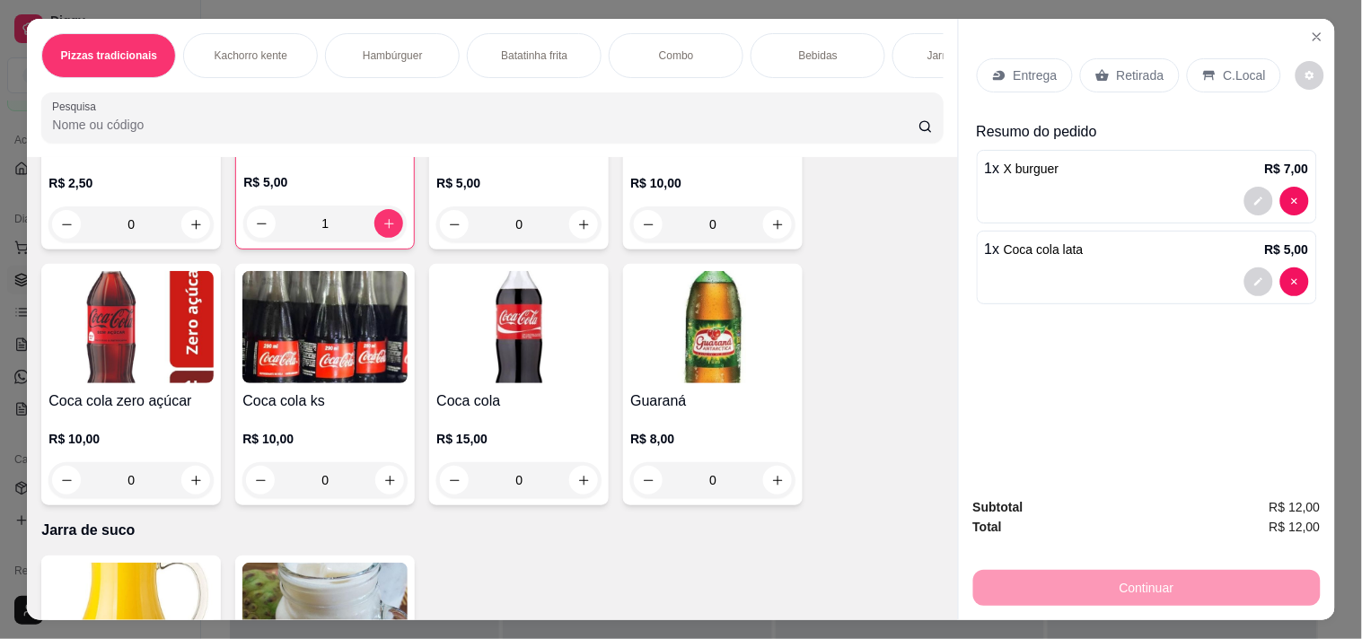
click at [1058, 84] on p "Entrega" at bounding box center [1036, 75] width 44 height 18
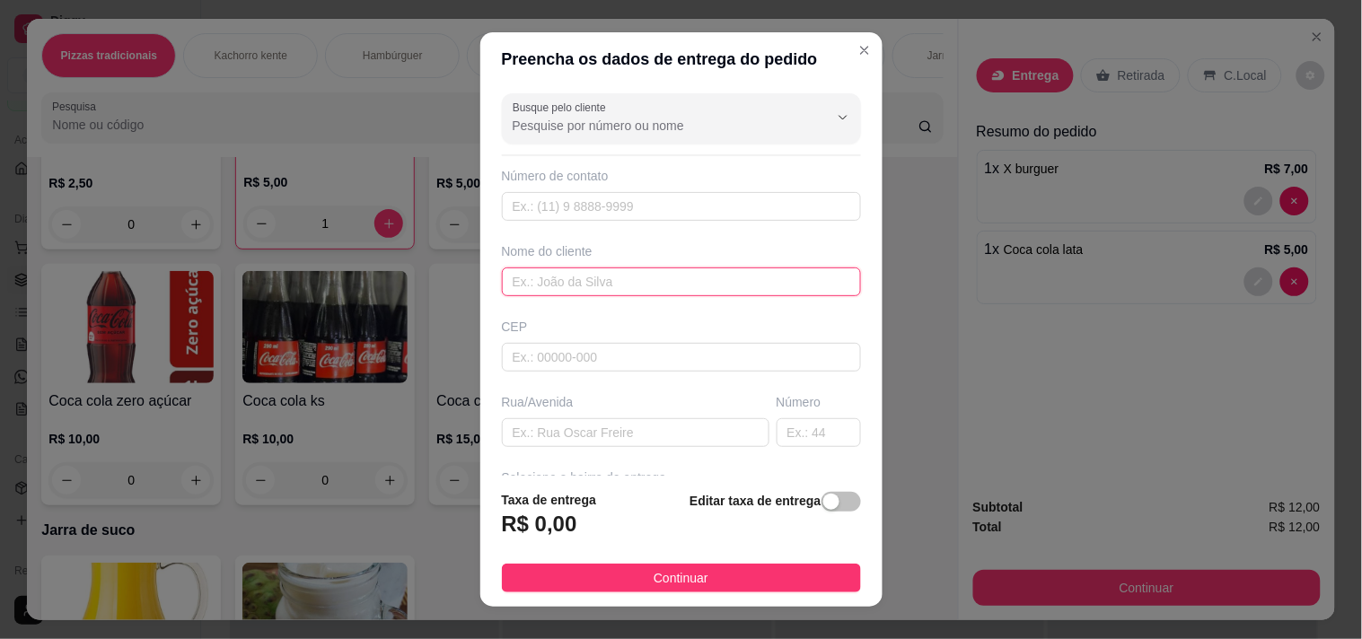
click at [502, 296] on input "text" at bounding box center [681, 282] width 359 height 29
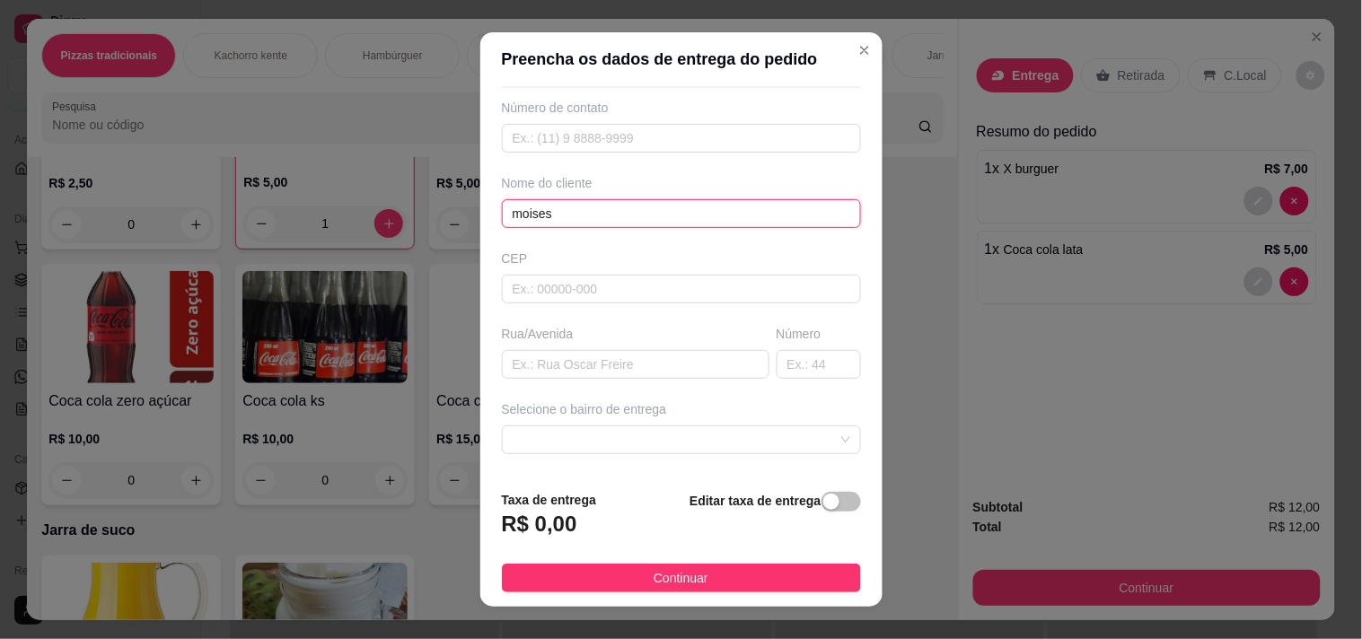
scroll to position [199, 0]
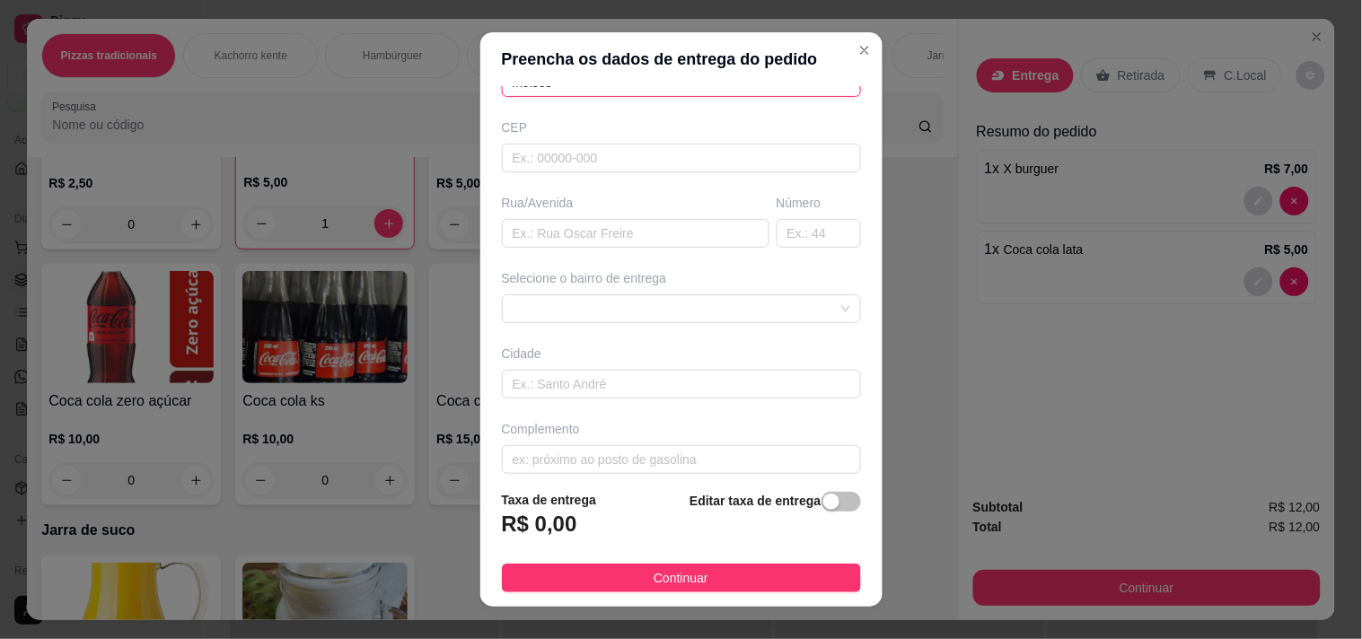
click at [513, 322] on span at bounding box center [682, 308] width 338 height 27
type input "moises"
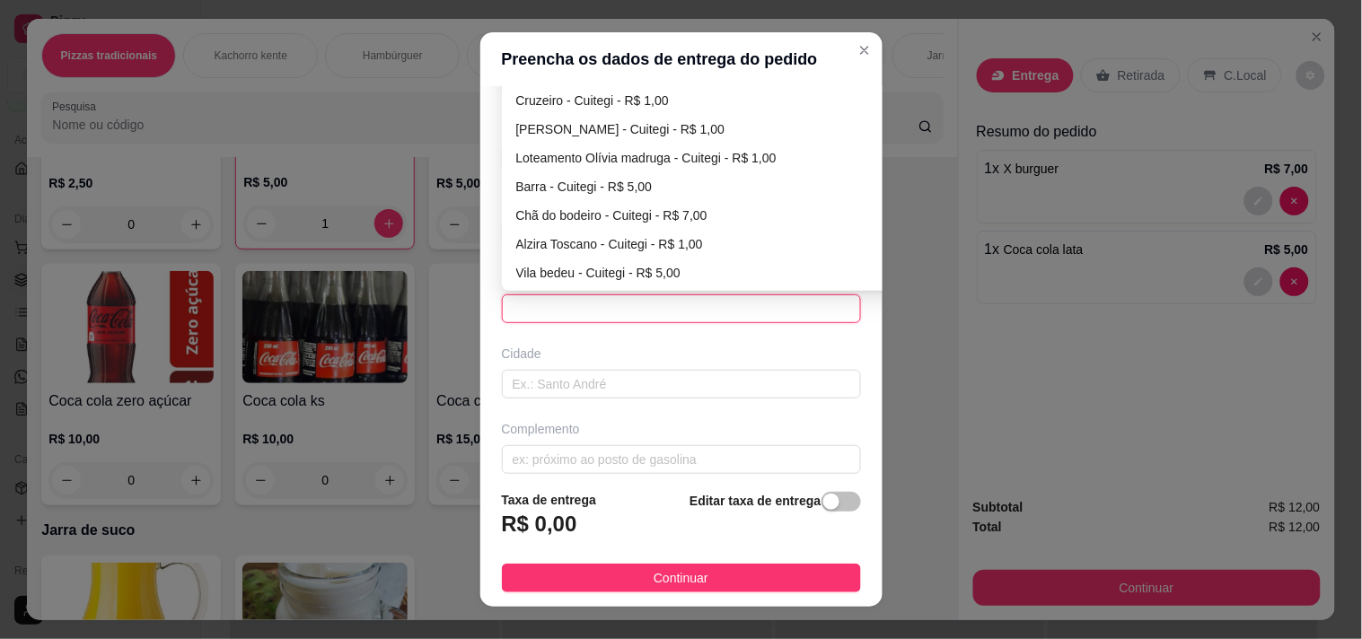
click at [546, 82] on div "Santo Antônio - Cuitegi - R$ 1,00" at bounding box center [711, 72] width 391 height 20
type input "Cuitegi"
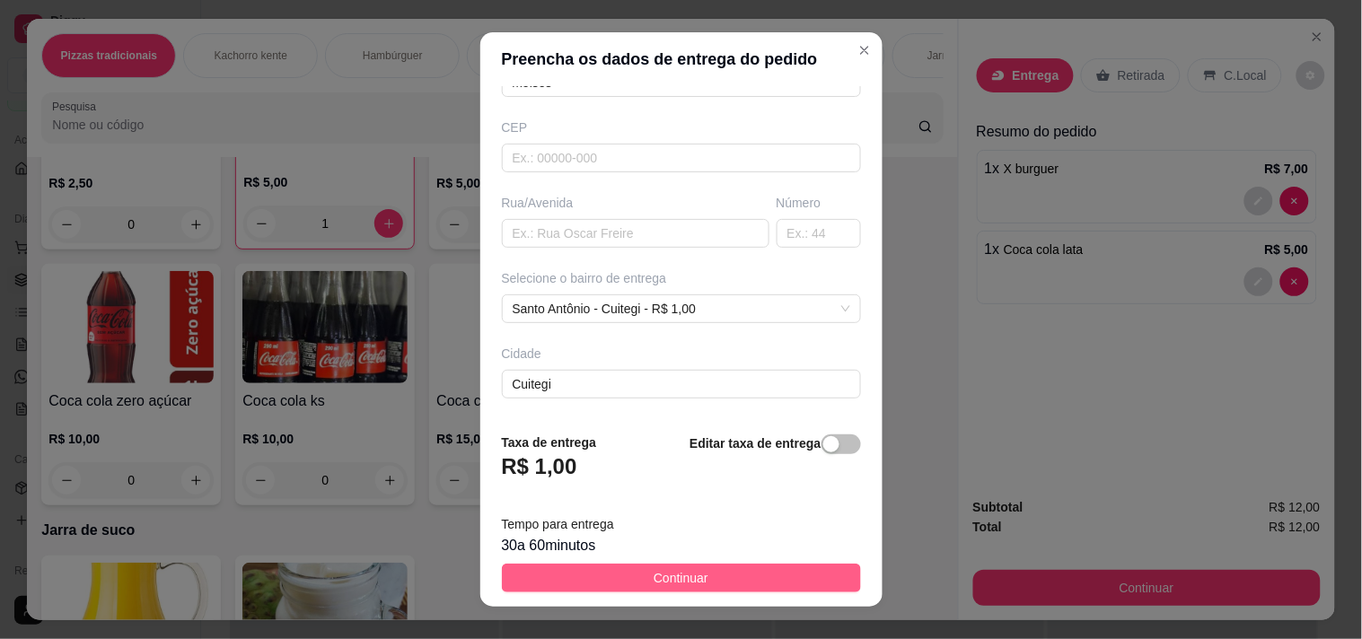
click at [604, 568] on button "Continuar" at bounding box center [681, 578] width 359 height 29
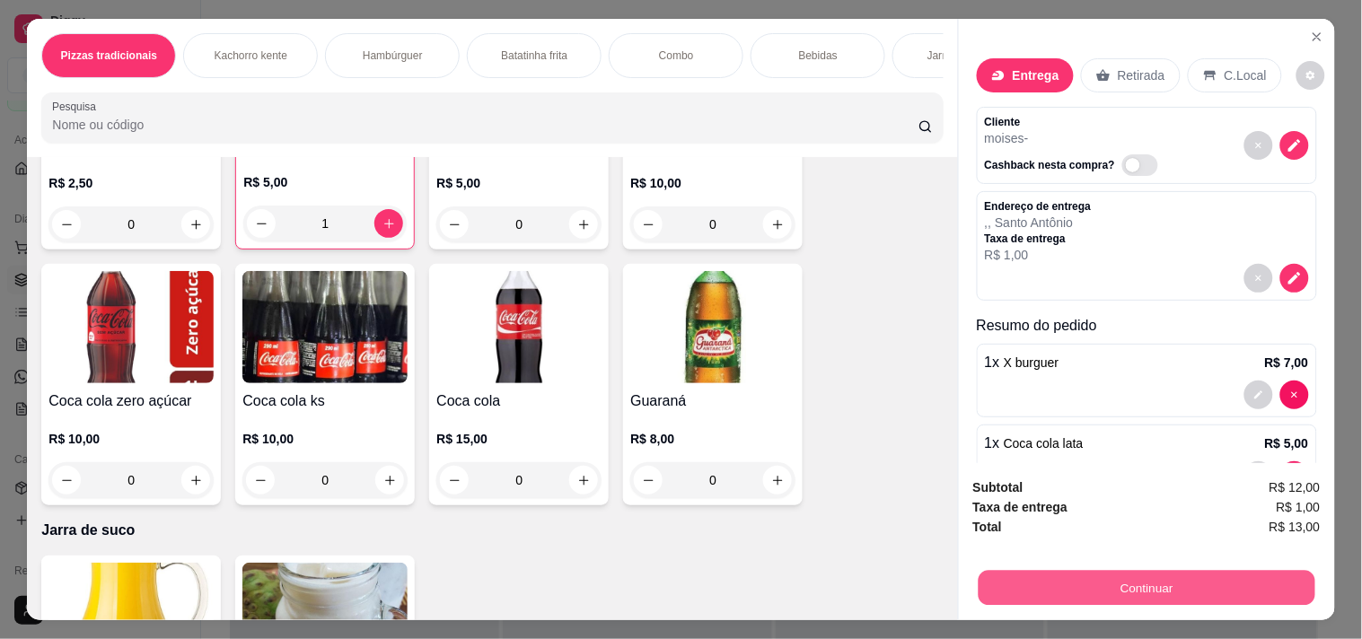
click at [1010, 570] on button "Continuar" at bounding box center [1146, 587] width 337 height 35
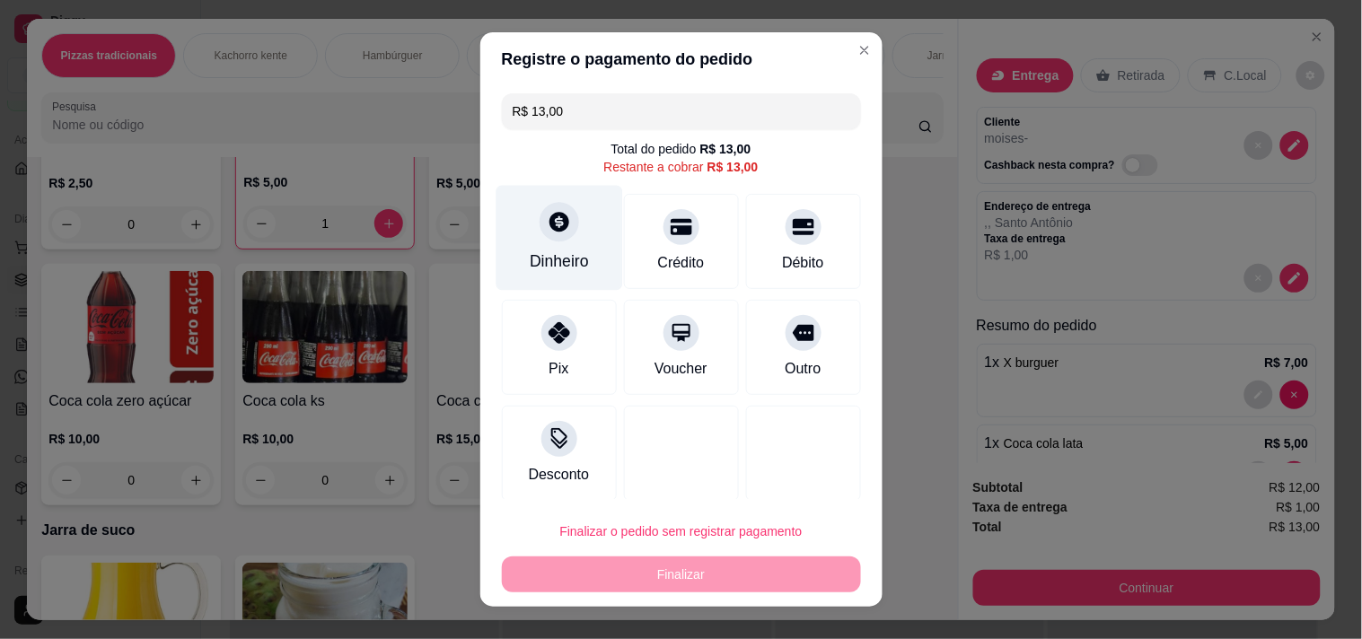
click at [532, 273] on div "Dinheiro" at bounding box center [559, 261] width 59 height 23
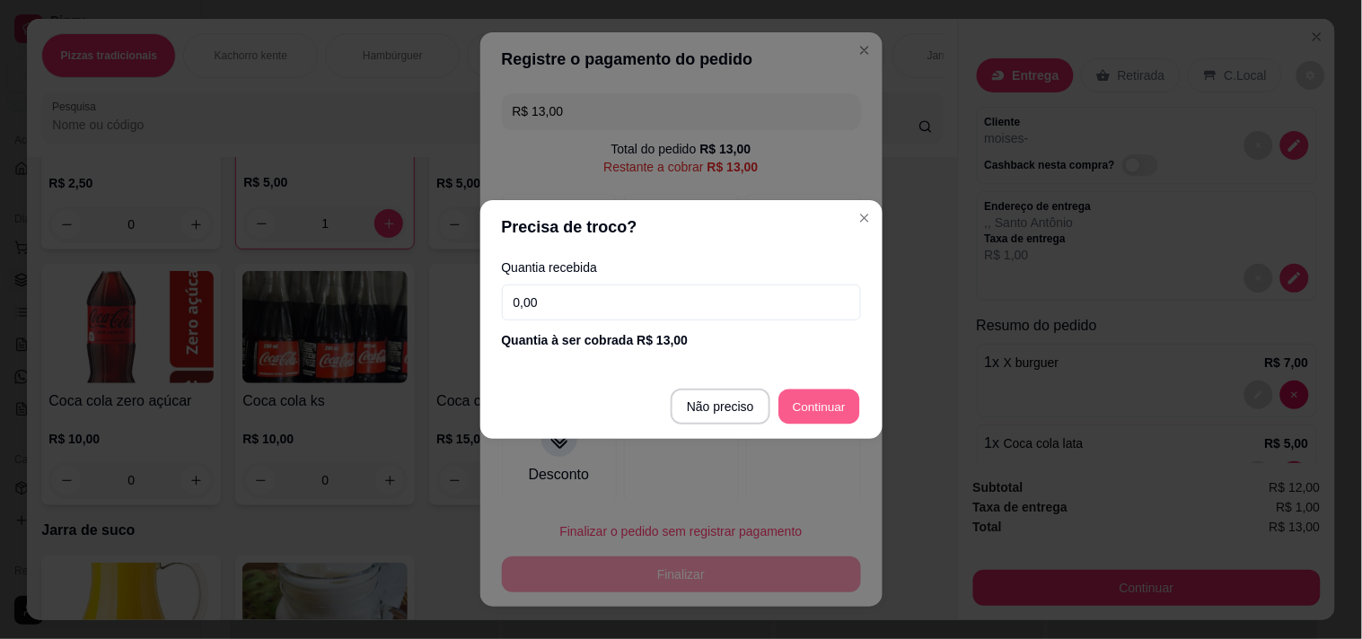
type input "R$ 0,00"
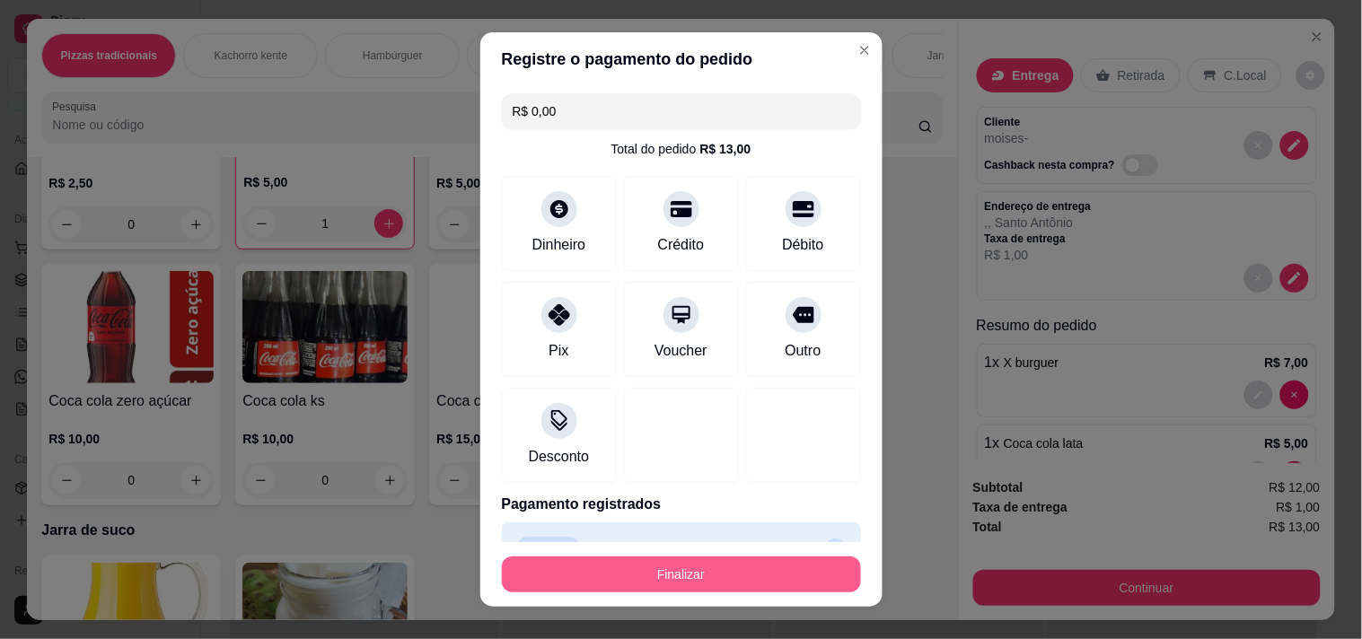
click at [727, 563] on button "Finalizar" at bounding box center [681, 575] width 359 height 36
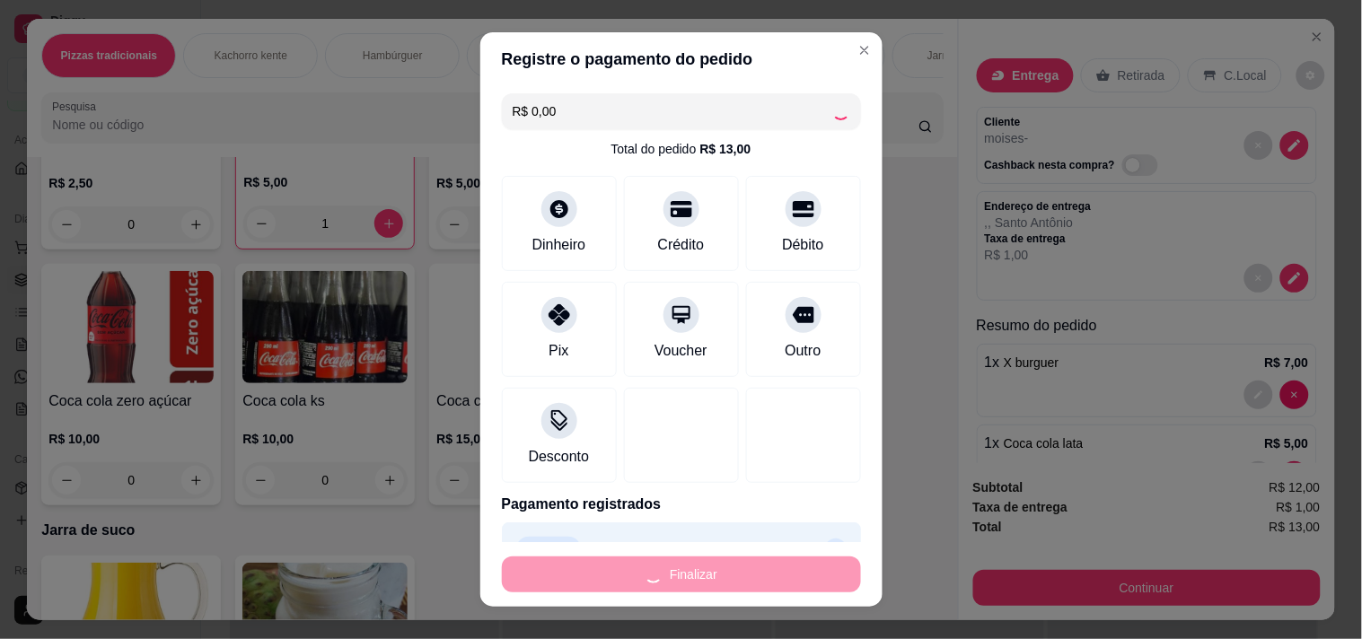
type input "0"
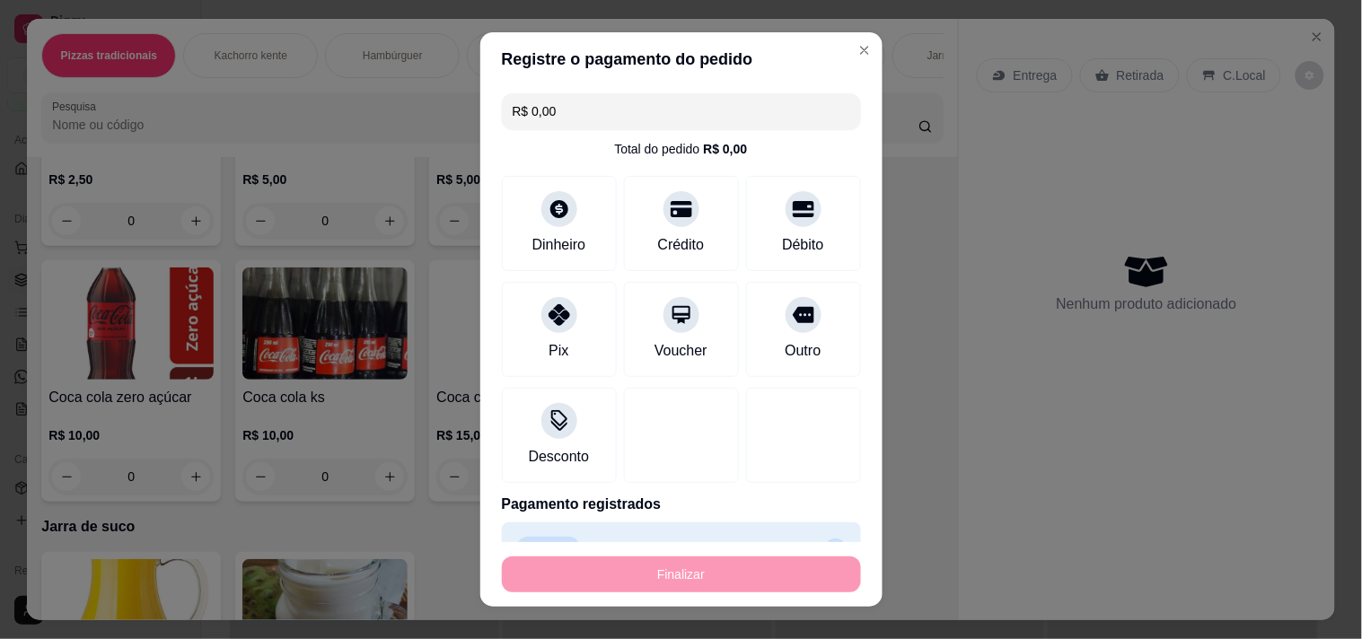
type input "-R$ 13,00"
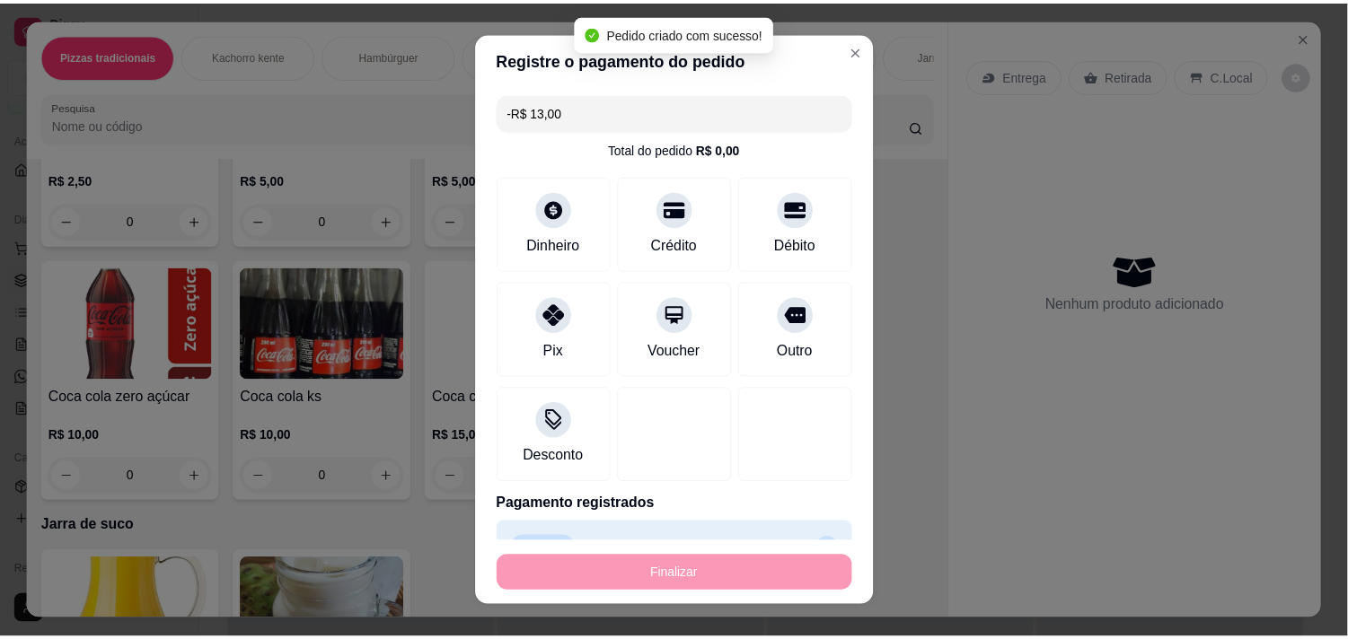
scroll to position [1994, 0]
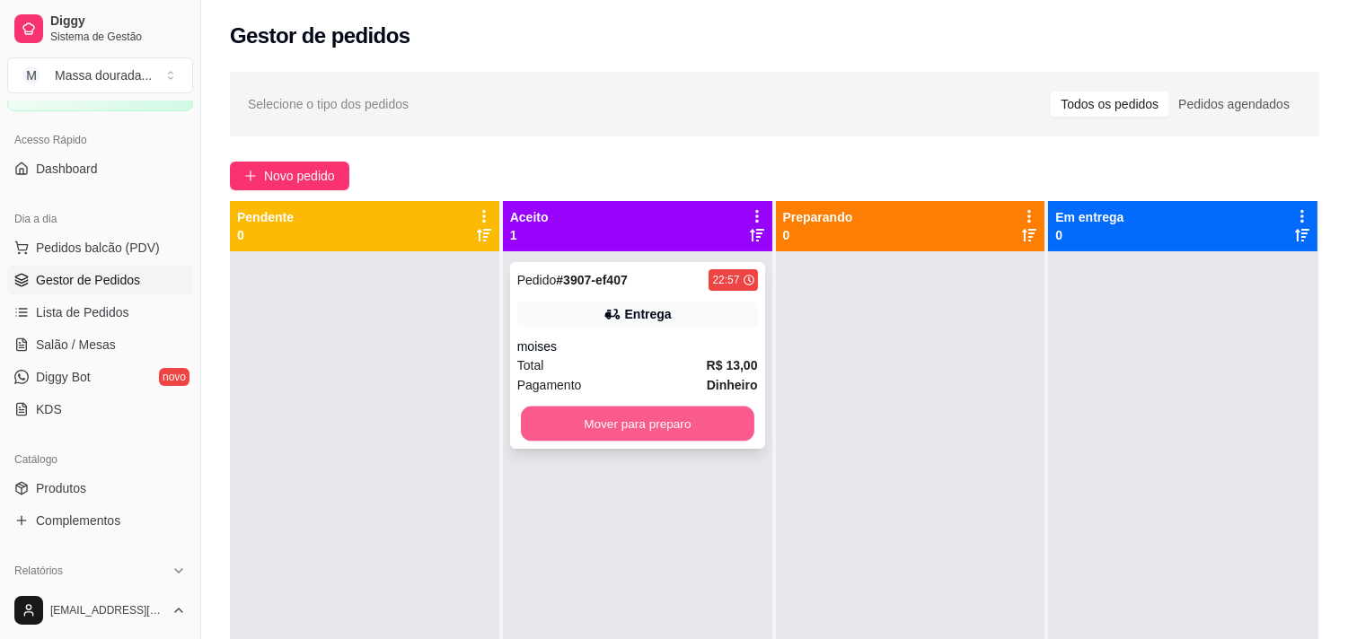
click at [743, 442] on button "Mover para preparo" at bounding box center [638, 424] width 234 height 35
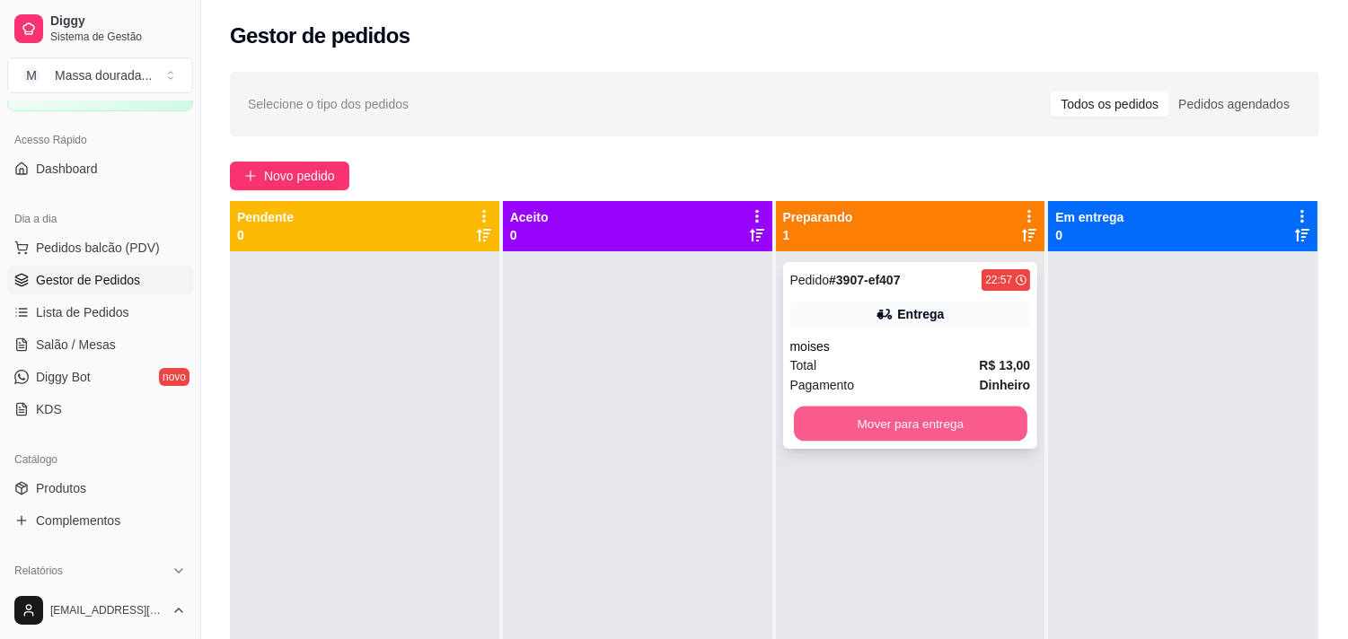
click at [835, 442] on button "Mover para entrega" at bounding box center [911, 424] width 234 height 35
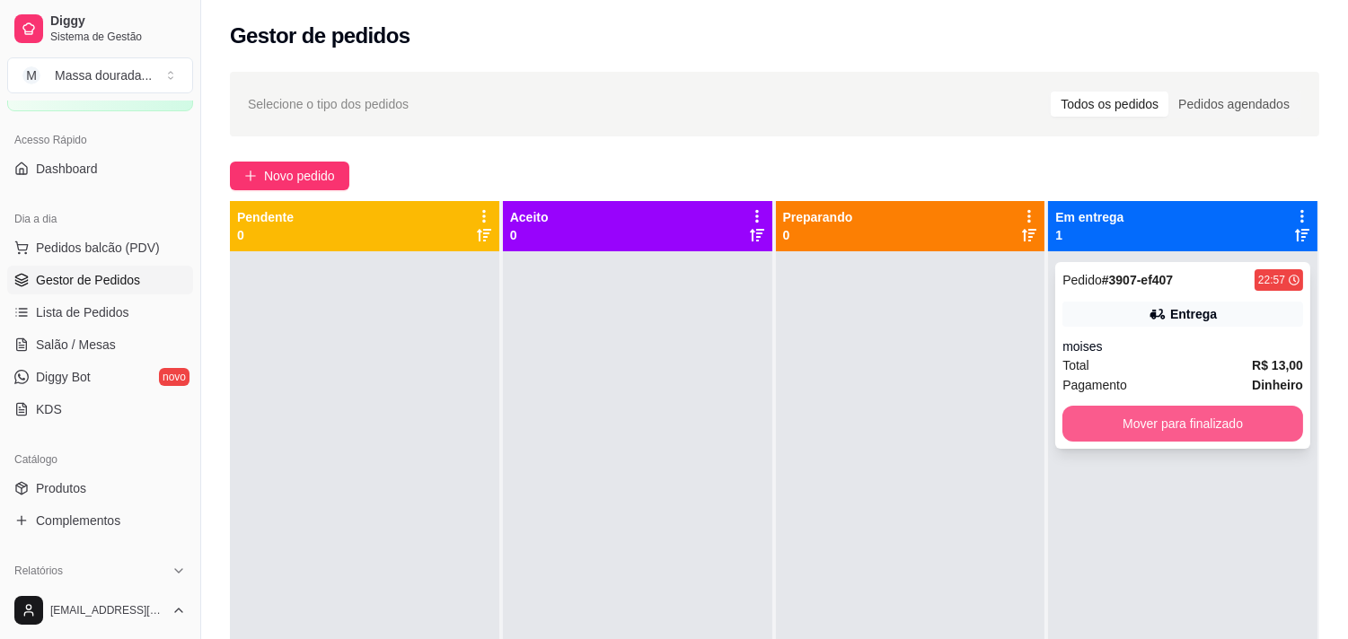
click at [1123, 442] on button "Mover para finalizado" at bounding box center [1182, 424] width 241 height 36
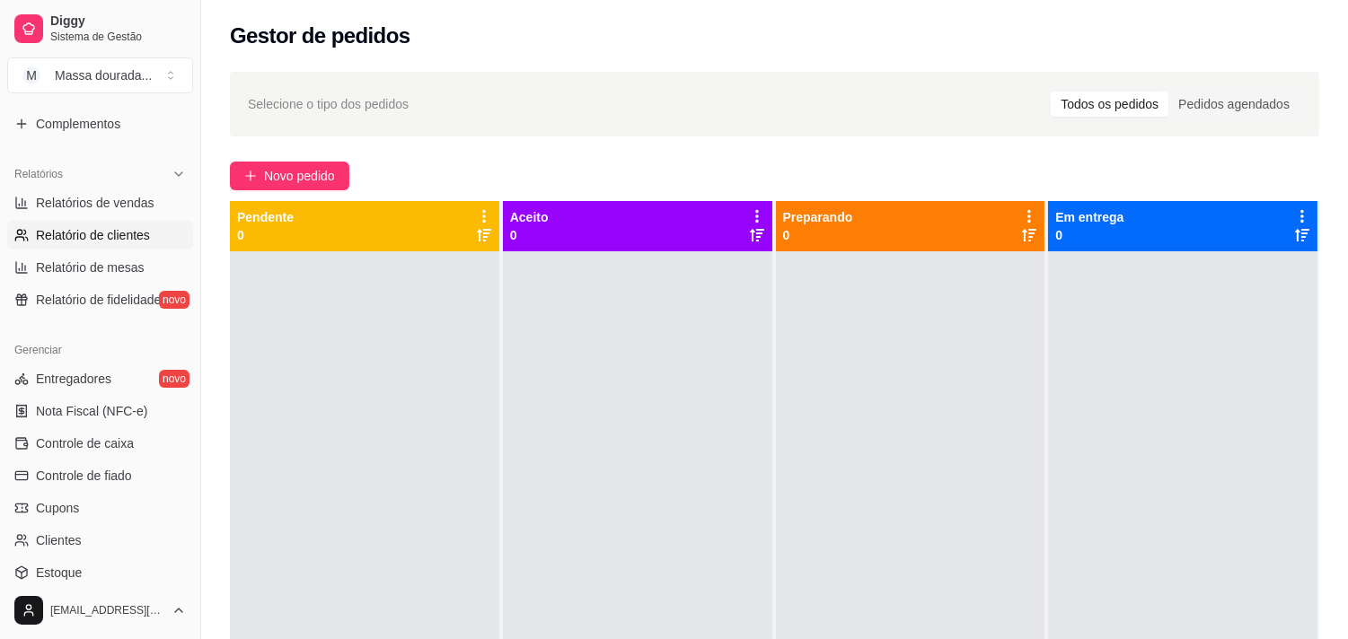
scroll to position [498, 0]
click at [137, 210] on span "Relatórios de vendas" at bounding box center [95, 201] width 119 height 18
select select "ALL"
select select "0"
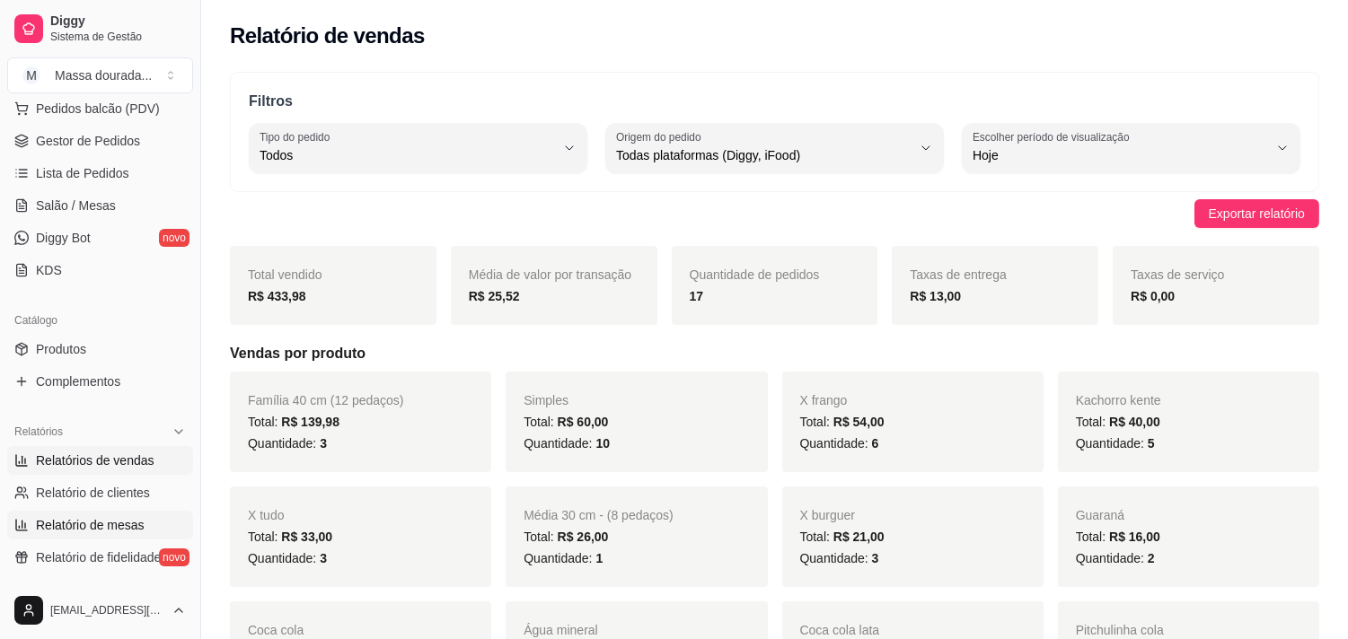
scroll to position [199, 0]
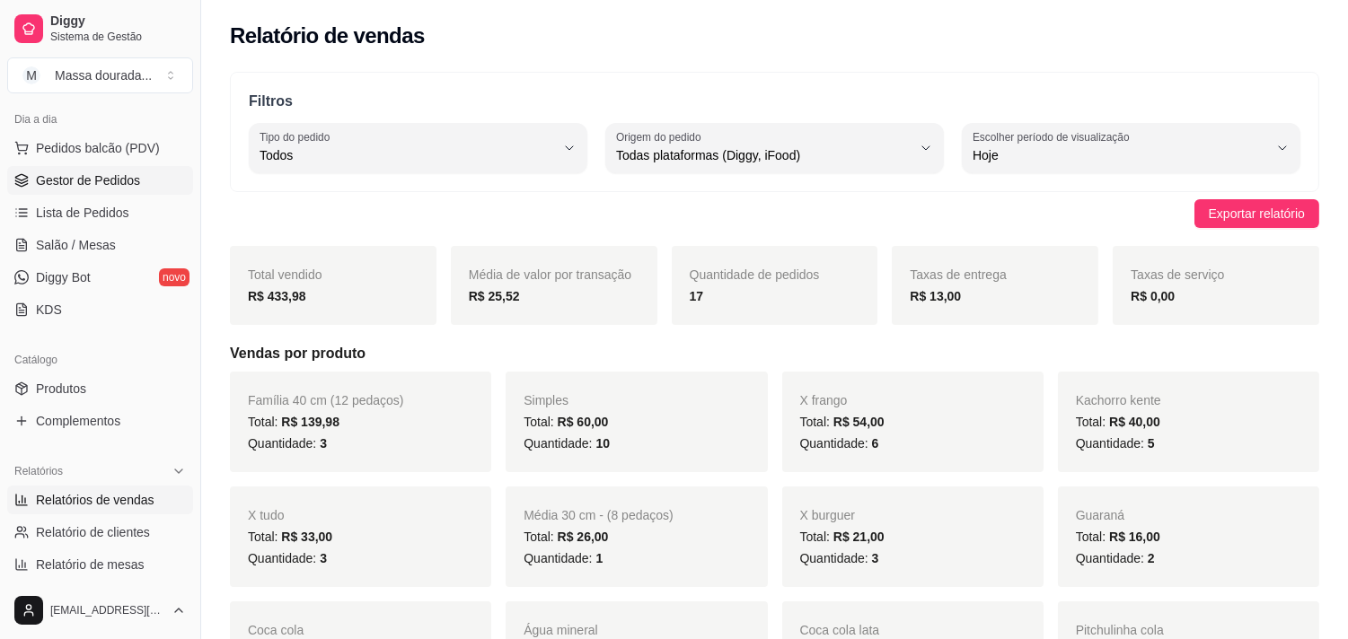
click at [140, 190] on span "Gestor de Pedidos" at bounding box center [88, 181] width 104 height 18
